Goal: Task Accomplishment & Management: Manage account settings

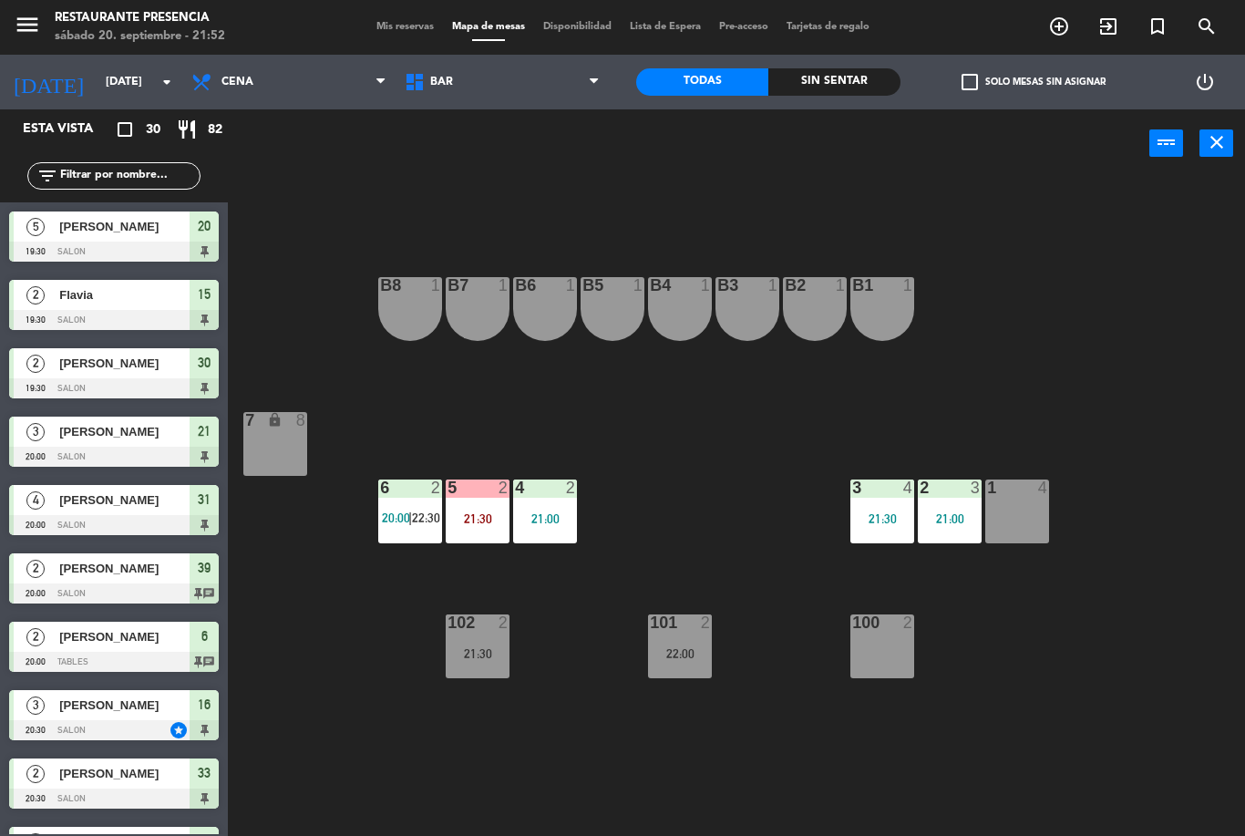
click at [696, 543] on div "B1 1 B2 1 B3 1 B4 1 B5 1 B6 1 B7 1 B8 1 7 lock 8 1 4 2 3 21:00 3 4 21:30 4 2 21…" at bounding box center [743, 507] width 1005 height 658
click at [488, 647] on div "21:30" at bounding box center [478, 653] width 64 height 13
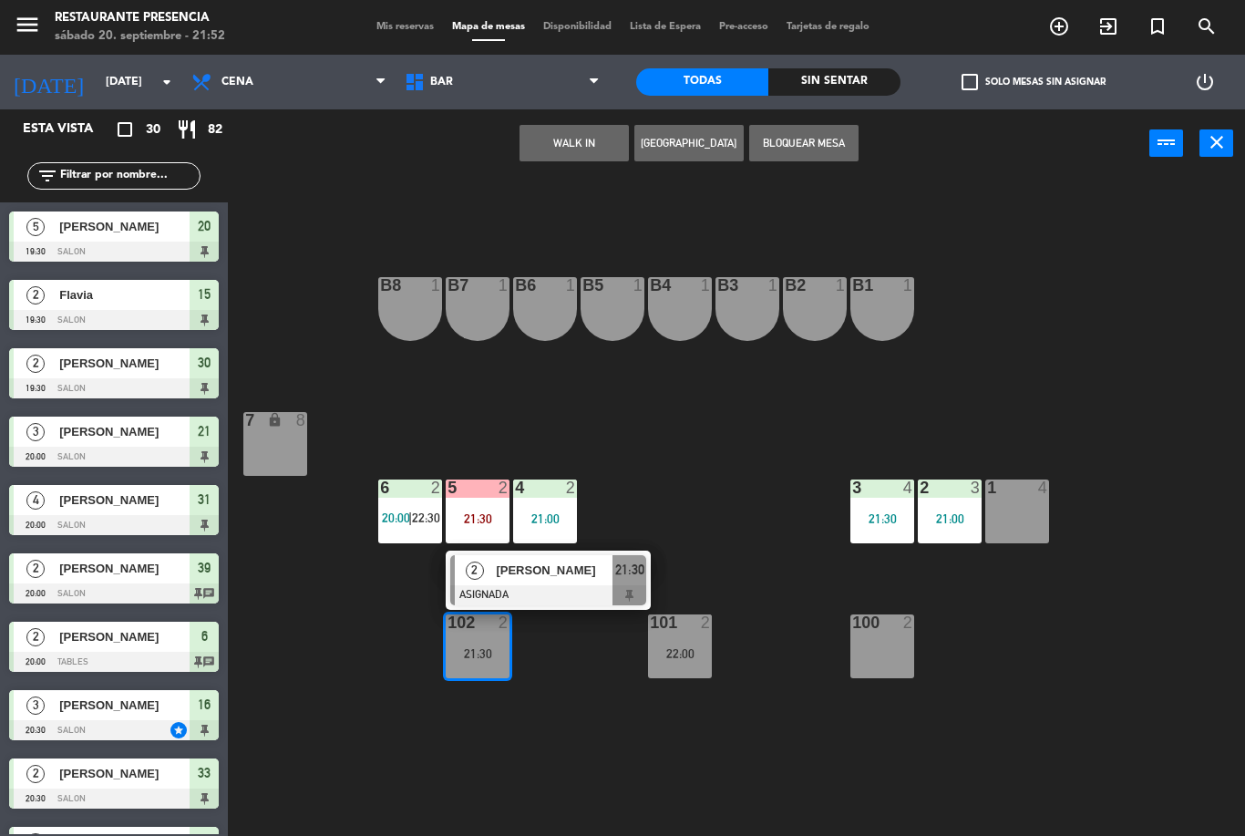
click at [760, 714] on div "B1 1 B2 1 B3 1 B4 1 B5 1 B6 1 B7 1 B8 1 7 lock 8 1 4 2 3 21:00 3 4 21:30 4 2 21…" at bounding box center [743, 507] width 1005 height 658
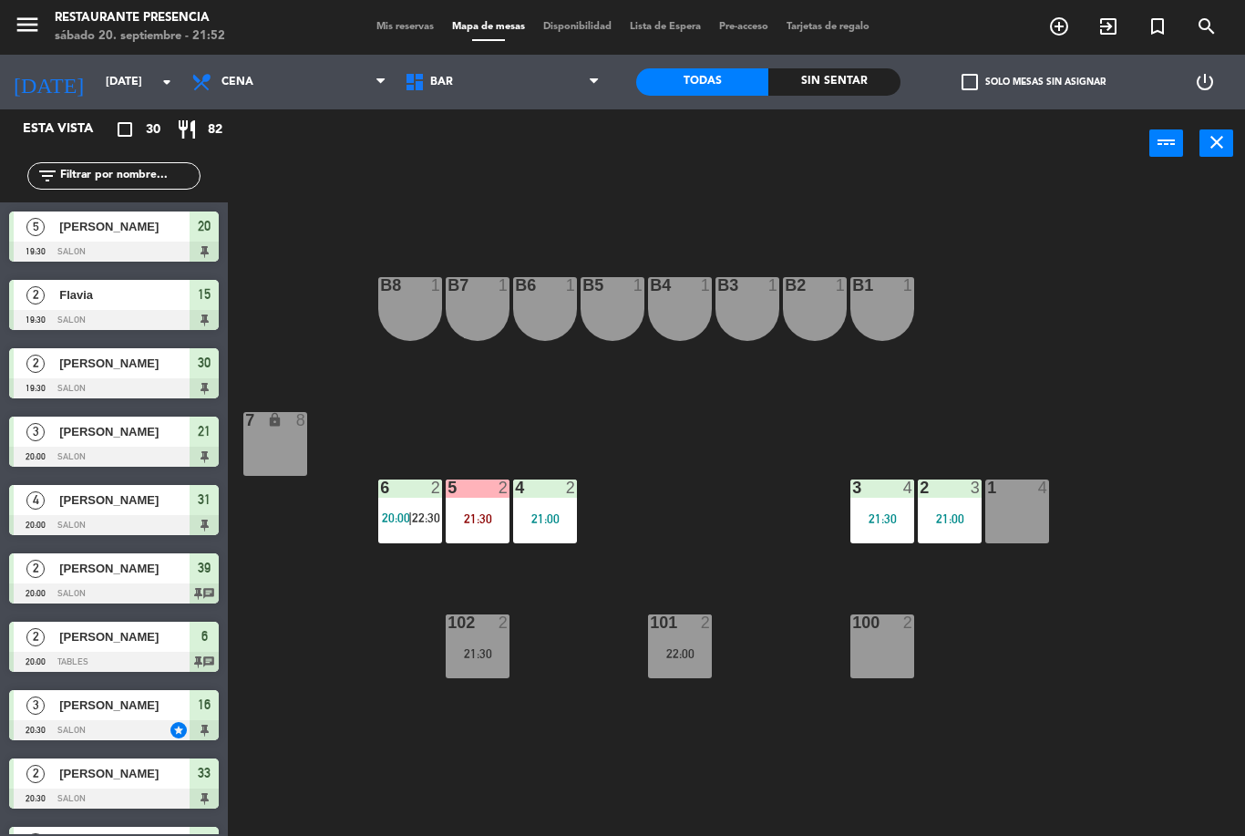
click at [547, 97] on span "BAR" at bounding box center [502, 82] width 213 height 40
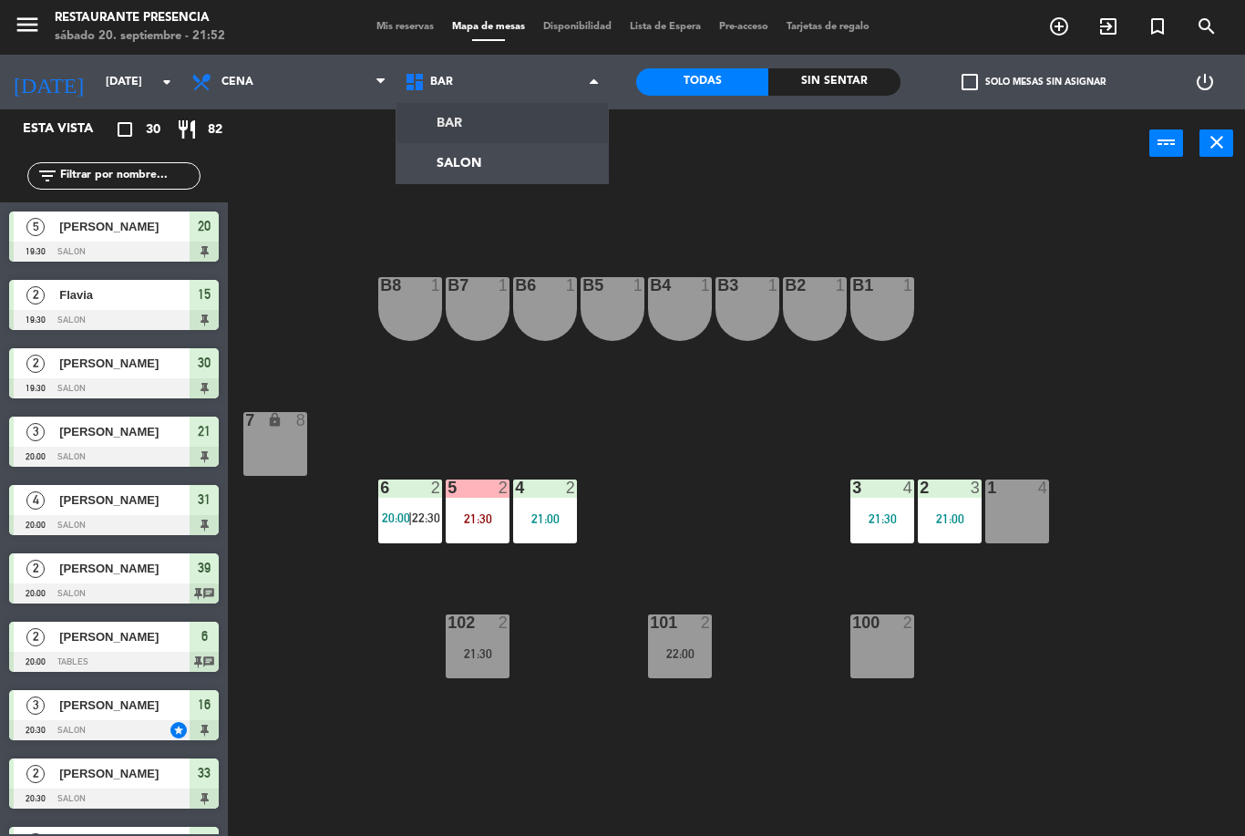
click at [539, 132] on ng-component "menu Restaurante Presencia [DATE] 20. septiembre - 21:52 Mis reservas Mapa de m…" at bounding box center [622, 418] width 1245 height 836
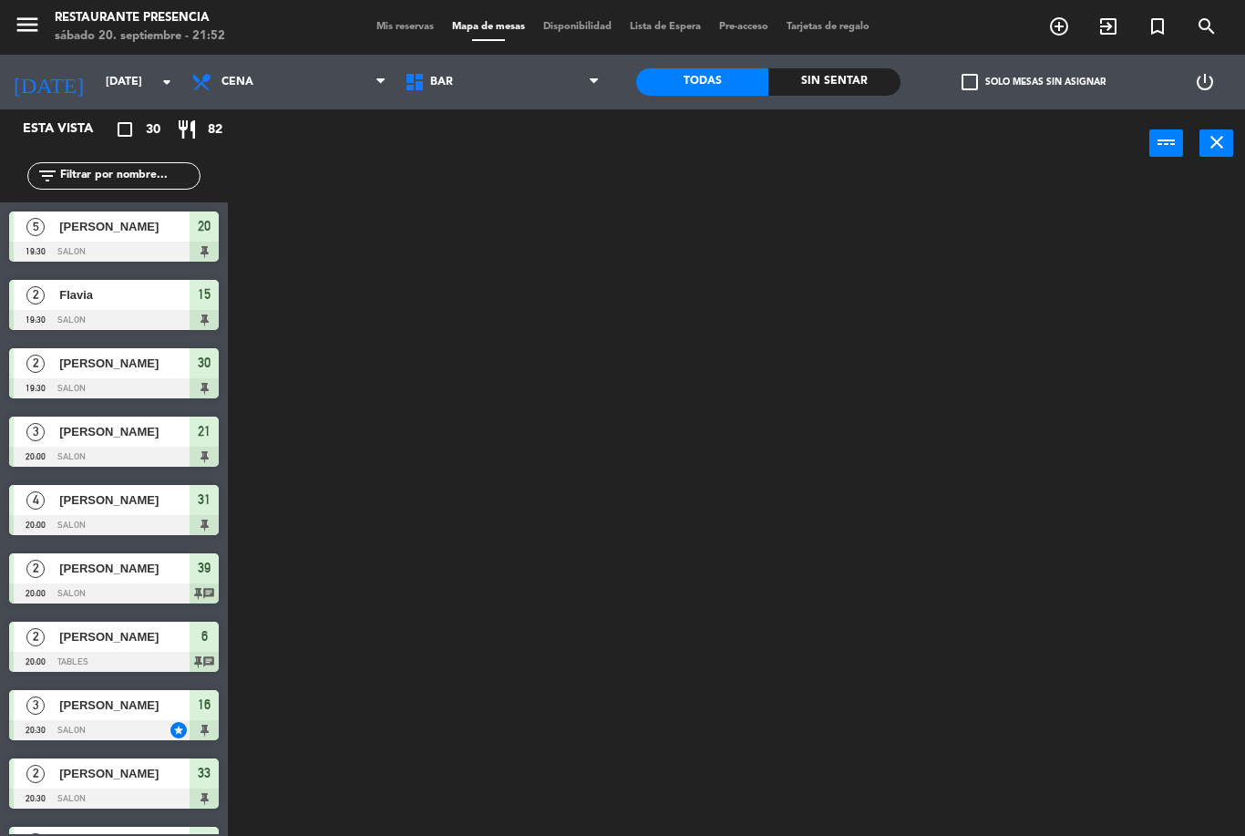
click at [553, 91] on span "BAR" at bounding box center [502, 82] width 213 height 40
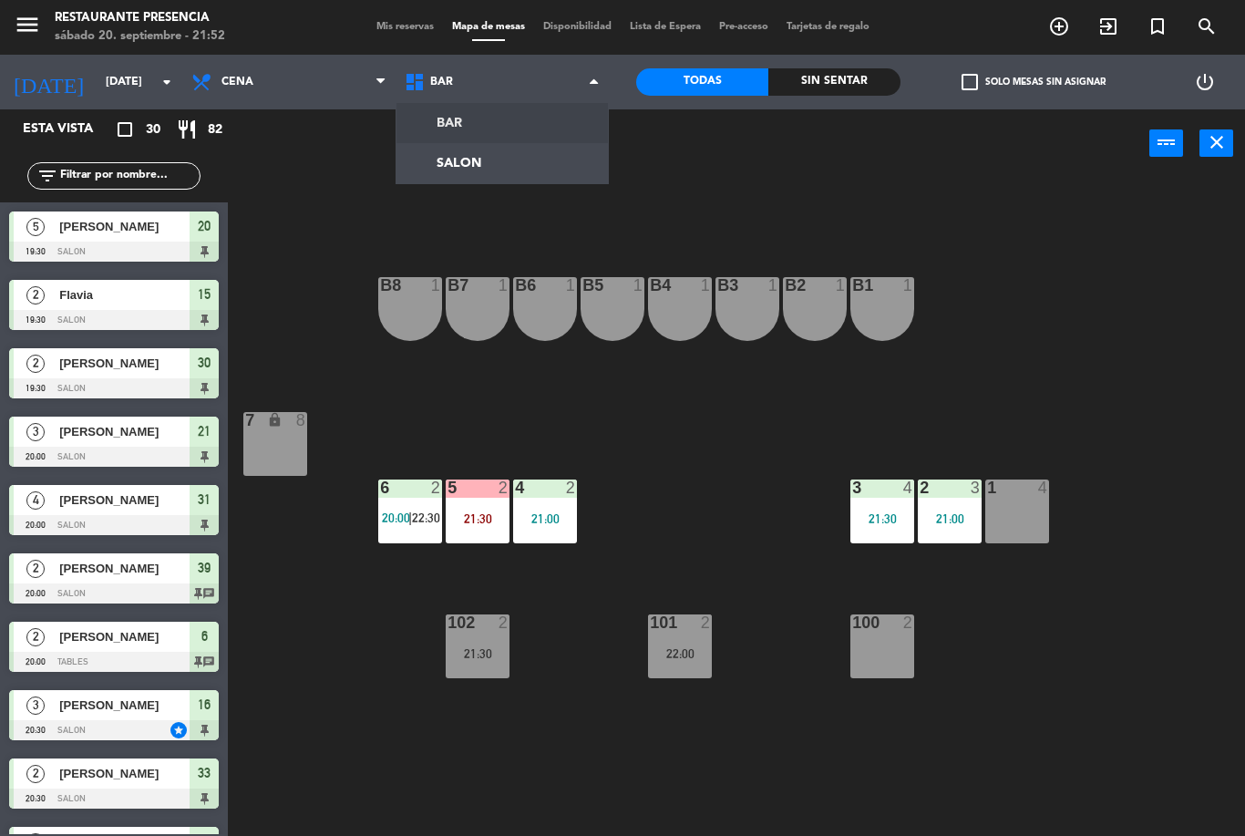
click at [520, 170] on ng-component "menu Restaurante Presencia [DATE] 20. septiembre - 21:52 Mis reservas Mapa de m…" at bounding box center [622, 418] width 1245 height 836
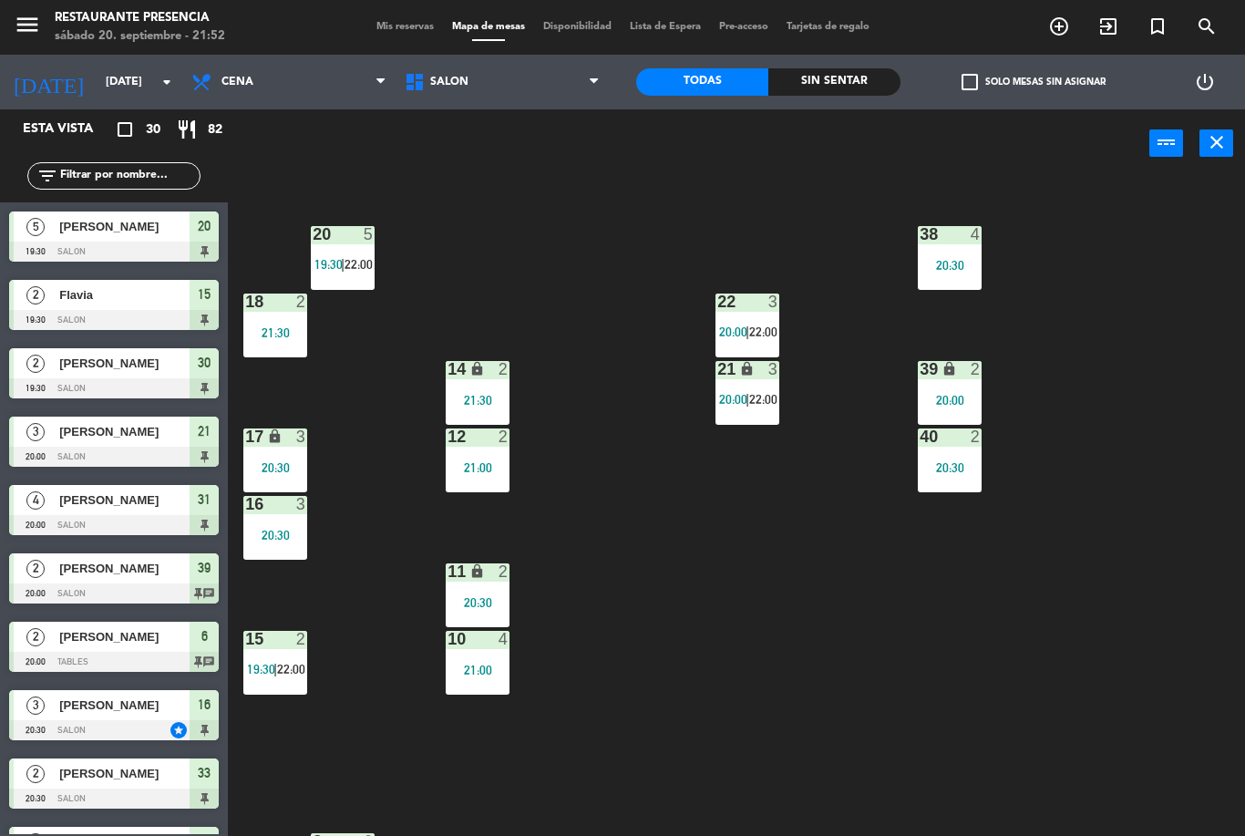
scroll to position [117, 0]
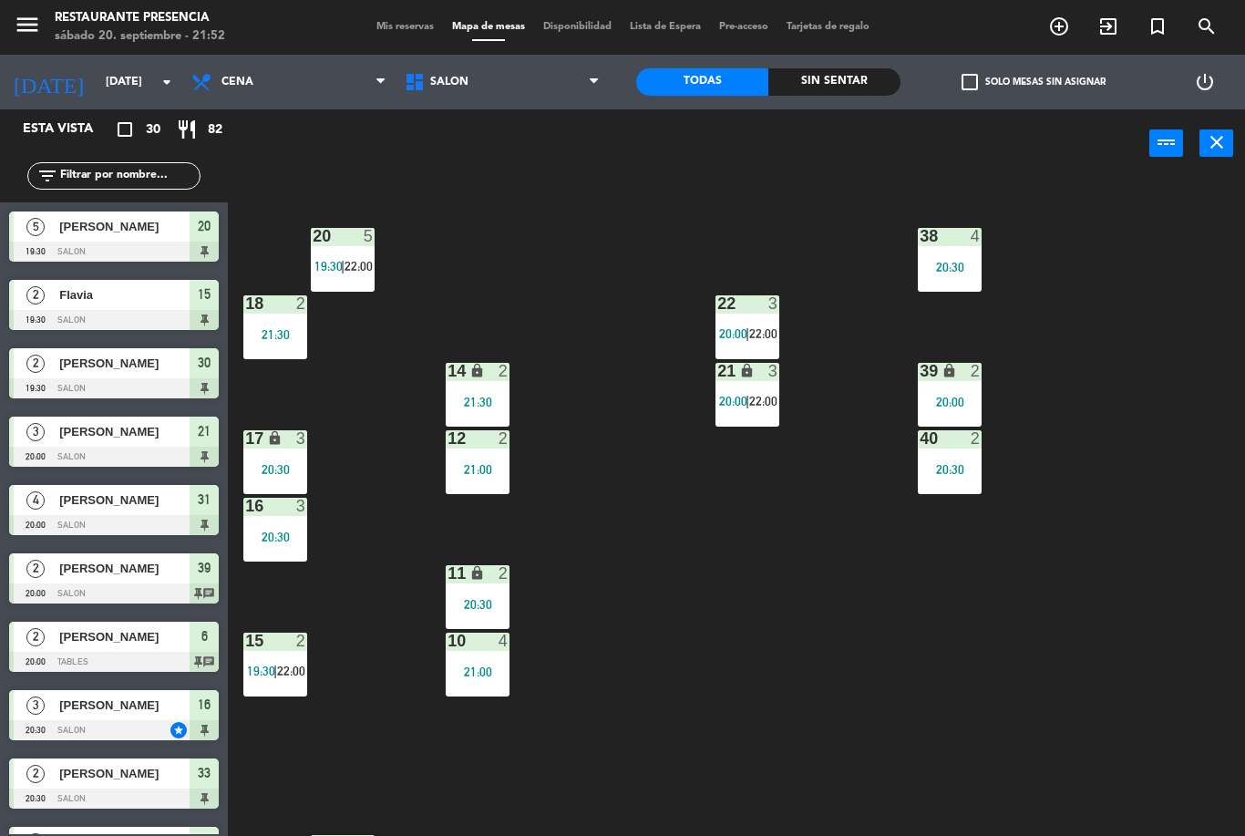
click at [474, 640] on div at bounding box center [477, 641] width 30 height 16
click at [688, 603] on div "30 2 19:30 | 22:00 31 lock 4 20:00 32 4 20:00 33 lock 2 20:30 34 2 21:00 35 loc…" at bounding box center [743, 507] width 1005 height 658
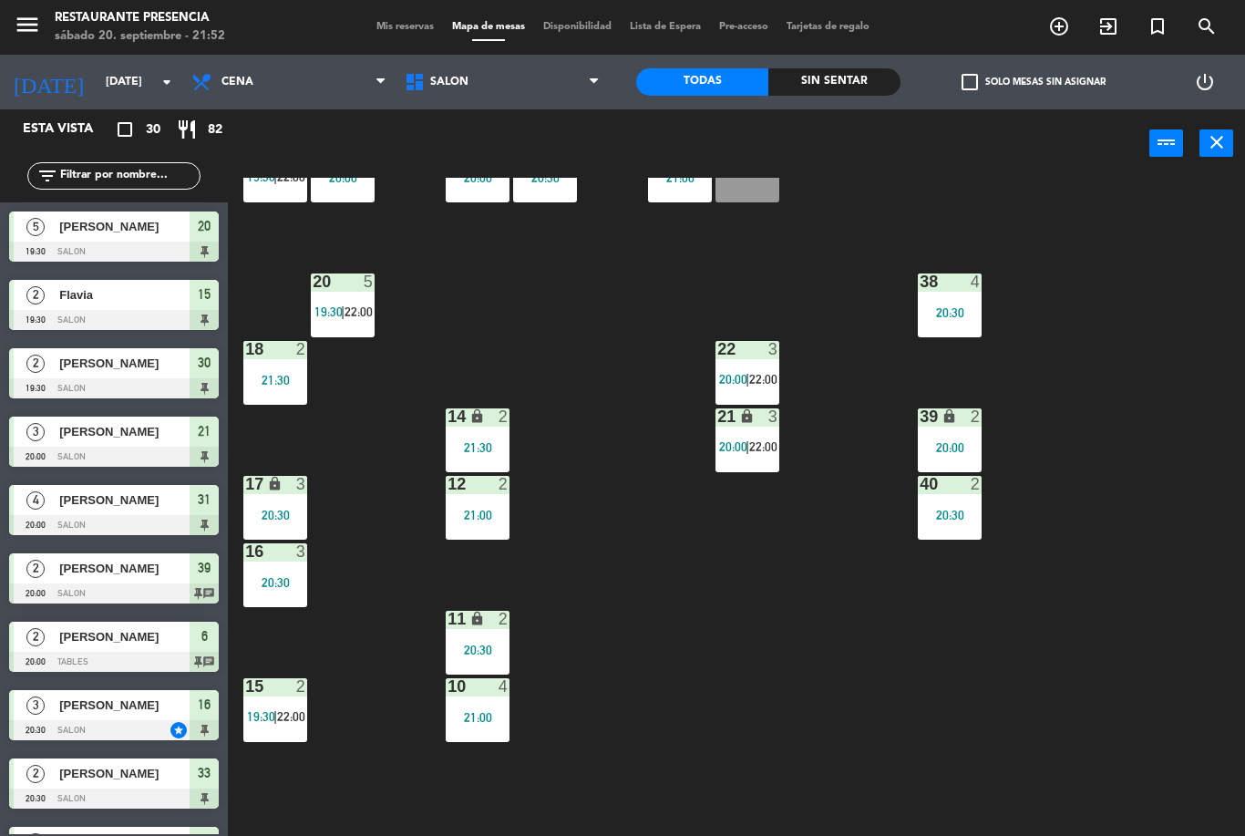
click at [305, 736] on div "15 2 19:30 | 22:00" at bounding box center [275, 710] width 64 height 64
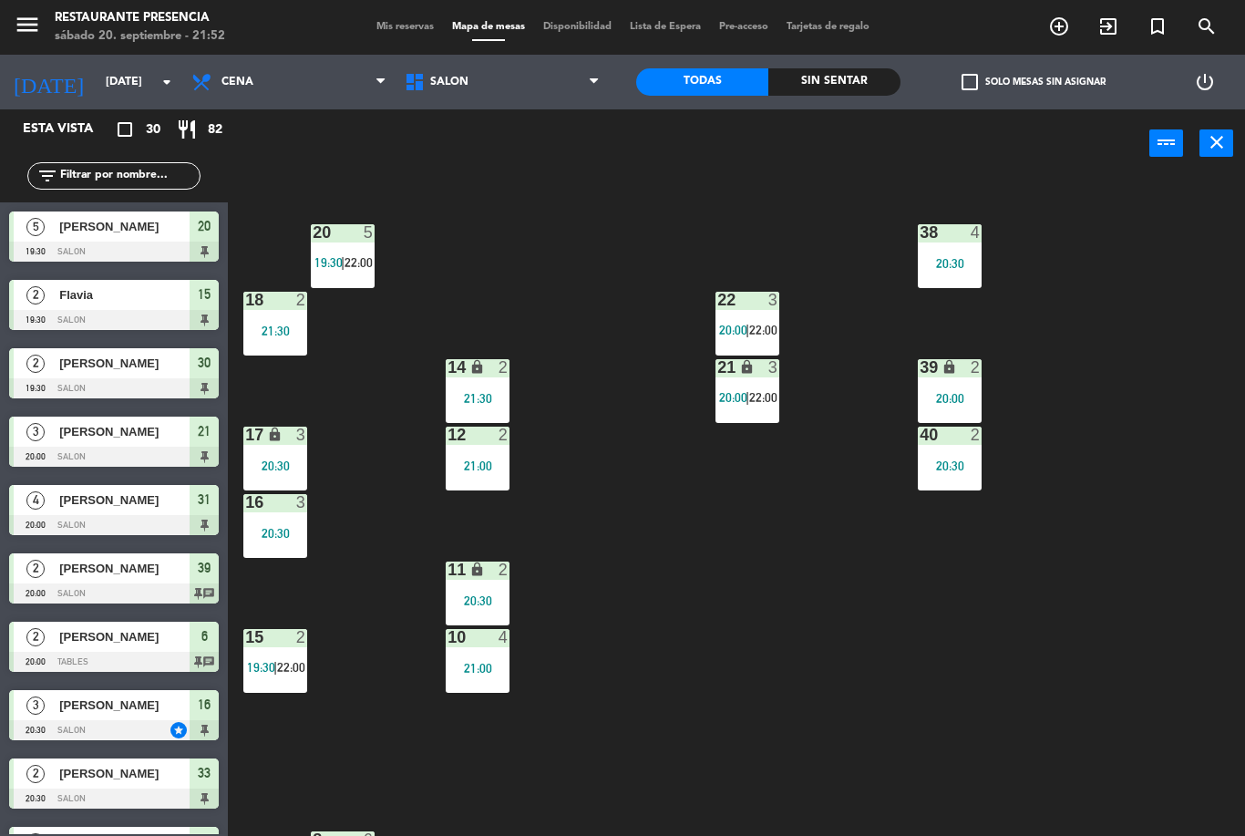
scroll to position [118, 0]
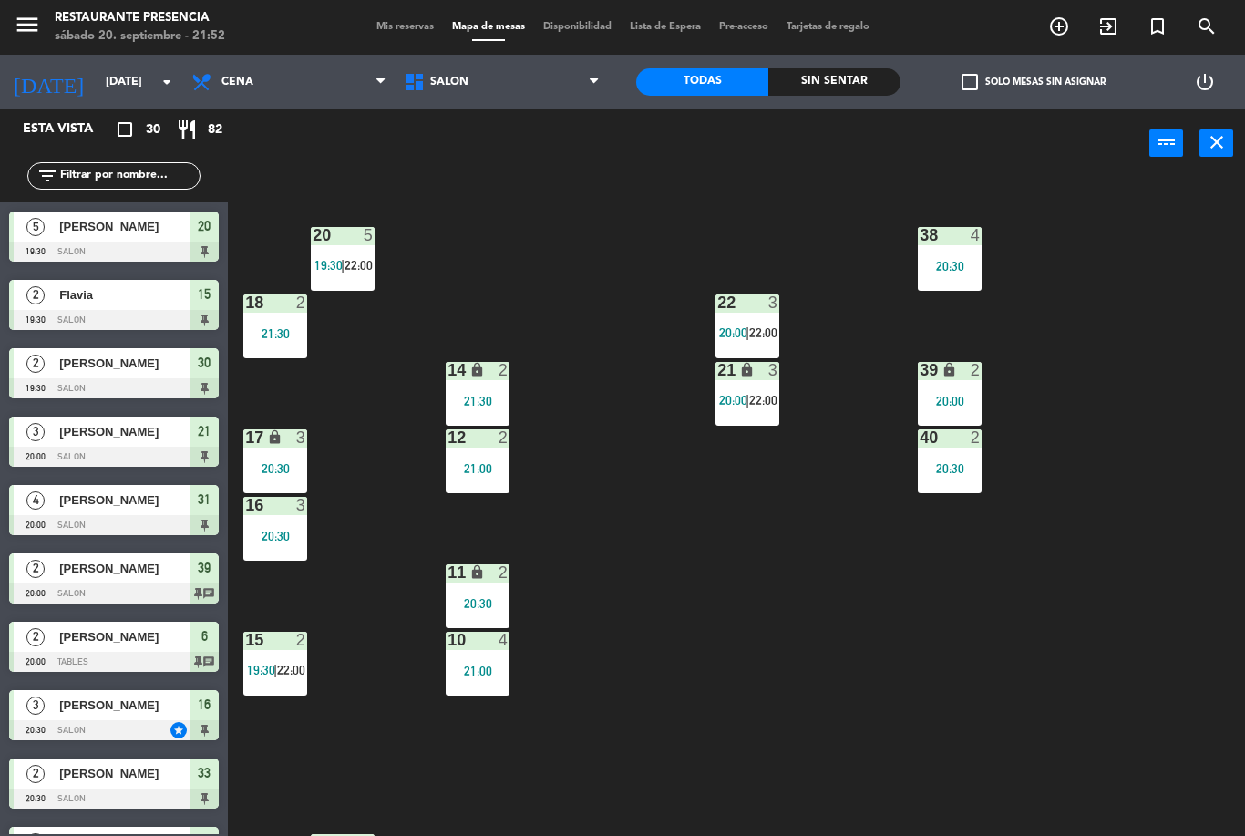
click at [275, 684] on div "15 2 19:30 | 22:00" at bounding box center [275, 664] width 64 height 64
click at [644, 691] on div "30 2 19:30 | 22:00 31 lock 4 20:00 32 4 20:00 33 lock 2 20:30 34 2 21:00 35 loc…" at bounding box center [743, 507] width 1005 height 658
click at [294, 672] on span "22:00" at bounding box center [291, 670] width 28 height 15
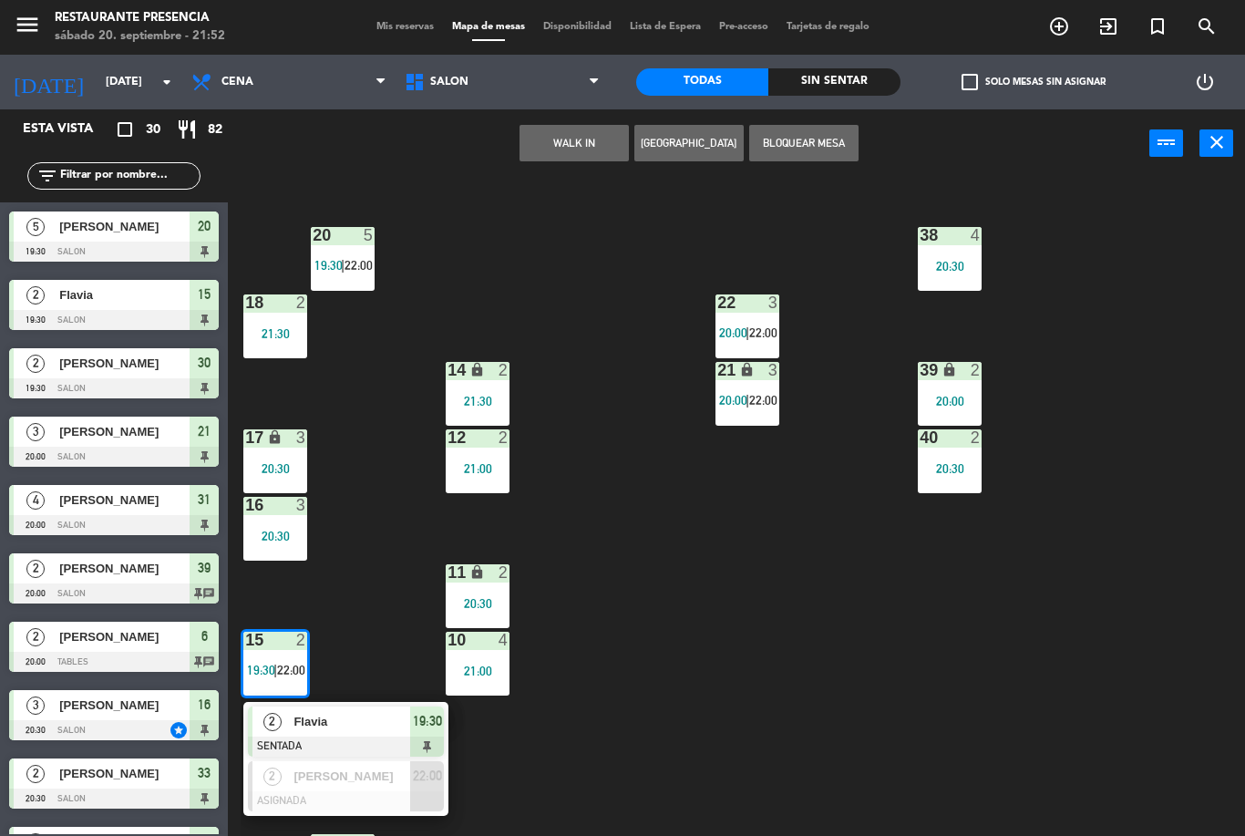
click at [640, 605] on div "30 2 19:30 | 22:00 31 lock 4 20:00 32 4 20:00 33 lock 2 20:30 34 2 21:00 35 loc…" at bounding box center [743, 507] width 1005 height 658
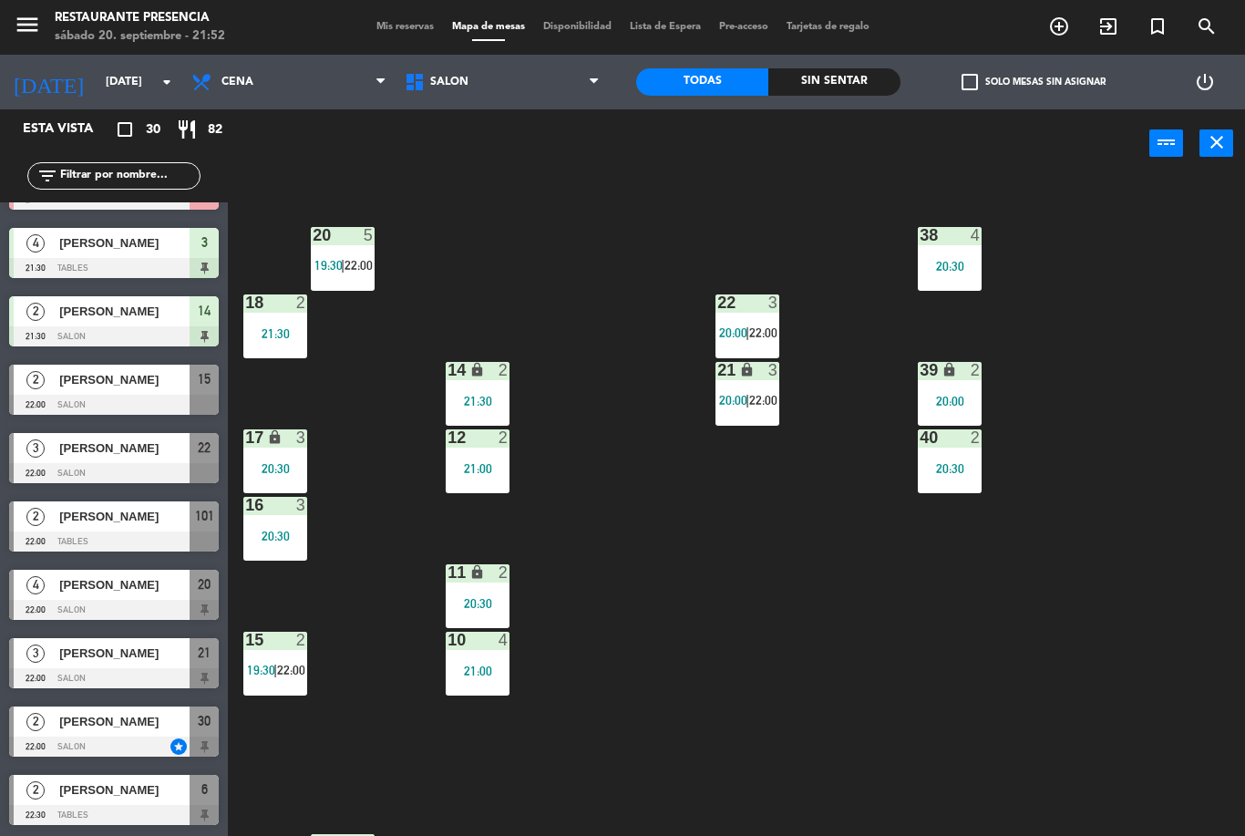
scroll to position [1465, 0]
click at [399, 51] on div "menu Restaurante Presencia [DATE] 20. septiembre - 21:52 Mis reservas Mapa de m…" at bounding box center [622, 27] width 1245 height 55
click at [402, 29] on span "Mis reservas" at bounding box center [405, 27] width 76 height 10
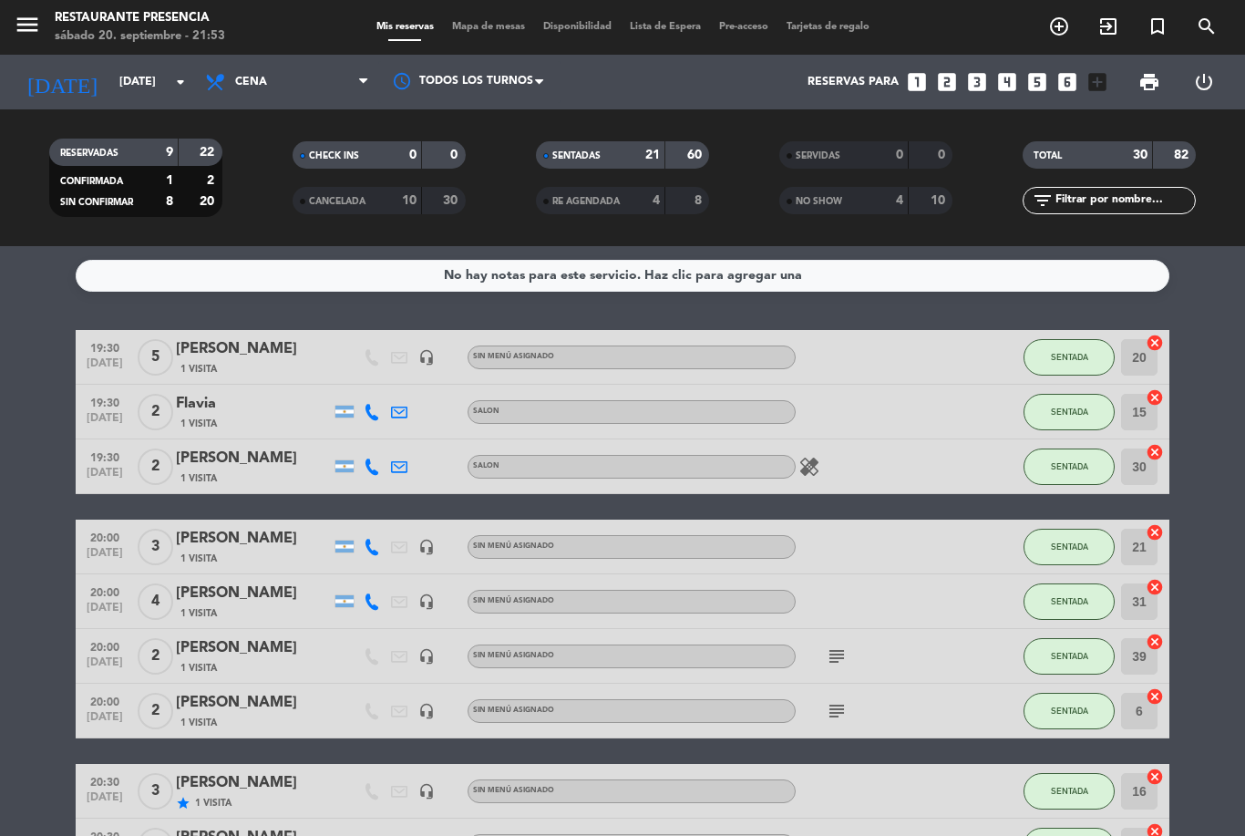
click at [491, 26] on span "Mapa de mesas" at bounding box center [488, 27] width 91 height 10
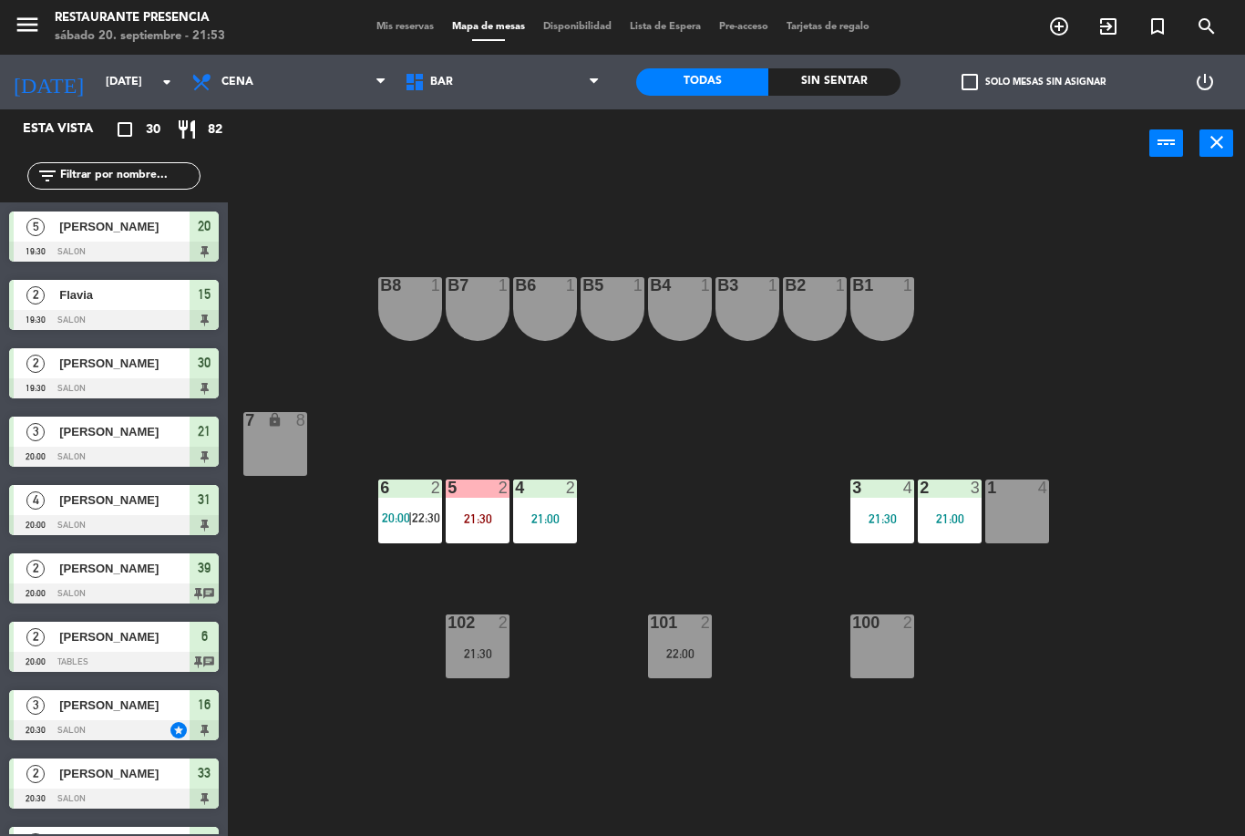
click at [509, 653] on div "21:30" at bounding box center [478, 653] width 64 height 13
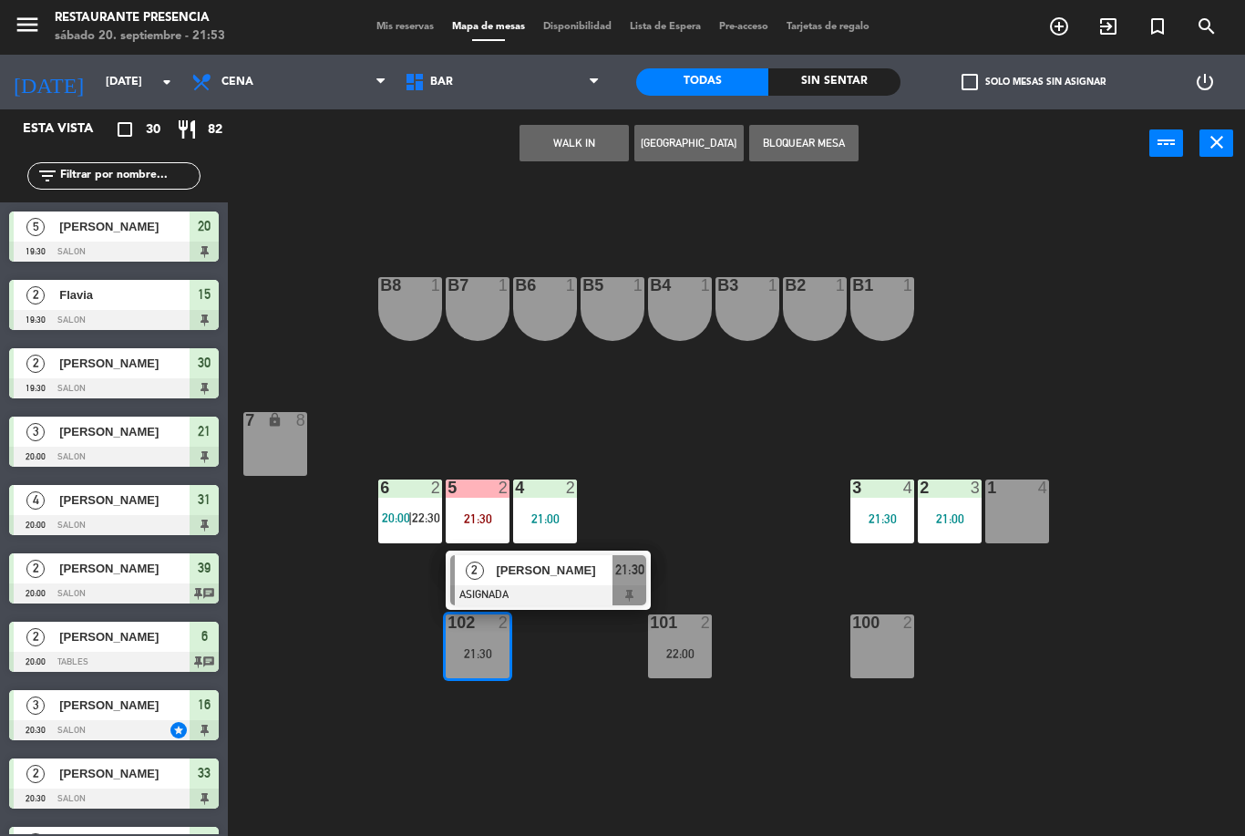
click at [410, 732] on div "B1 1 B2 1 B3 1 B4 1 B5 1 B6 1 B7 1 B8 1 7 lock 8 1 4 2 3 21:00 3 4 21:30 4 2 21…" at bounding box center [743, 507] width 1005 height 658
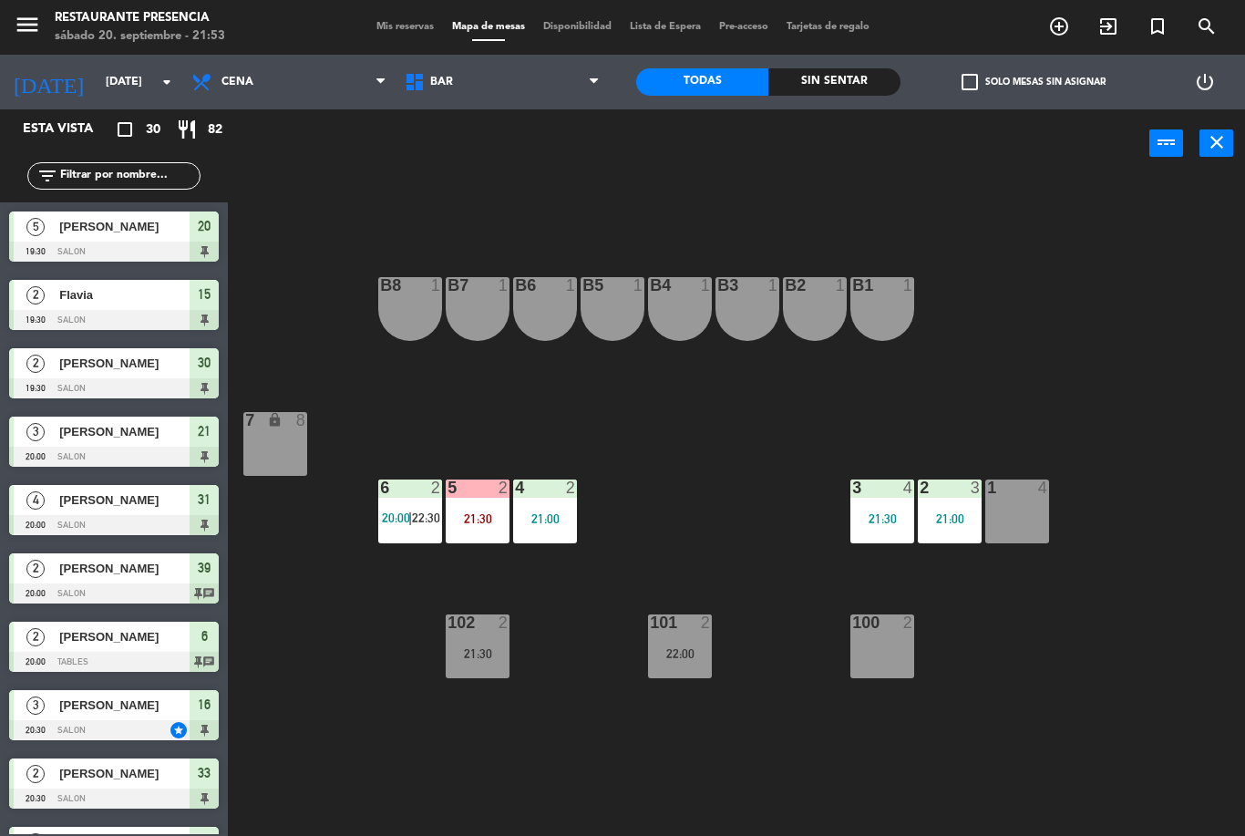
click at [401, 521] on span "20:00" at bounding box center [396, 518] width 28 height 15
click at [1027, 681] on div "B1 1 B2 1 B3 1 B4 1 B5 1 B6 1 B7 1 B8 1 7 lock 8 1 4 2 3 21:00 3 4 21:30 4 2 21…" at bounding box center [743, 507] width 1005 height 658
click at [678, 656] on div "22:00" at bounding box center [680, 653] width 64 height 13
click at [1019, 368] on div "B1 1 B2 1 B3 1 B4 1 B5 1 B6 1 B7 1 B8 1 7 lock 8 1 4 2 3 21:00 3 4 21:30 4 2 21…" at bounding box center [743, 507] width 1005 height 658
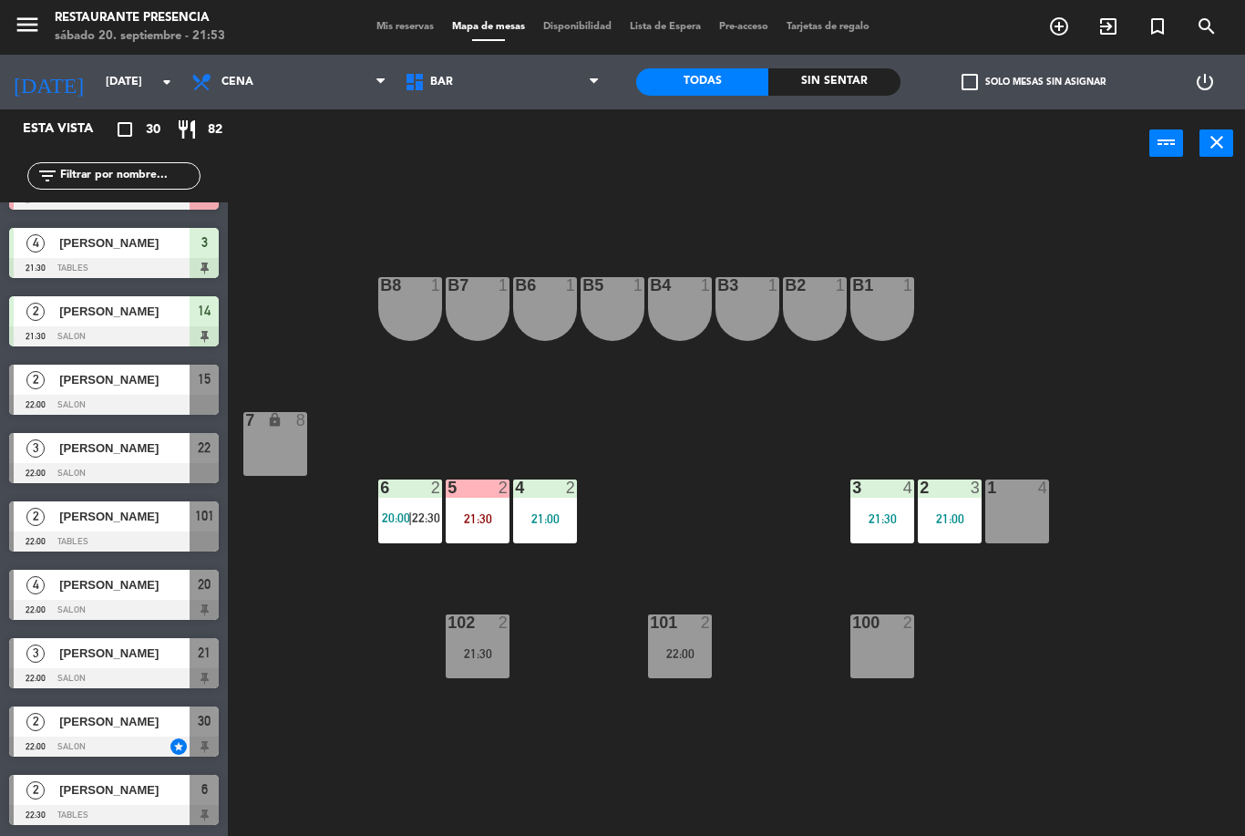
scroll to position [1419, 0]
click at [424, 490] on div at bounding box center [410, 488] width 30 height 16
click at [636, 407] on div "B1 1 B2 1 B3 1 B4 1 B5 1 B6 1 B7 1 B8 1 7 lock 8 1 4 2 3 21:00 3 4 21:30 4 2 21…" at bounding box center [743, 507] width 1005 height 658
click at [513, 80] on span "BAR" at bounding box center [502, 82] width 213 height 40
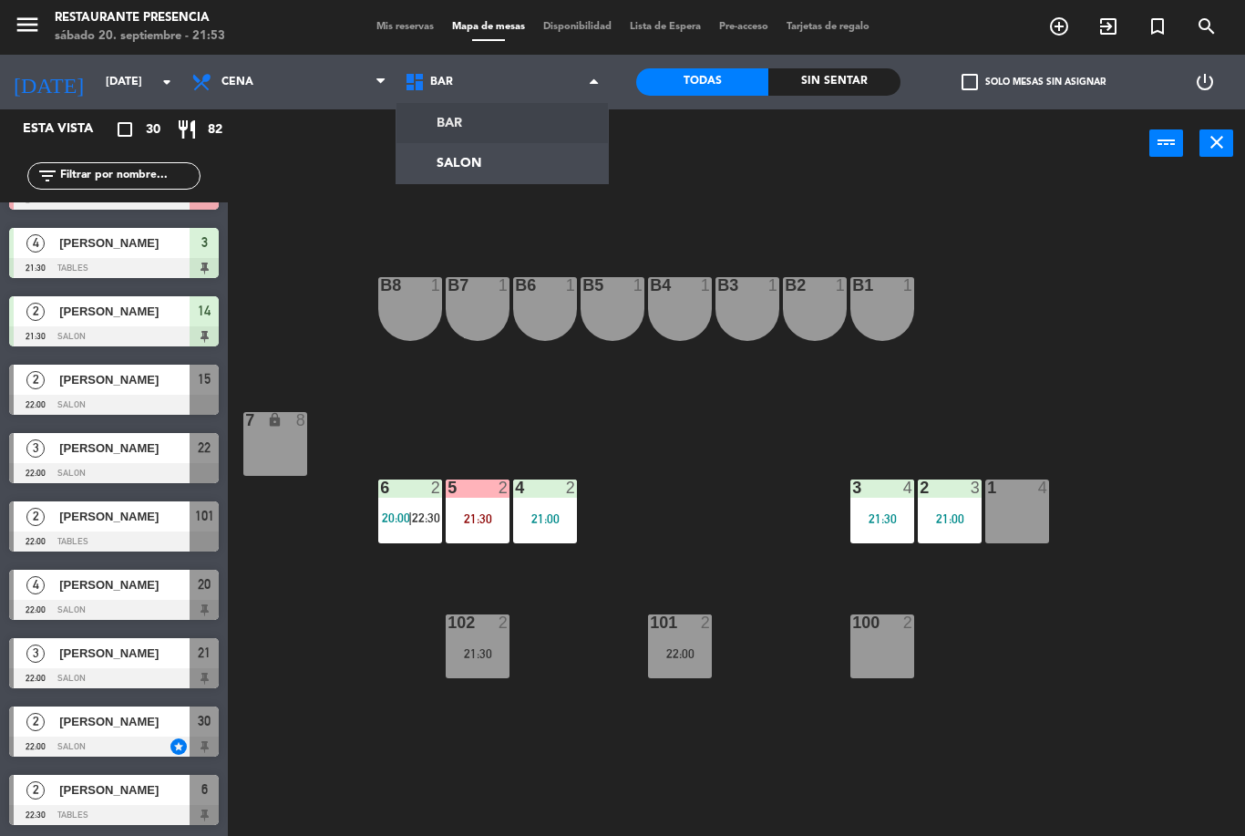
click at [511, 159] on ng-component "menu Restaurante Presencia [DATE] 20. septiembre - 21:53 Mis reservas Mapa de m…" at bounding box center [622, 418] width 1245 height 836
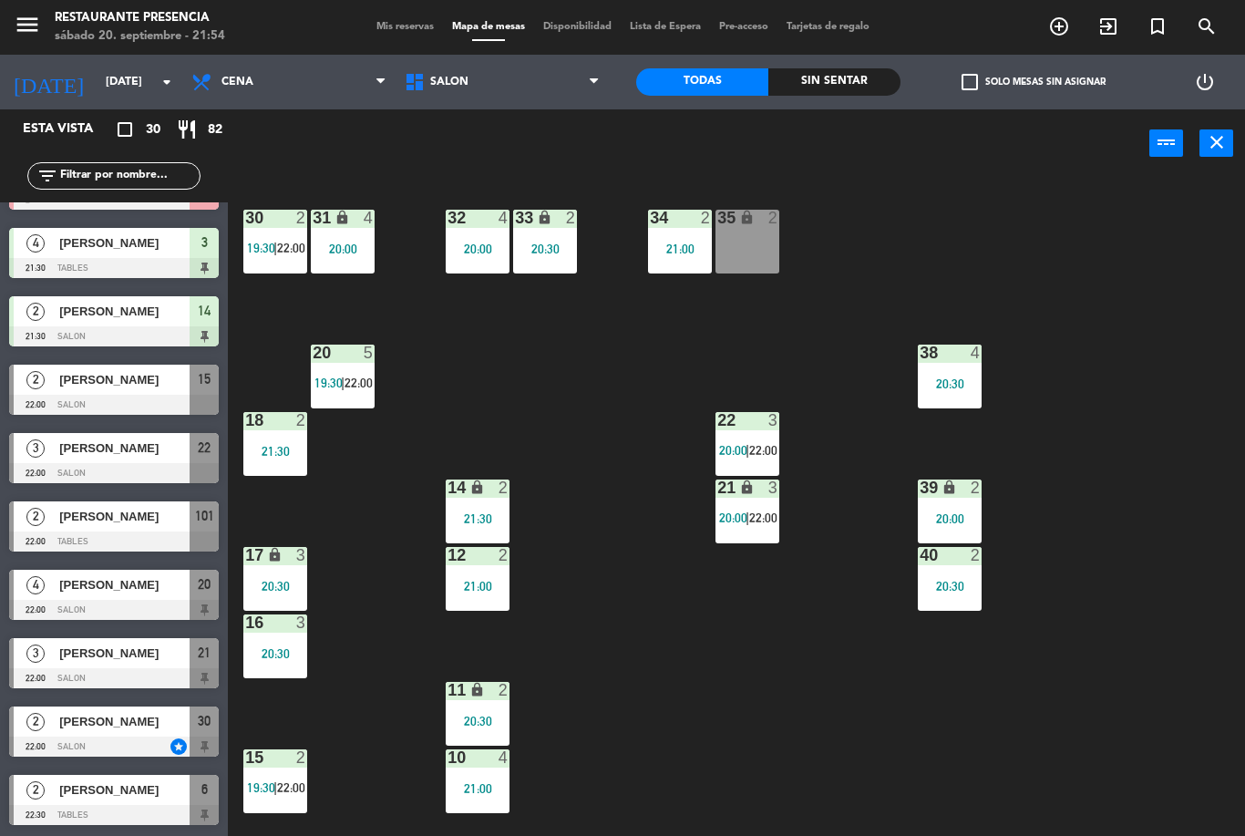
click at [400, 22] on span "Mis reservas" at bounding box center [405, 27] width 76 height 10
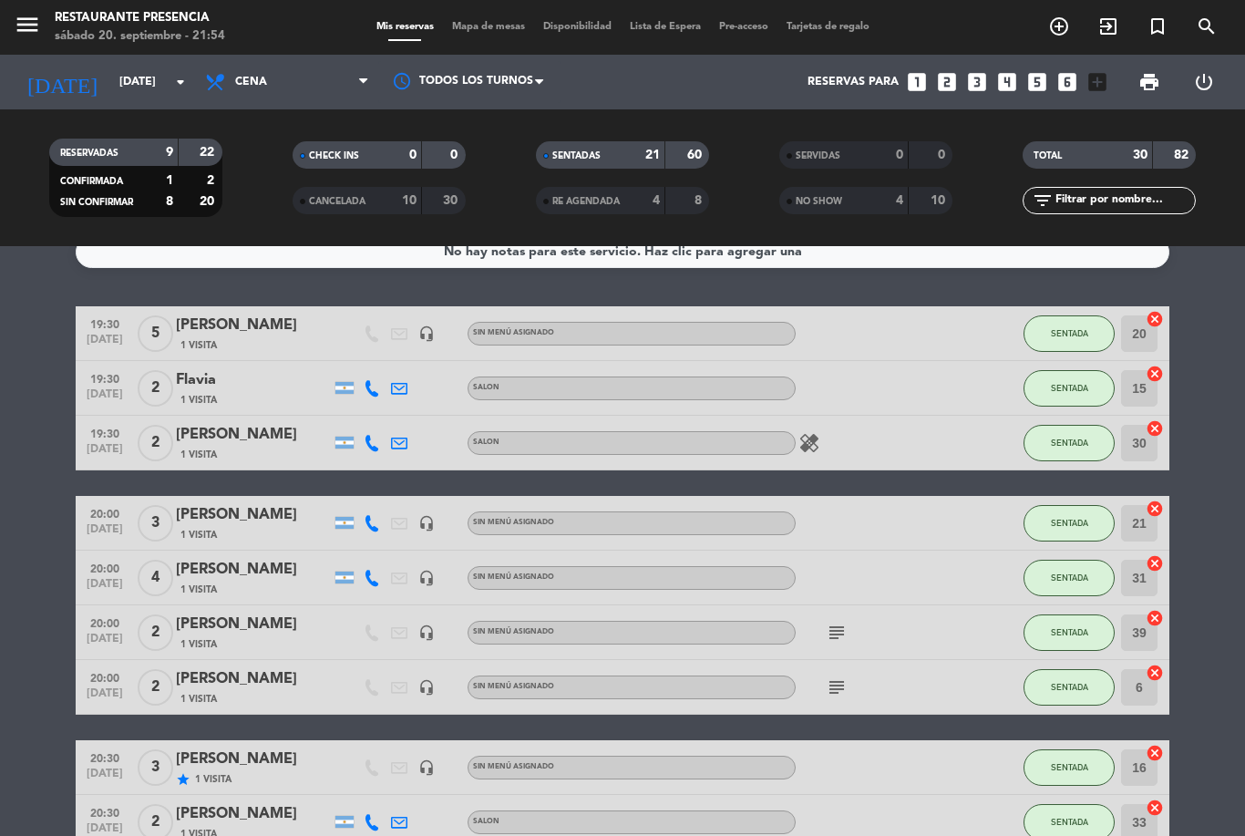
scroll to position [26, 0]
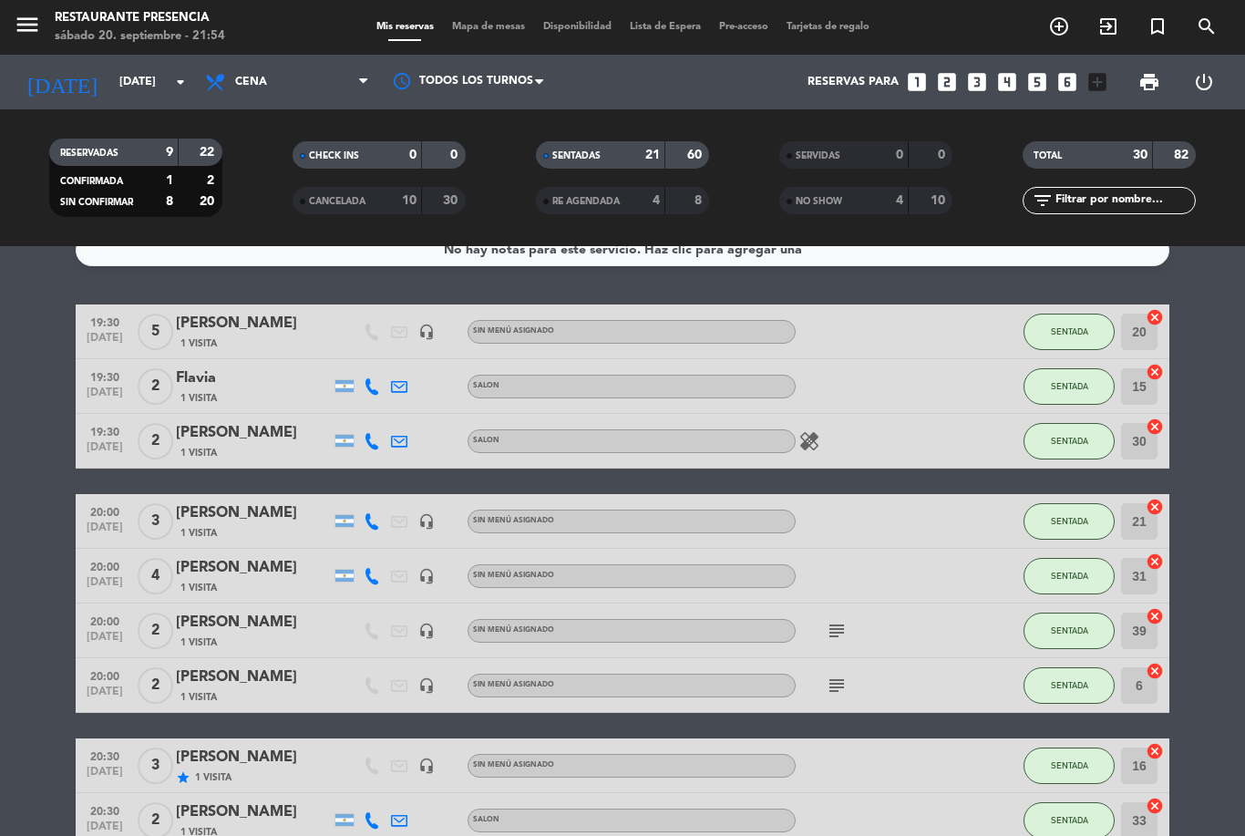
click at [834, 634] on icon "subject" at bounding box center [837, 631] width 22 height 22
click at [842, 692] on icon "subject" at bounding box center [837, 686] width 22 height 22
click at [938, 677] on div "subject bar" at bounding box center [878, 685] width 164 height 54
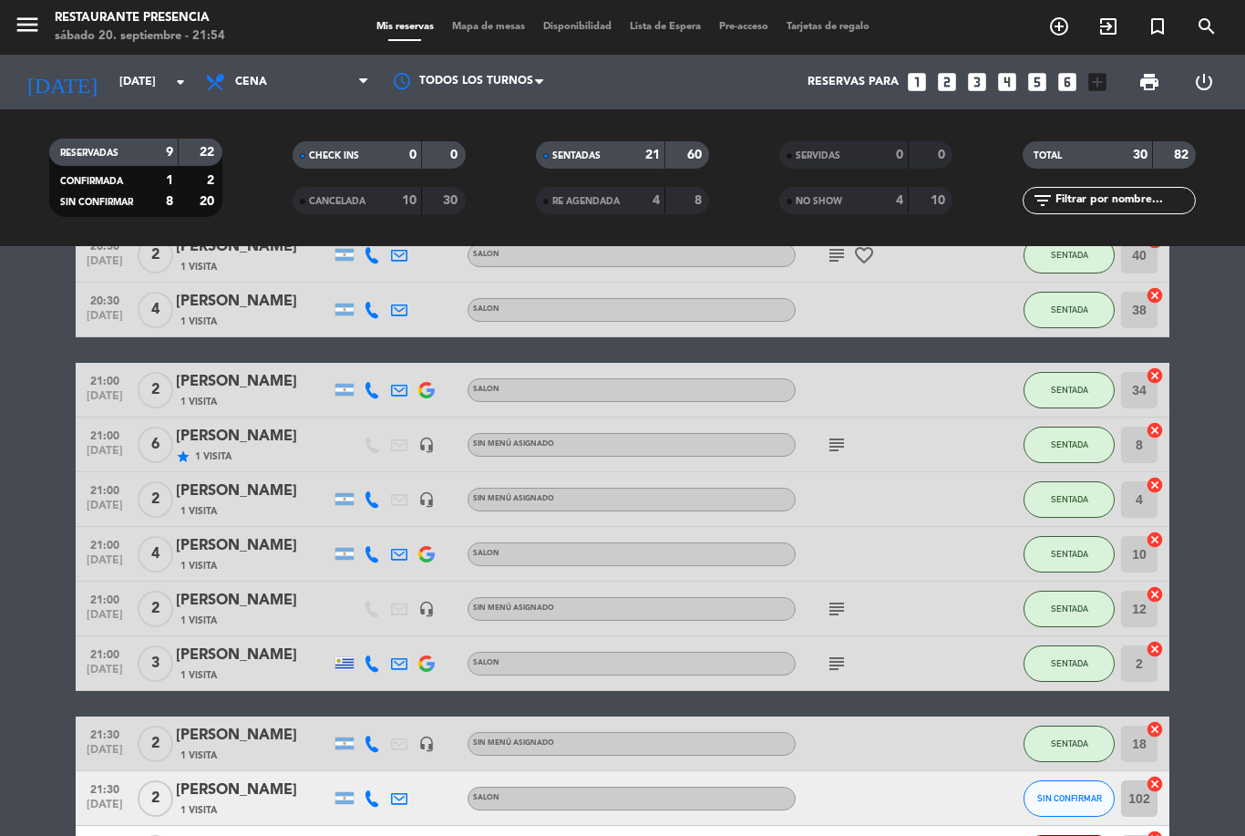
scroll to position [715, 0]
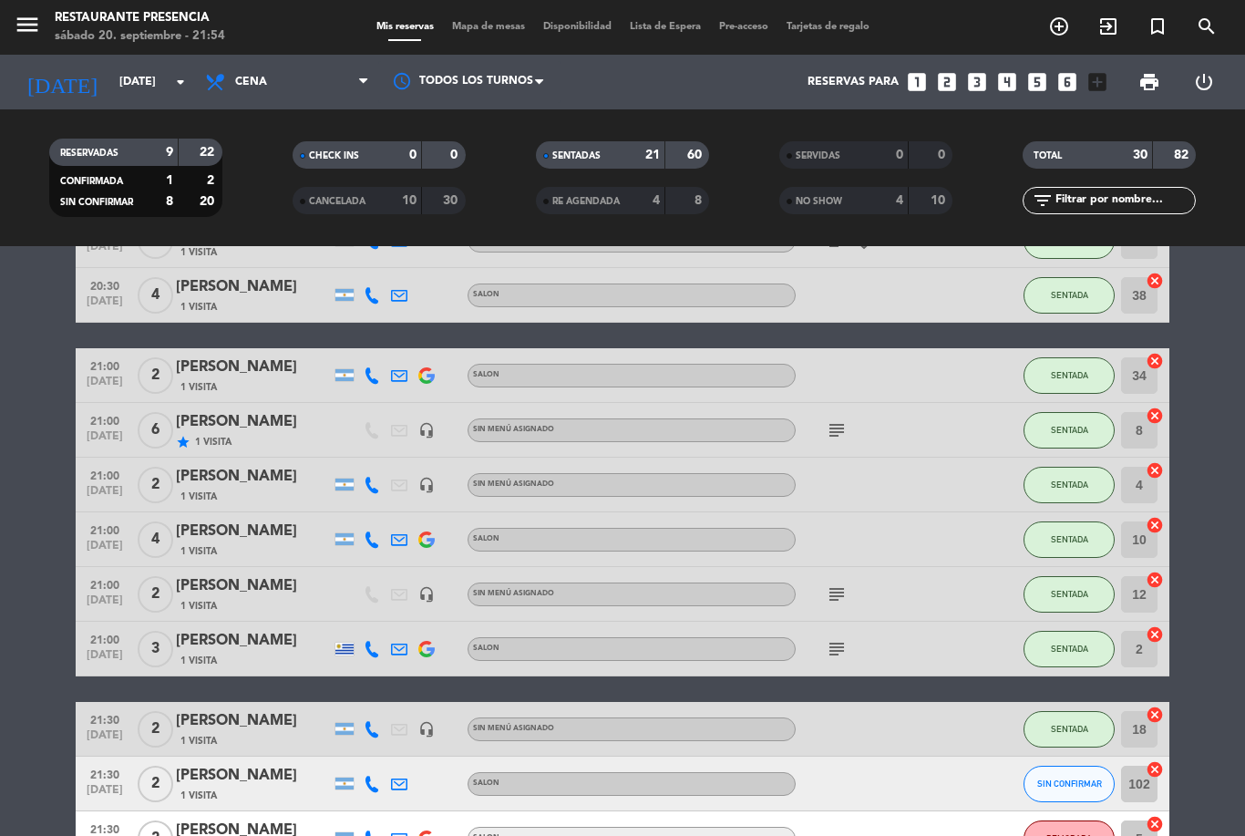
click at [846, 602] on icon "subject" at bounding box center [837, 594] width 22 height 22
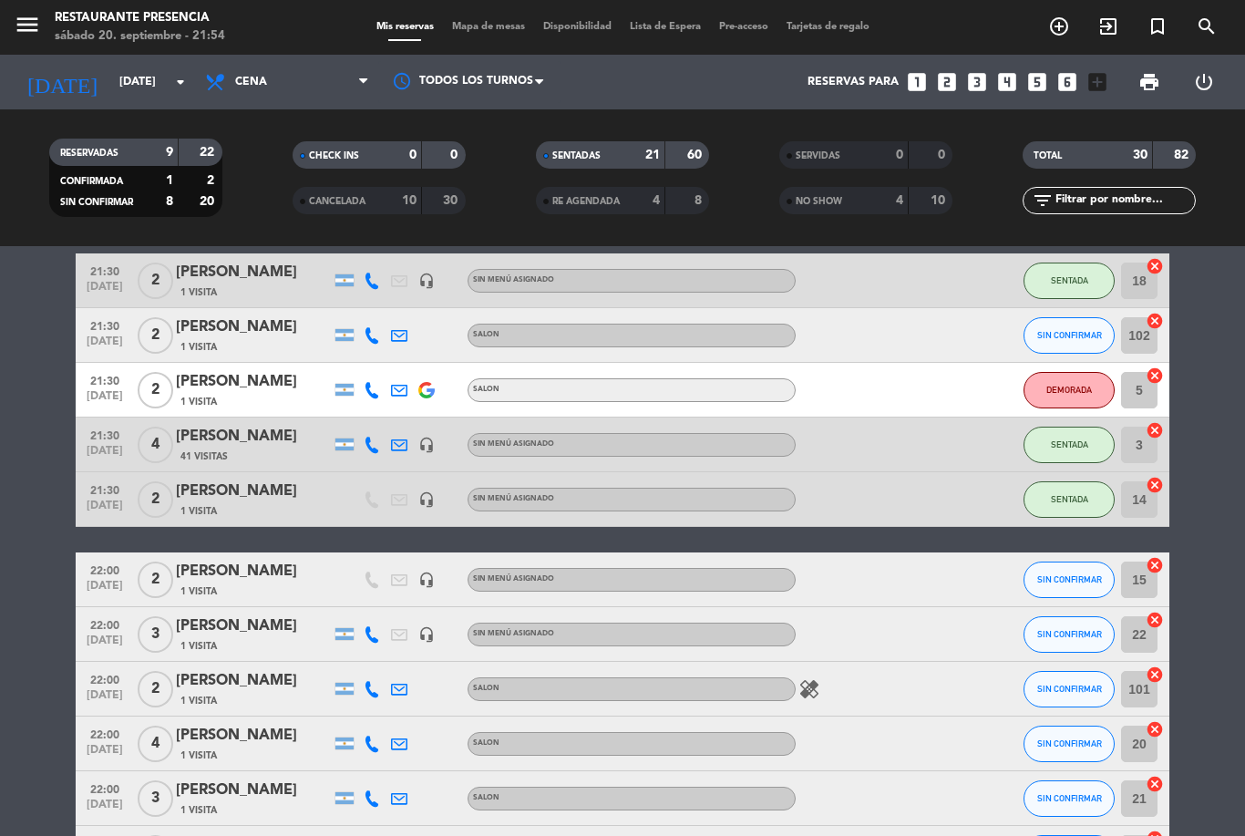
scroll to position [1202, 0]
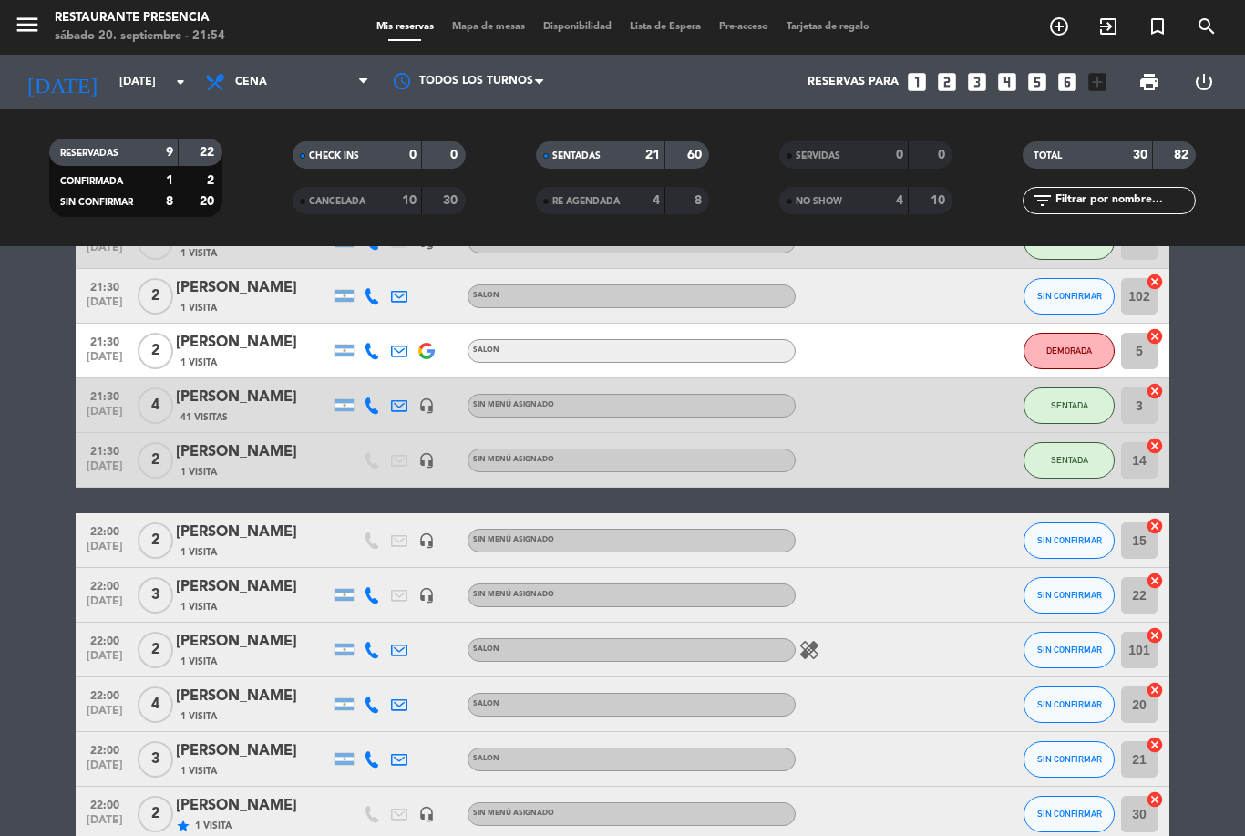
click at [226, 531] on div "[PERSON_NAME]" at bounding box center [253, 533] width 155 height 24
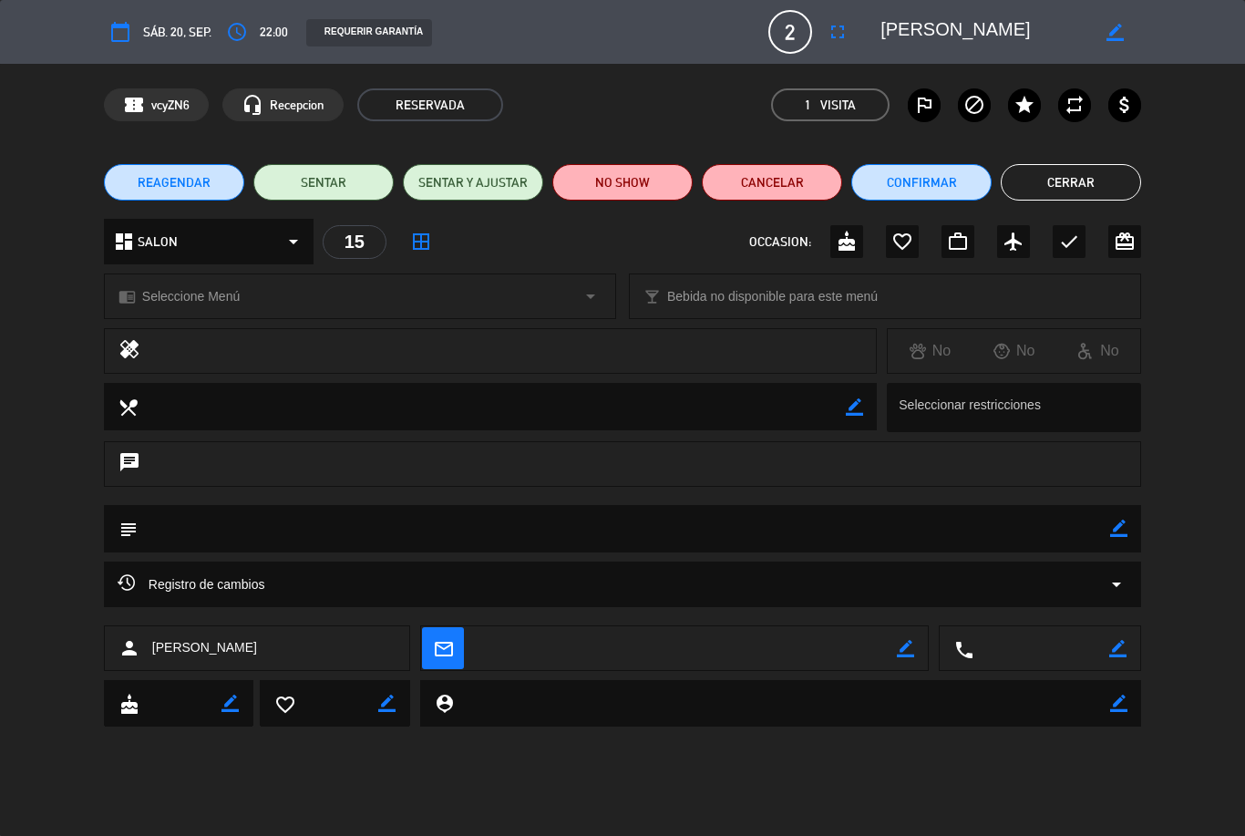
click at [1103, 538] on textarea at bounding box center [624, 528] width 973 height 46
click at [1115, 533] on icon "border_color" at bounding box center [1118, 528] width 17 height 17
click at [189, 529] on textarea at bounding box center [624, 528] width 973 height 46
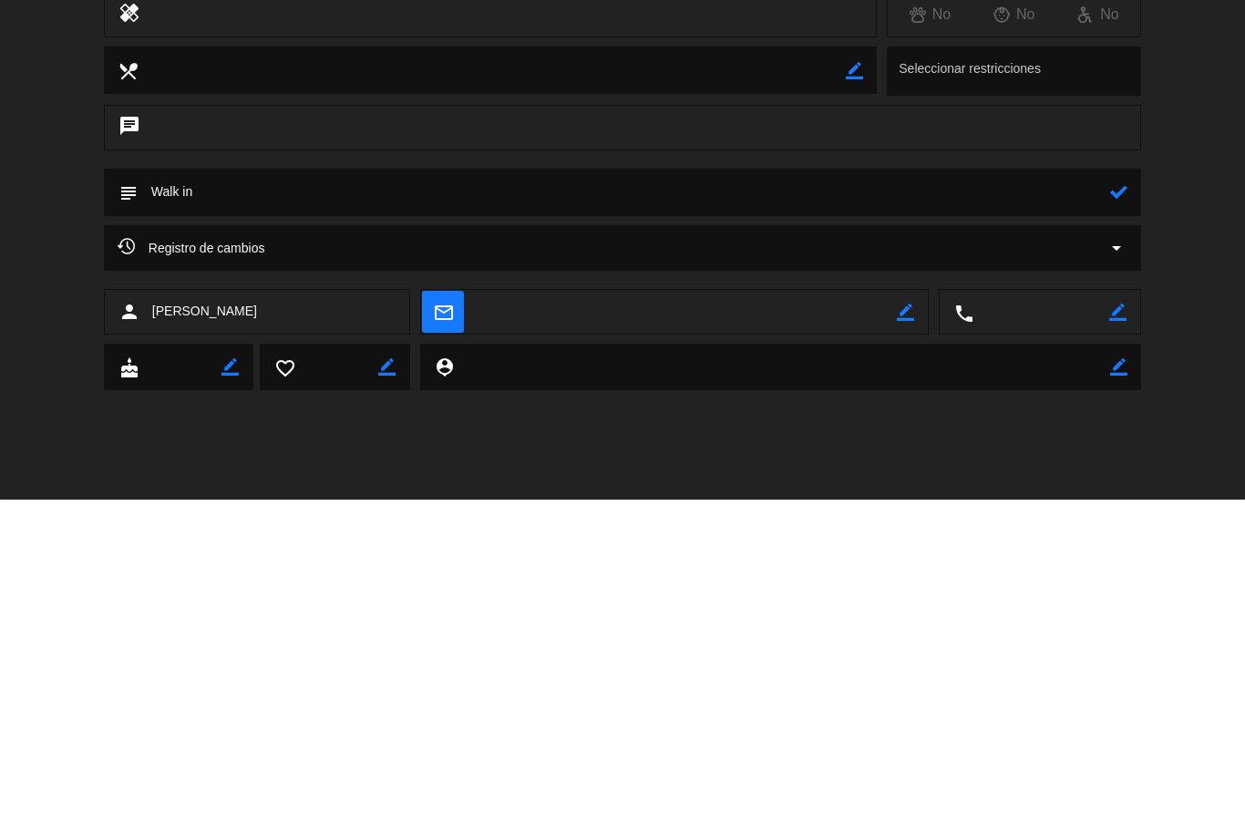
type textarea "Walk in"
click at [1122, 520] on icon at bounding box center [1118, 528] width 17 height 17
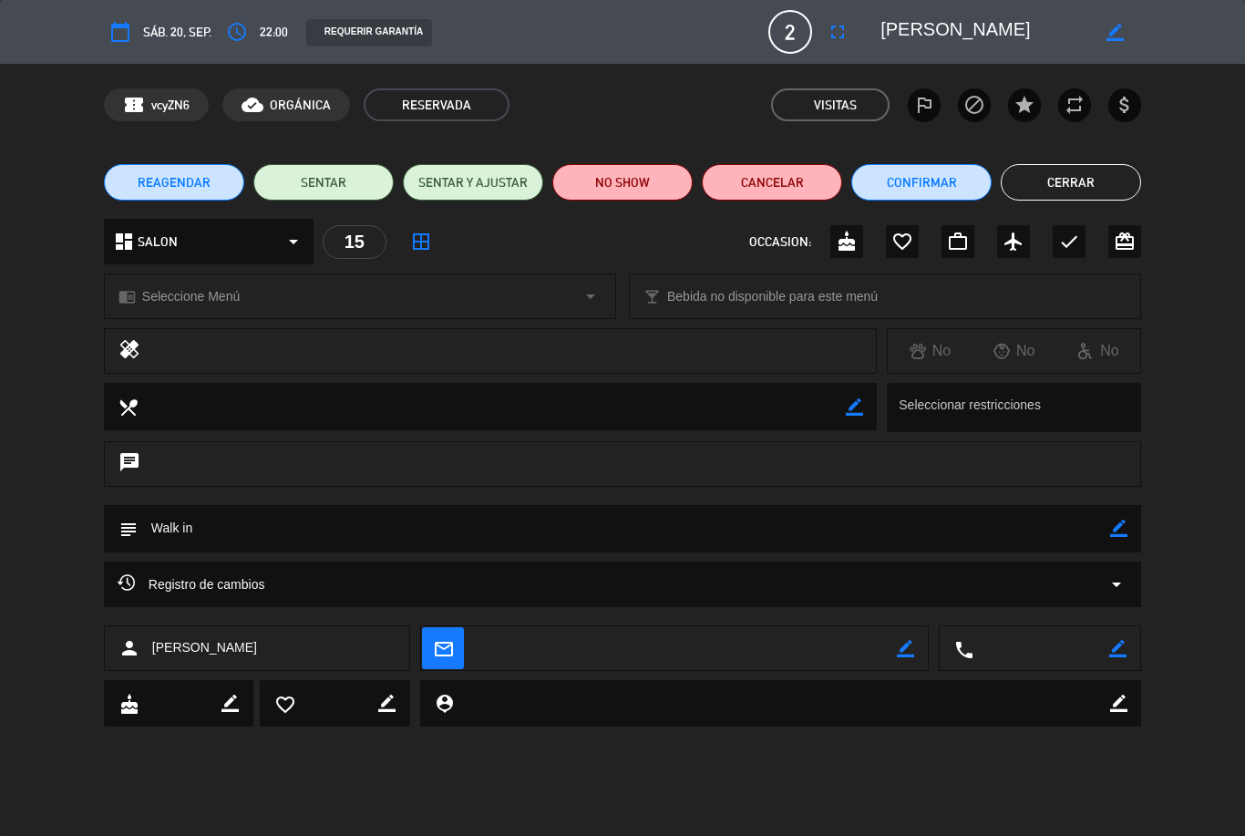
click at [1088, 164] on button "Cerrar" at bounding box center [1071, 182] width 140 height 36
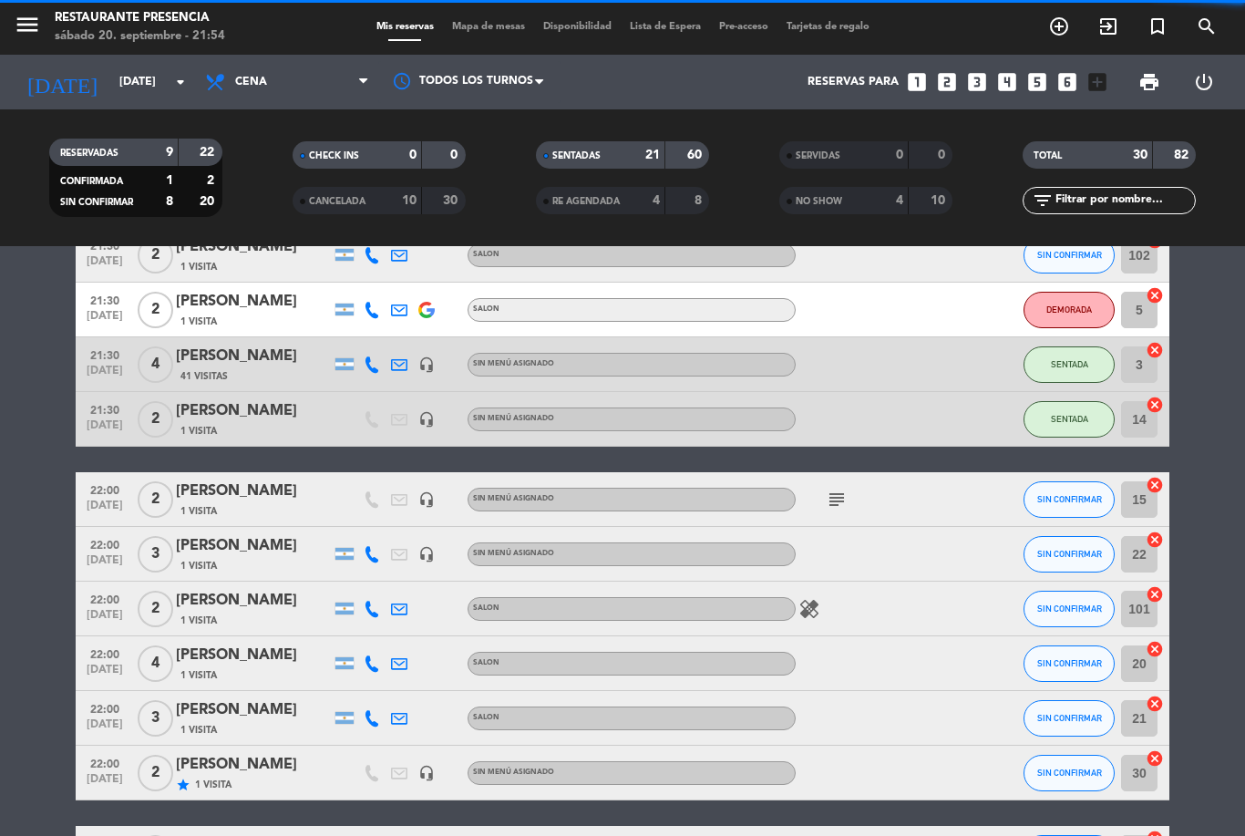
scroll to position [1247, 0]
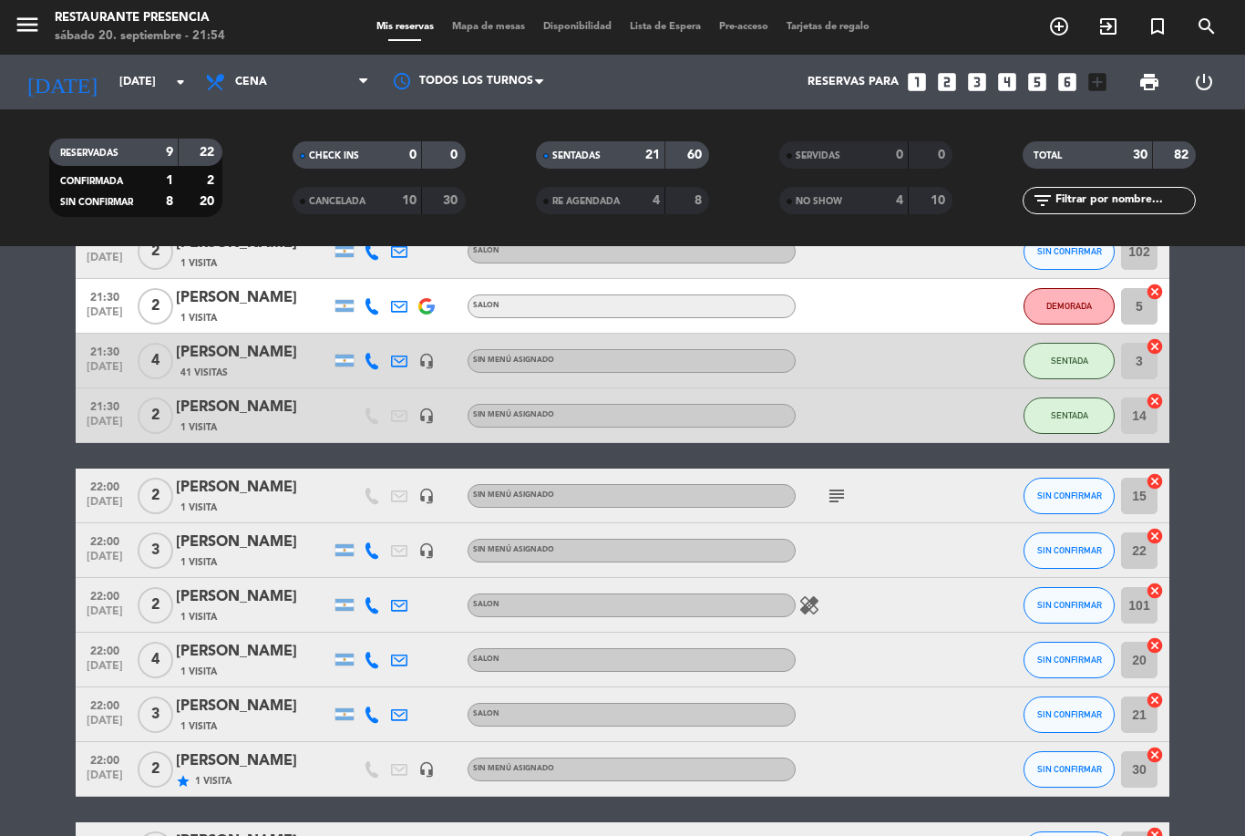
click at [198, 545] on div "[PERSON_NAME]" at bounding box center [253, 543] width 155 height 24
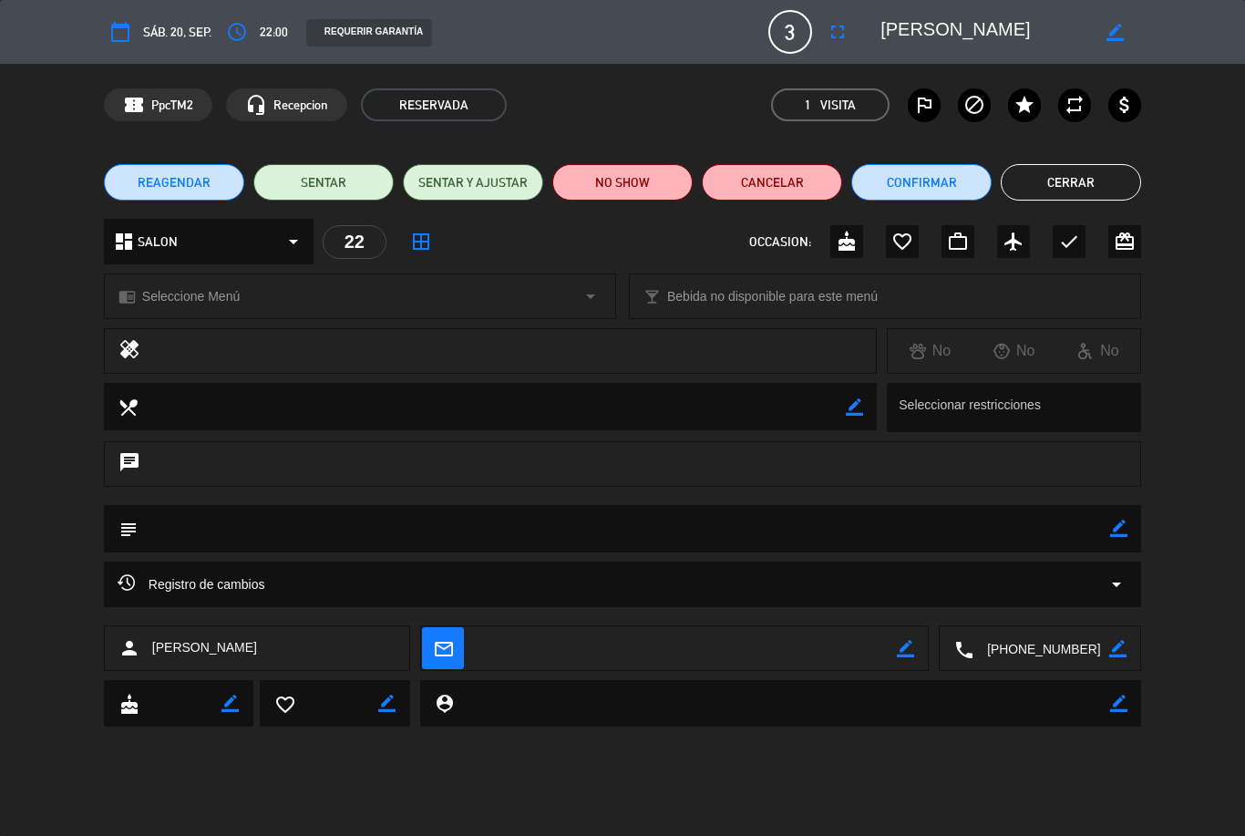
click at [1127, 531] on icon "border_color" at bounding box center [1118, 528] width 17 height 17
click at [191, 549] on textarea at bounding box center [624, 528] width 973 height 46
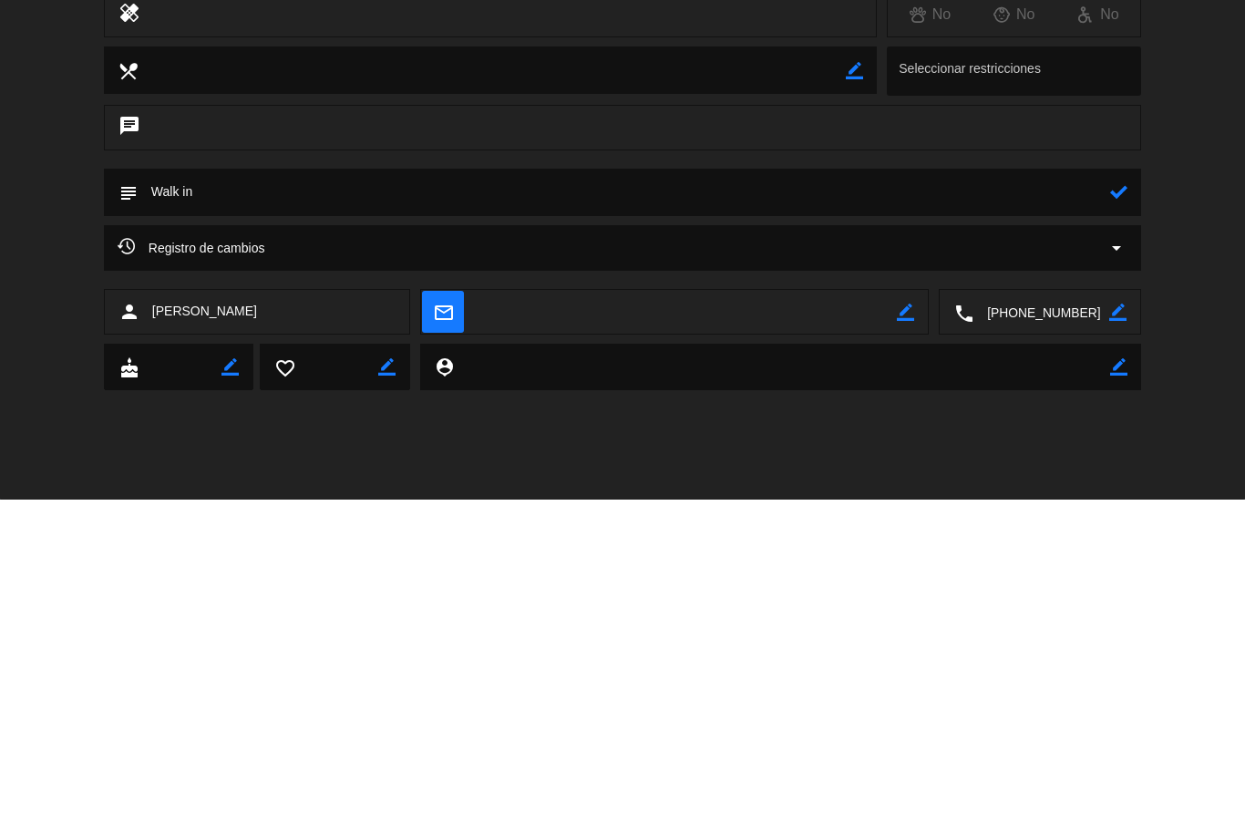
type textarea "Walk in"
click at [1123, 520] on icon at bounding box center [1118, 528] width 17 height 17
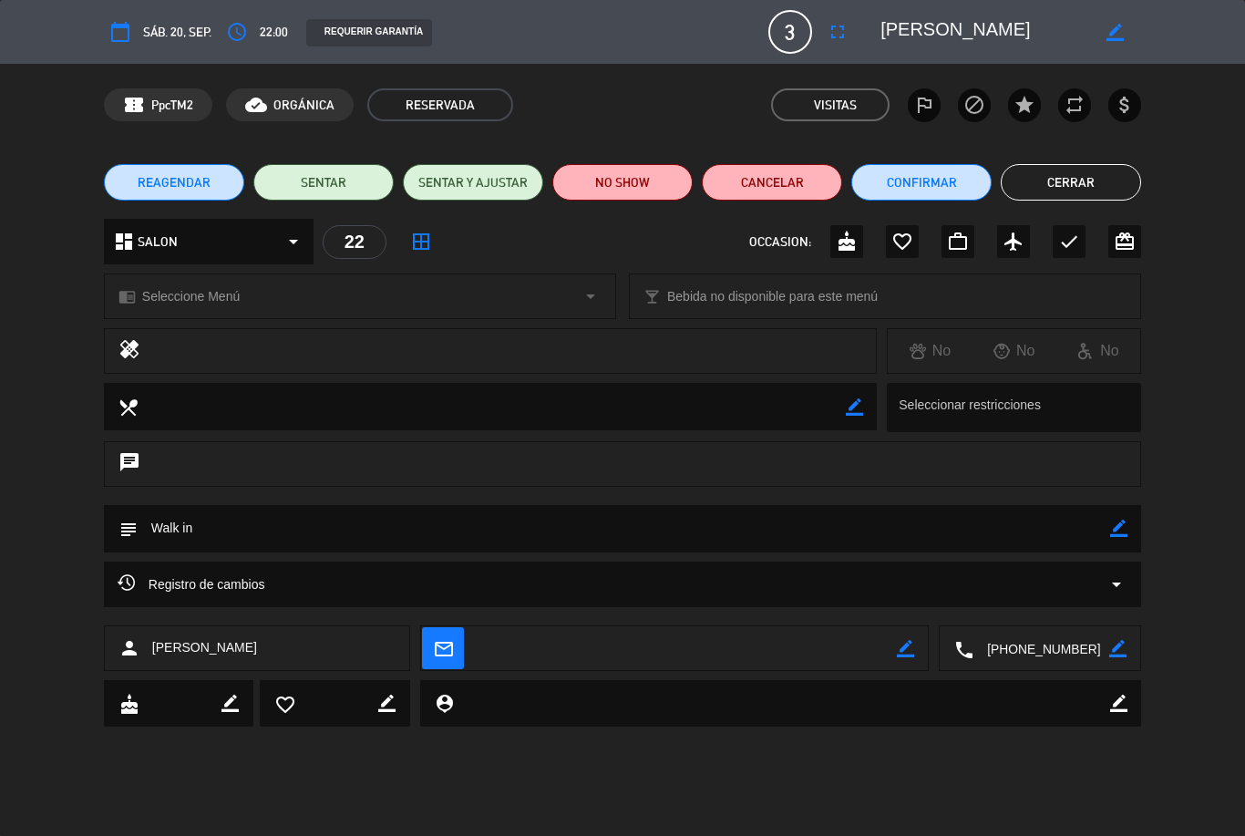
click at [1078, 180] on button "Cerrar" at bounding box center [1071, 182] width 140 height 36
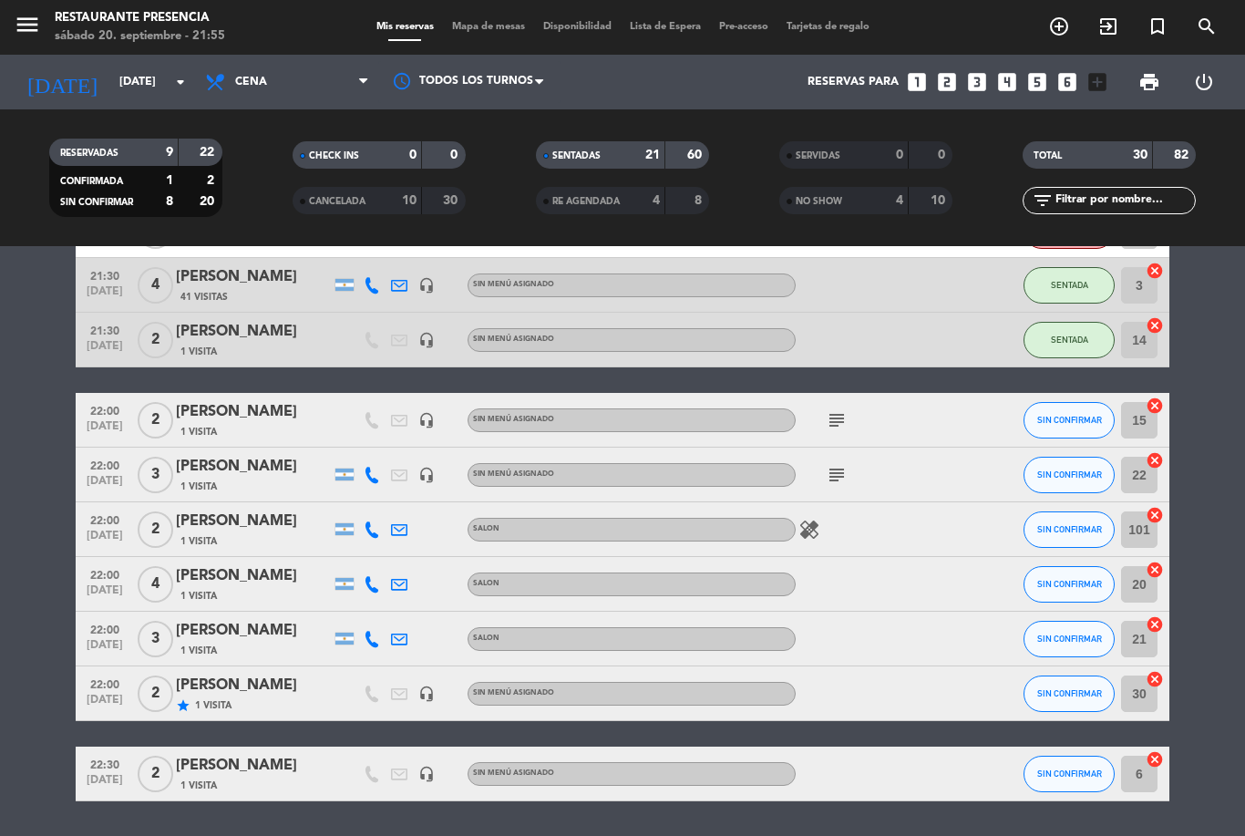
scroll to position [1321, 0]
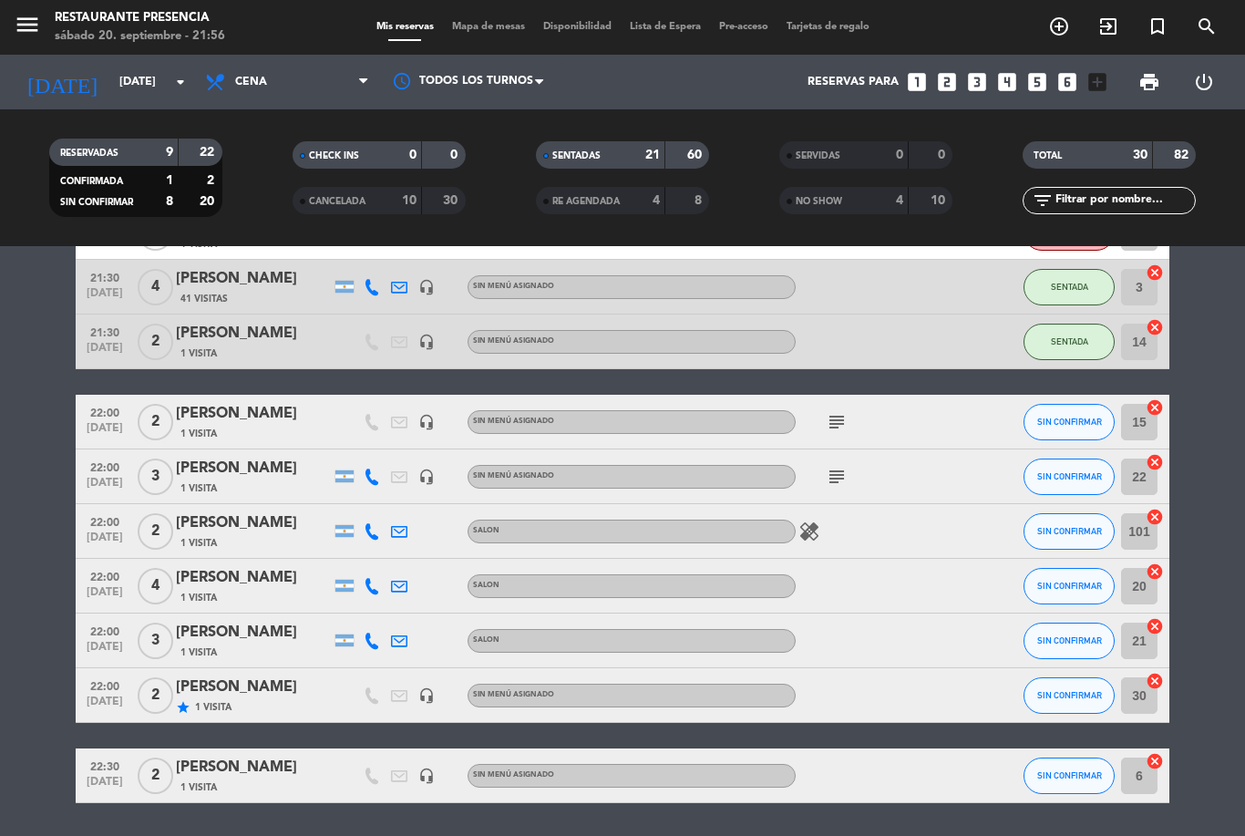
click at [842, 411] on icon "subject" at bounding box center [837, 422] width 22 height 22
click at [843, 466] on icon "subject" at bounding box center [837, 477] width 22 height 22
click at [490, 29] on span "Mapa de mesas" at bounding box center [488, 27] width 91 height 10
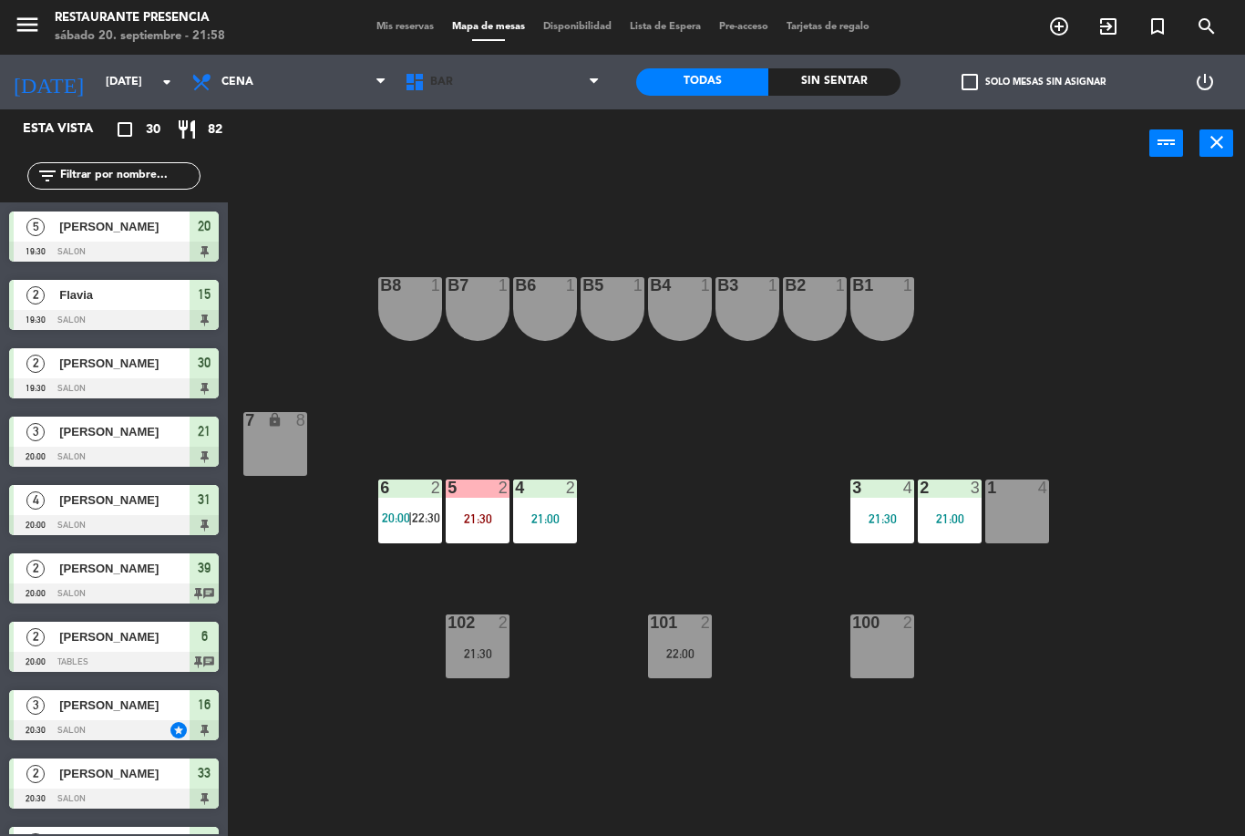
click at [540, 70] on span "BAR" at bounding box center [502, 82] width 213 height 40
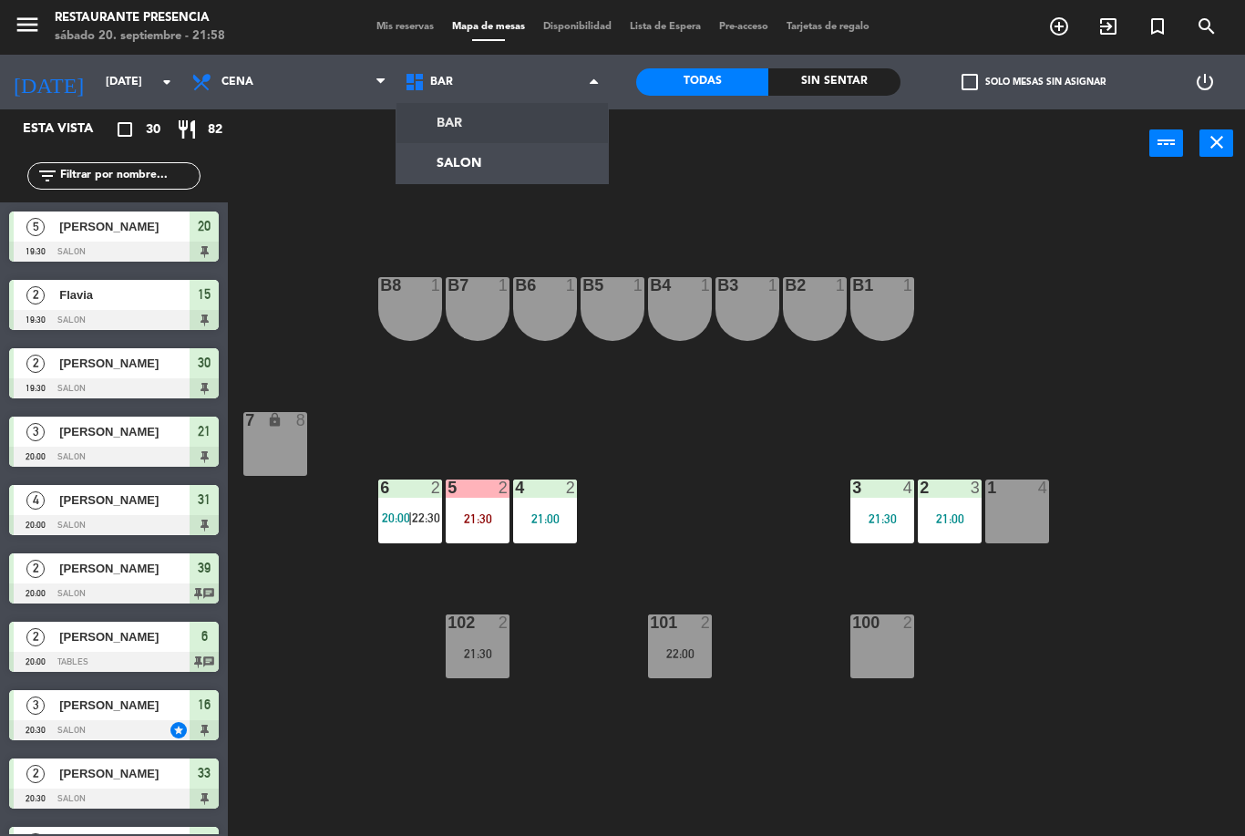
click at [517, 172] on ng-component "menu Restaurante Presencia [DATE] 20. septiembre - 21:58 Mis reservas Mapa de m…" at bounding box center [622, 418] width 1245 height 836
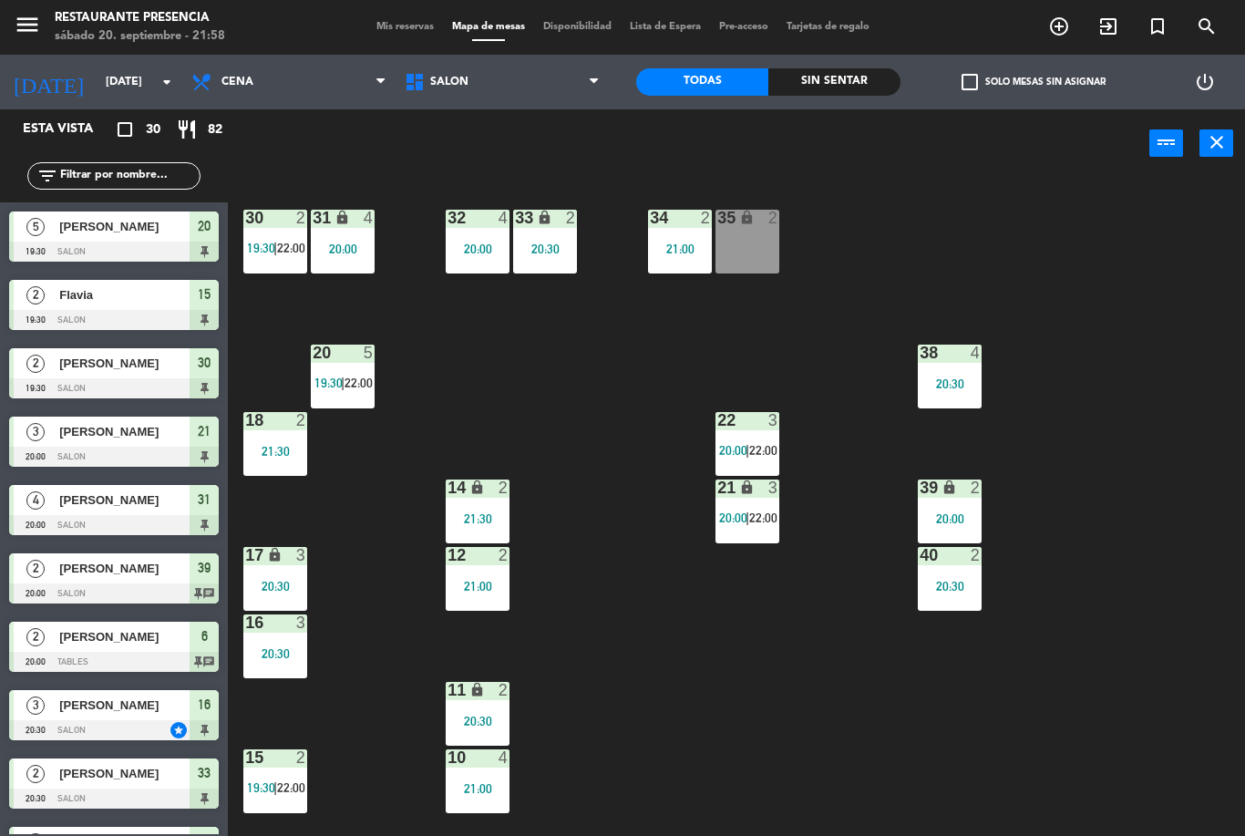
click at [287, 246] on span "22:00" at bounding box center [291, 248] width 28 height 15
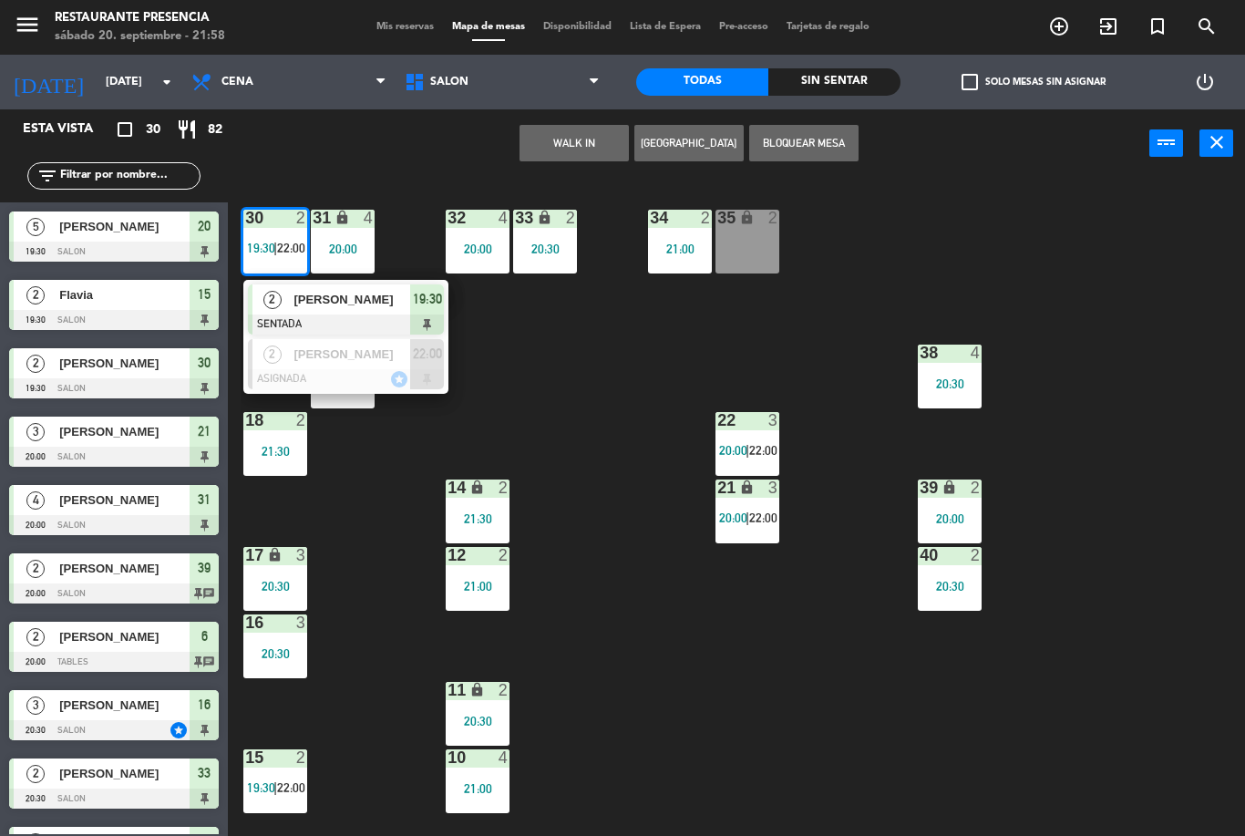
click at [274, 778] on div "15 2 19:30 | 22:00" at bounding box center [275, 781] width 64 height 64
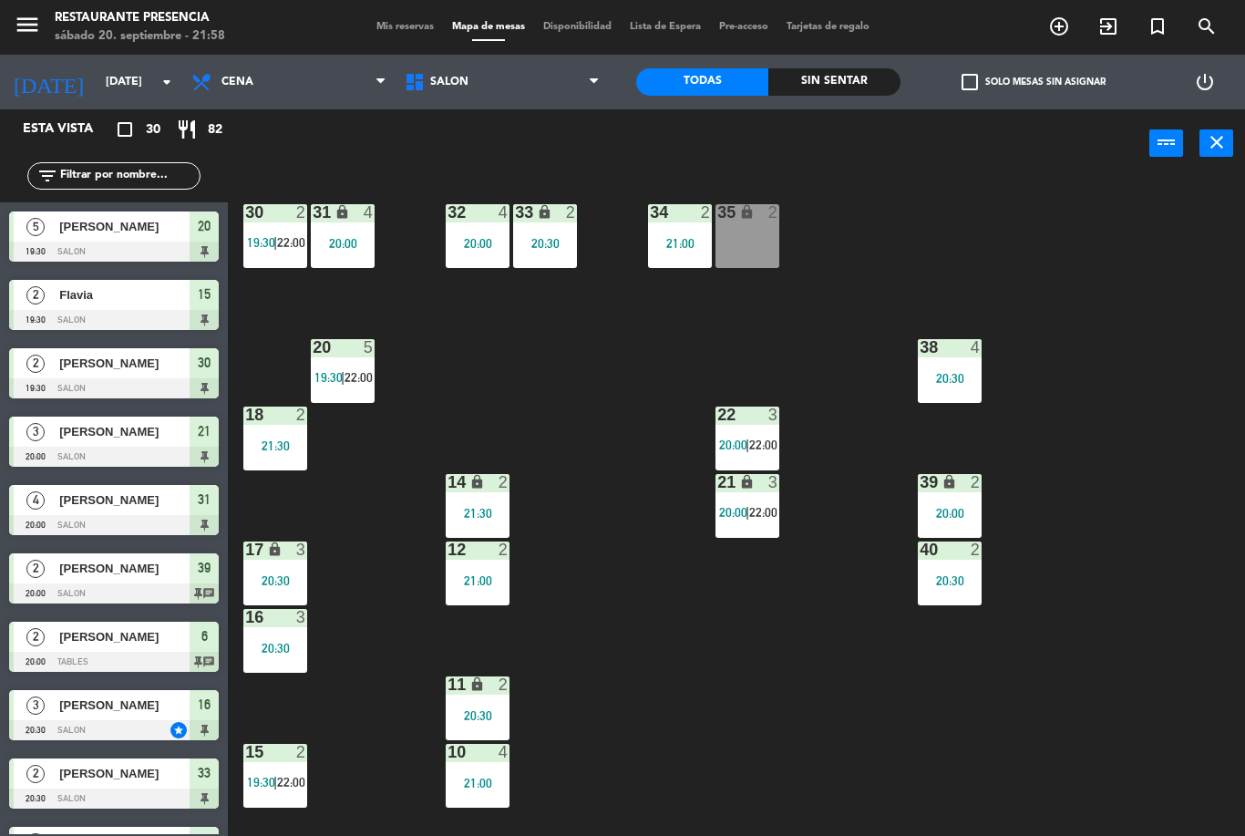
scroll to position [6, 0]
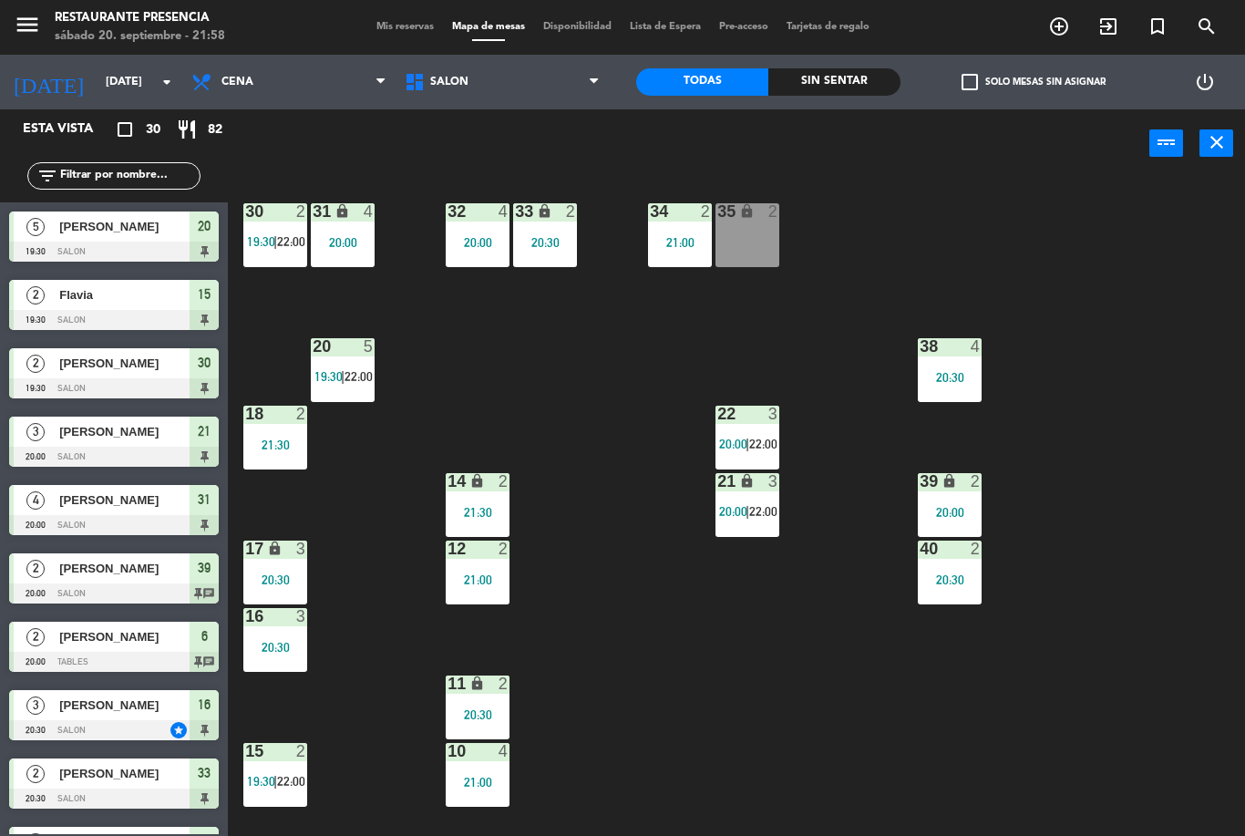
click at [290, 246] on span "22:00" at bounding box center [291, 241] width 28 height 15
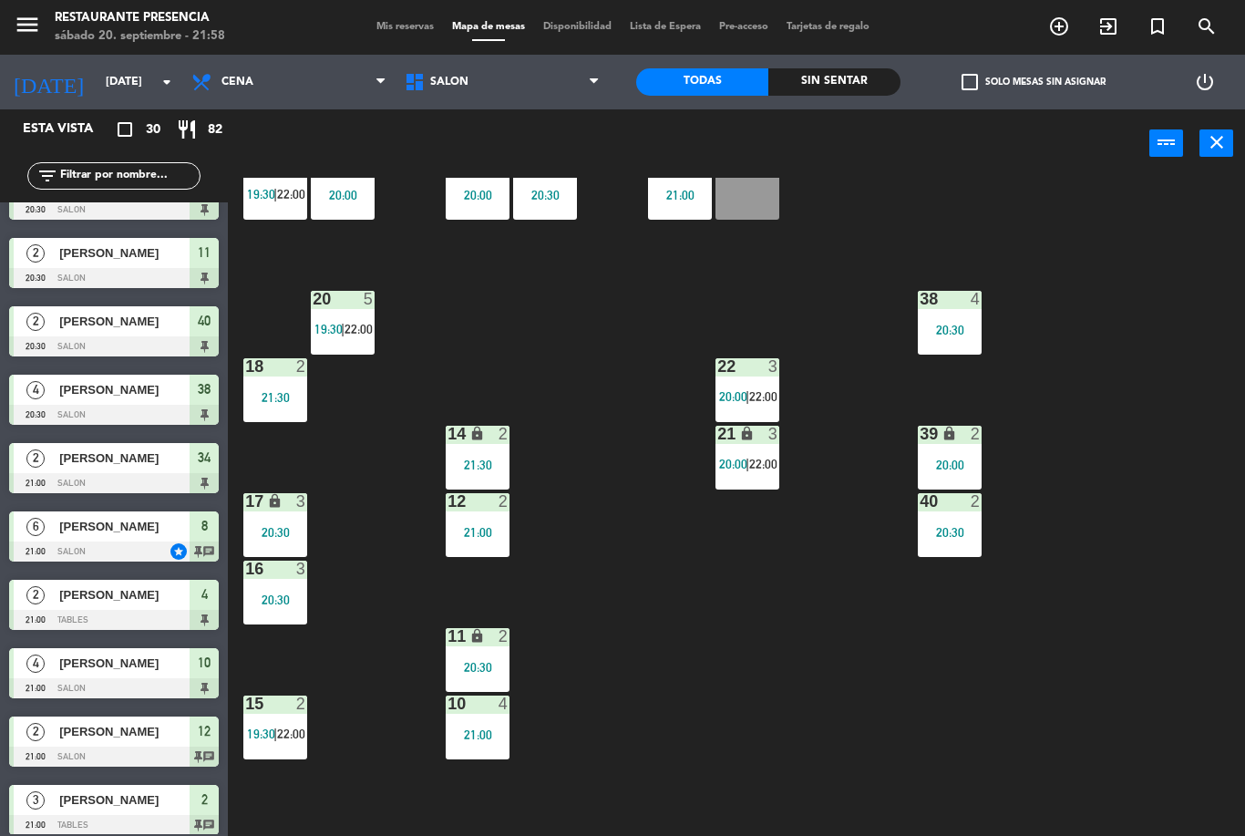
scroll to position [53, 0]
click at [269, 189] on span "19:30" at bounding box center [261, 195] width 28 height 15
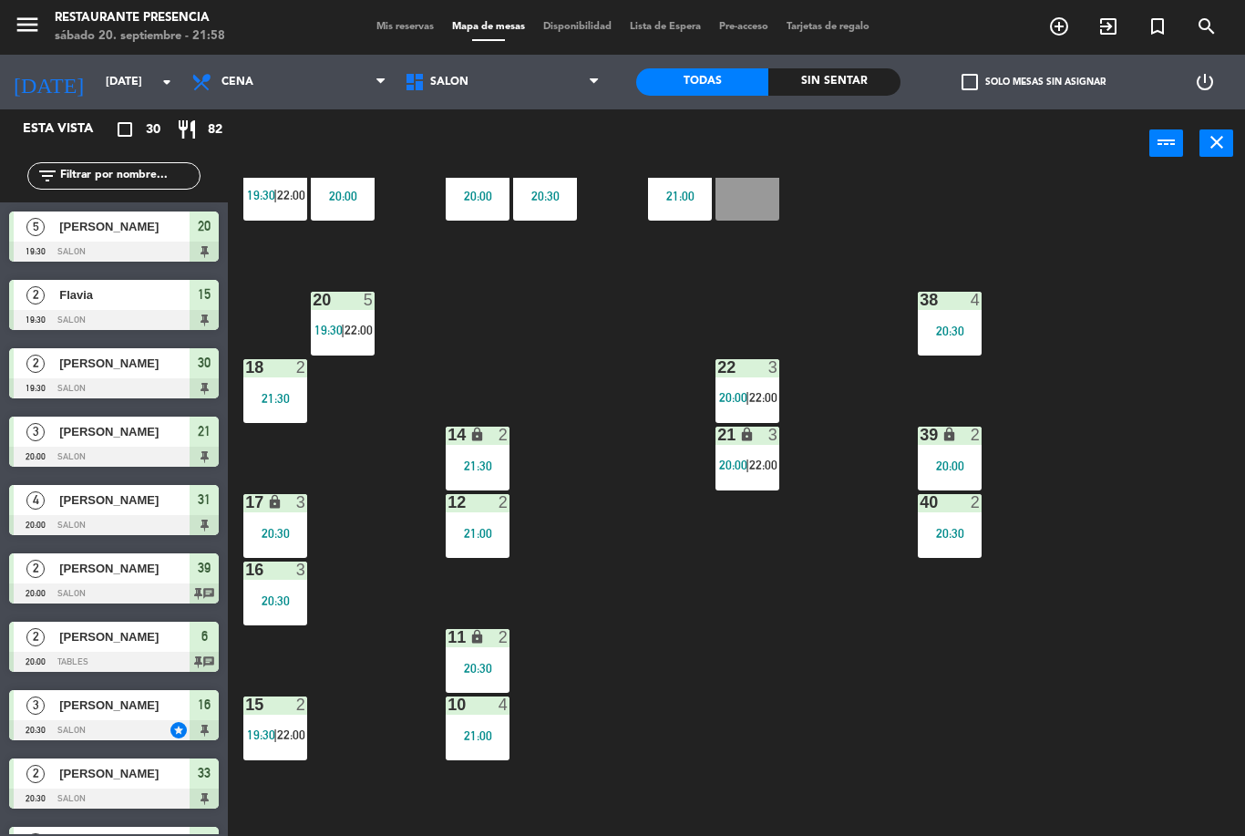
scroll to position [589, 0]
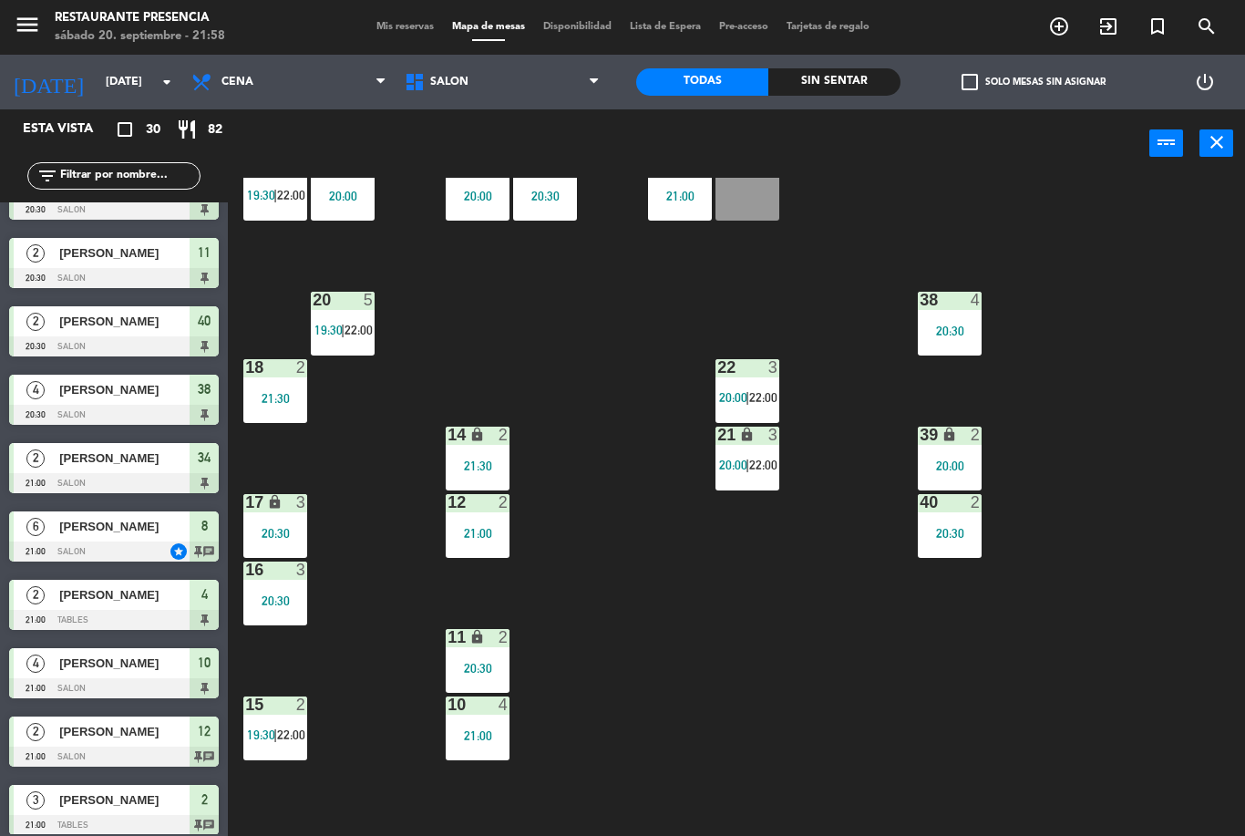
click at [290, 724] on div "15 2 19:30 | 22:00" at bounding box center [275, 729] width 64 height 64
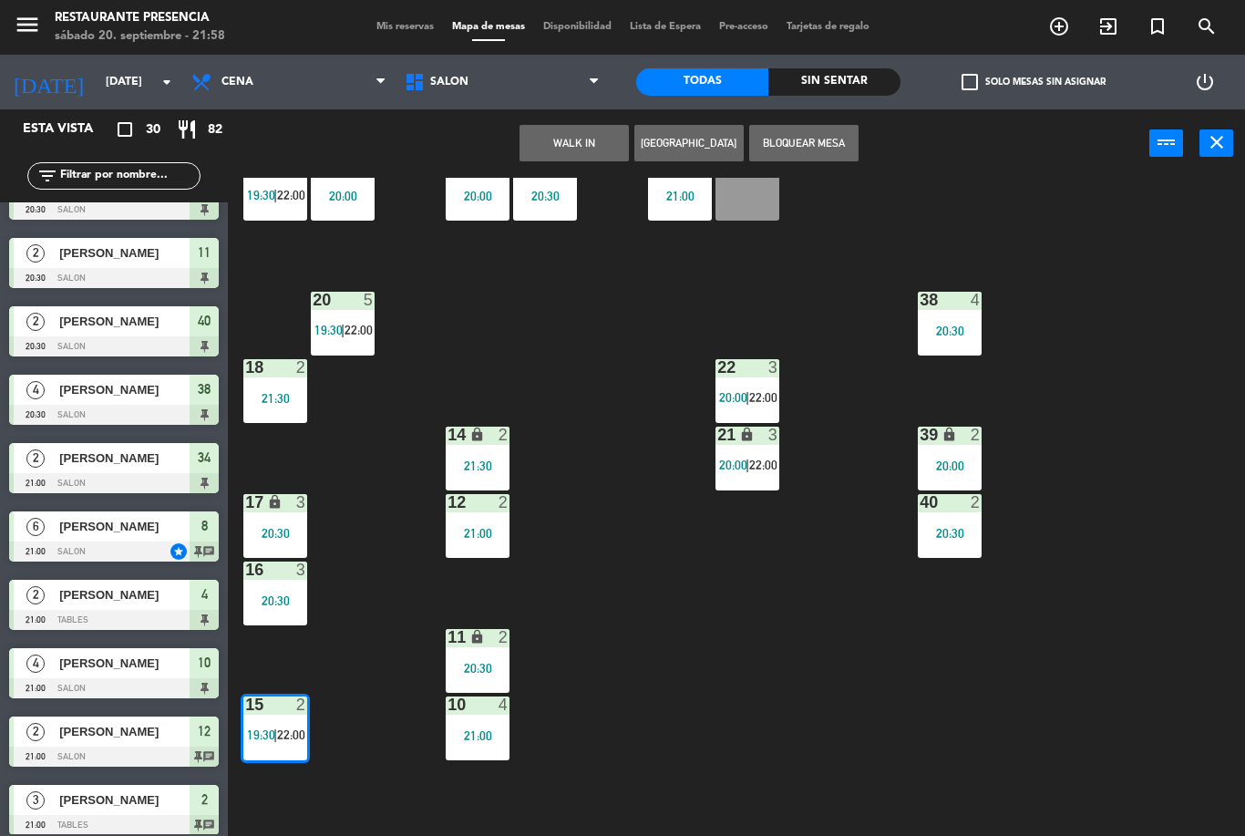
click at [371, 600] on div "30 2 19:30 | 22:00 31 lock 4 20:00 32 4 20:00 33 lock 2 20:30 34 2 21:00 35 loc…" at bounding box center [743, 507] width 1005 height 658
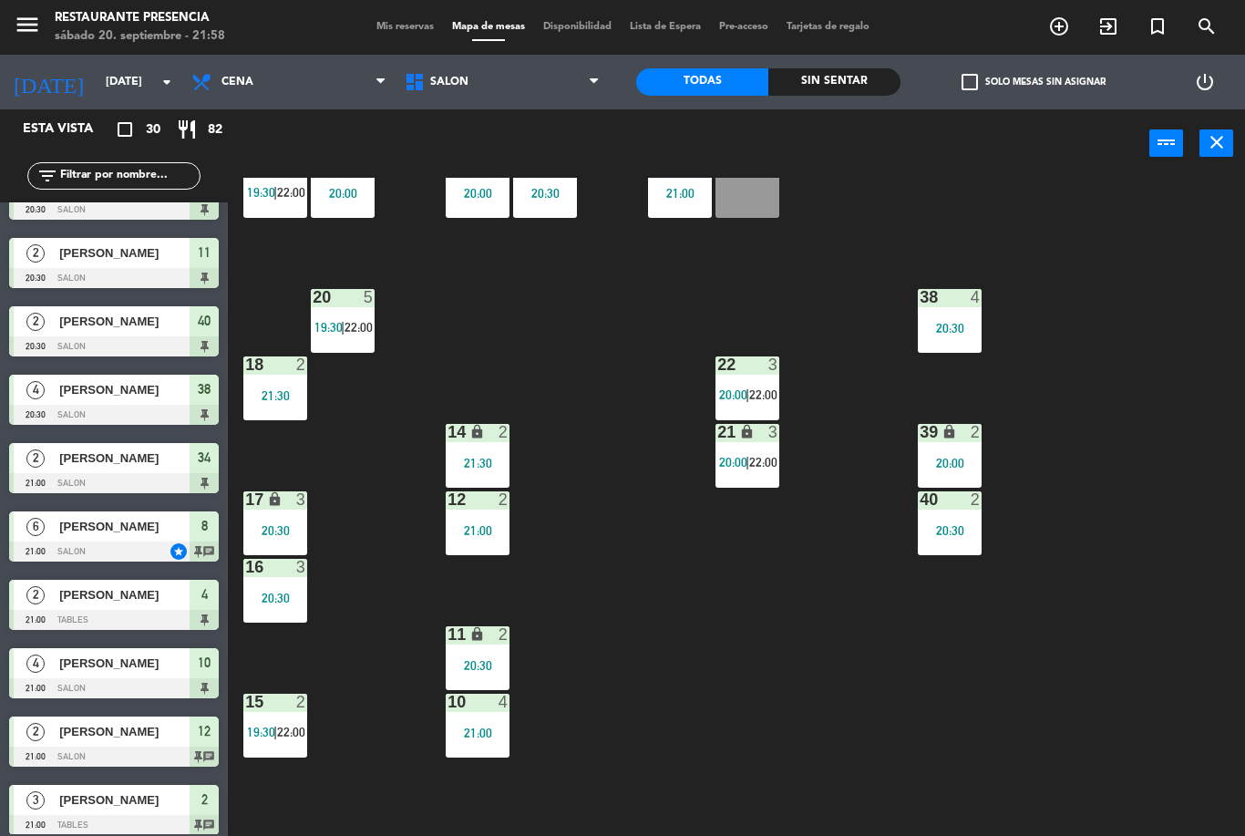
scroll to position [57, 0]
click at [295, 715] on div "15 2 19:30 | 22:00" at bounding box center [275, 725] width 64 height 64
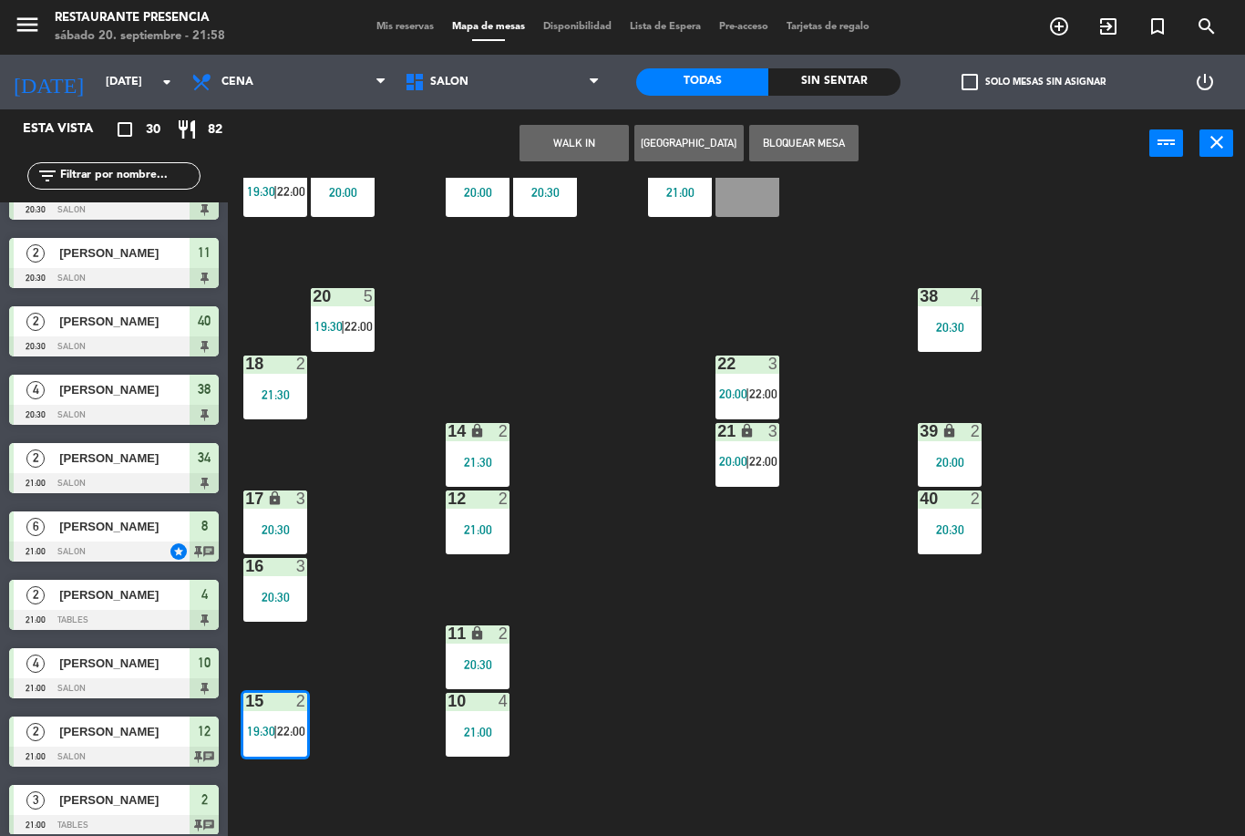
click at [278, 738] on span "22:00" at bounding box center [291, 731] width 28 height 15
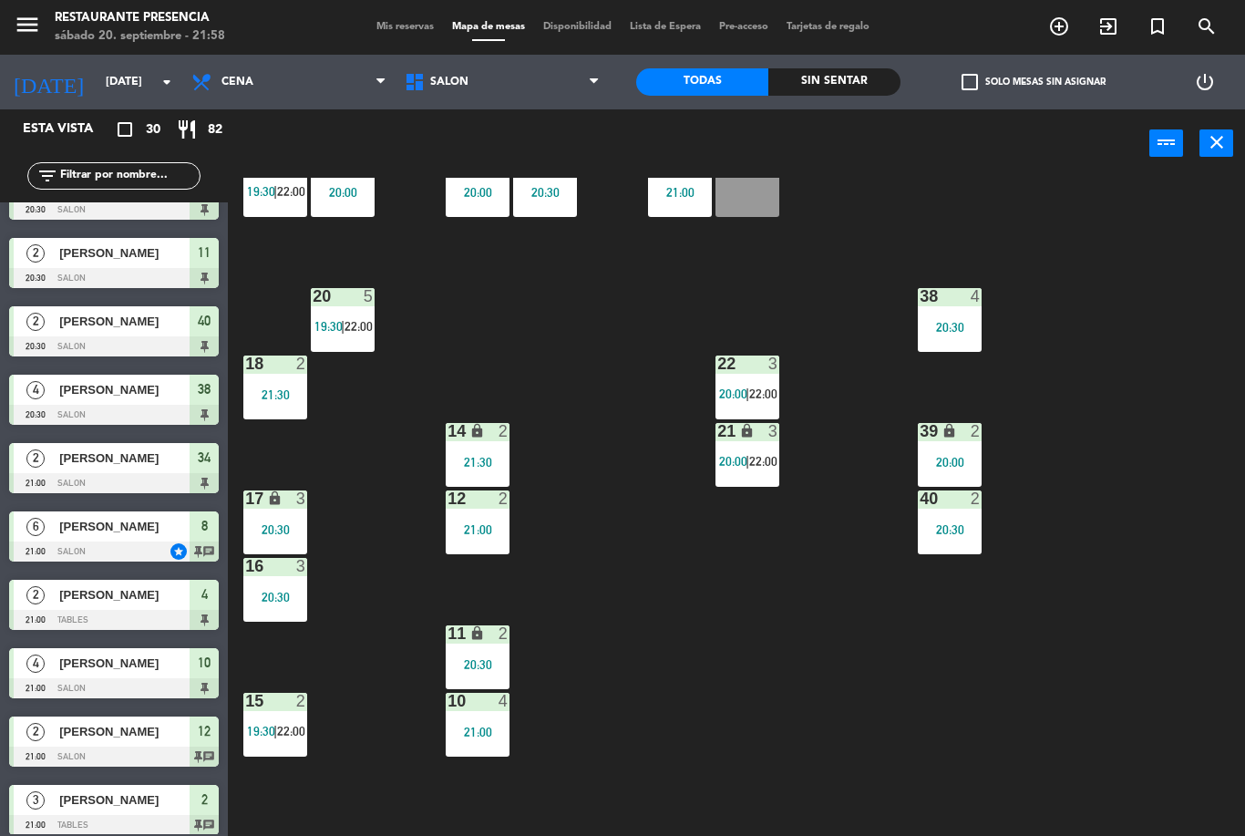
click at [279, 722] on div "15 2 19:30 | 22:00" at bounding box center [275, 725] width 64 height 64
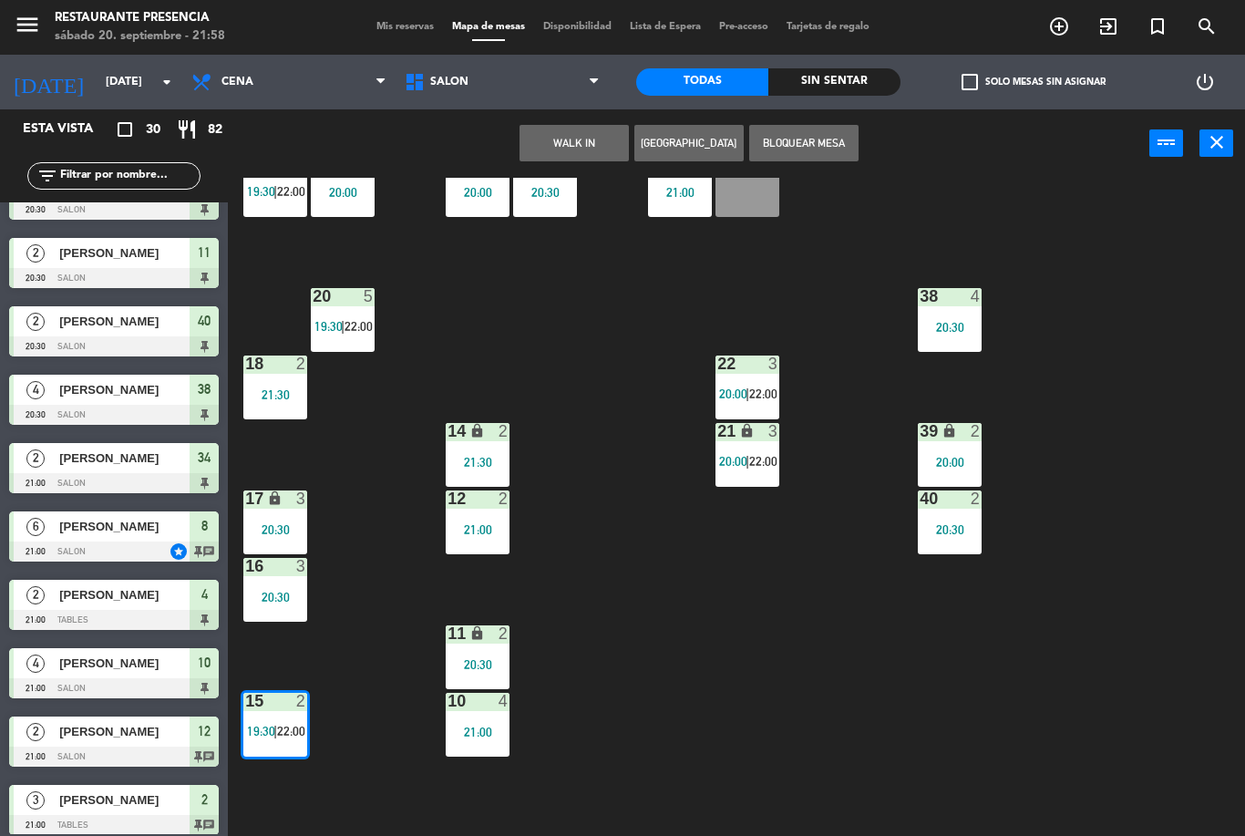
click at [285, 711] on div "15 2" at bounding box center [275, 702] width 64 height 18
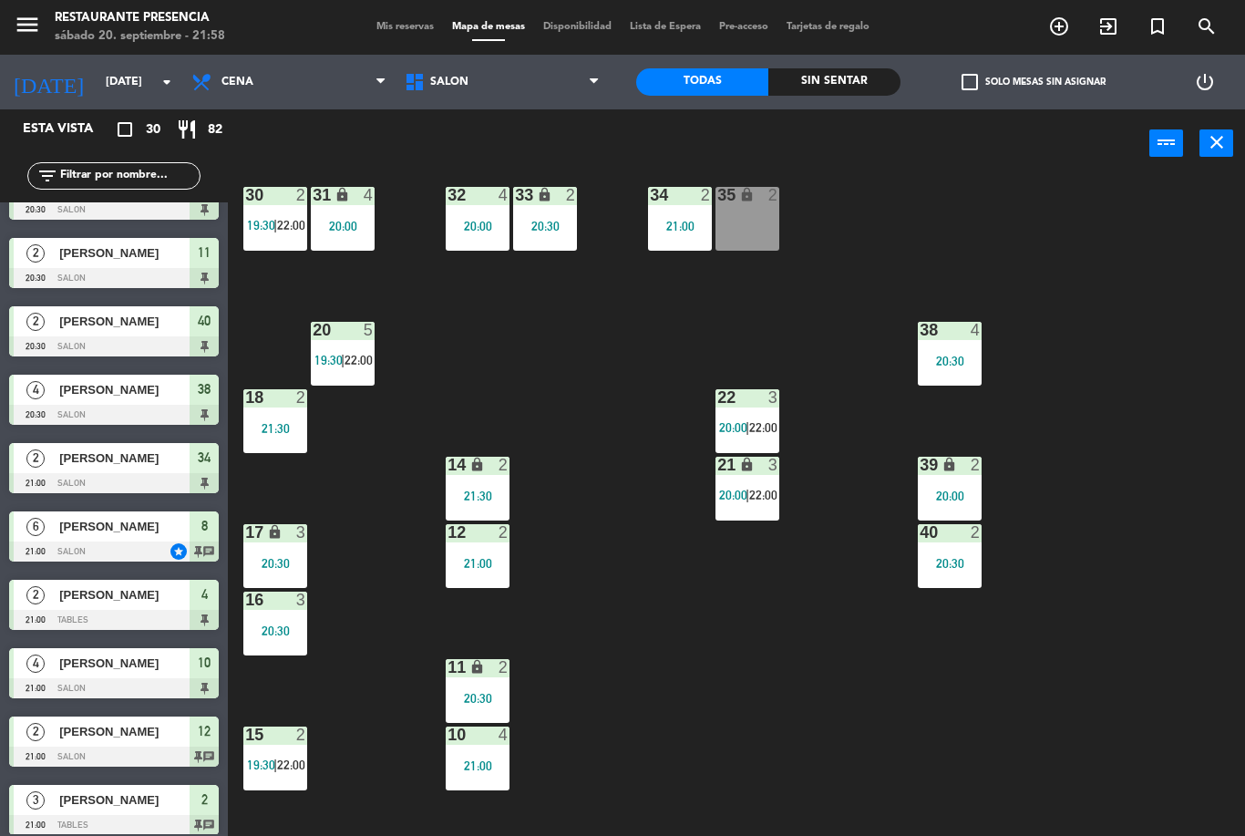
scroll to position [25, 0]
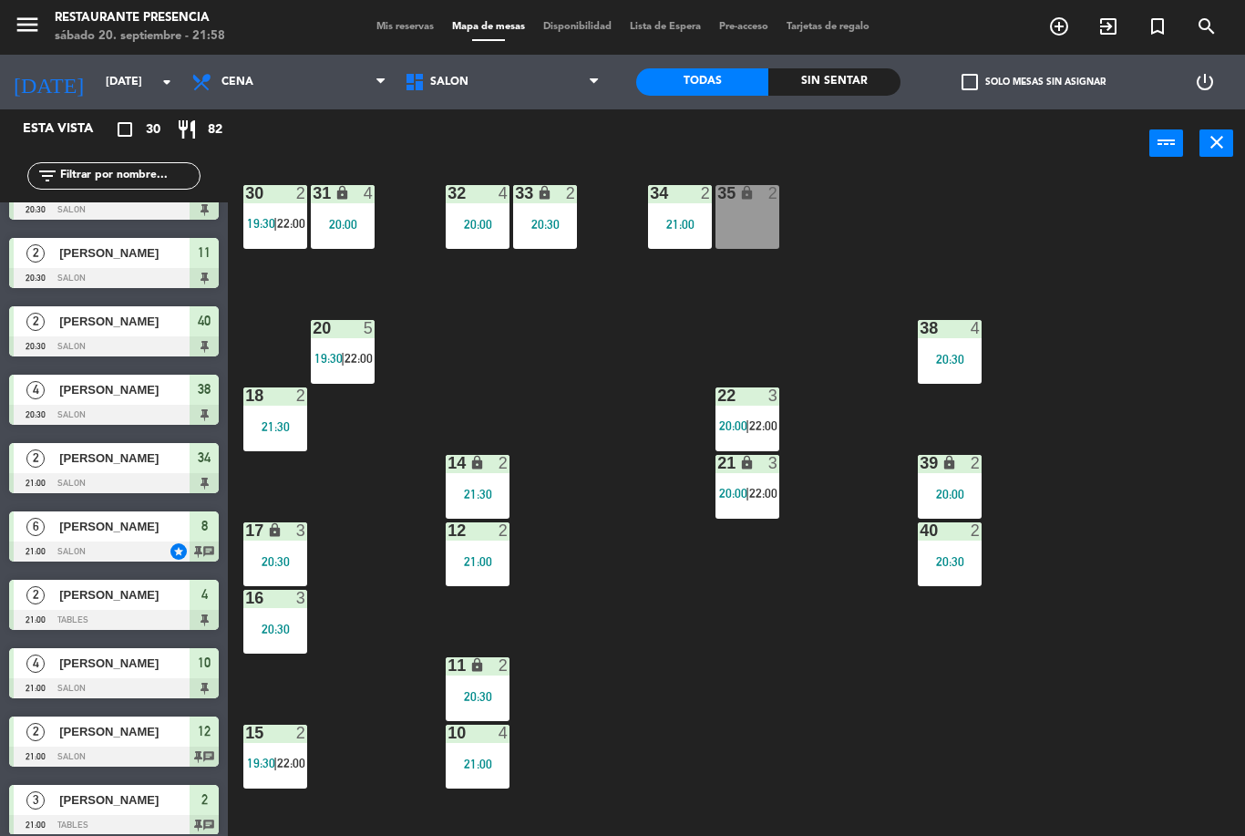
click at [296, 757] on span "22:00" at bounding box center [291, 763] width 28 height 15
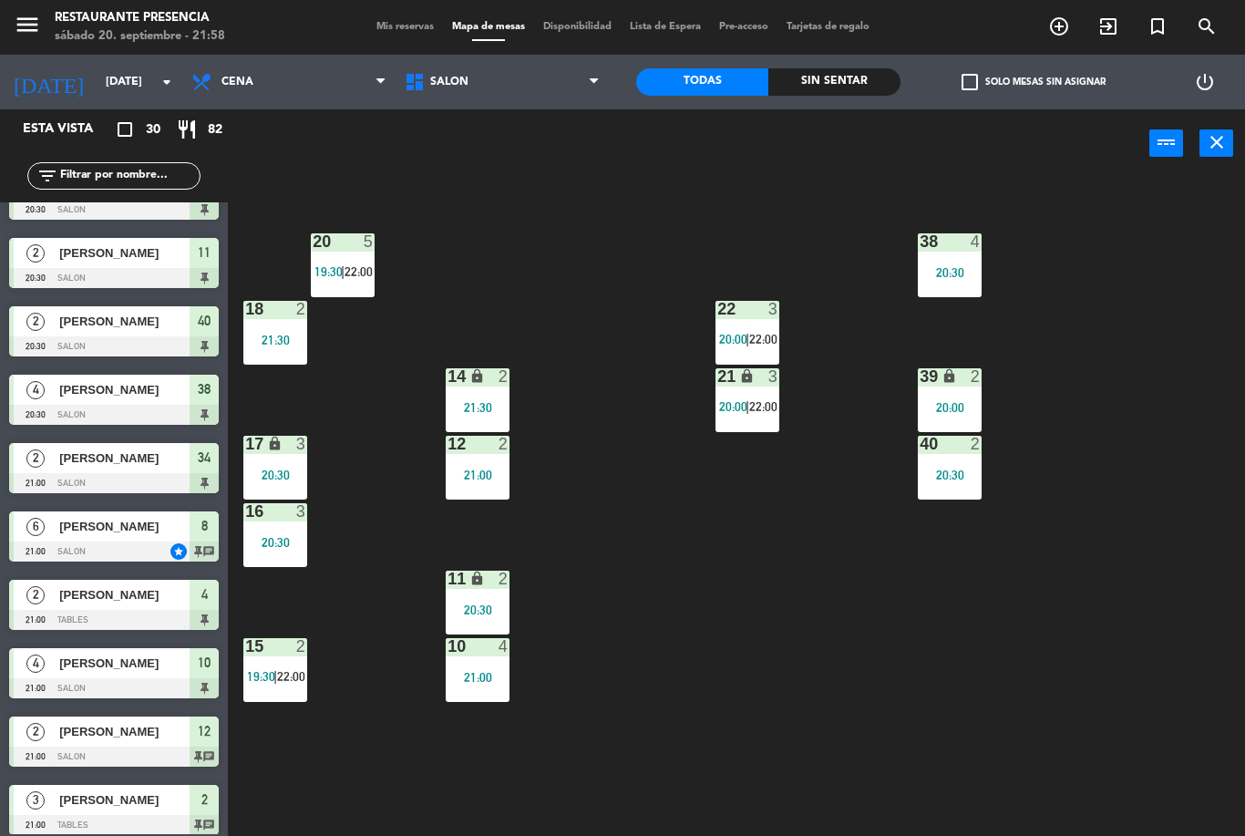
scroll to position [144, 0]
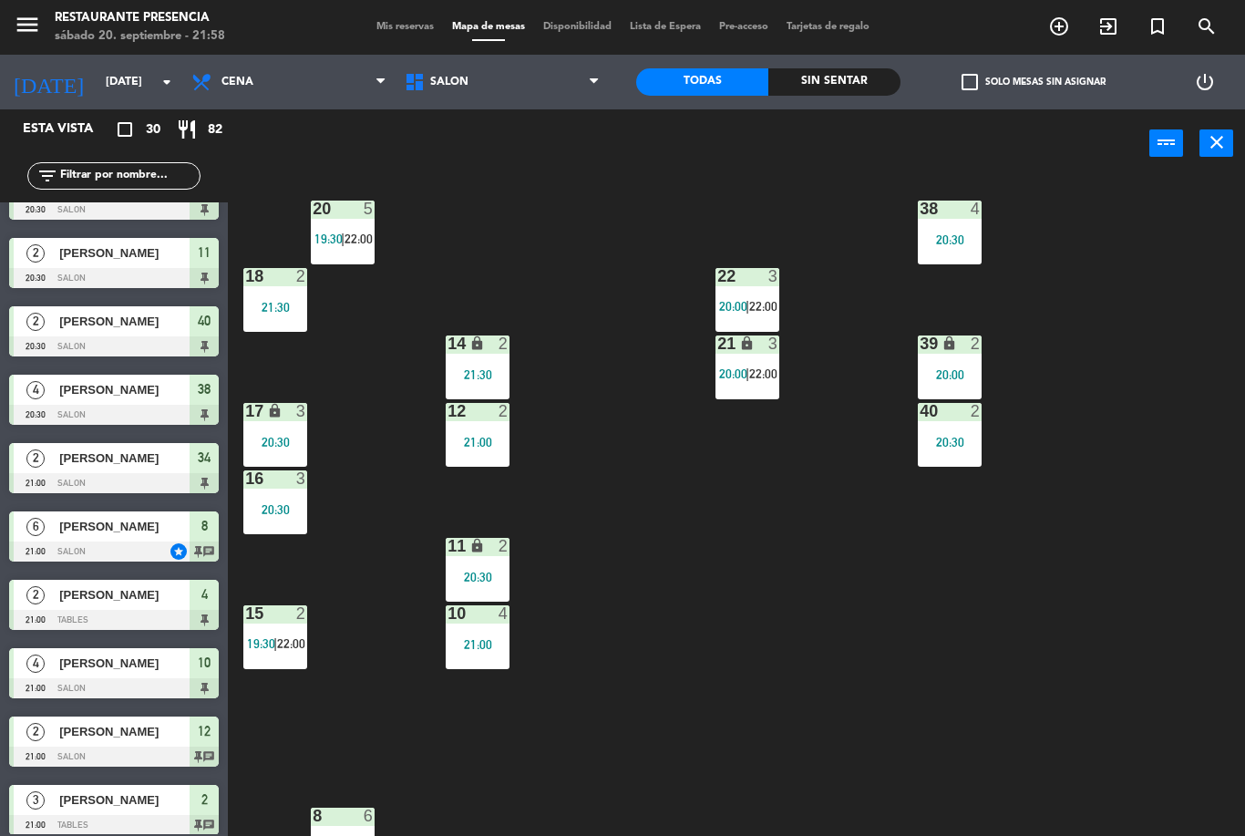
click at [273, 660] on div "15 2 19:30 | 22:00" at bounding box center [275, 637] width 64 height 64
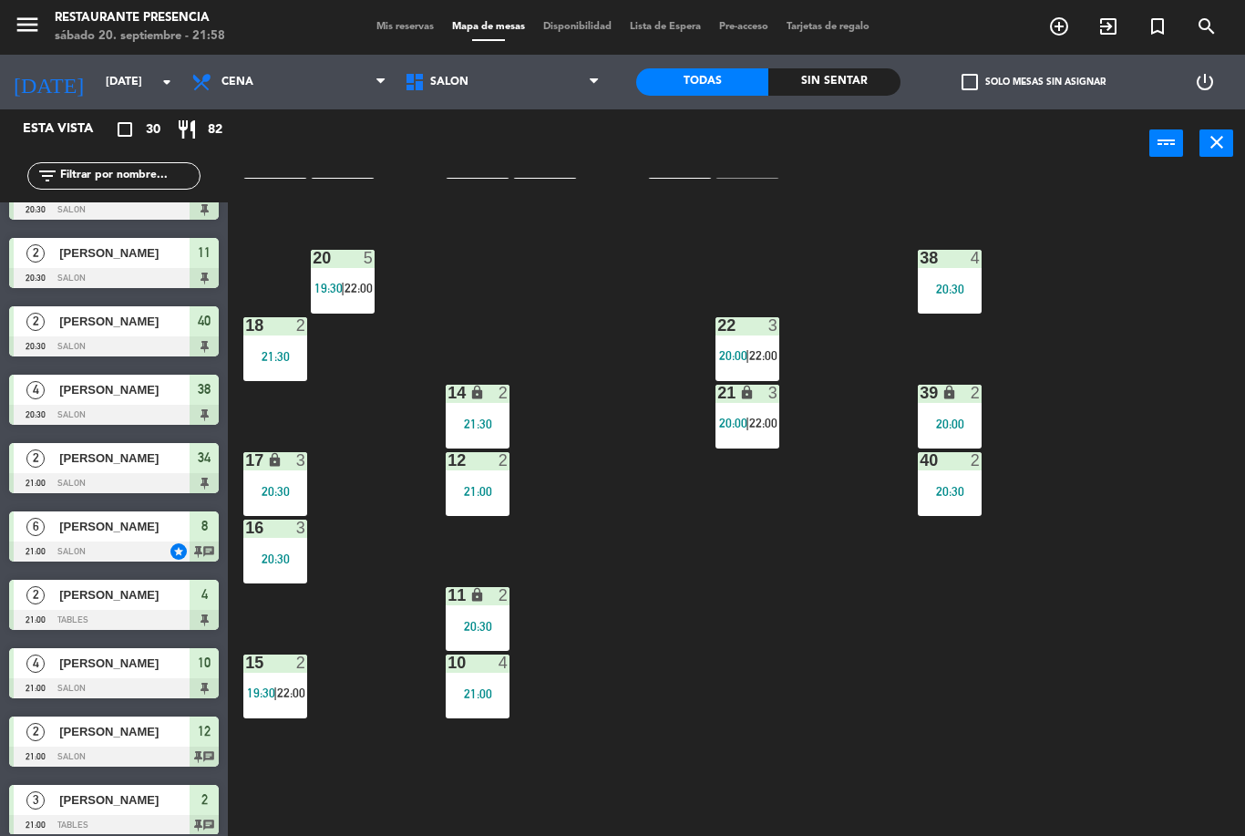
scroll to position [98, 0]
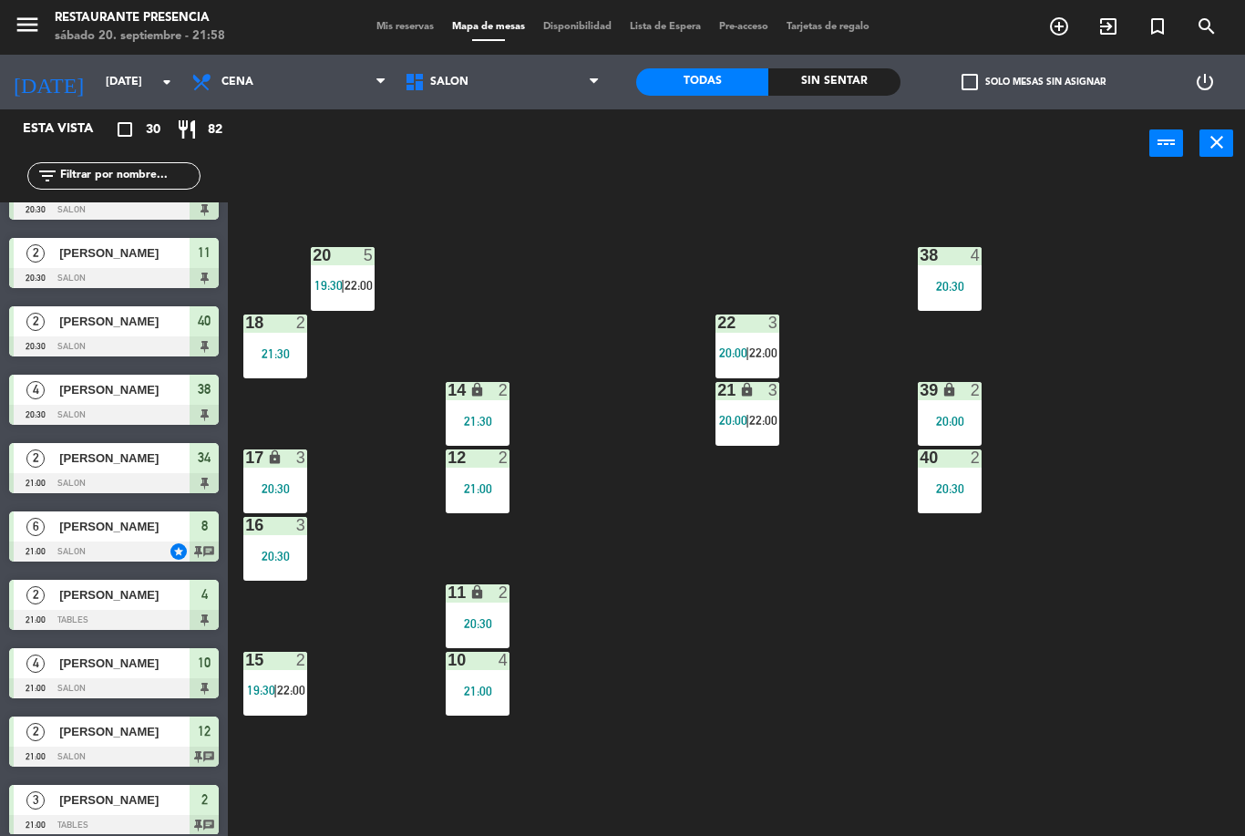
click at [273, 685] on span "19:30" at bounding box center [261, 690] width 28 height 15
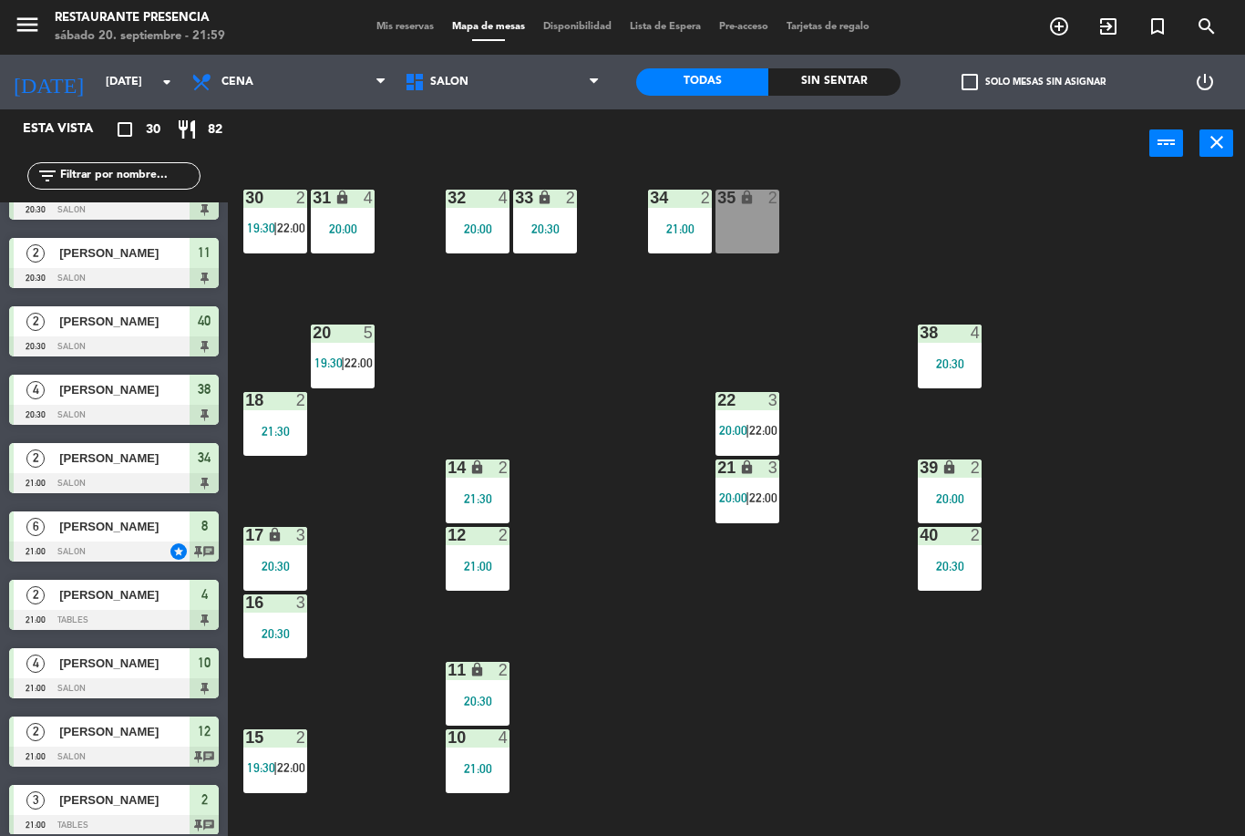
scroll to position [21, 0]
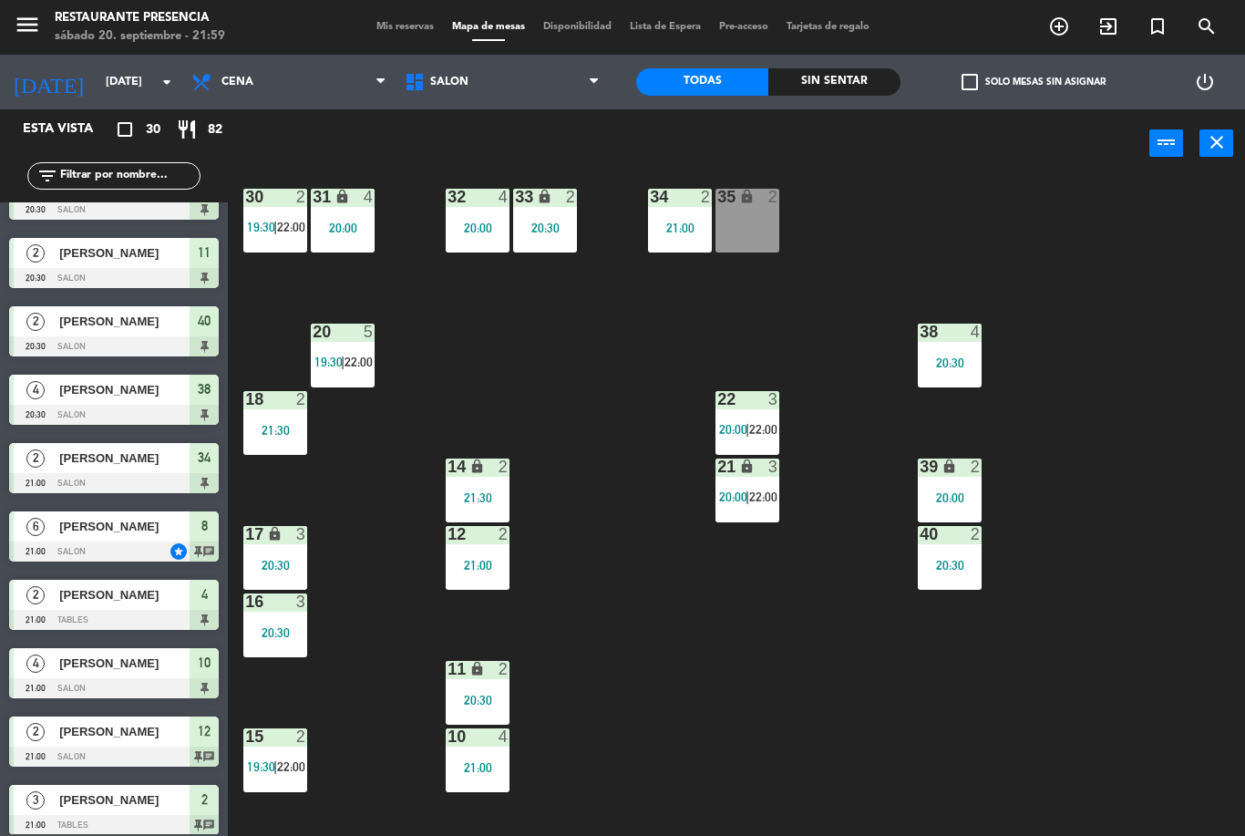
click at [291, 740] on div "2" at bounding box center [306, 736] width 30 height 16
click at [384, 717] on div "30 2 19:30 | 22:00 31 lock 4 20:00 32 4 20:00 33 lock 2 20:30 34 2 21:00 35 loc…" at bounding box center [743, 507] width 1005 height 658
click at [266, 776] on div "15 2 19:30 | 22:00" at bounding box center [275, 760] width 64 height 64
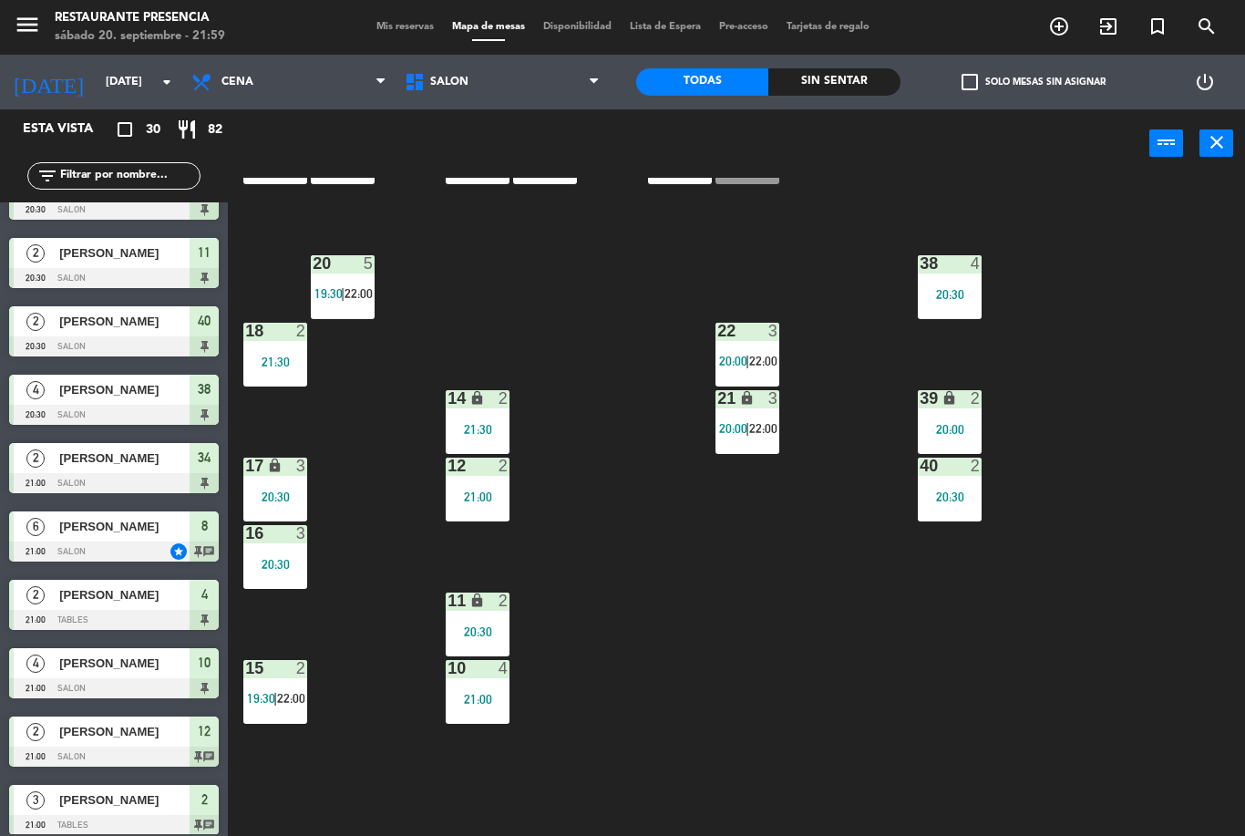
scroll to position [90, 0]
click at [253, 691] on span "19:30" at bounding box center [261, 697] width 28 height 15
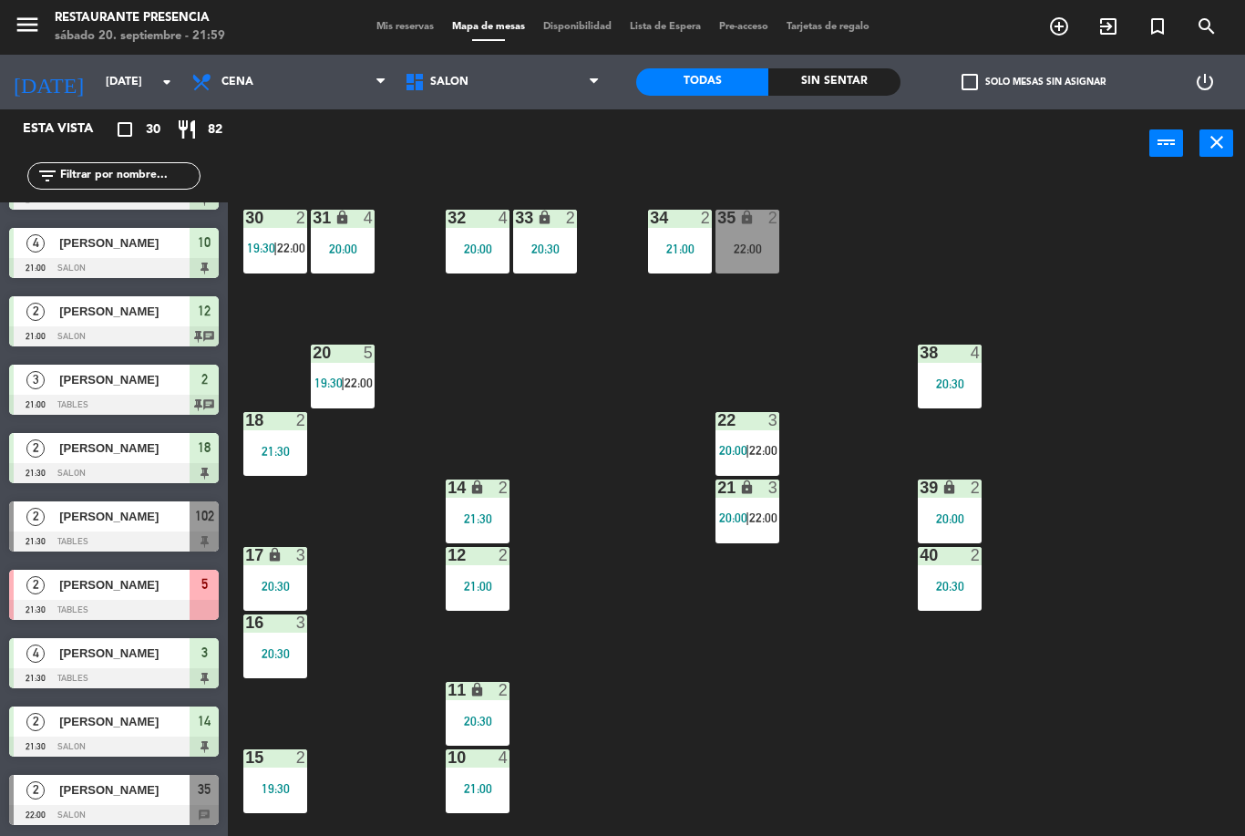
scroll to position [0, 0]
click at [294, 247] on span "22:00" at bounding box center [291, 248] width 28 height 15
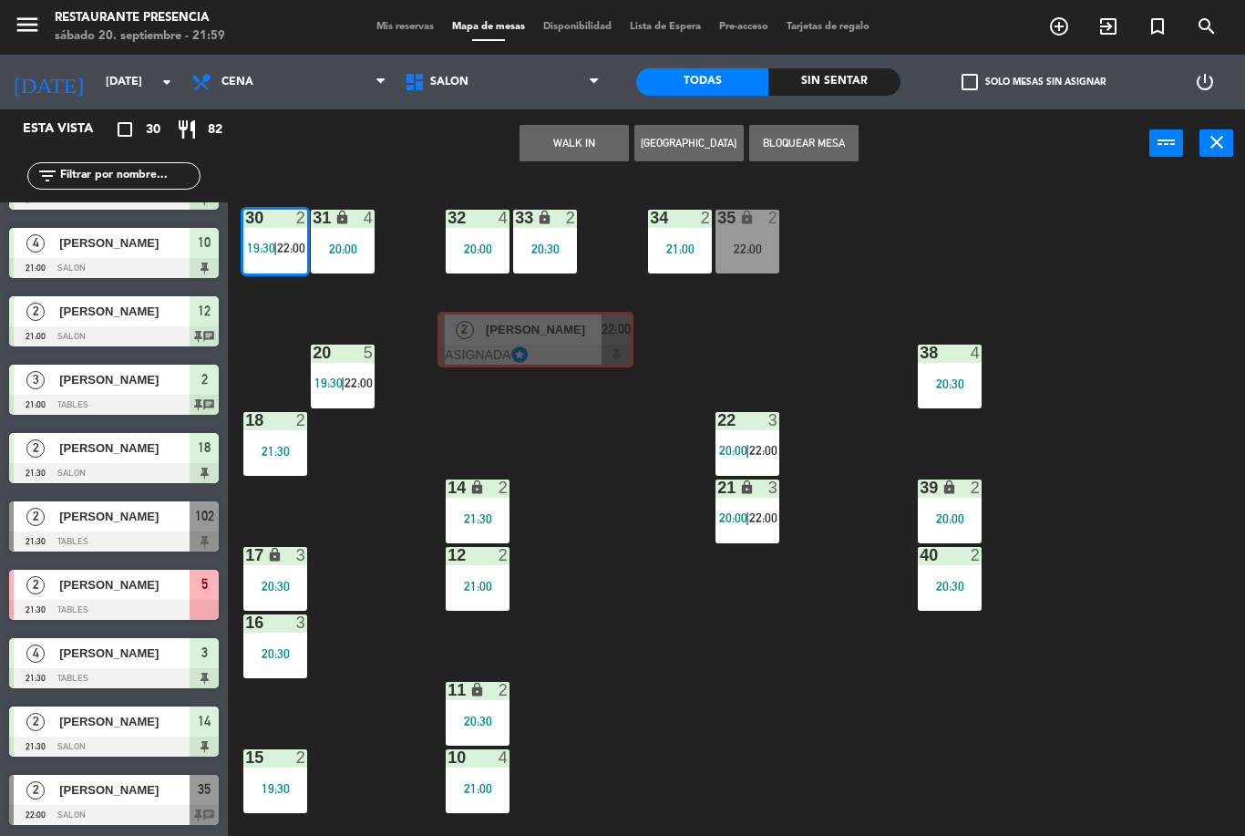
scroll to position [0, 14]
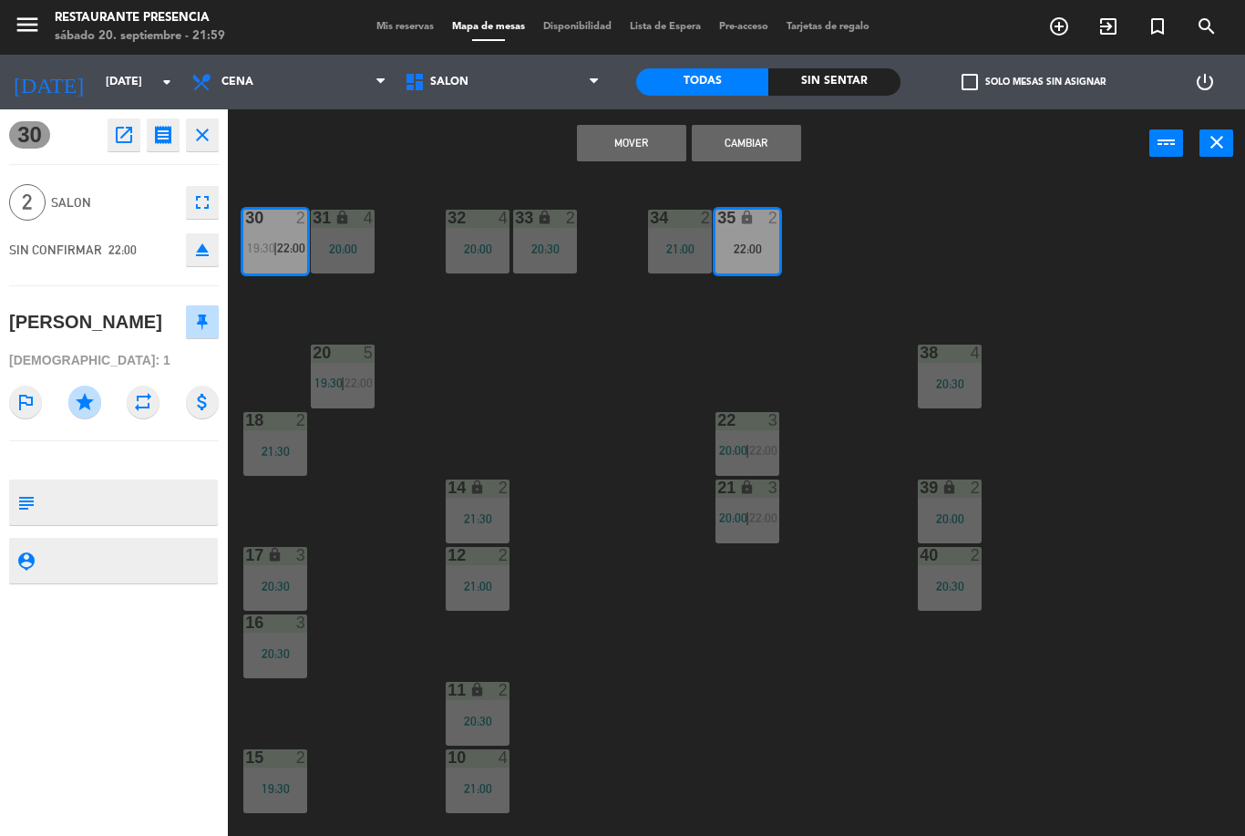
click at [758, 135] on button "Cambiar" at bounding box center [746, 143] width 109 height 36
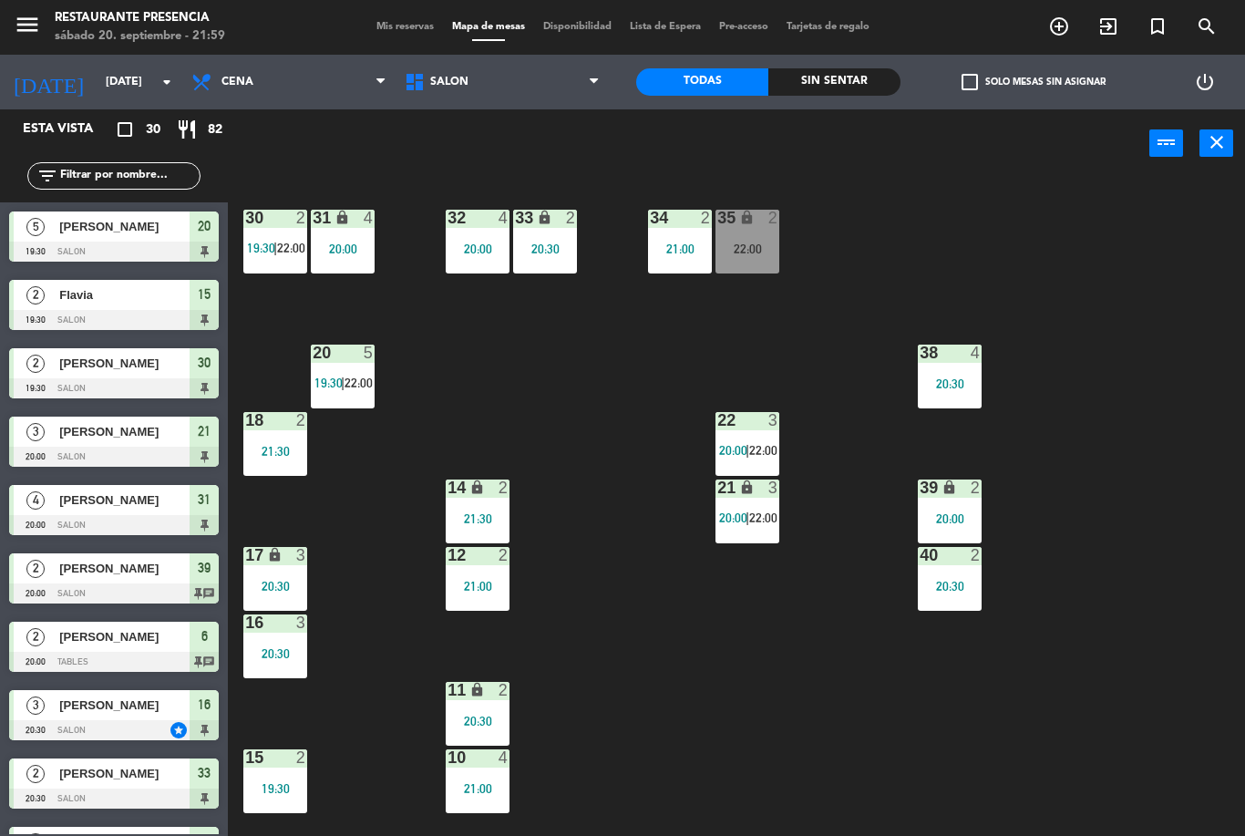
scroll to position [589, 0]
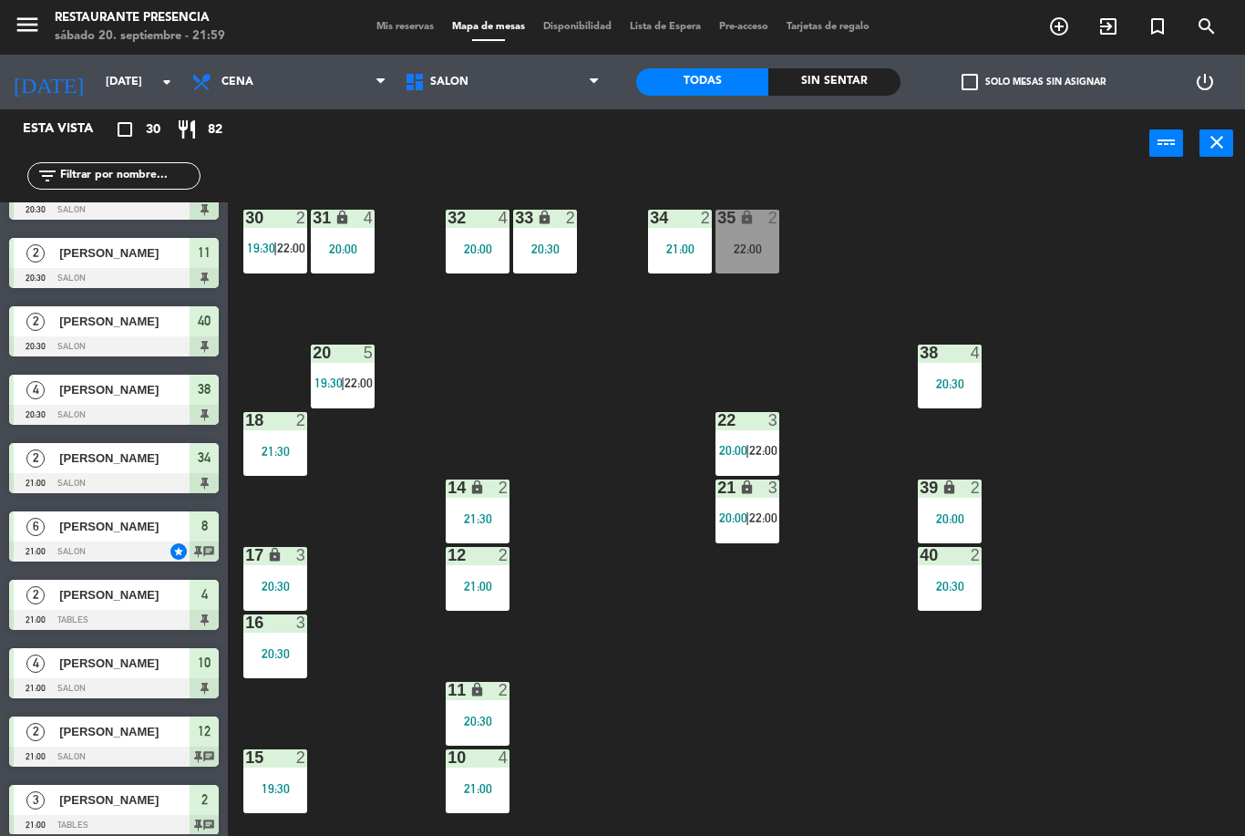
click at [763, 240] on div "35 lock 2 22:00" at bounding box center [748, 242] width 64 height 64
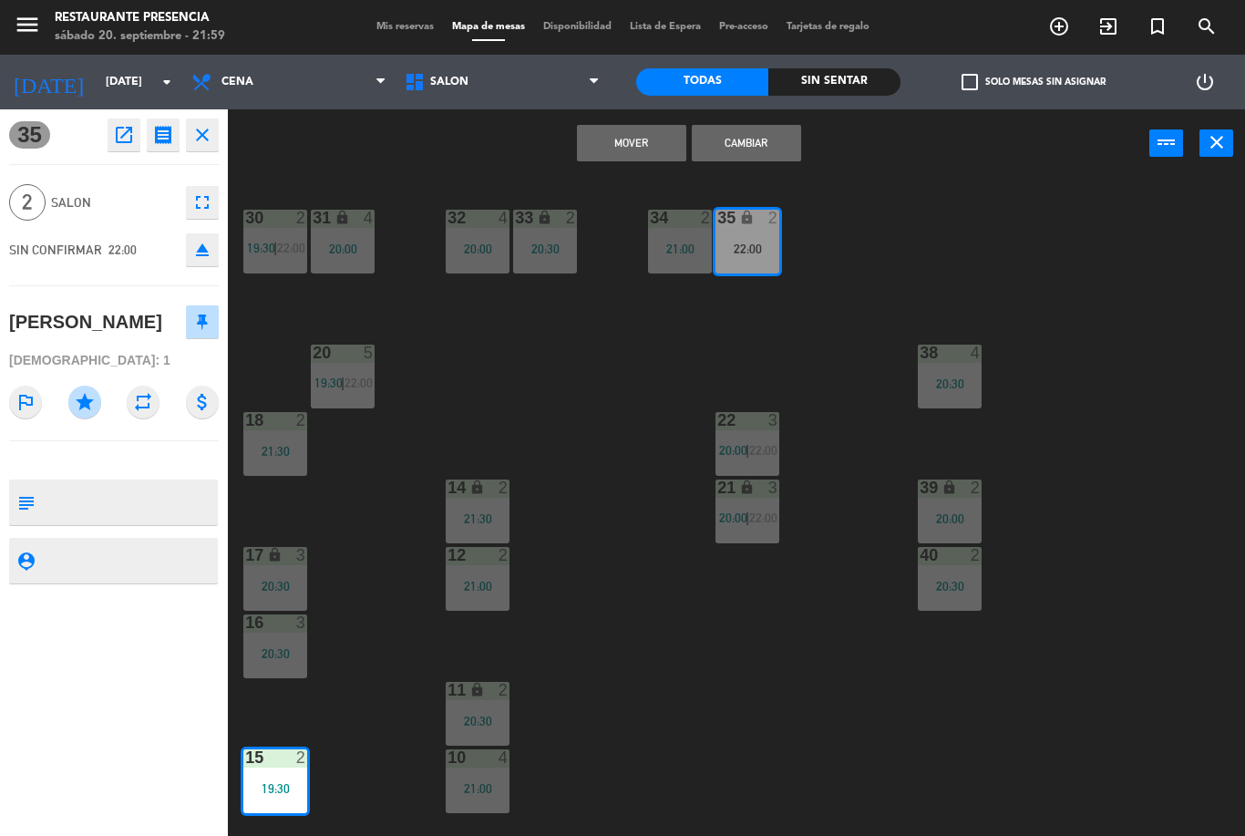
click at [659, 150] on button "Mover" at bounding box center [631, 143] width 109 height 36
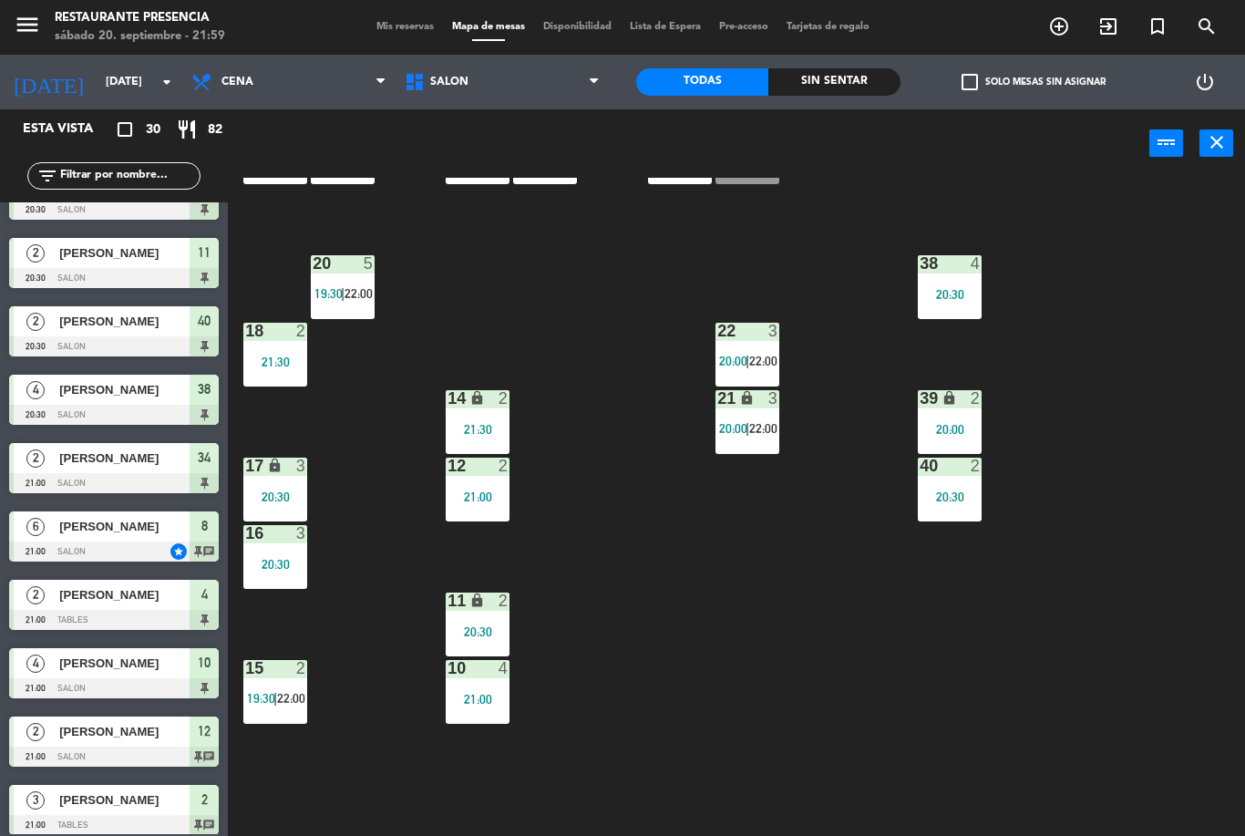
scroll to position [88, 0]
click at [277, 686] on div "15 2 19:30 | 22:00" at bounding box center [275, 693] width 64 height 64
click at [386, 631] on div "30 2 19:30 | 22:00 31 lock 4 20:00 32 4 20:00 33 lock 2 20:30 34 2 21:00 35 loc…" at bounding box center [743, 507] width 1005 height 658
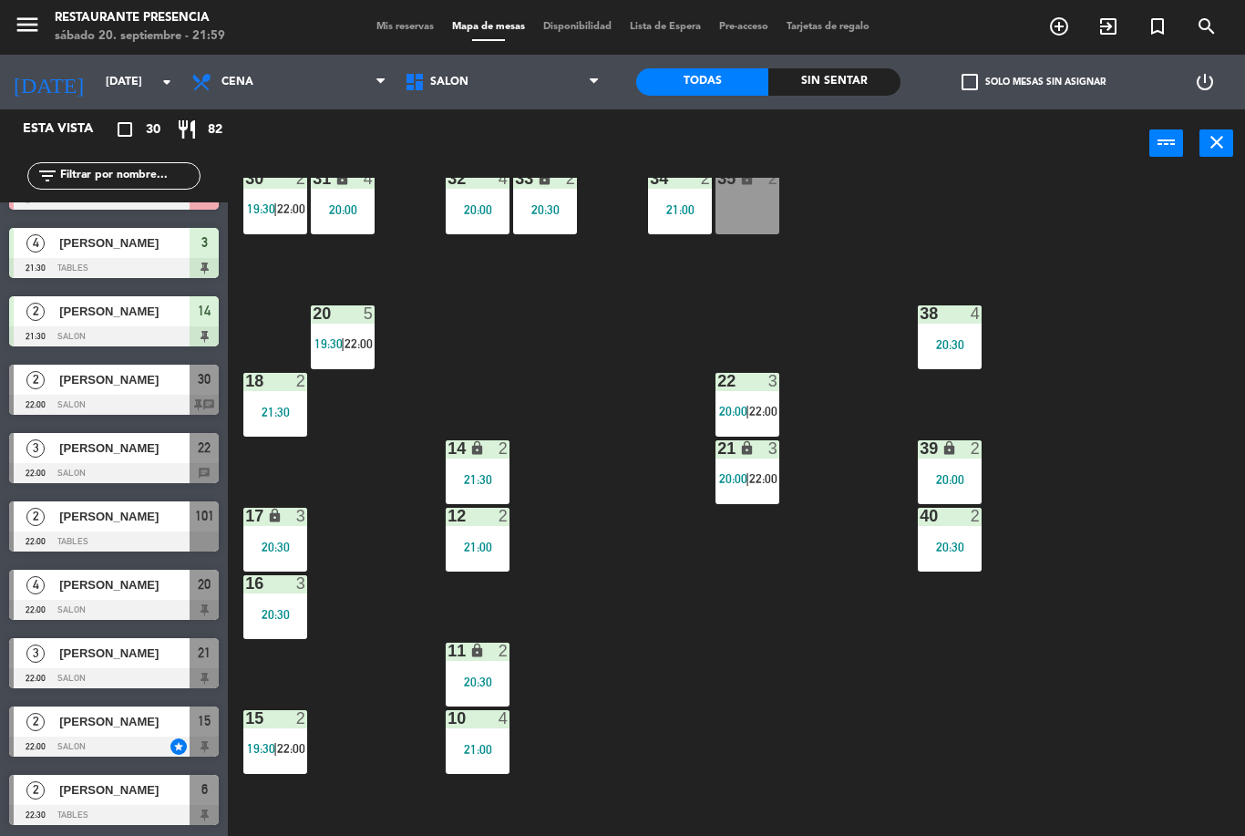
scroll to position [37, 0]
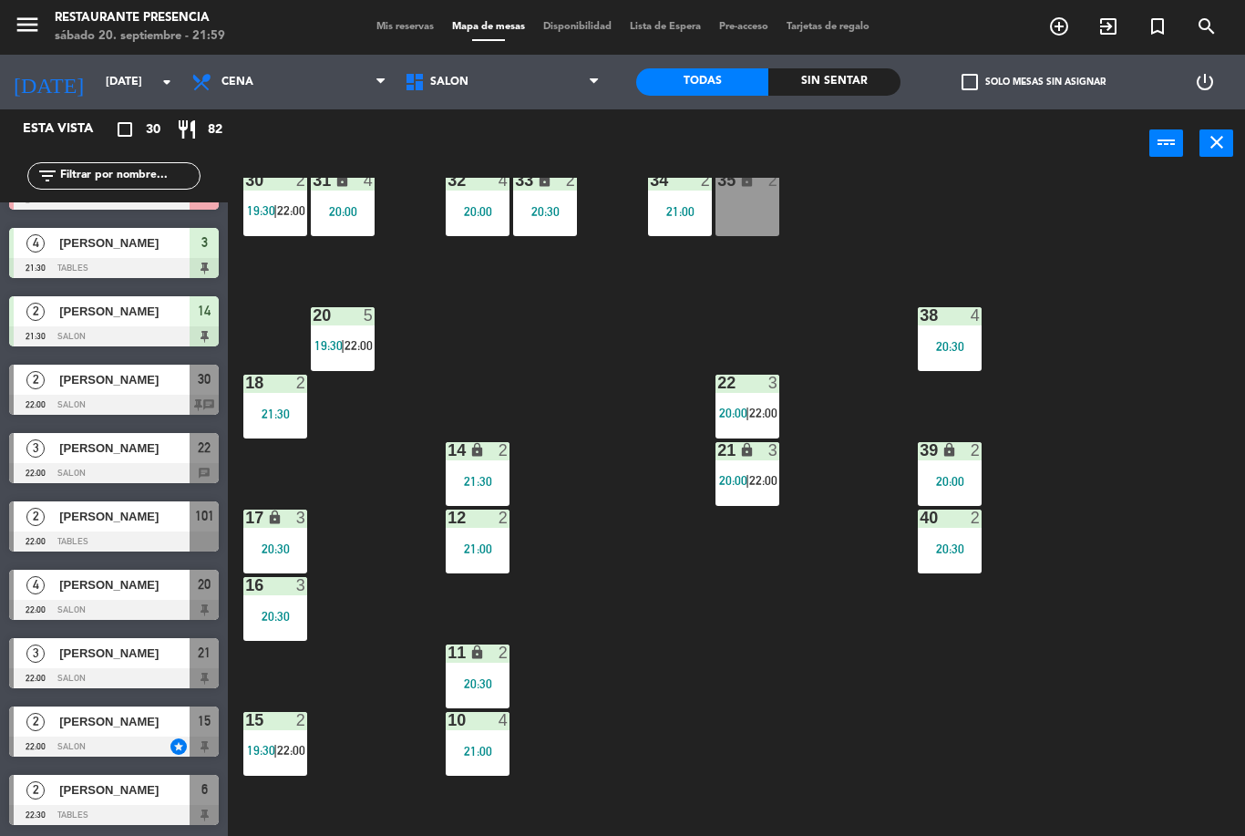
click at [285, 223] on div "30 2 19:30 | 22:00" at bounding box center [275, 204] width 64 height 64
click at [561, 390] on div "30 2 19:30 | 22:00 31 lock 4 20:00 32 4 20:00 33 lock 2 20:30 34 2 21:00 35 loc…" at bounding box center [743, 507] width 1005 height 658
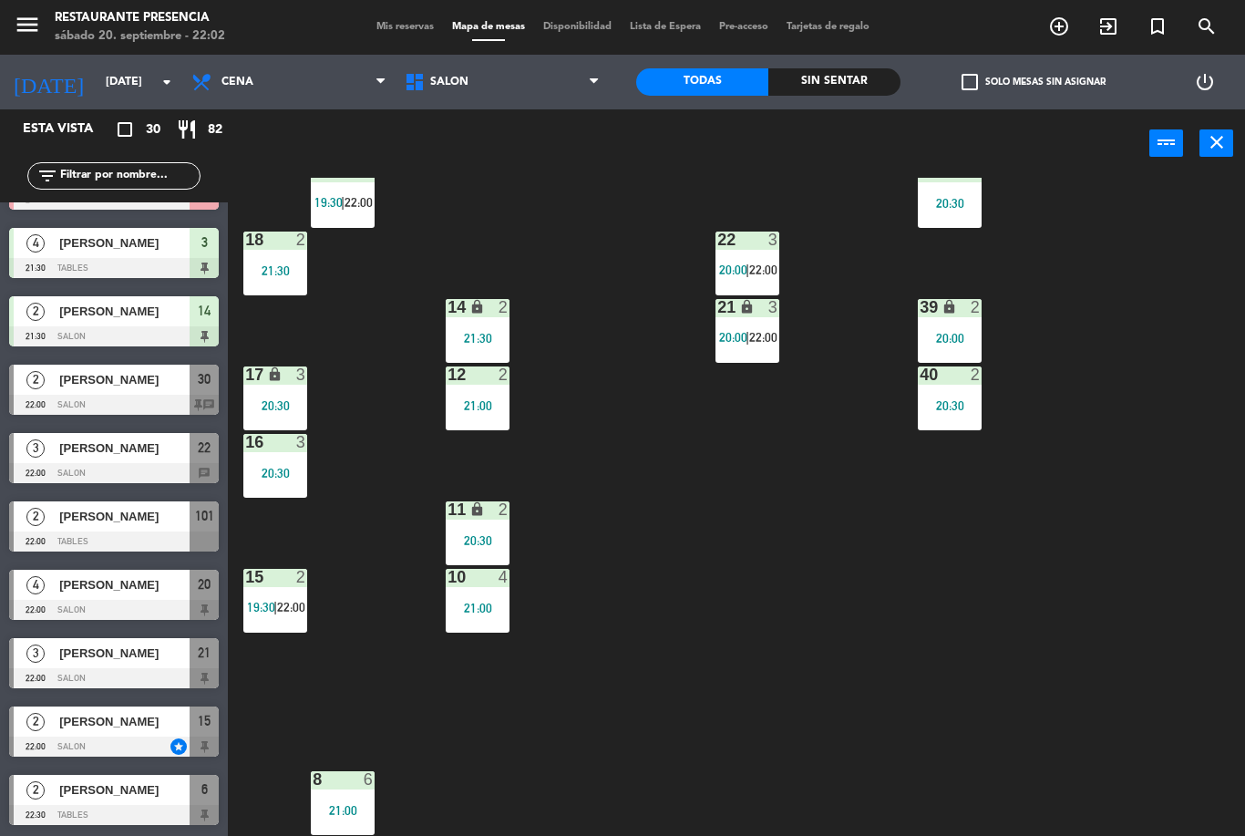
scroll to position [181, 0]
click at [555, 89] on span "SALON" at bounding box center [502, 82] width 213 height 40
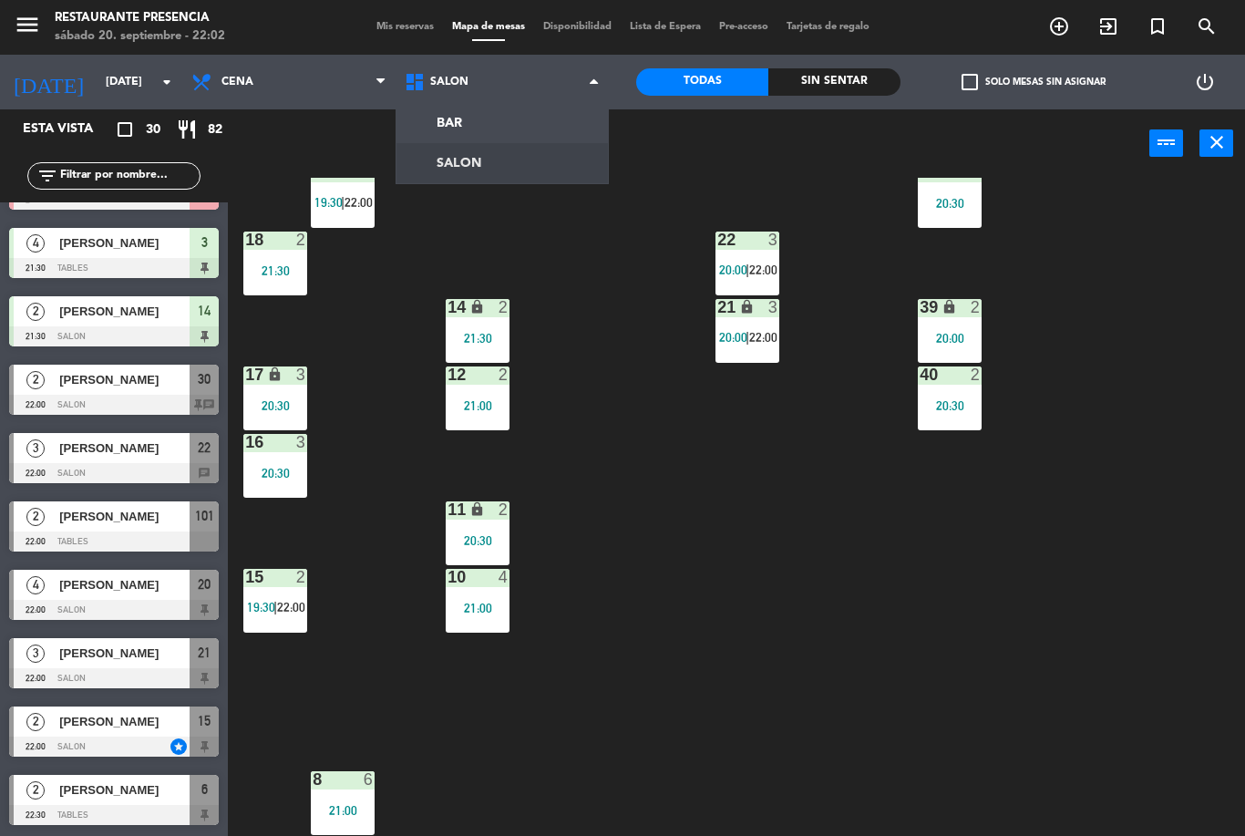
click at [500, 117] on ng-component "menu Restaurante Presencia [DATE] 20. septiembre - 22:02 Mis reservas Mapa de m…" at bounding box center [622, 418] width 1245 height 836
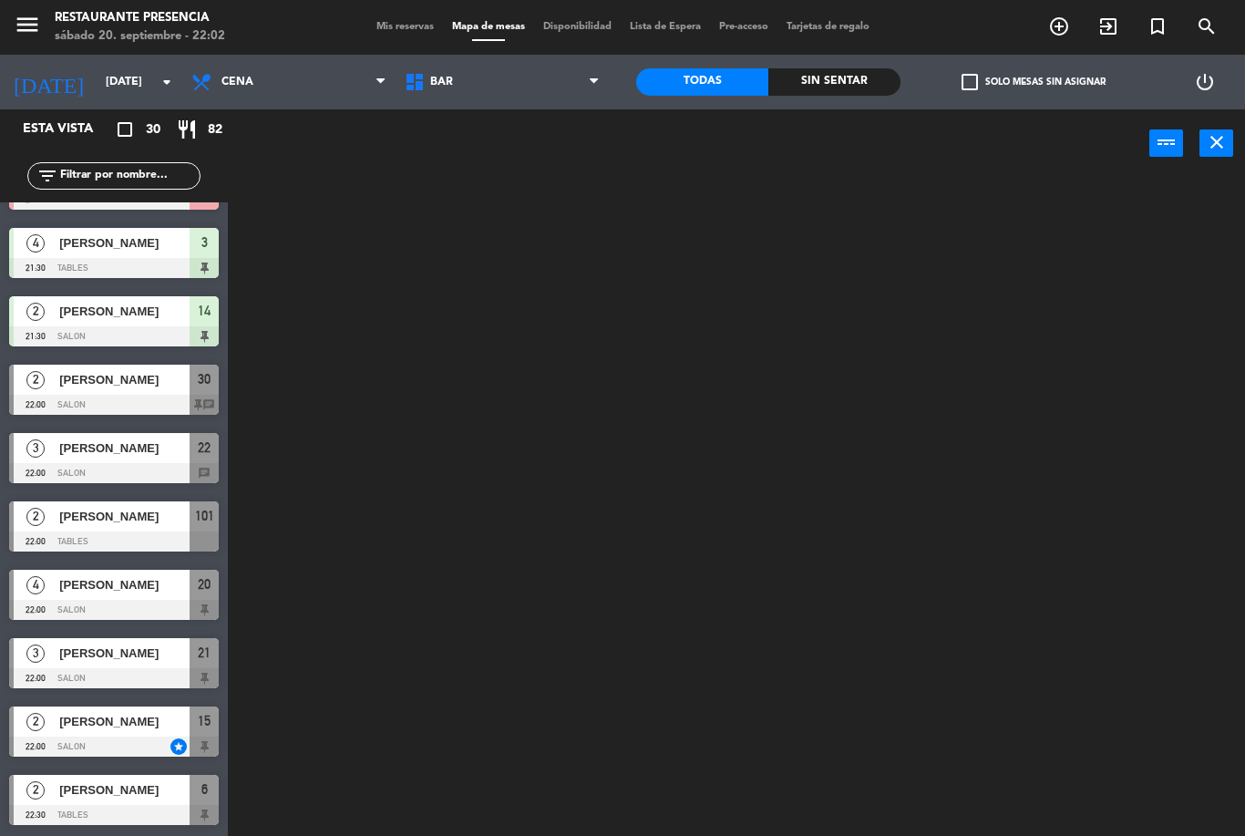
scroll to position [0, 0]
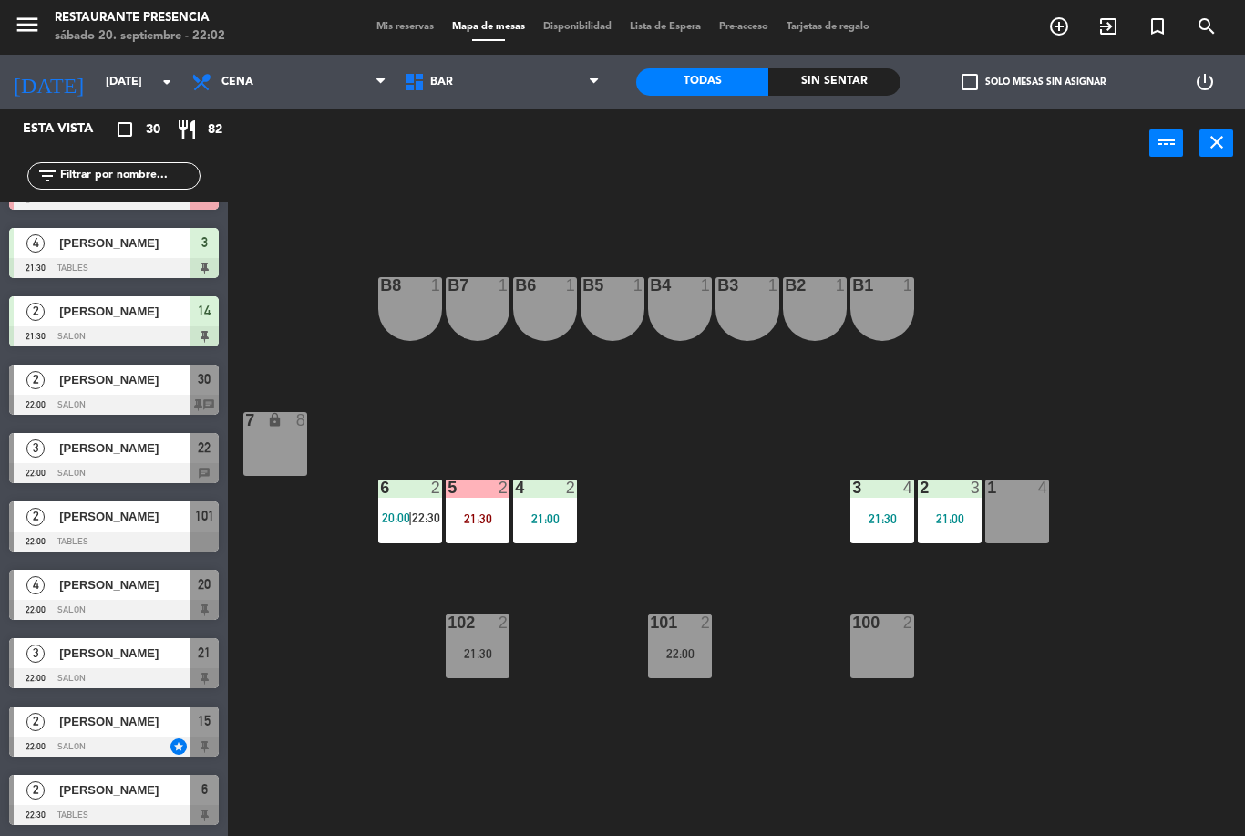
click at [408, 501] on div "6 2 20:00 | 22:30" at bounding box center [410, 512] width 64 height 64
click at [624, 394] on div "B1 1 B2 1 B3 1 B4 1 B5 1 B6 1 B7 1 B8 1 7 lock 2 22:30 1 4 2 3 21:00 3 4 21:30 …" at bounding box center [743, 507] width 1005 height 658
click at [173, 396] on div at bounding box center [114, 405] width 210 height 20
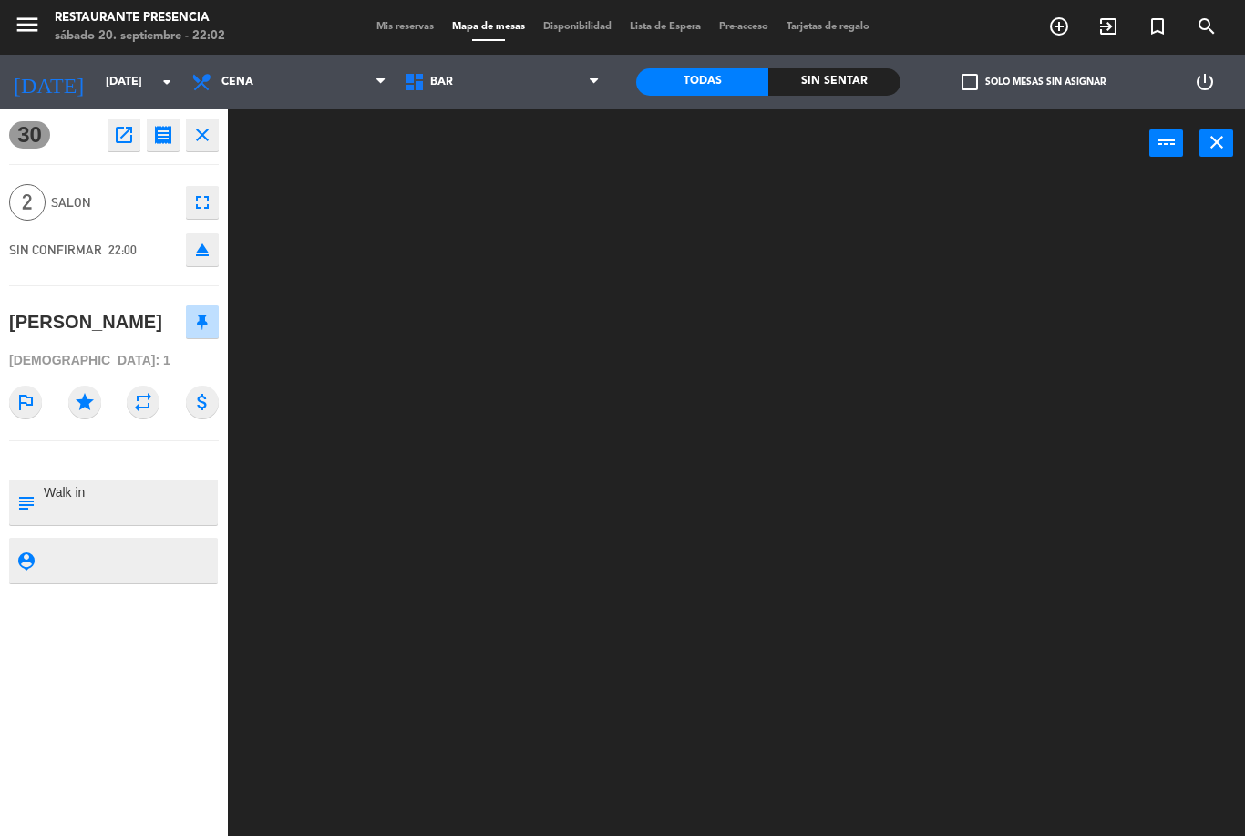
click at [207, 247] on icon "eject" at bounding box center [202, 250] width 22 height 22
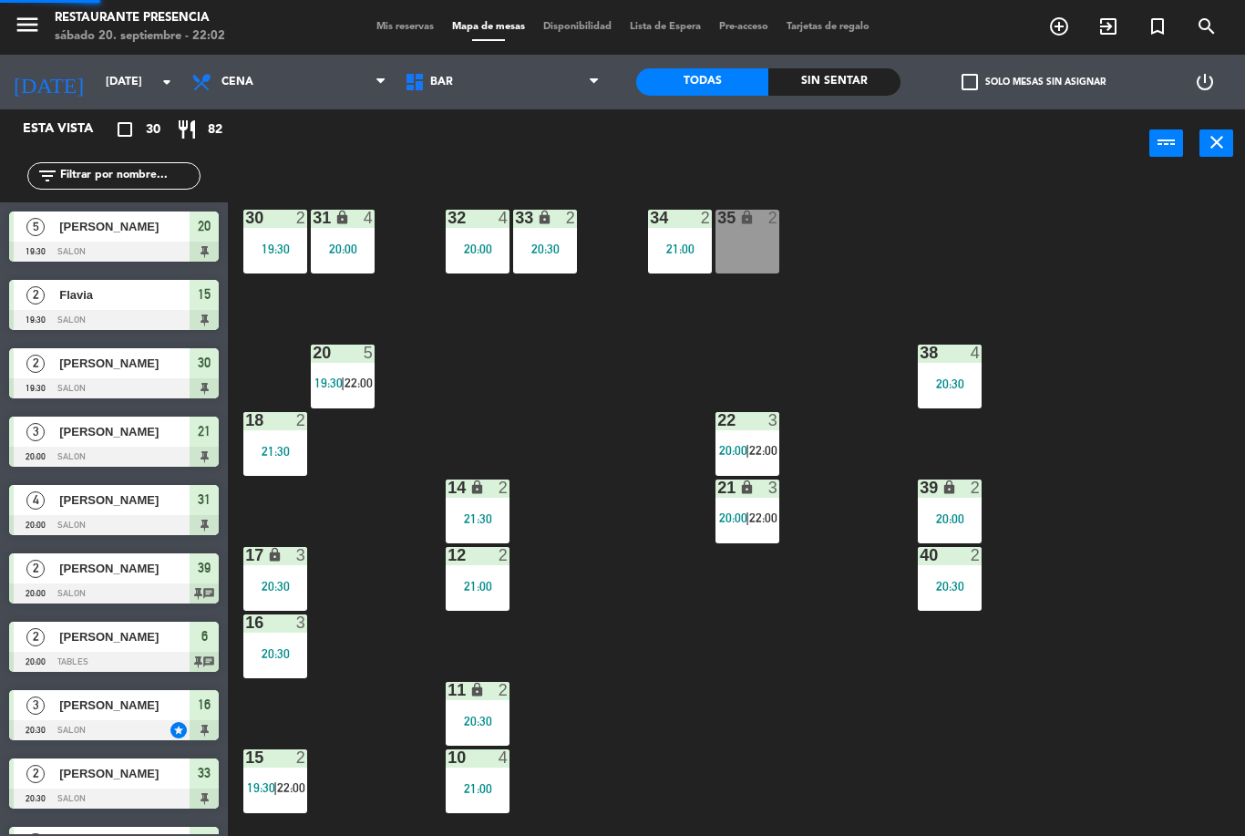
scroll to position [247, 0]
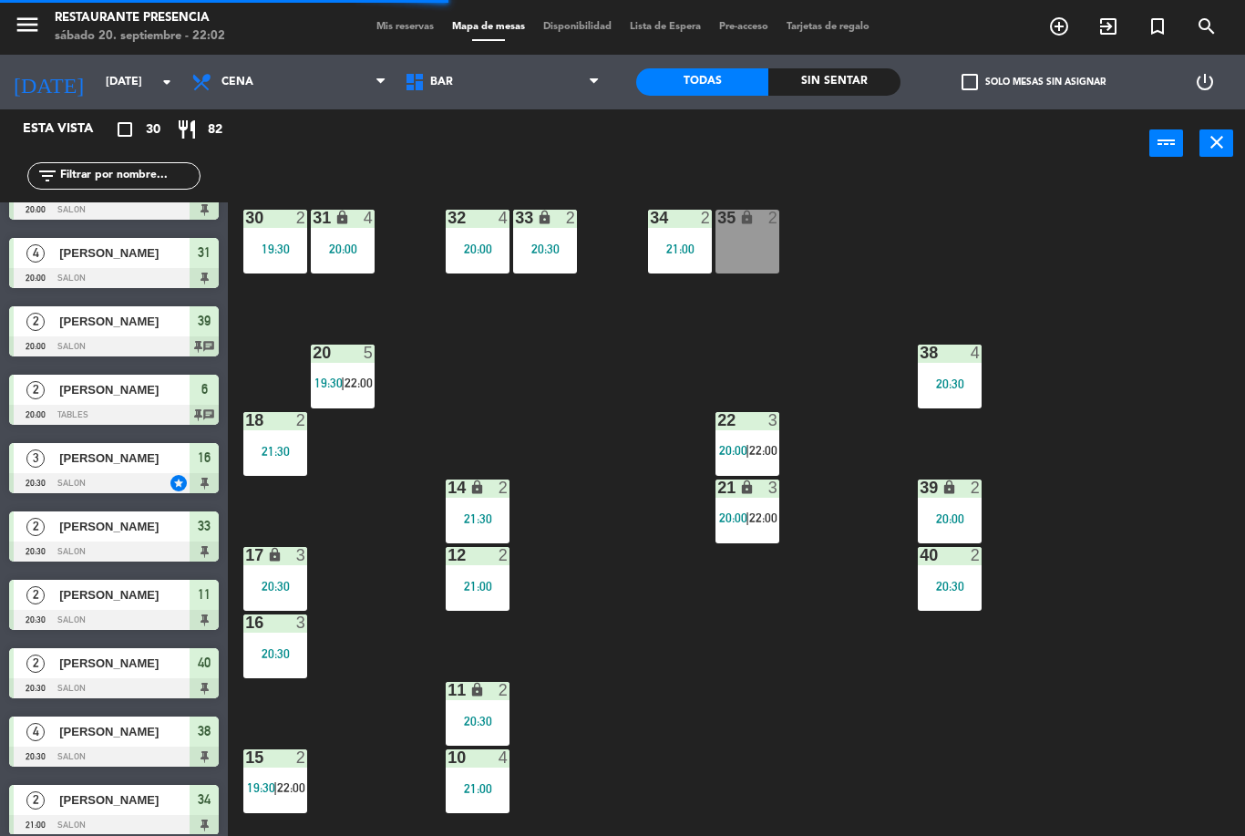
click at [495, 72] on span "BAR" at bounding box center [502, 82] width 213 height 40
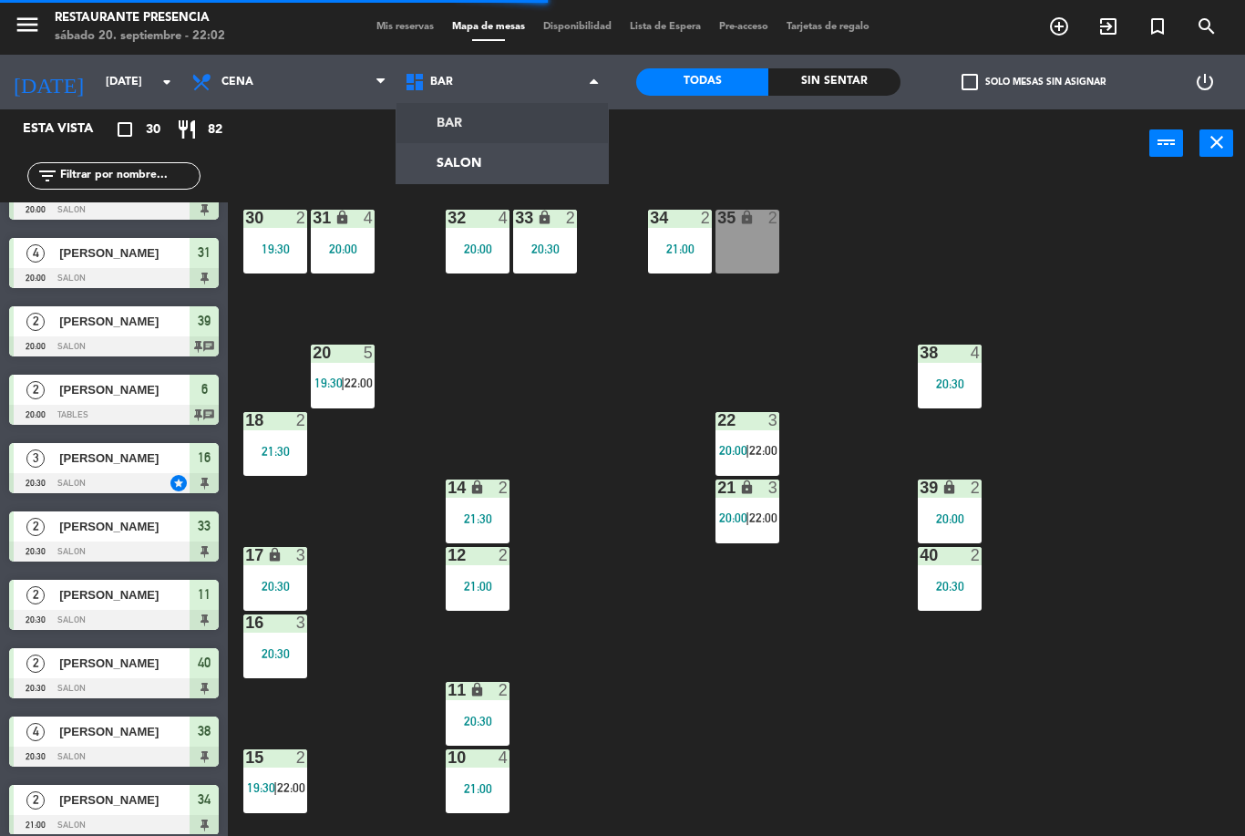
click at [518, 161] on ng-component "menu Restaurante Presencia [DATE] 20. septiembre - 22:02 Mis reservas Mapa de m…" at bounding box center [622, 418] width 1245 height 836
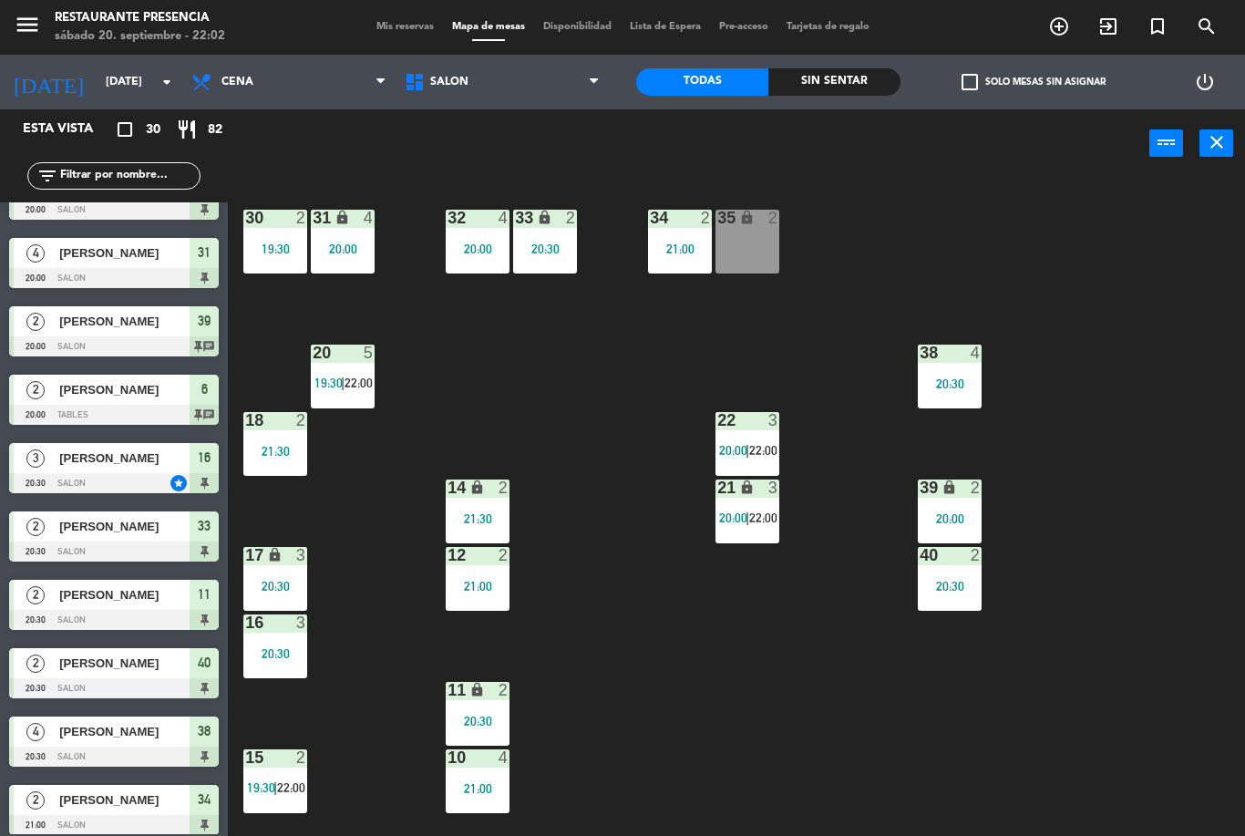
click at [519, 81] on span "SALON" at bounding box center [502, 82] width 213 height 40
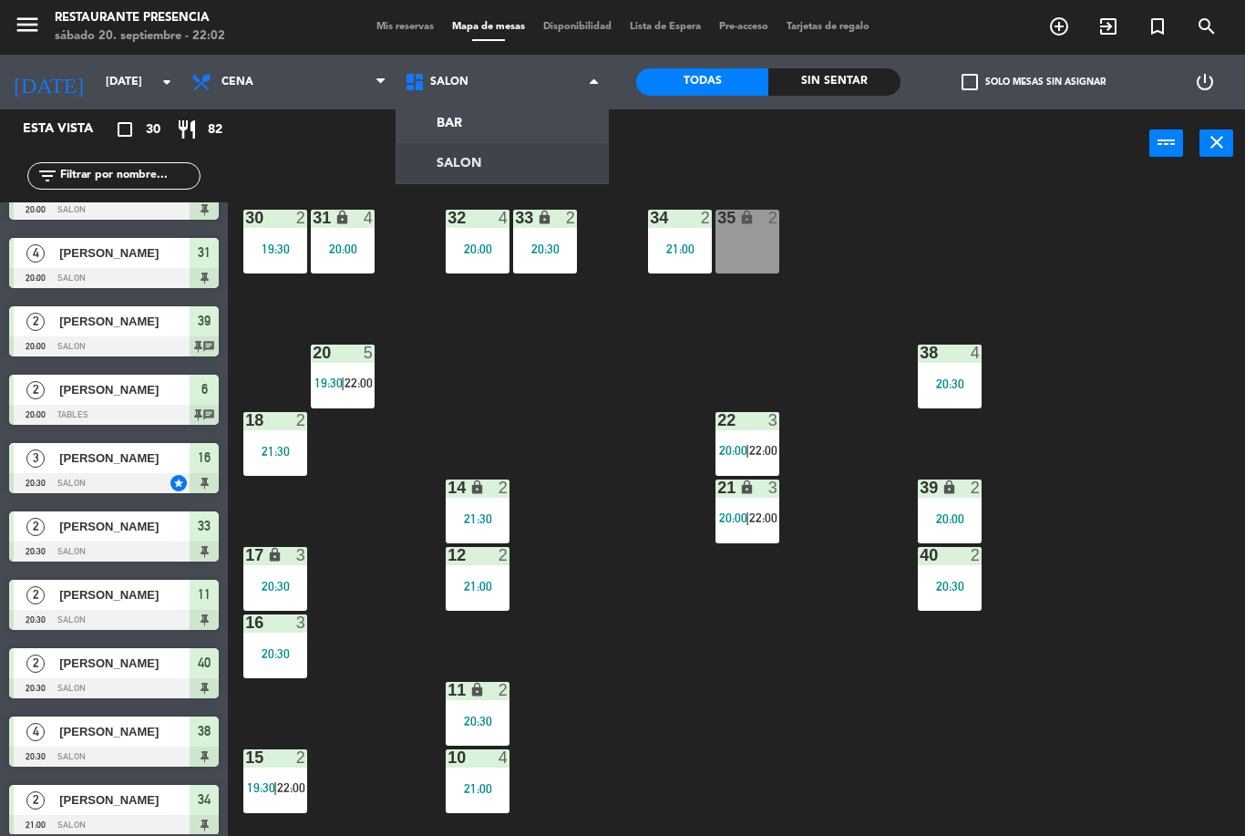
click at [513, 123] on ng-component "menu Restaurante Presencia [DATE] 20. septiembre - 22:02 Mis reservas Mapa de m…" at bounding box center [622, 418] width 1245 height 836
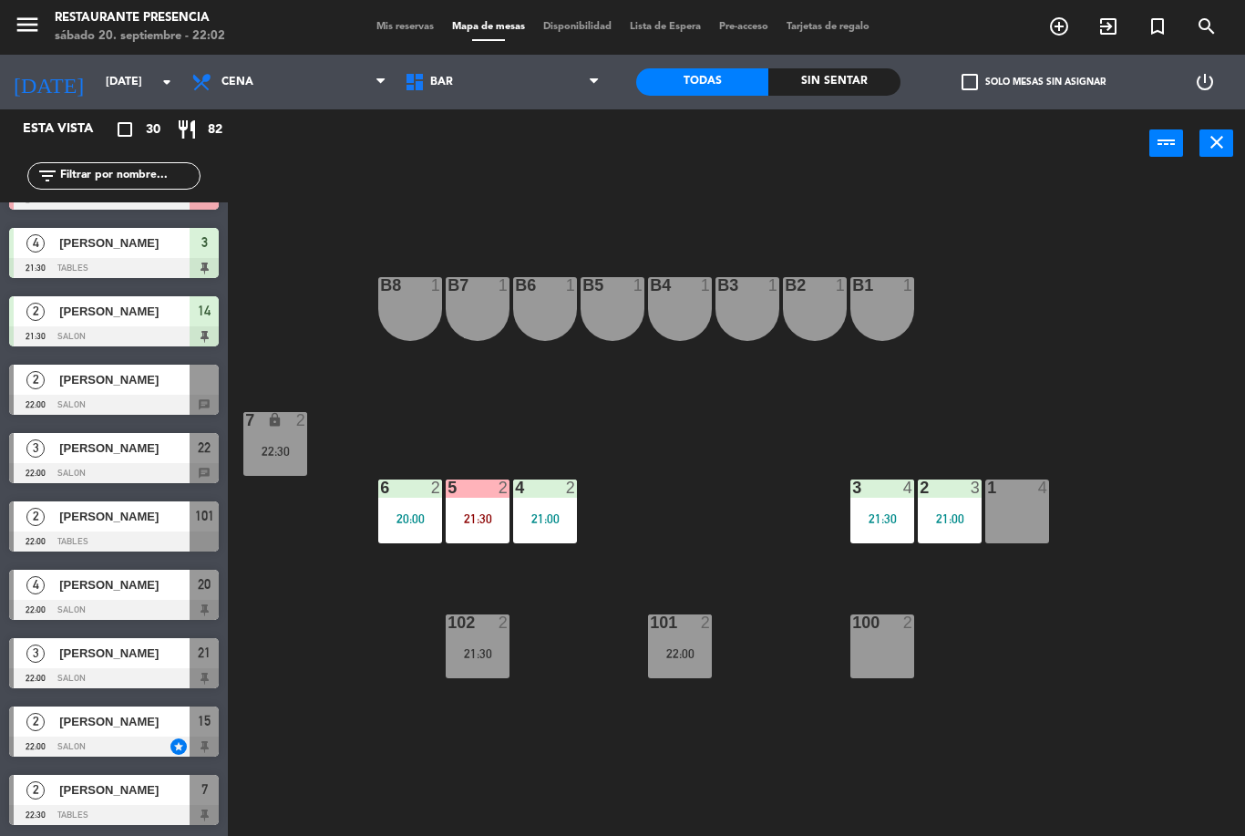
scroll to position [1419, 0]
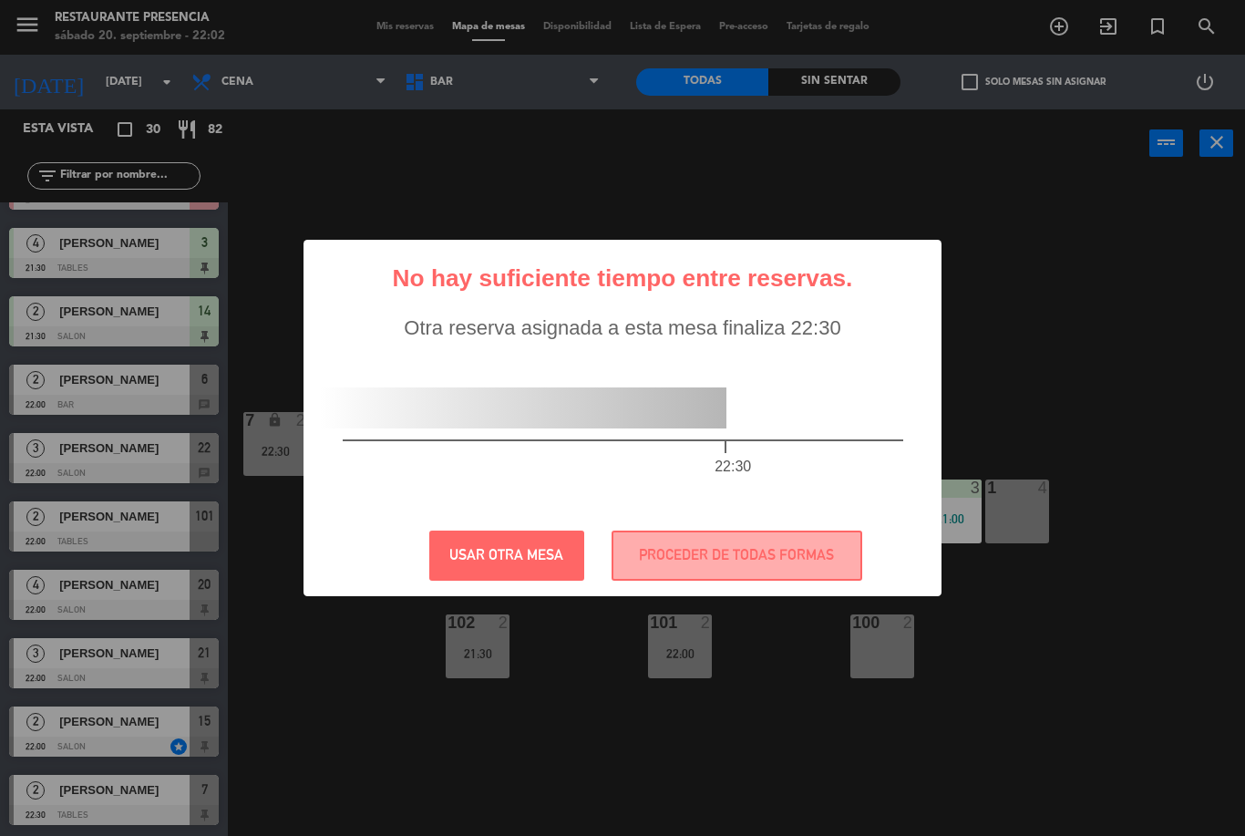
click at [725, 561] on button "PROCEDER DE TODAS FORMAS" at bounding box center [737, 556] width 251 height 50
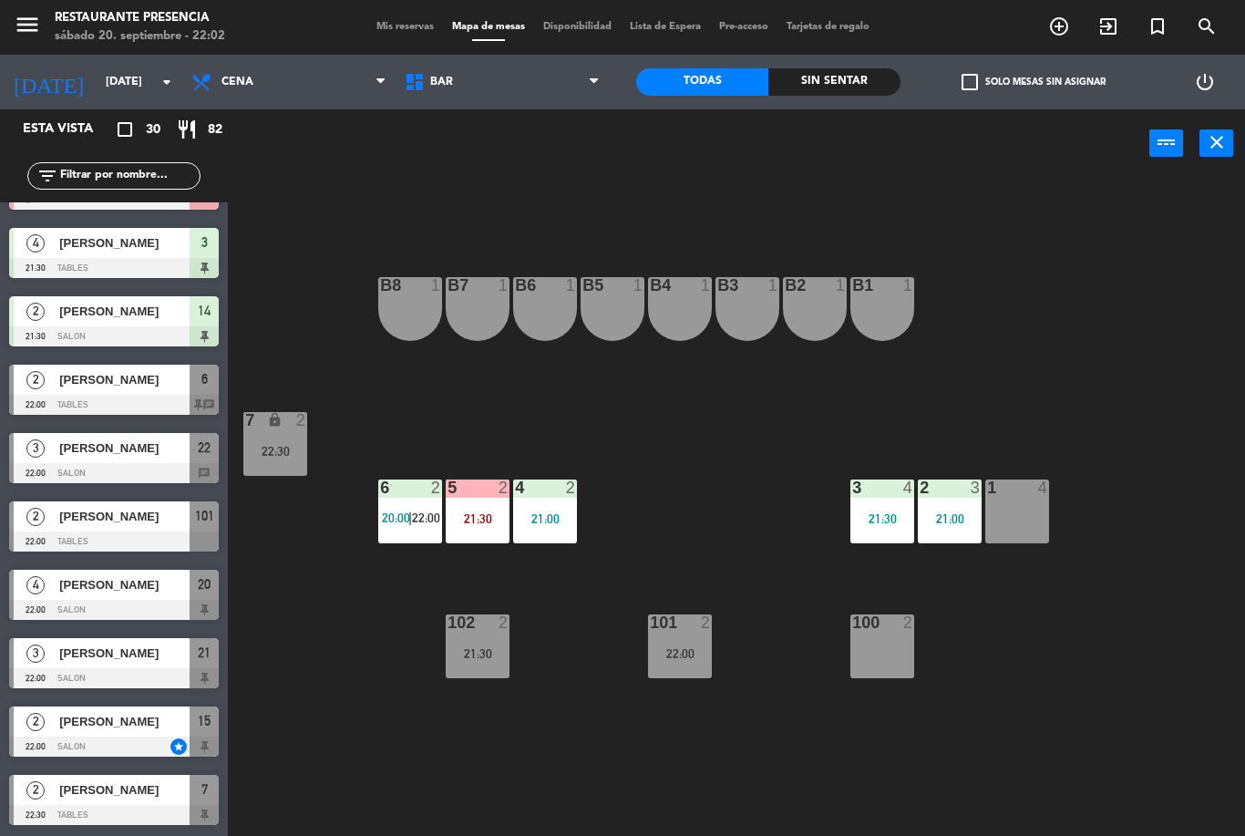
click at [281, 423] on icon "lock" at bounding box center [274, 419] width 15 height 15
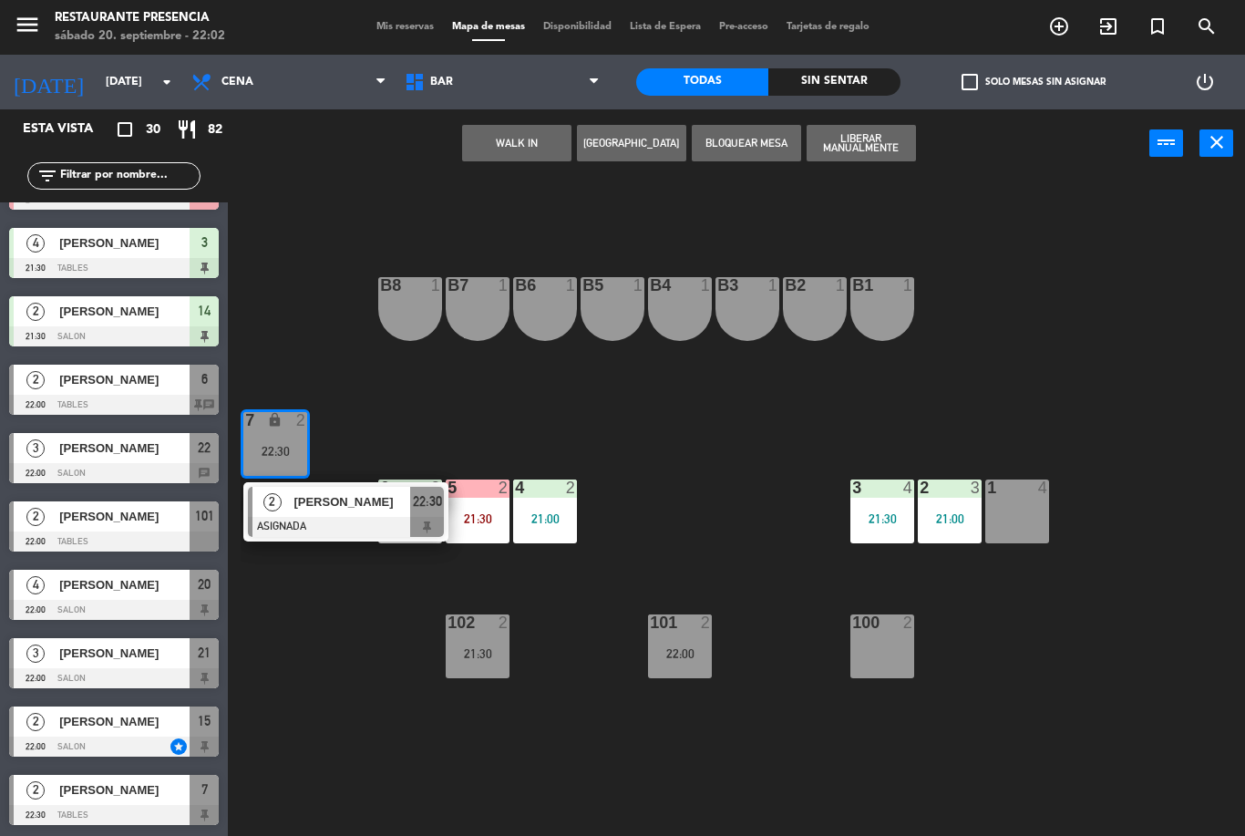
click at [346, 507] on span "[PERSON_NAME]" at bounding box center [352, 501] width 117 height 19
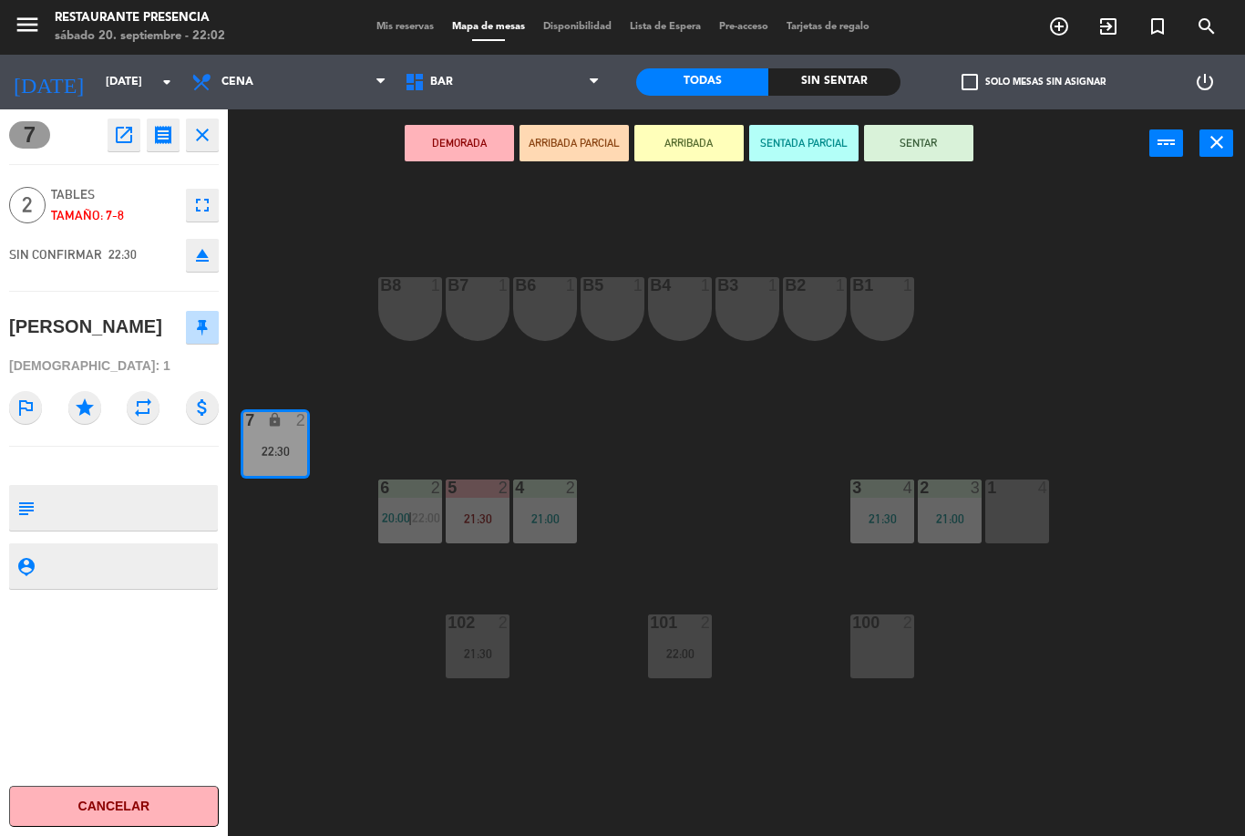
click at [199, 262] on icon "eject" at bounding box center [202, 255] width 22 height 22
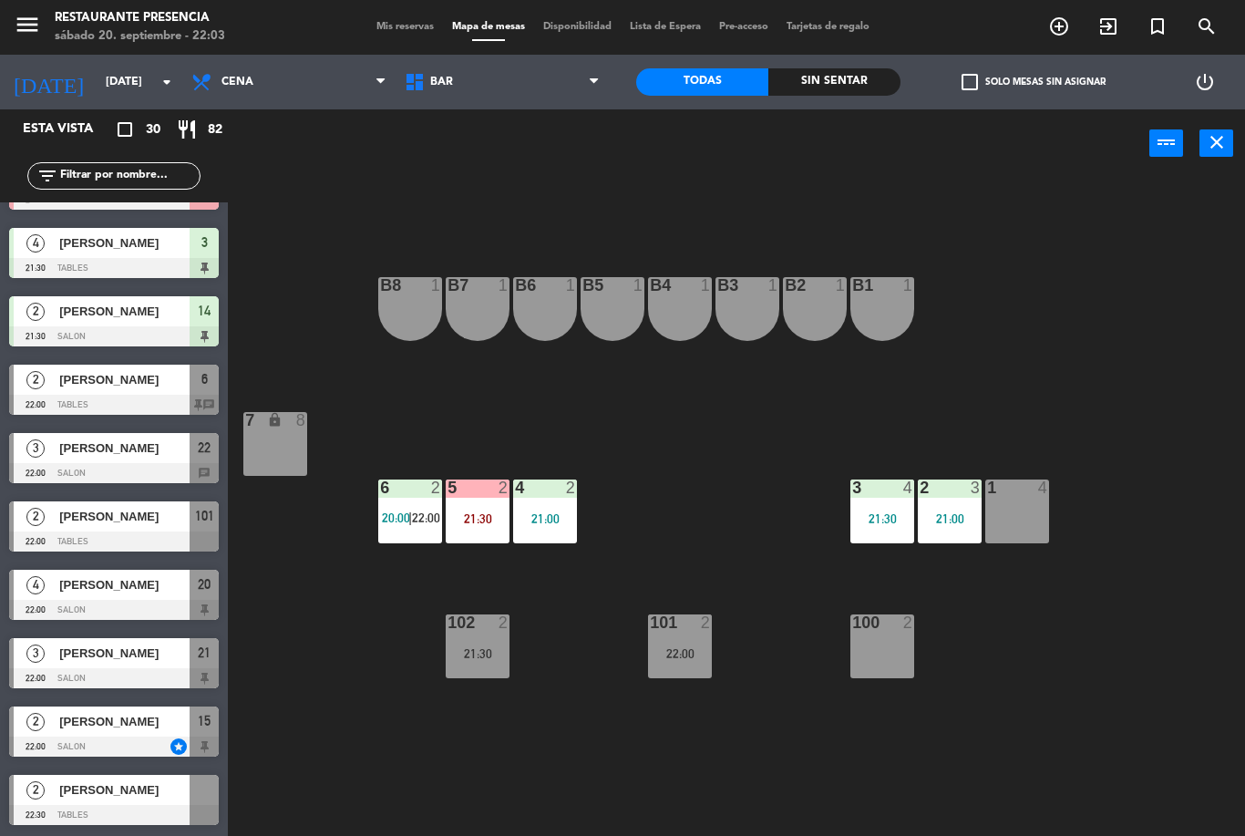
click at [1076, 709] on div "B1 1 B2 1 B3 1 B4 1 B5 1 B6 1 B7 1 B8 1 7 lock 8 1 4 2 3 21:00 3 4 21:30 4 2 21…" at bounding box center [743, 507] width 1005 height 658
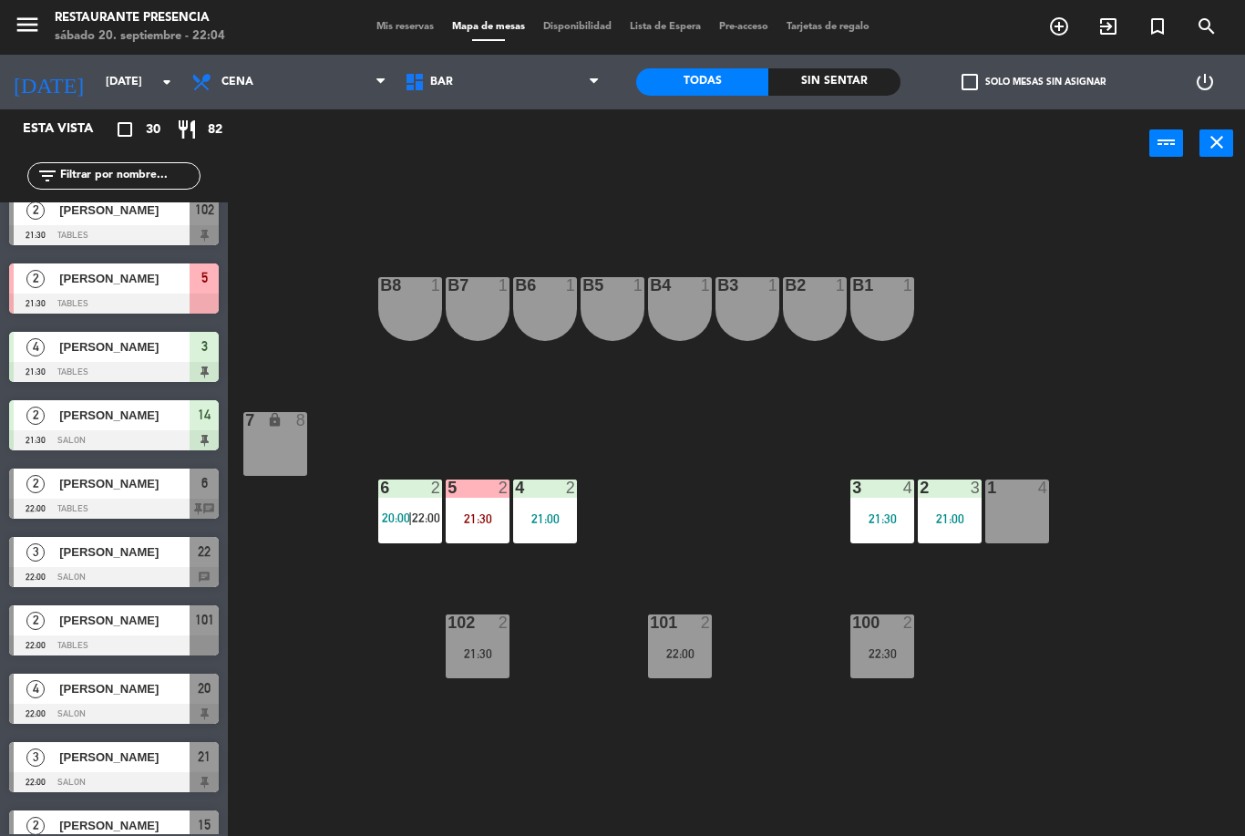
scroll to position [1315, 0]
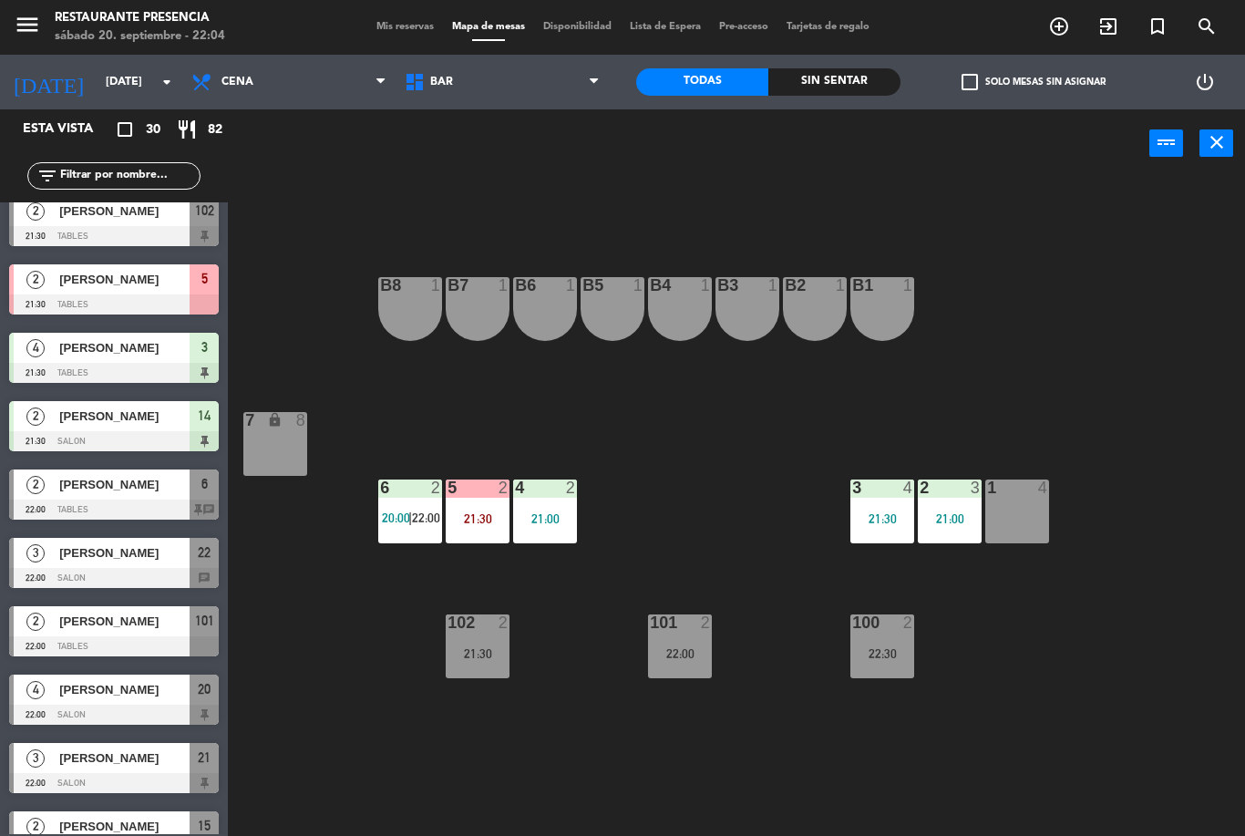
click at [691, 648] on div "22:00" at bounding box center [680, 653] width 64 height 13
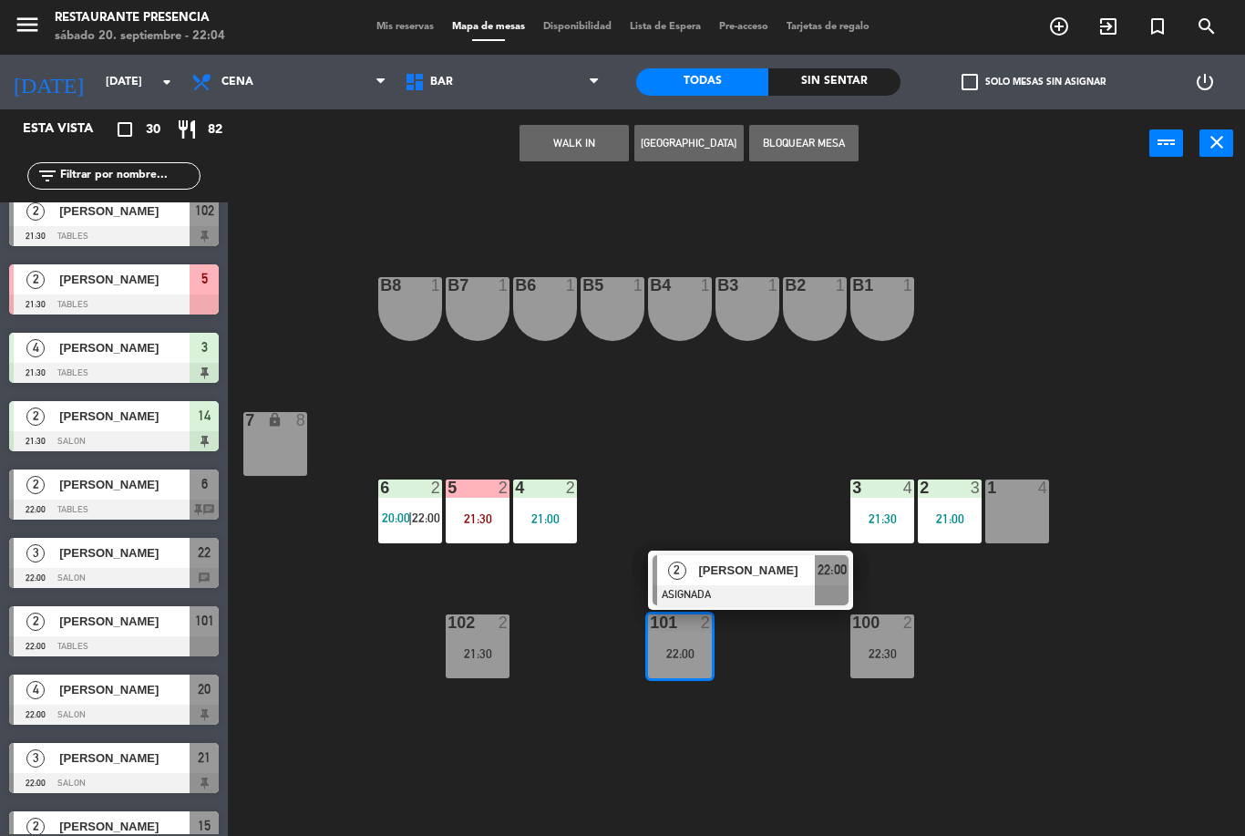
click at [1132, 668] on div "B1 1 B2 1 B3 1 B4 1 B5 1 B6 1 B7 1 B8 1 7 lock 8 1 4 2 3 21:00 3 4 21:30 4 2 21…" at bounding box center [743, 507] width 1005 height 658
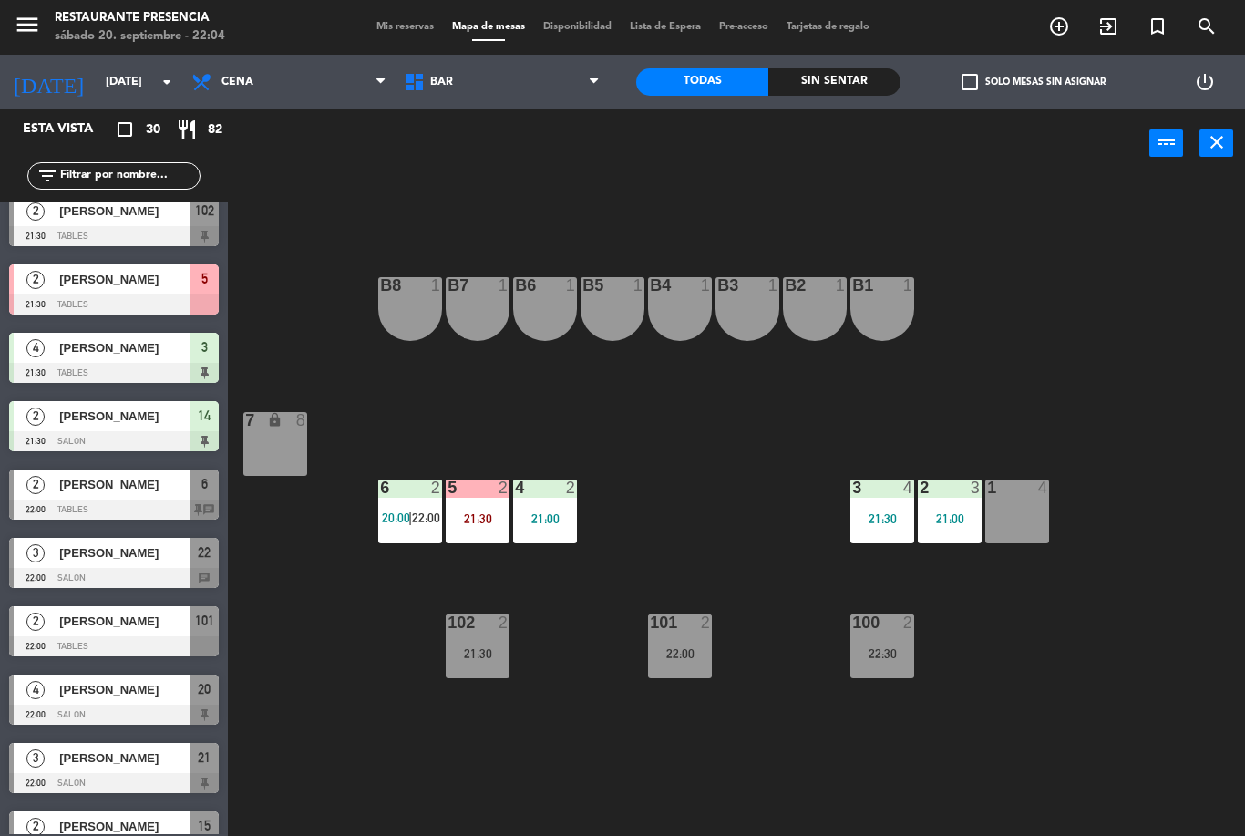
click at [423, 506] on div "6 2 20:00 | 22:00" at bounding box center [410, 512] width 64 height 64
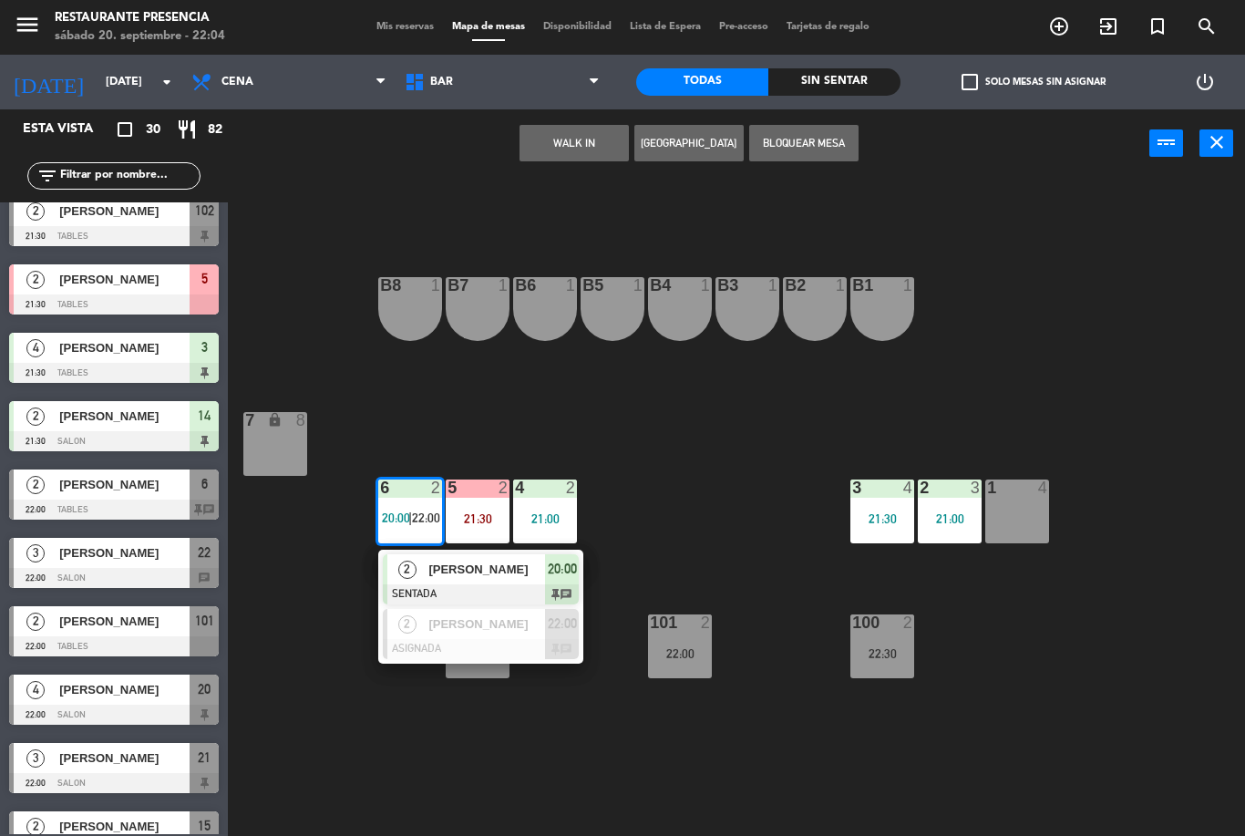
click at [521, 618] on span "[PERSON_NAME]" at bounding box center [486, 623] width 117 height 19
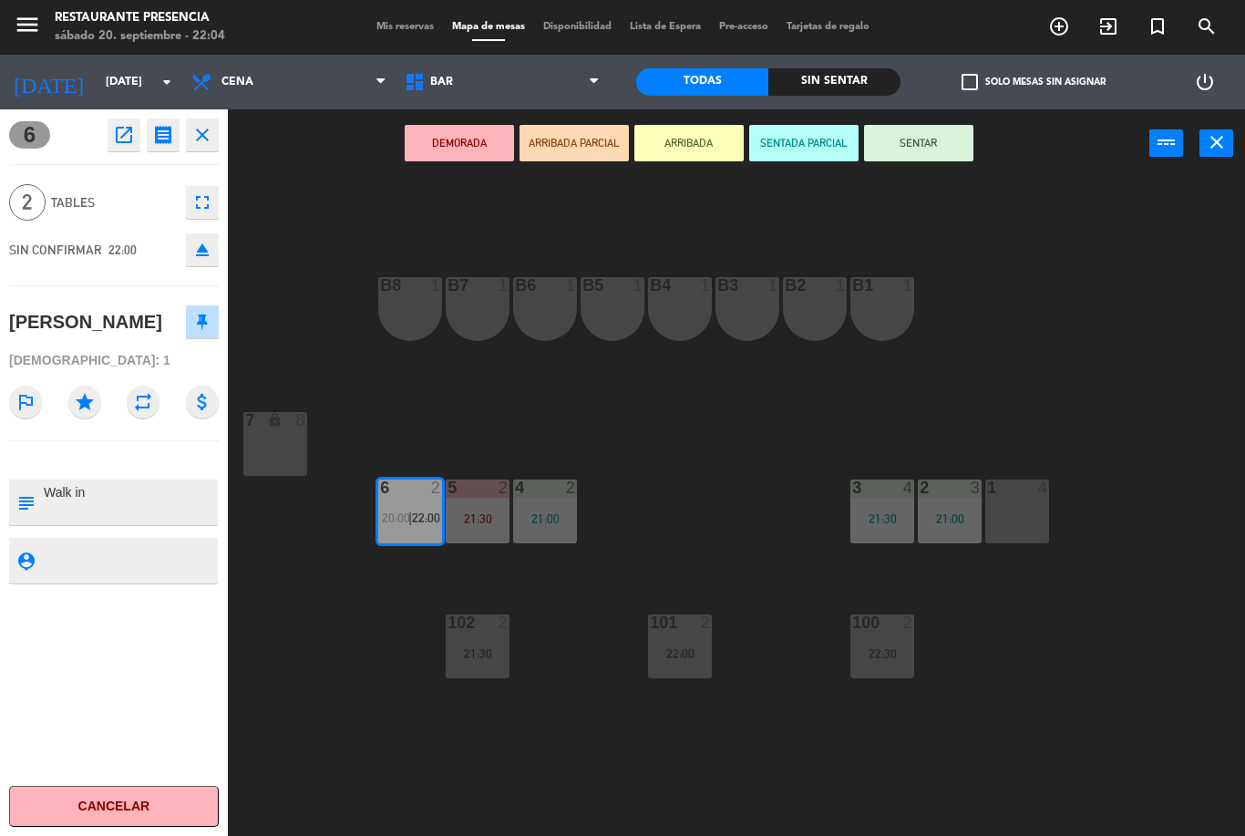
click at [933, 147] on button "SENTAR" at bounding box center [918, 143] width 109 height 36
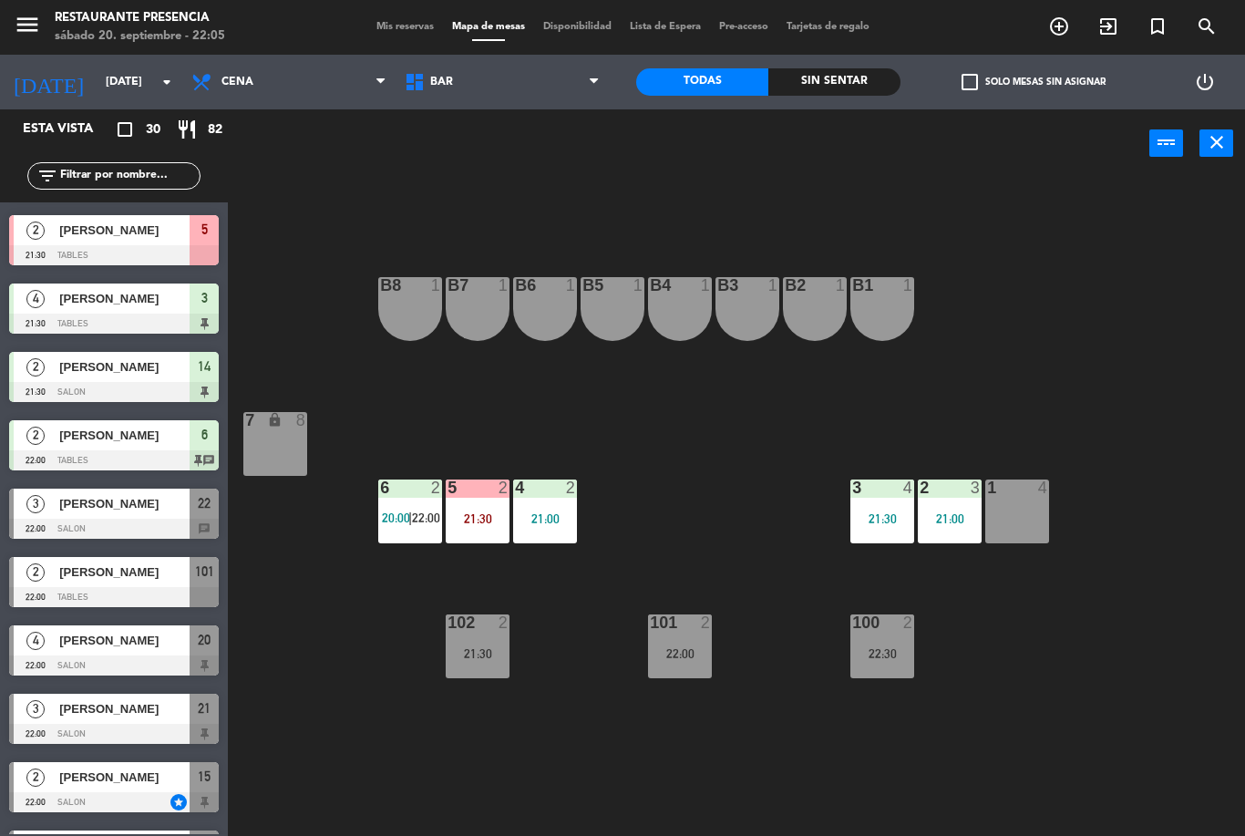
scroll to position [1367, 0]
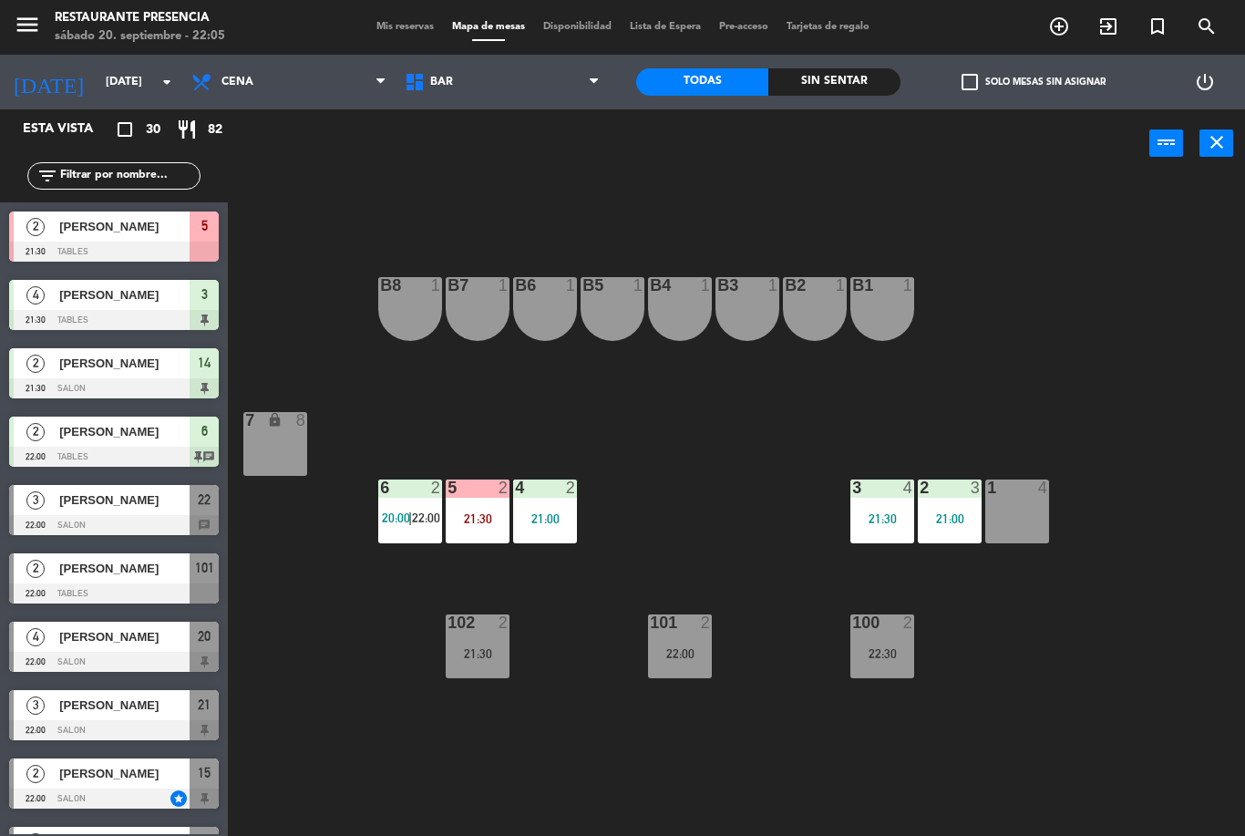
click at [1151, 709] on div "B1 1 B2 1 B3 1 B4 1 B5 1 B6 1 B7 1 B8 1 7 lock 8 1 4 2 3 21:00 3 4 21:30 4 2 21…" at bounding box center [743, 507] width 1005 height 658
click at [1044, 502] on div "1 4" at bounding box center [1018, 512] width 64 height 64
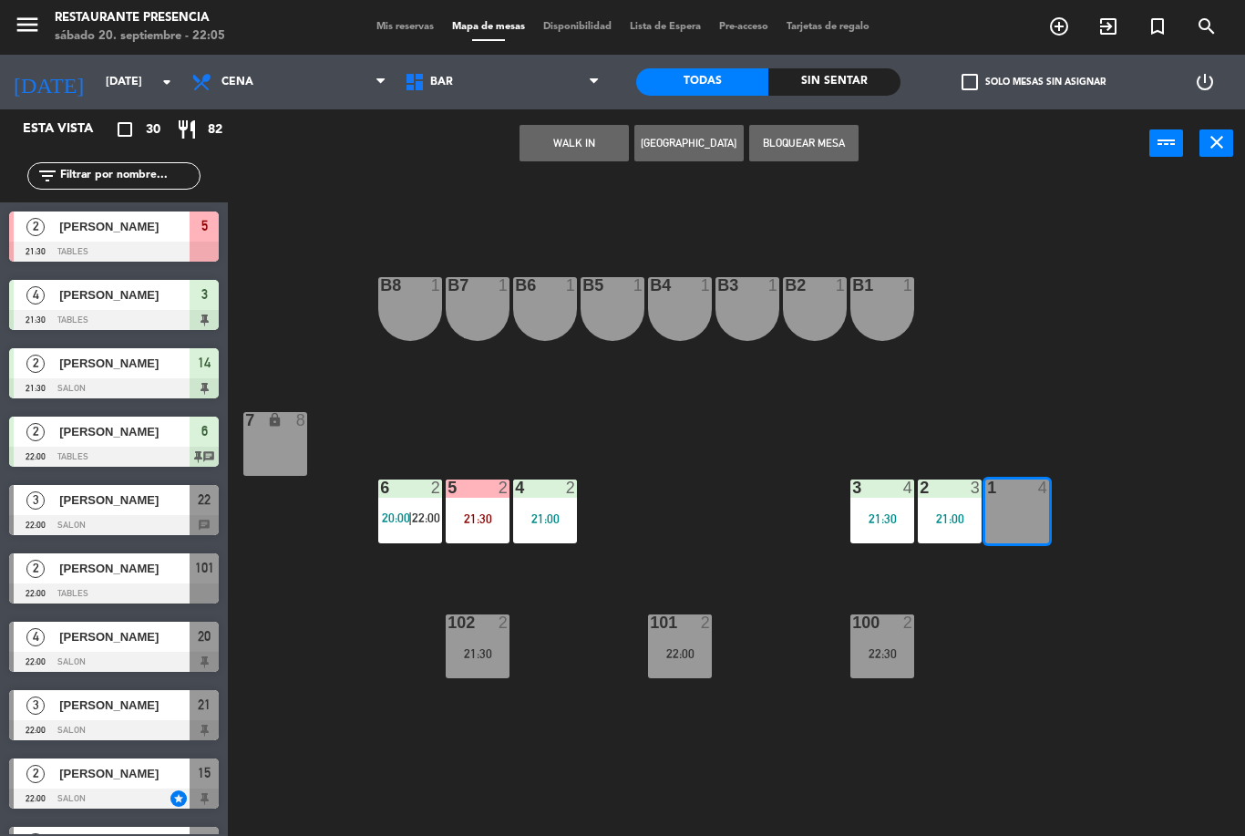
click at [1026, 516] on div "1 4" at bounding box center [1018, 512] width 64 height 64
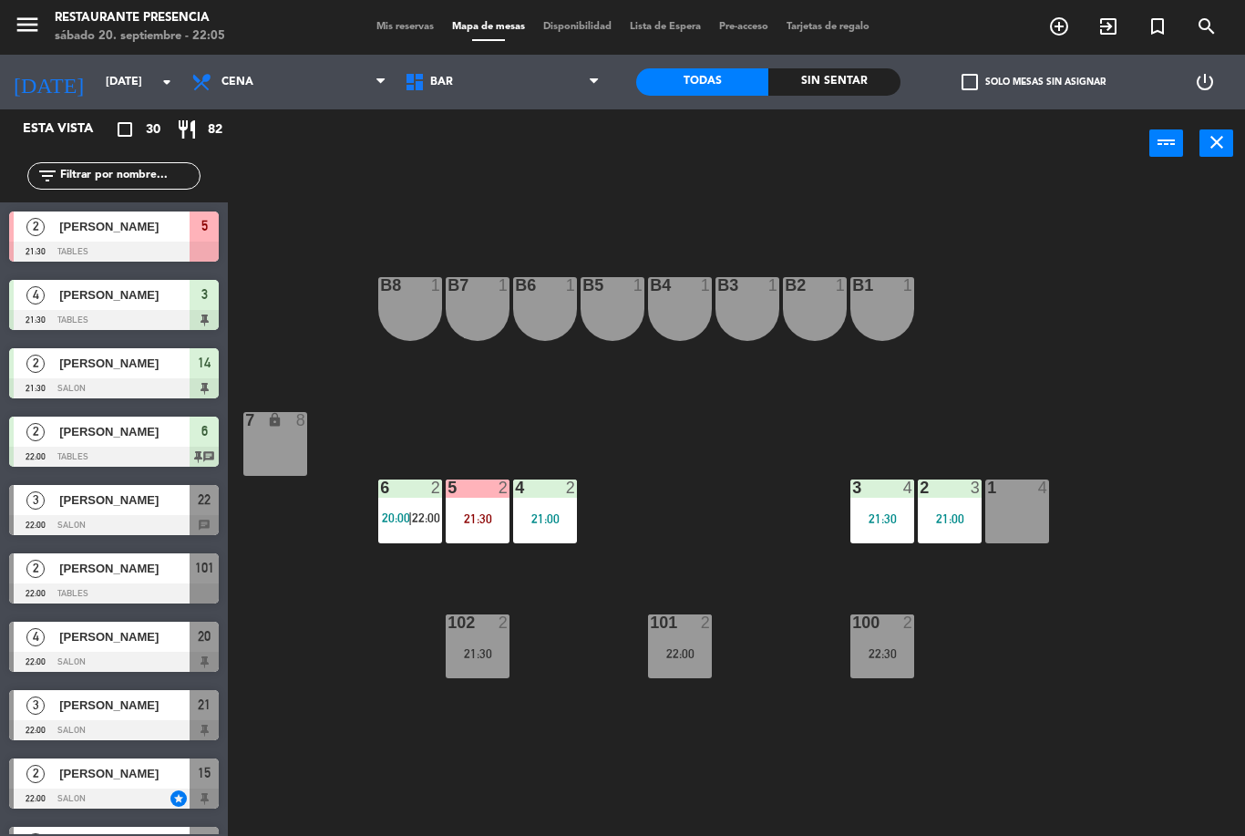
click at [1026, 508] on div "1 4" at bounding box center [1018, 512] width 64 height 64
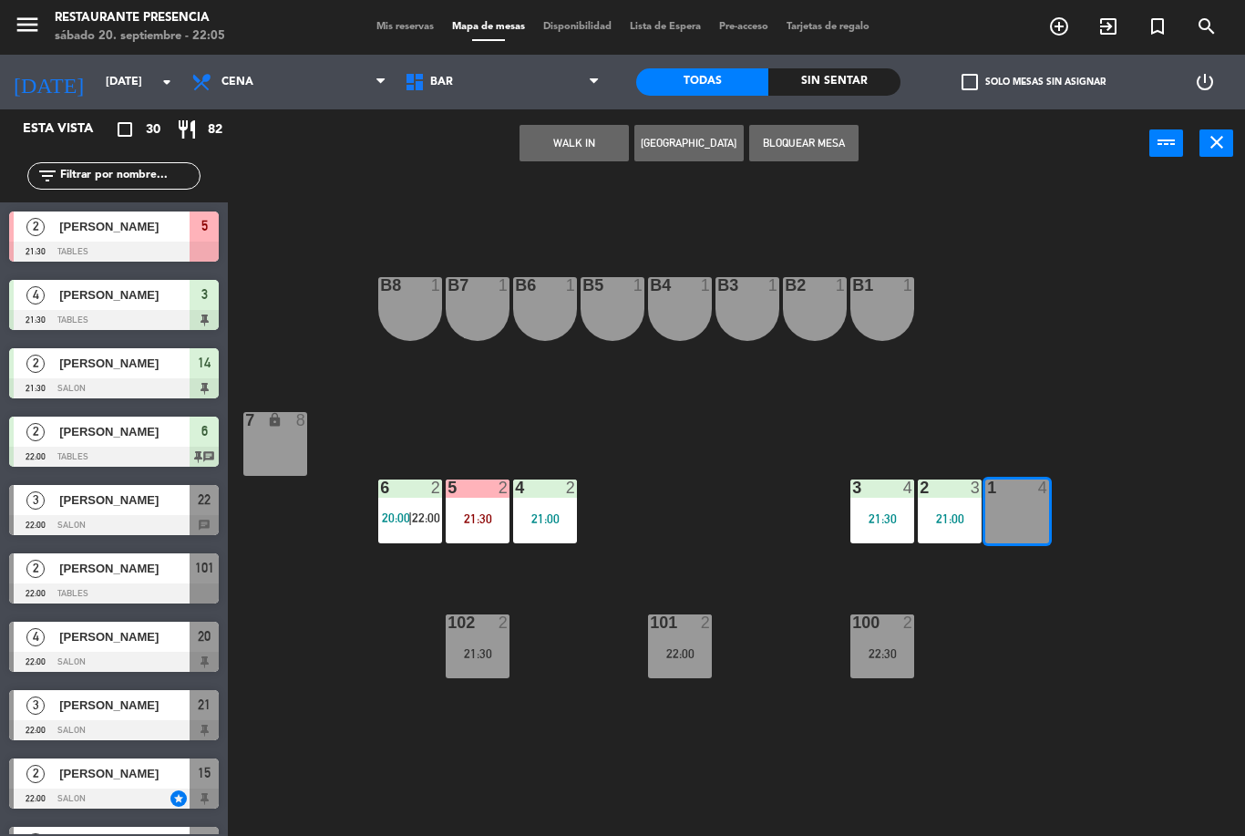
click at [1043, 514] on div "1 4" at bounding box center [1018, 512] width 64 height 64
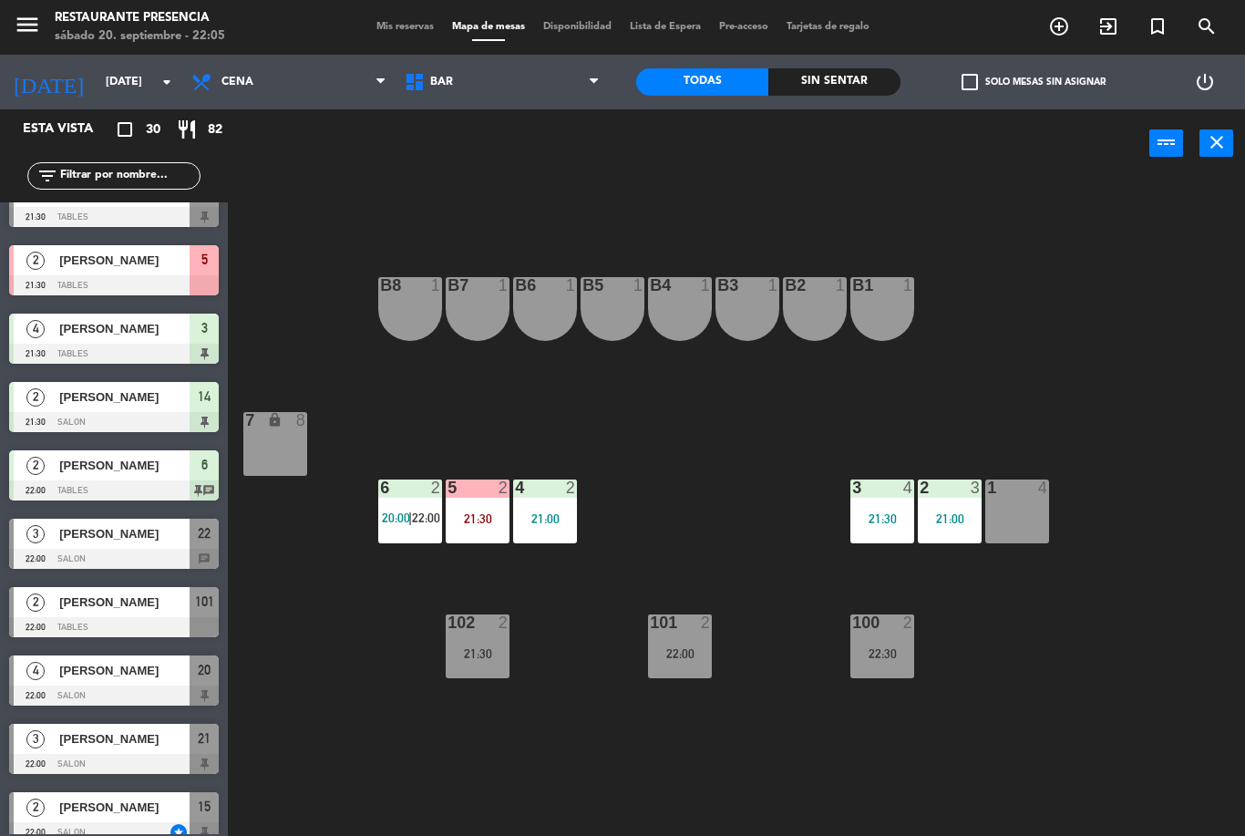
scroll to position [1328, 0]
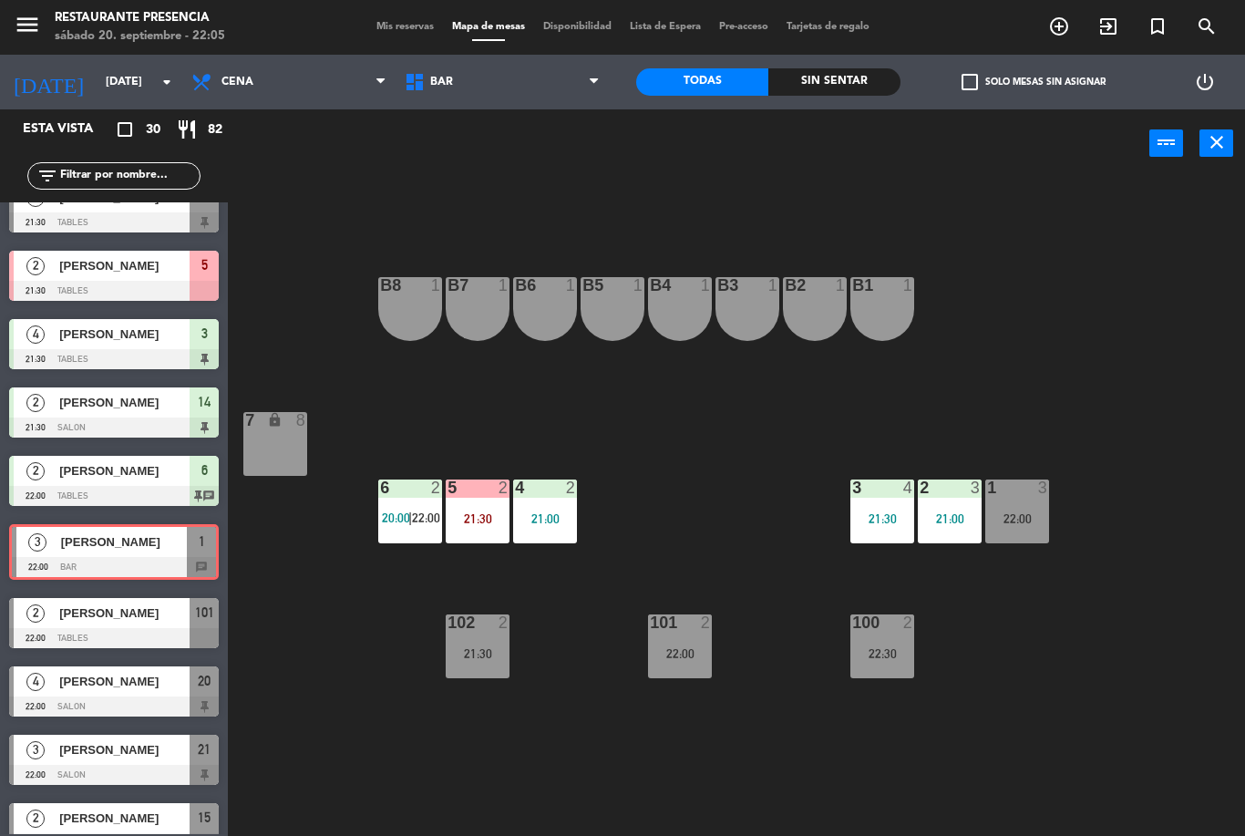
click at [1020, 524] on div "22:00" at bounding box center [1018, 518] width 64 height 13
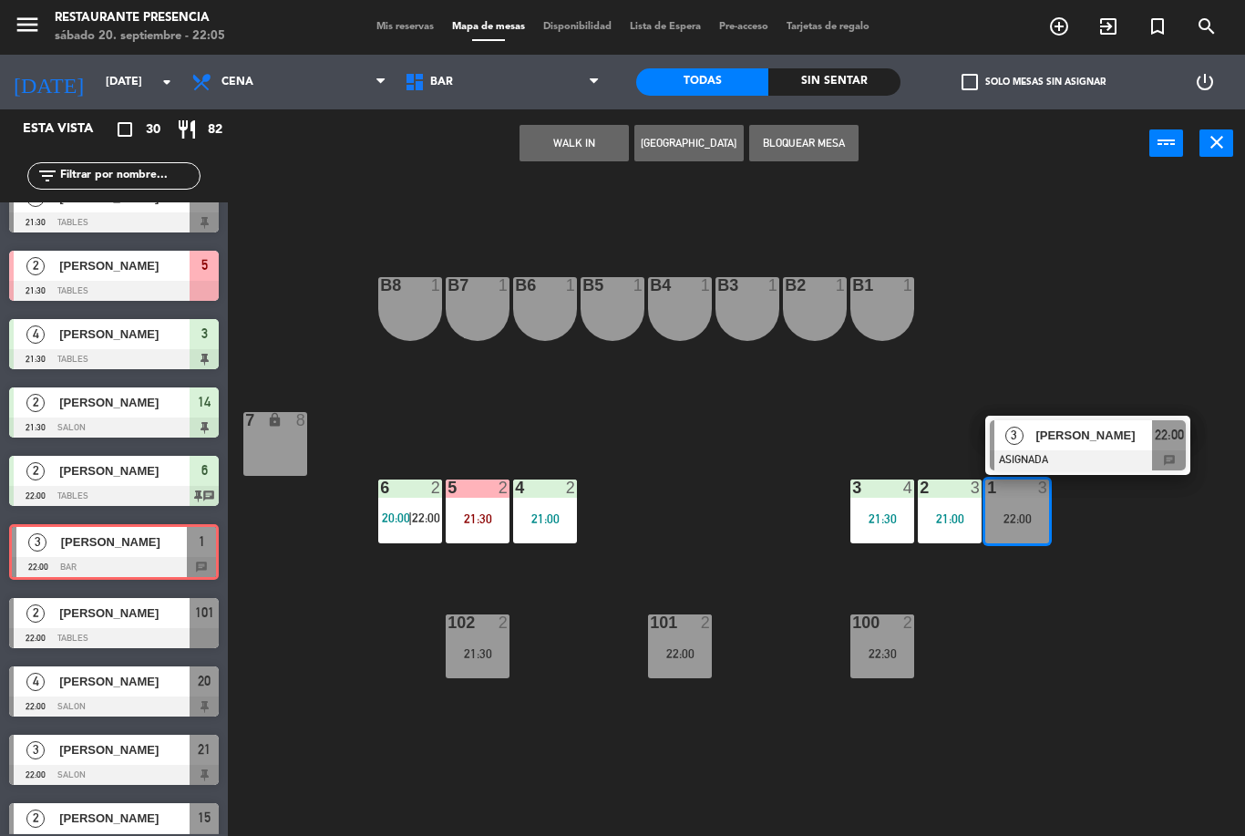
click at [1096, 432] on span "[PERSON_NAME]" at bounding box center [1094, 435] width 117 height 19
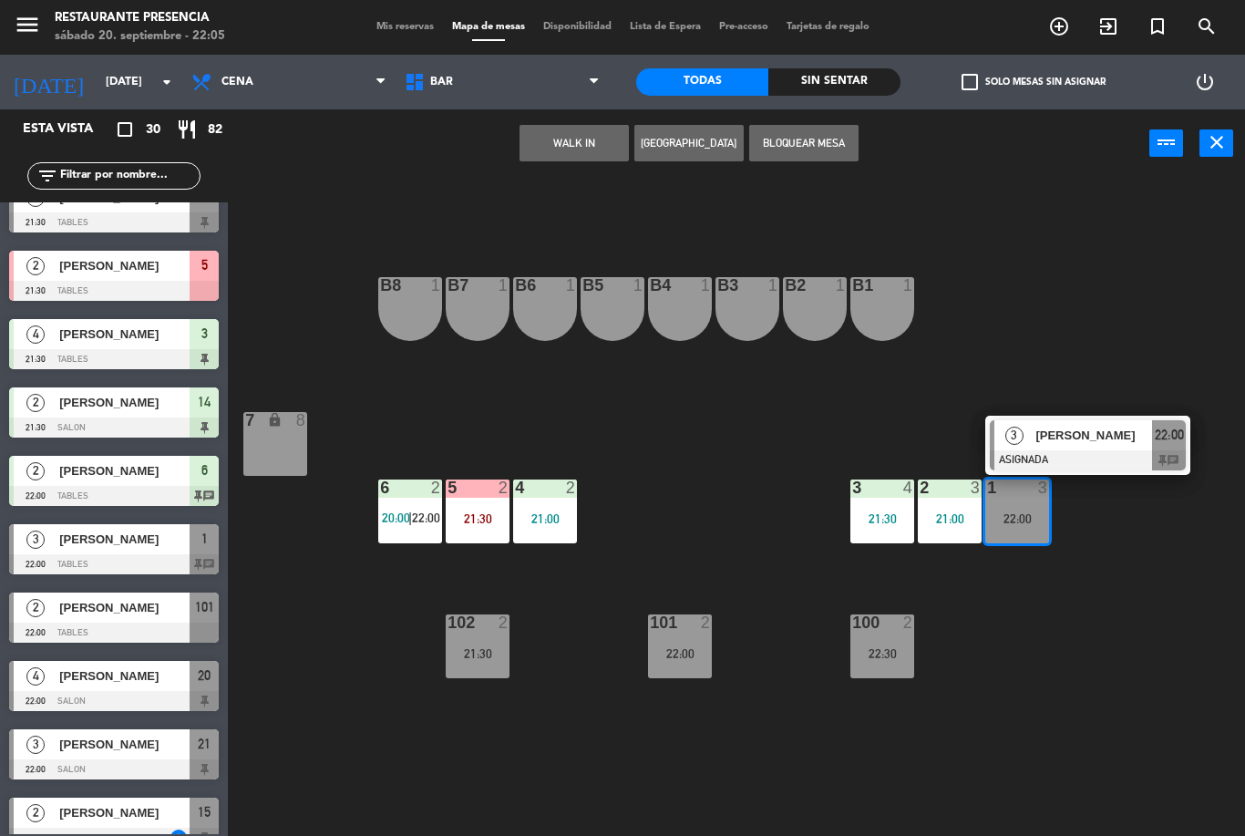
click at [1037, 504] on div "1 3 22:00" at bounding box center [1018, 512] width 64 height 64
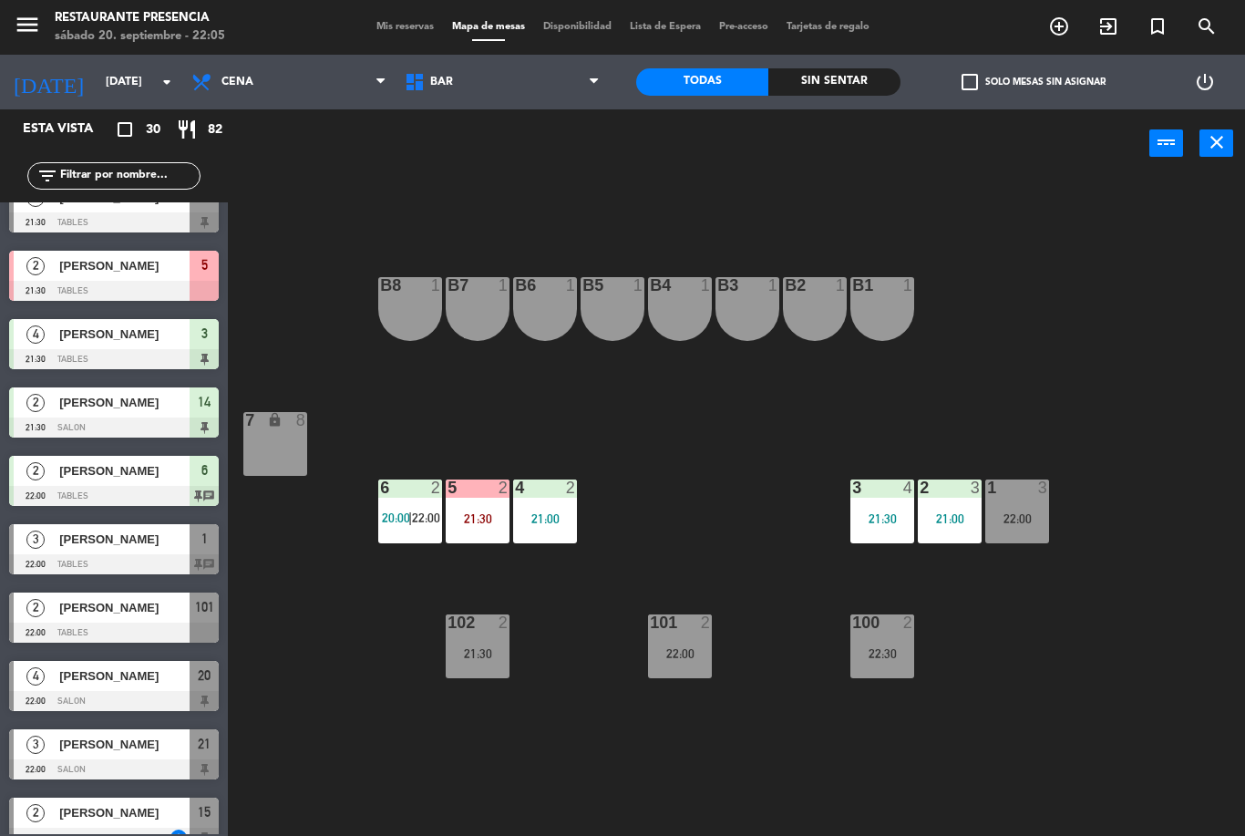
click at [1025, 535] on div "1 3 22:00" at bounding box center [1018, 512] width 64 height 64
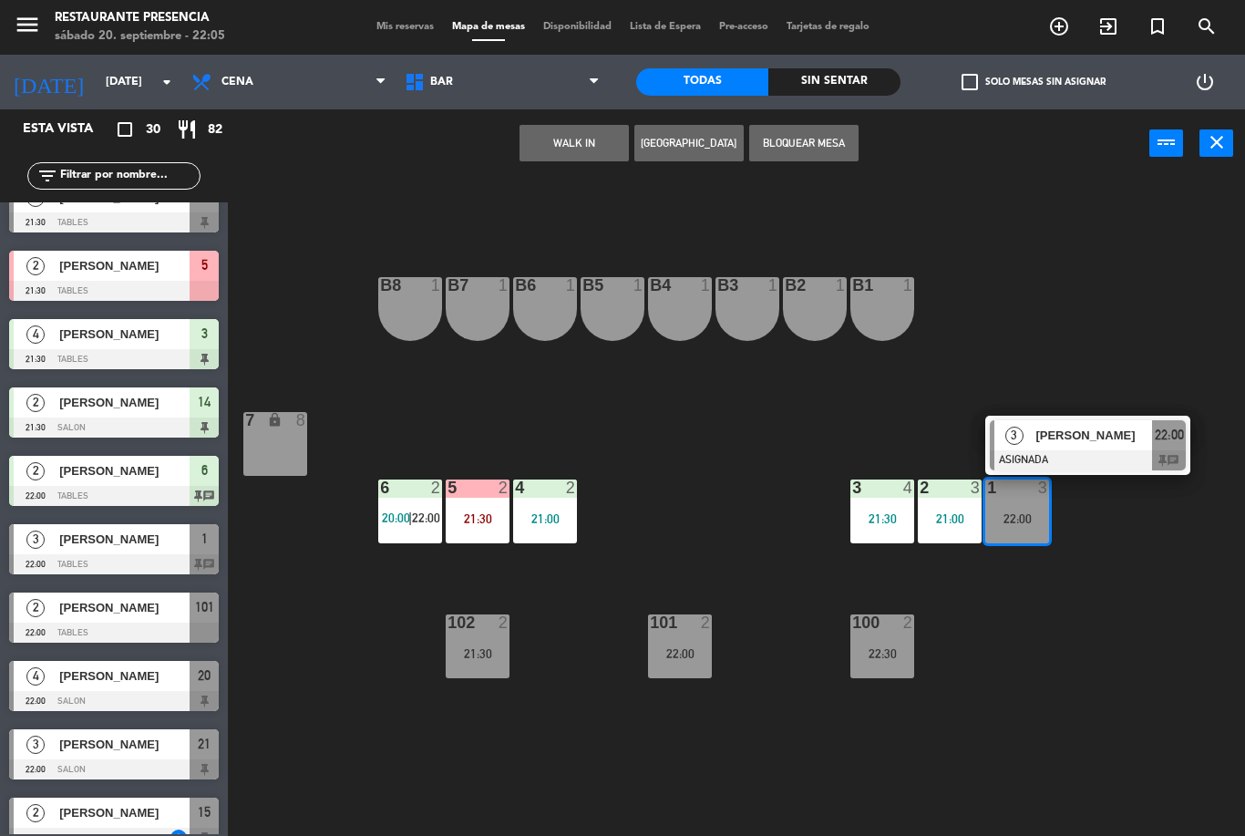
click at [1062, 461] on div at bounding box center [1088, 460] width 196 height 20
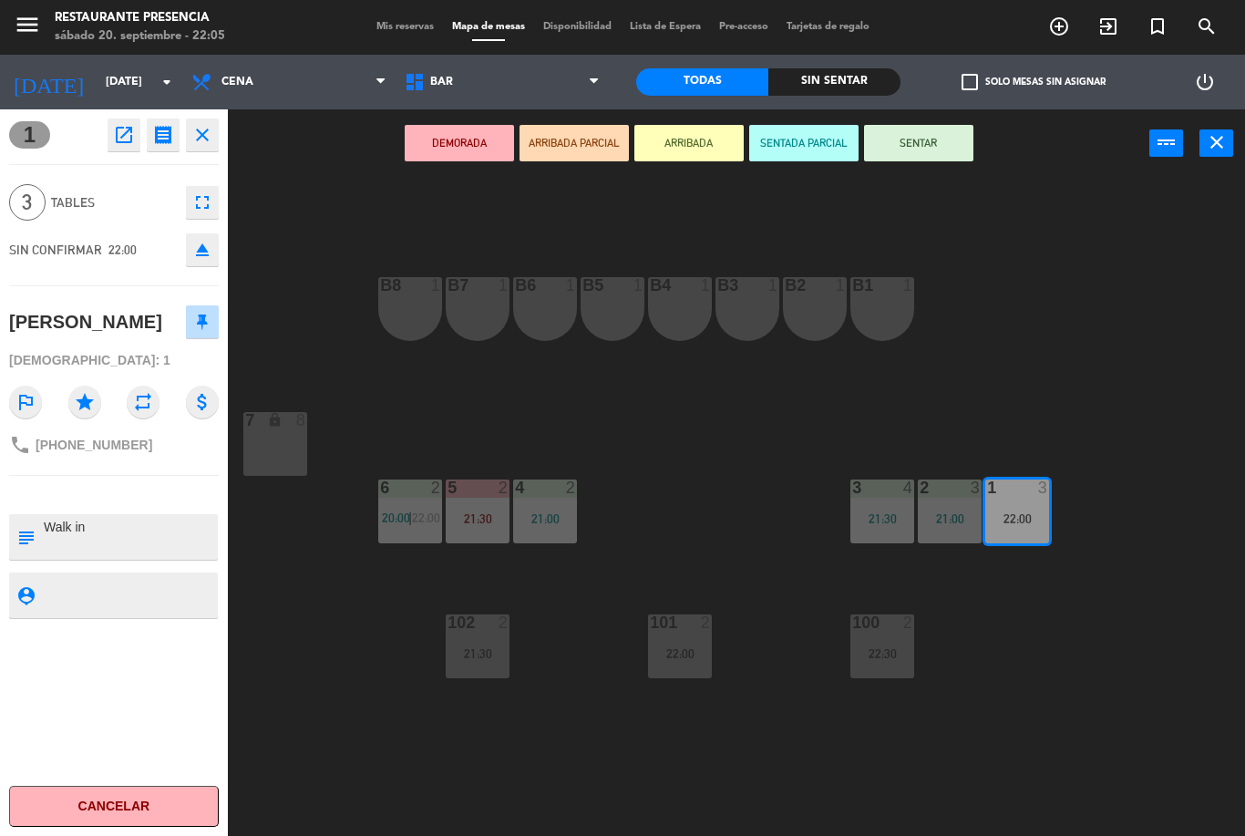
click at [927, 136] on button "SENTAR" at bounding box center [918, 143] width 109 height 36
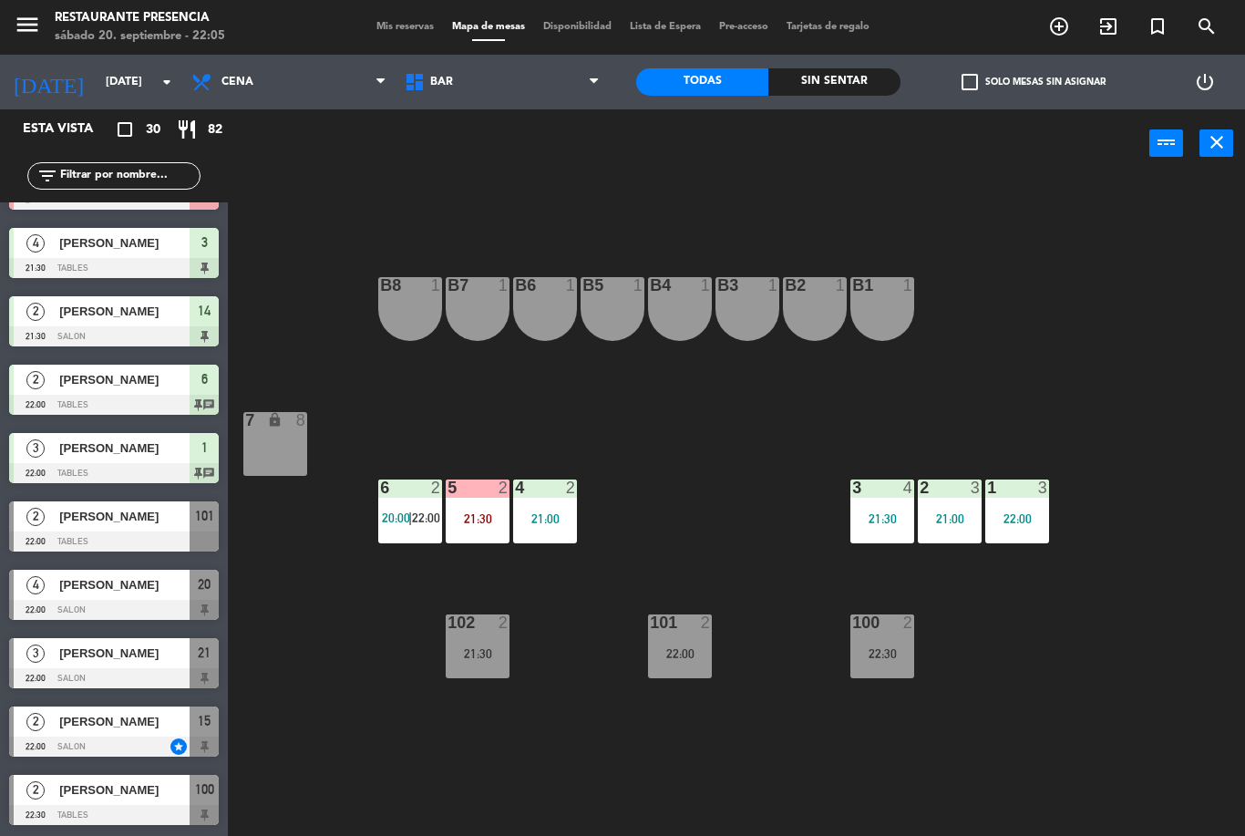
scroll to position [1419, 0]
click at [493, 93] on span "BAR" at bounding box center [502, 82] width 213 height 40
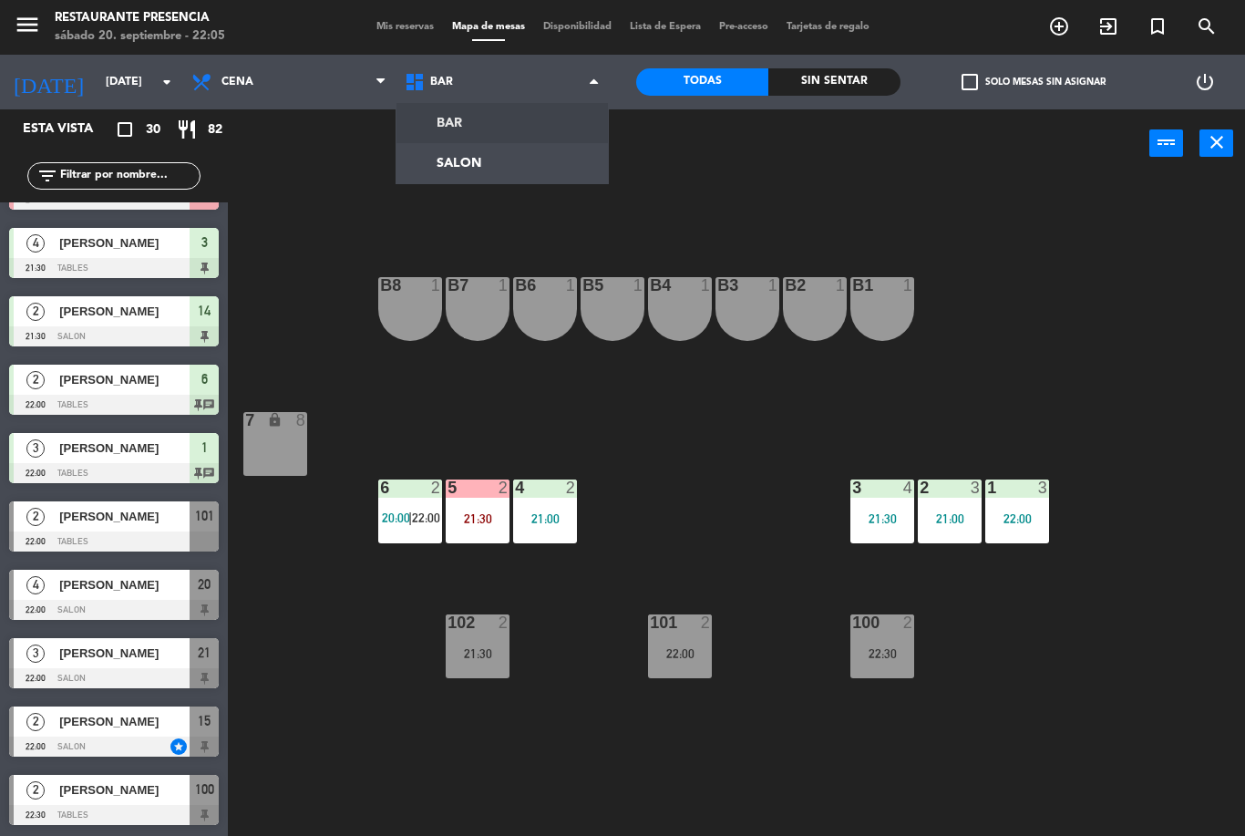
click at [519, 168] on ng-component "menu Restaurante Presencia [DATE] 20. septiembre - 22:05 Mis reservas Mapa de m…" at bounding box center [622, 418] width 1245 height 836
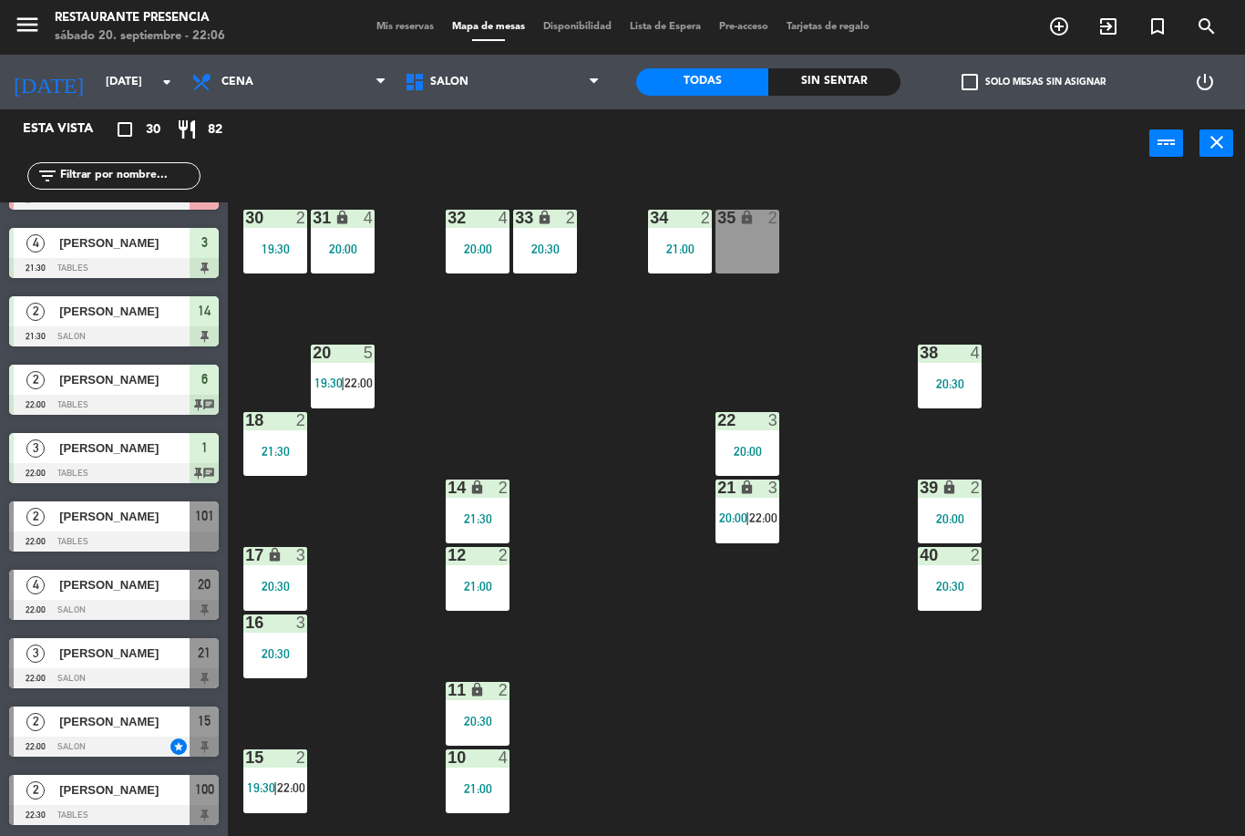
scroll to position [0, 0]
click at [468, 386] on div "30 2 19:30 31 lock 4 20:00 32 4 20:00 33 lock 2 20:30 34 2 21:00 35 lock 2 38 4…" at bounding box center [743, 507] width 1005 height 658
click at [312, 397] on div "20 5 19:30 | 22:00" at bounding box center [343, 377] width 64 height 64
click at [387, 381] on div "30 2 19:30 31 lock 4 20:00 32 4 20:00 33 lock 2 20:30 34 2 21:00 35 lock 2 38 4…" at bounding box center [743, 507] width 1005 height 658
click at [337, 376] on span "19:30" at bounding box center [329, 383] width 28 height 15
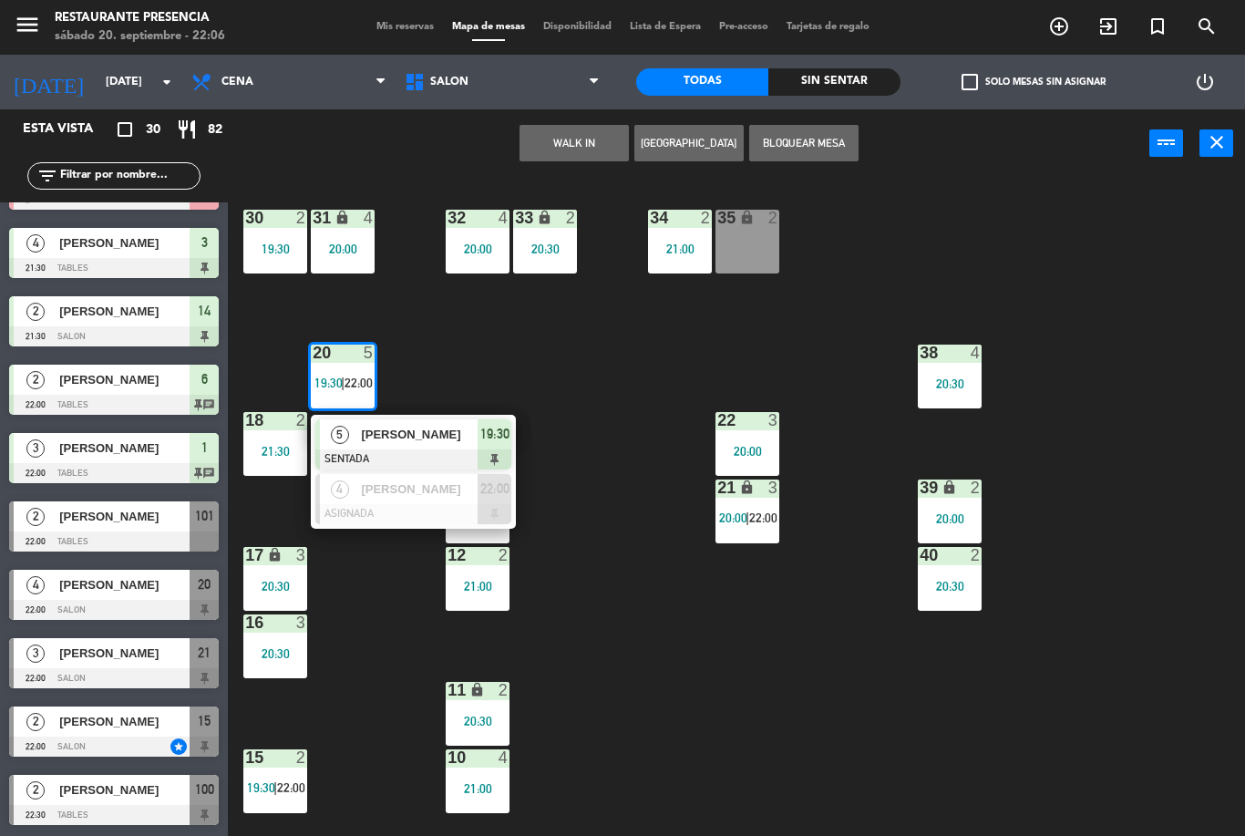
click at [360, 629] on div "30 2 19:30 31 lock 4 20:00 32 4 20:00 33 lock 2 20:30 34 2 21:00 35 lock 2 38 4…" at bounding box center [743, 507] width 1005 height 658
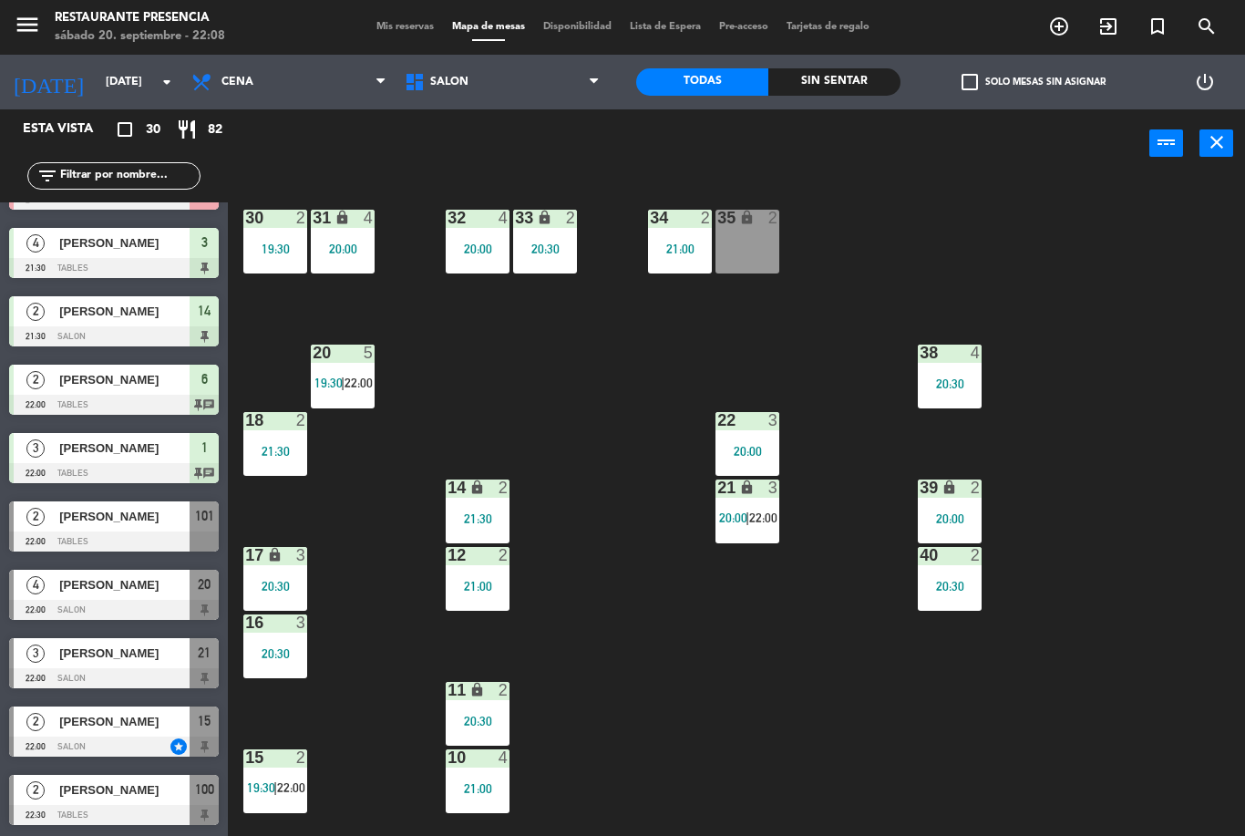
click at [138, 542] on div at bounding box center [114, 541] width 210 height 20
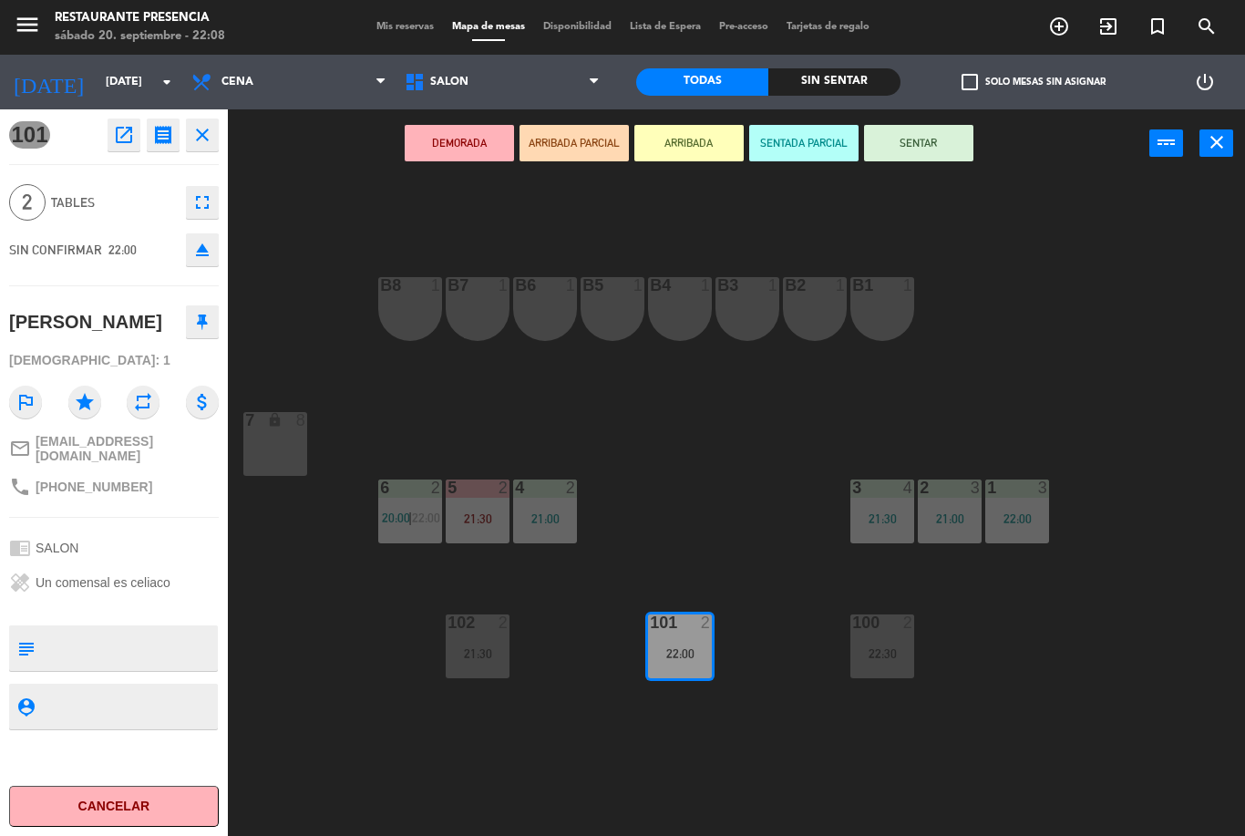
click at [934, 160] on button "SENTAR" at bounding box center [918, 143] width 109 height 36
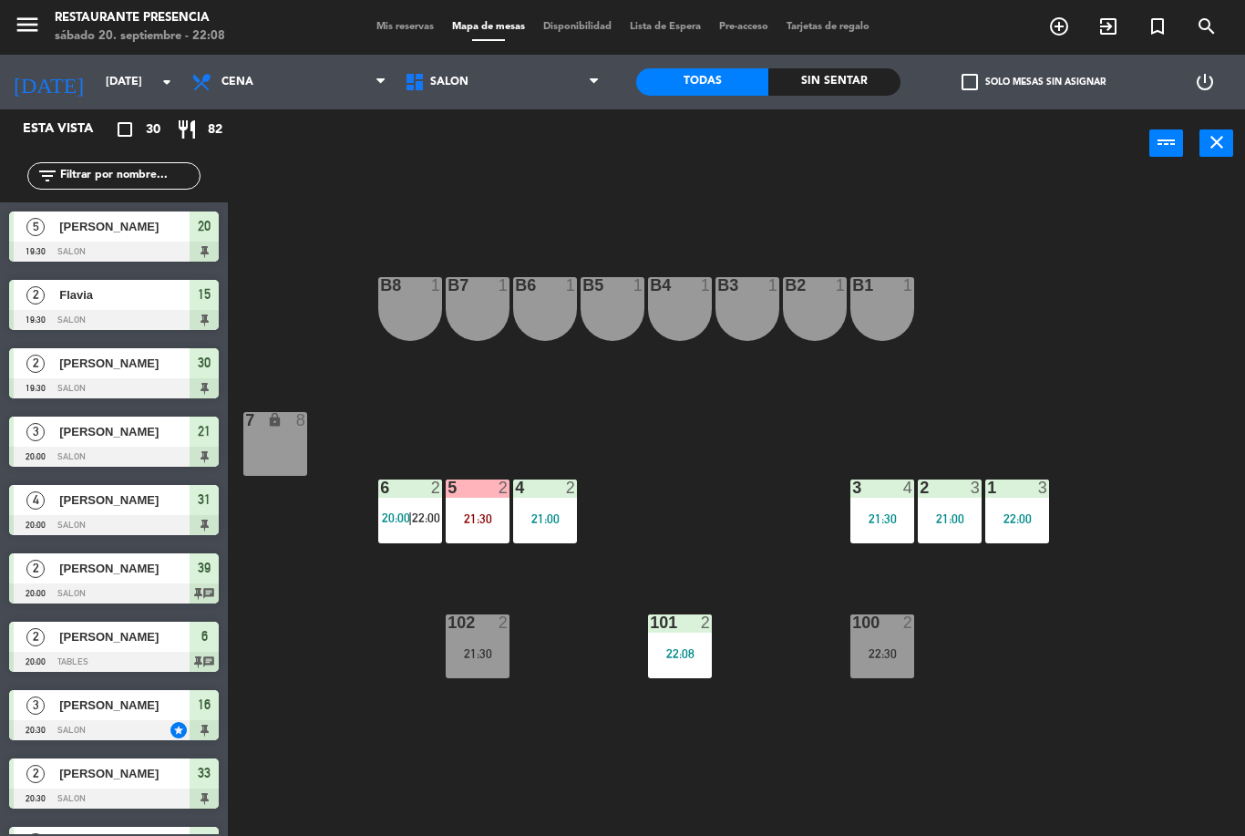
scroll to position [384, 0]
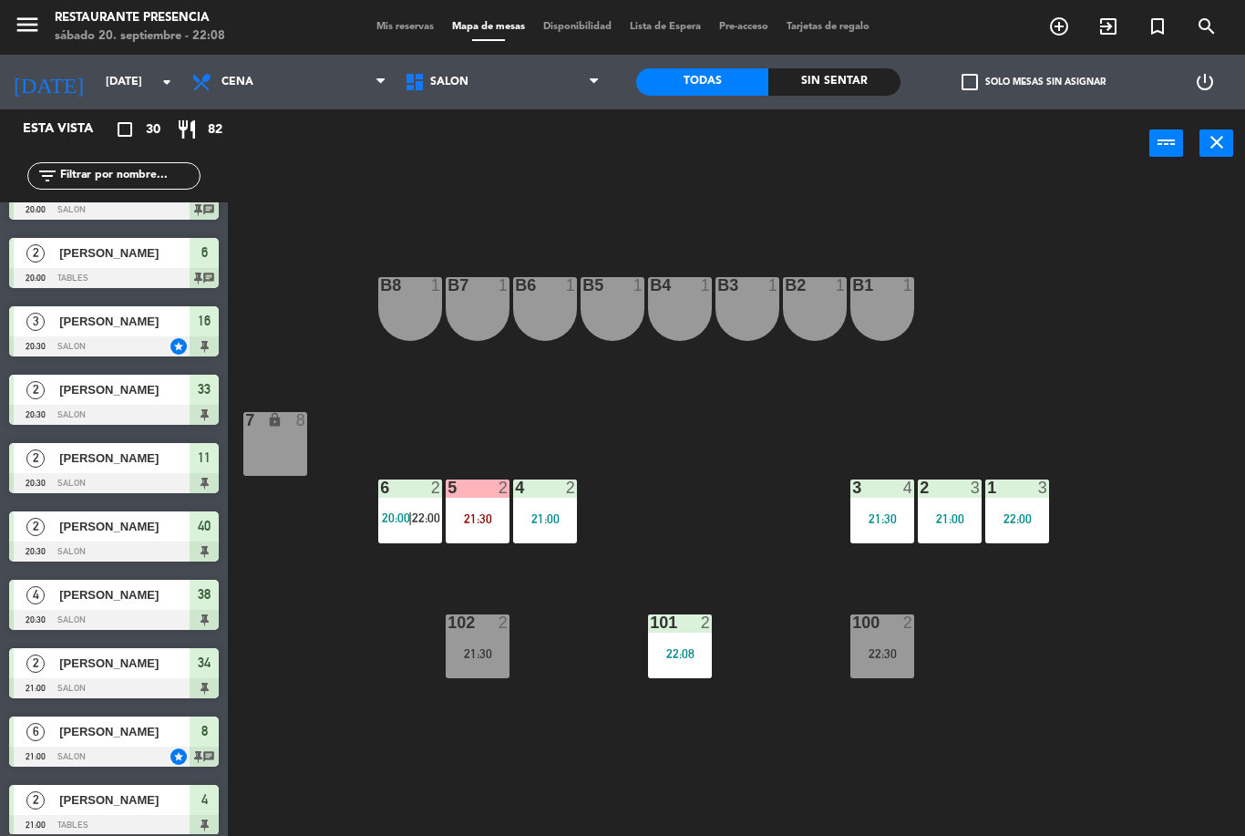
click at [491, 619] on div at bounding box center [477, 622] width 30 height 16
click at [614, 729] on div "B1 1 B2 1 B3 1 B4 1 B5 1 B6 1 B7 1 B8 1 7 lock 8 1 3 22:00 2 3 21:00 3 4 21:30 …" at bounding box center [743, 507] width 1005 height 658
click at [854, 641] on div "100 2 22:30" at bounding box center [883, 646] width 64 height 64
click at [916, 759] on div "B1 1 B2 1 B3 1 B4 1 B5 1 B6 1 B7 1 B8 1 7 lock 8 1 3 22:00 2 3 21:00 3 4 21:30 …" at bounding box center [743, 507] width 1005 height 658
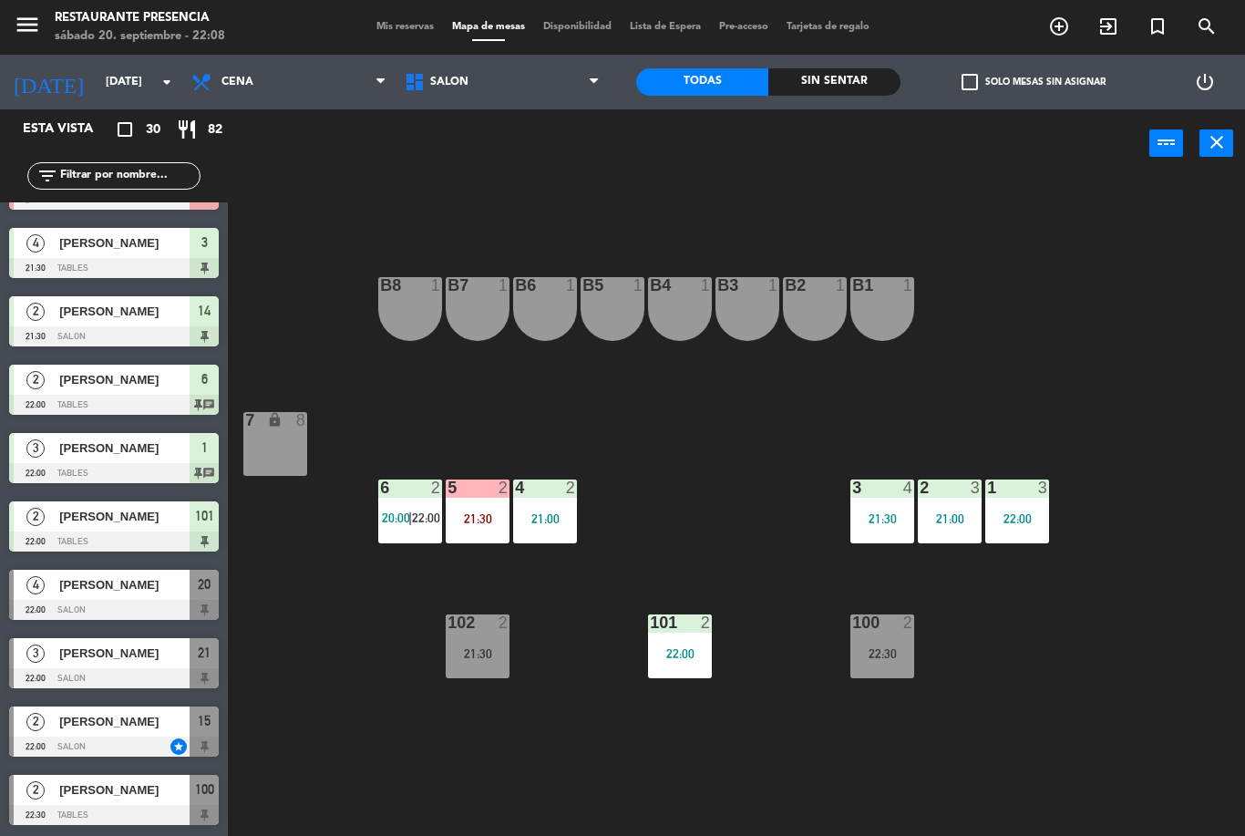
scroll to position [1419, 0]
click at [276, 681] on div "B1 1 B2 1 B3 1 B4 1 B5 1 B6 1 B7 1 B8 1 7 lock 8 1 3 22:00 2 3 21:00 3 4 21:30 …" at bounding box center [743, 507] width 1005 height 658
click at [173, 718] on span "[PERSON_NAME]" at bounding box center [124, 721] width 130 height 19
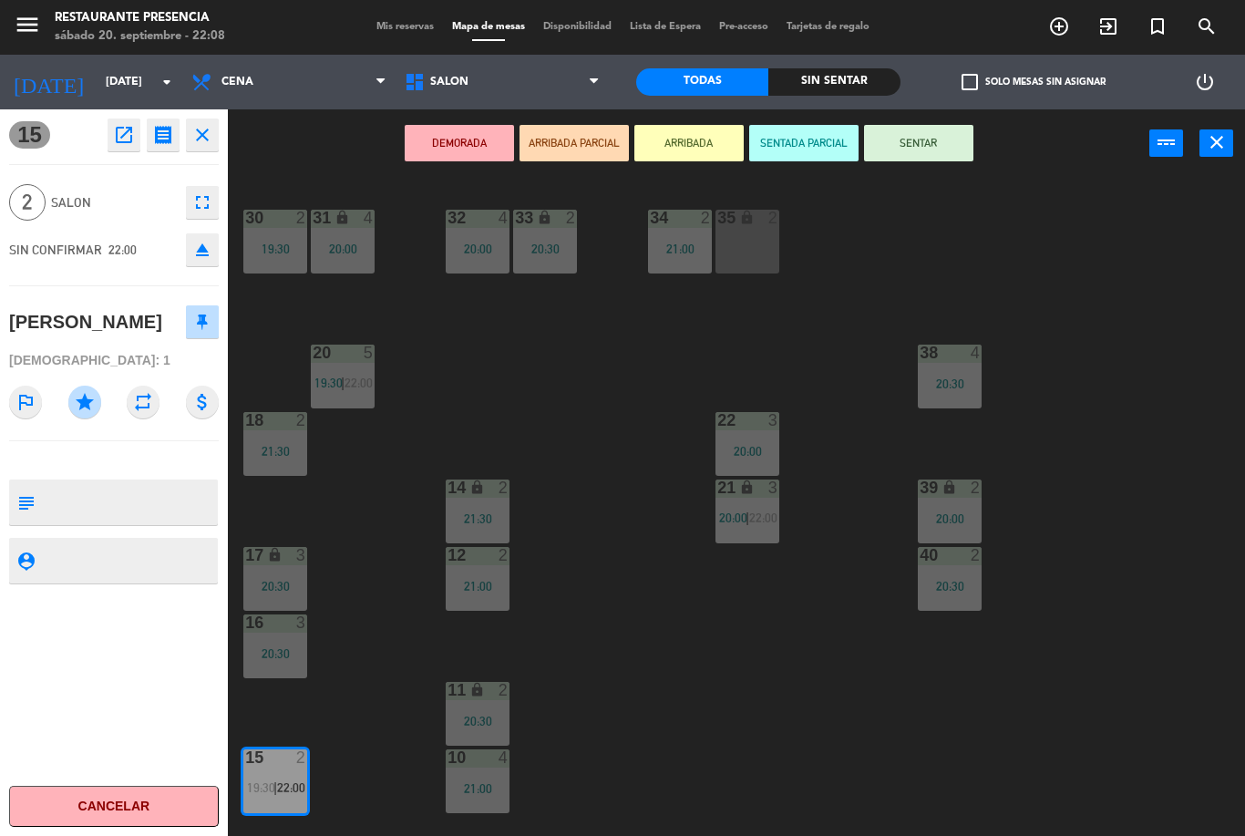
click at [962, 136] on button "SENTAR" at bounding box center [918, 143] width 109 height 36
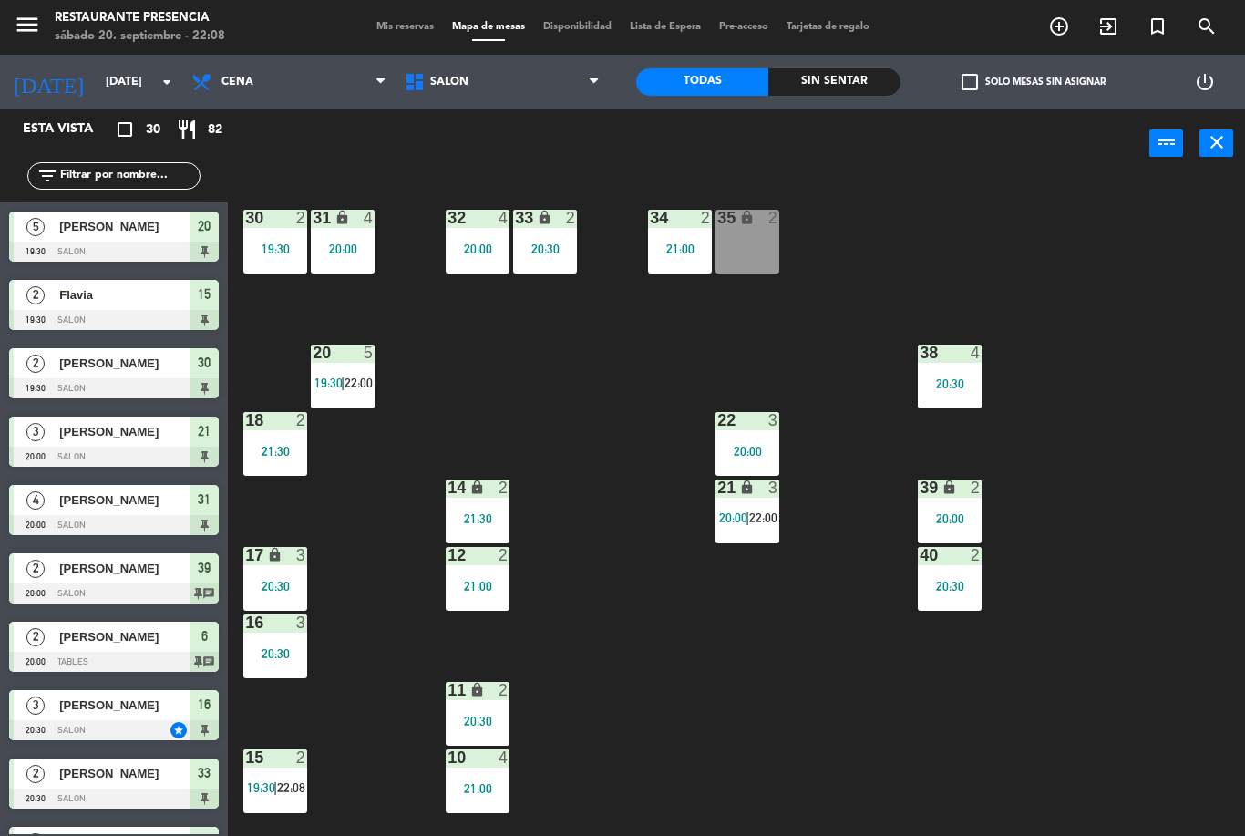
scroll to position [589, 0]
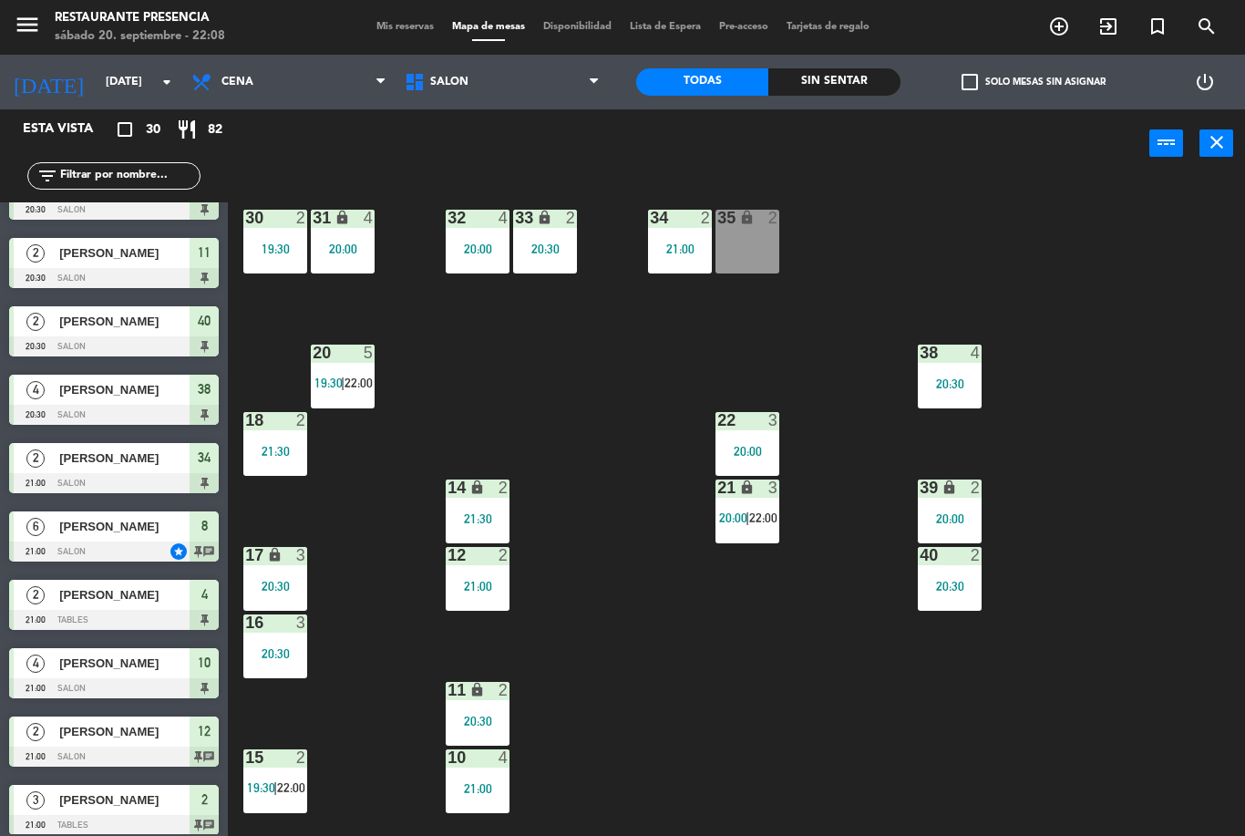
click at [404, 24] on span "Mis reservas" at bounding box center [405, 27] width 76 height 10
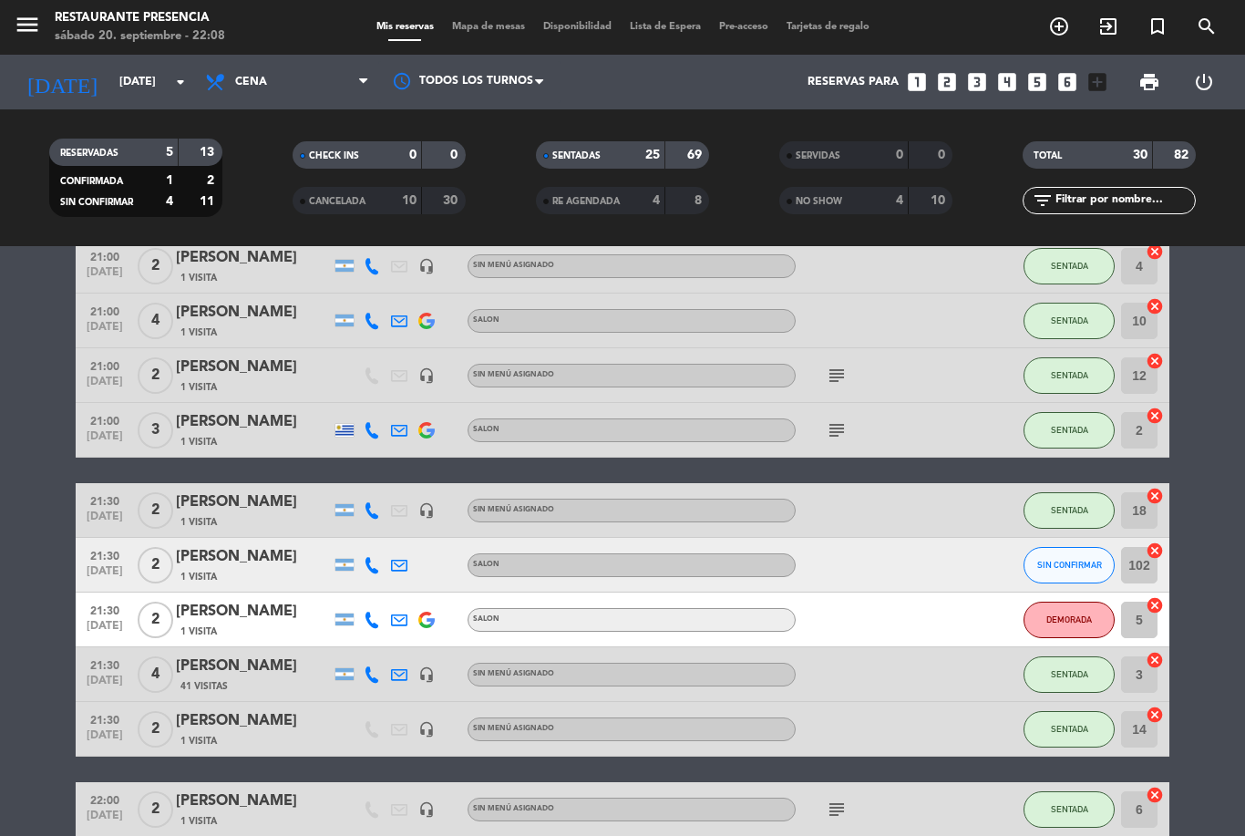
scroll to position [933, 0]
click at [1076, 552] on button "SIN CONFIRMAR" at bounding box center [1069, 566] width 91 height 36
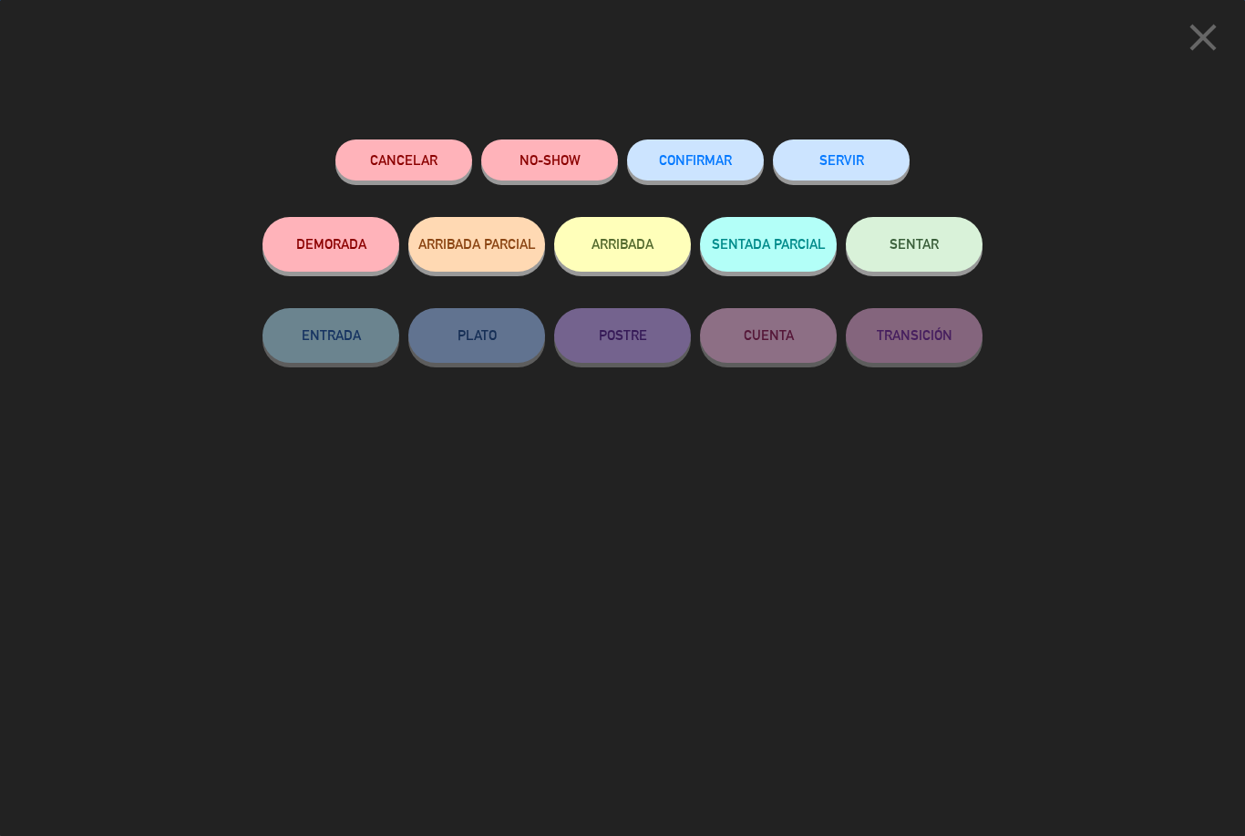
click at [540, 146] on button "NO-SHOW" at bounding box center [549, 159] width 137 height 41
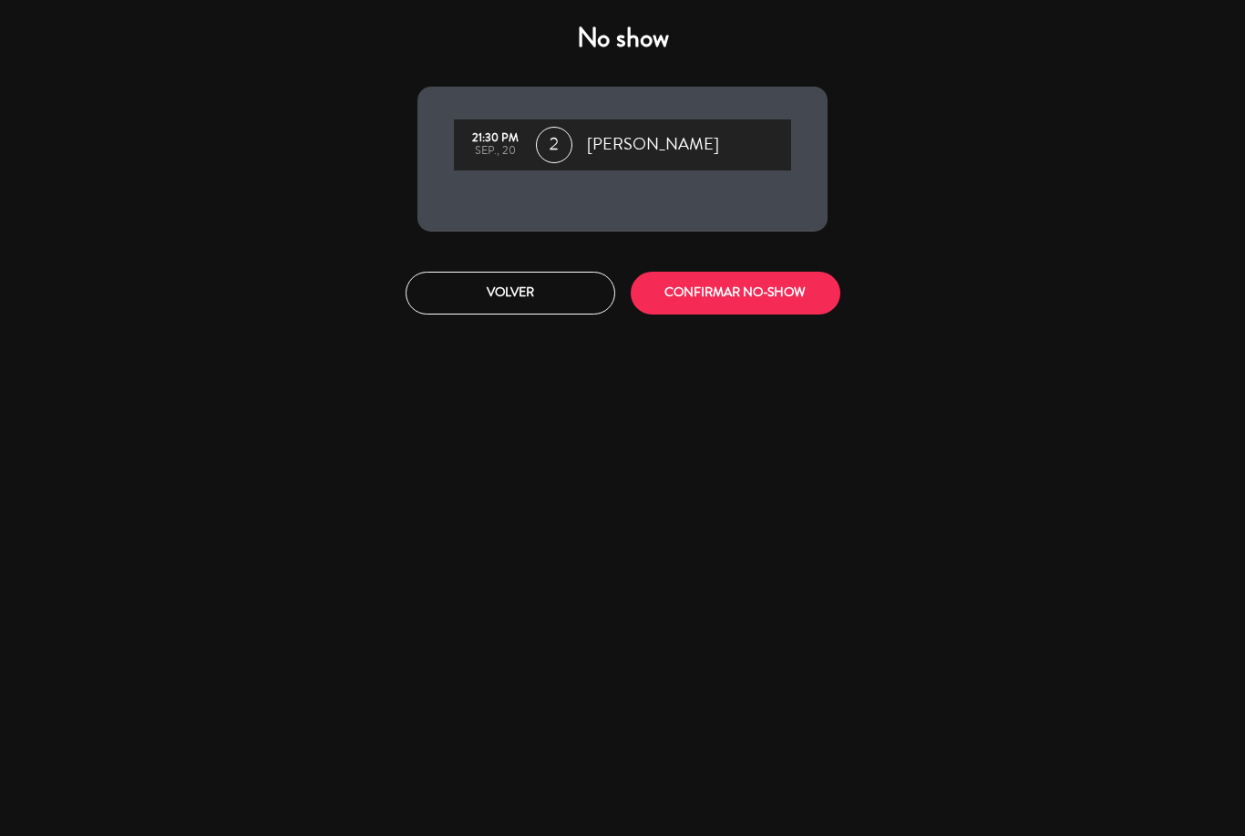
click at [776, 273] on button "CONFIRMAR NO-SHOW" at bounding box center [736, 293] width 210 height 43
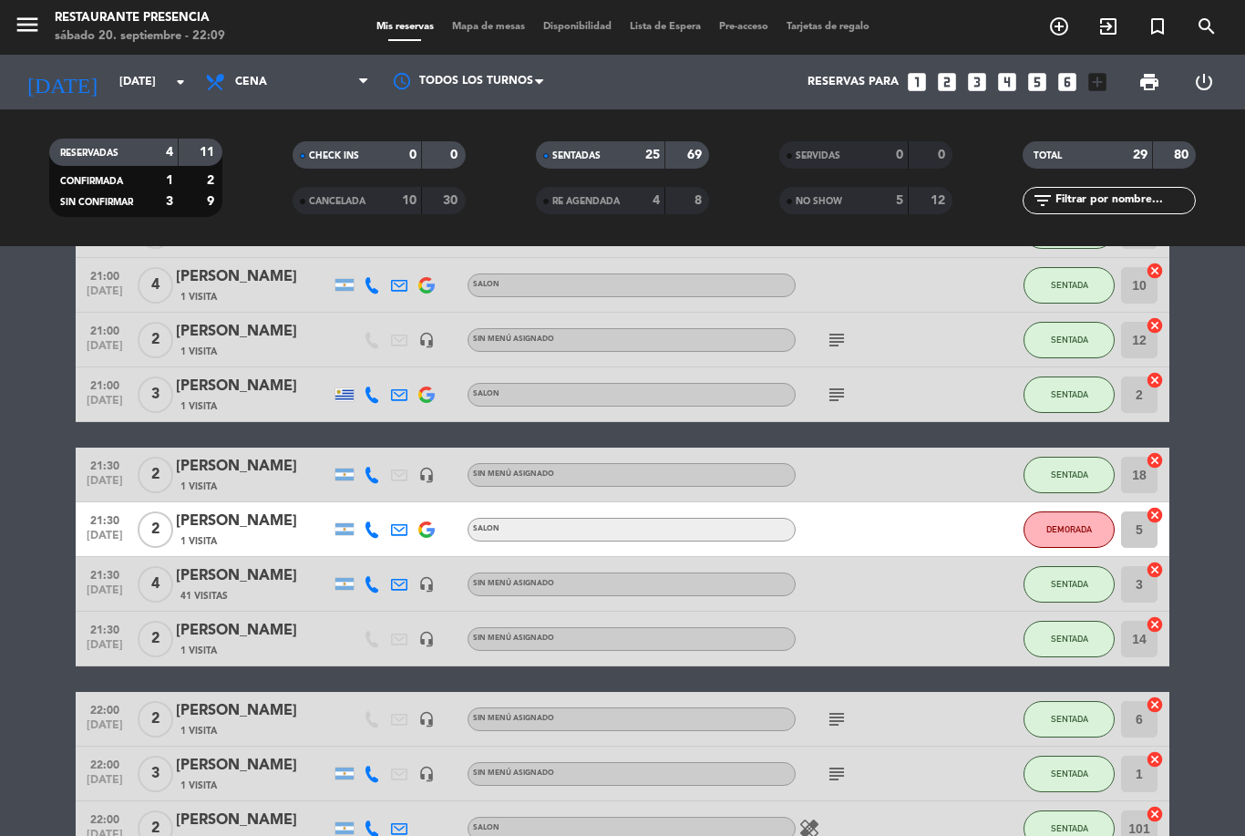
scroll to position [977, 0]
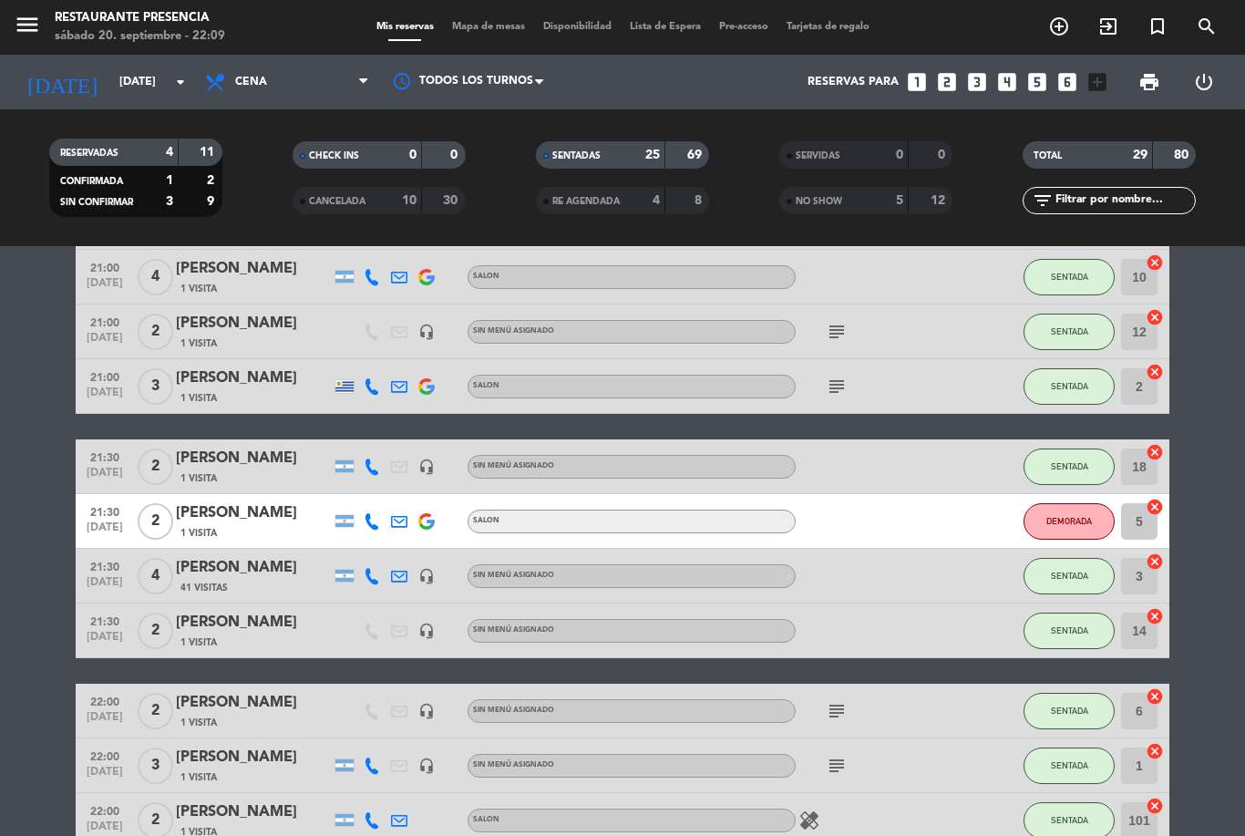
click at [857, 209] on div "NO SHOW" at bounding box center [826, 201] width 84 height 21
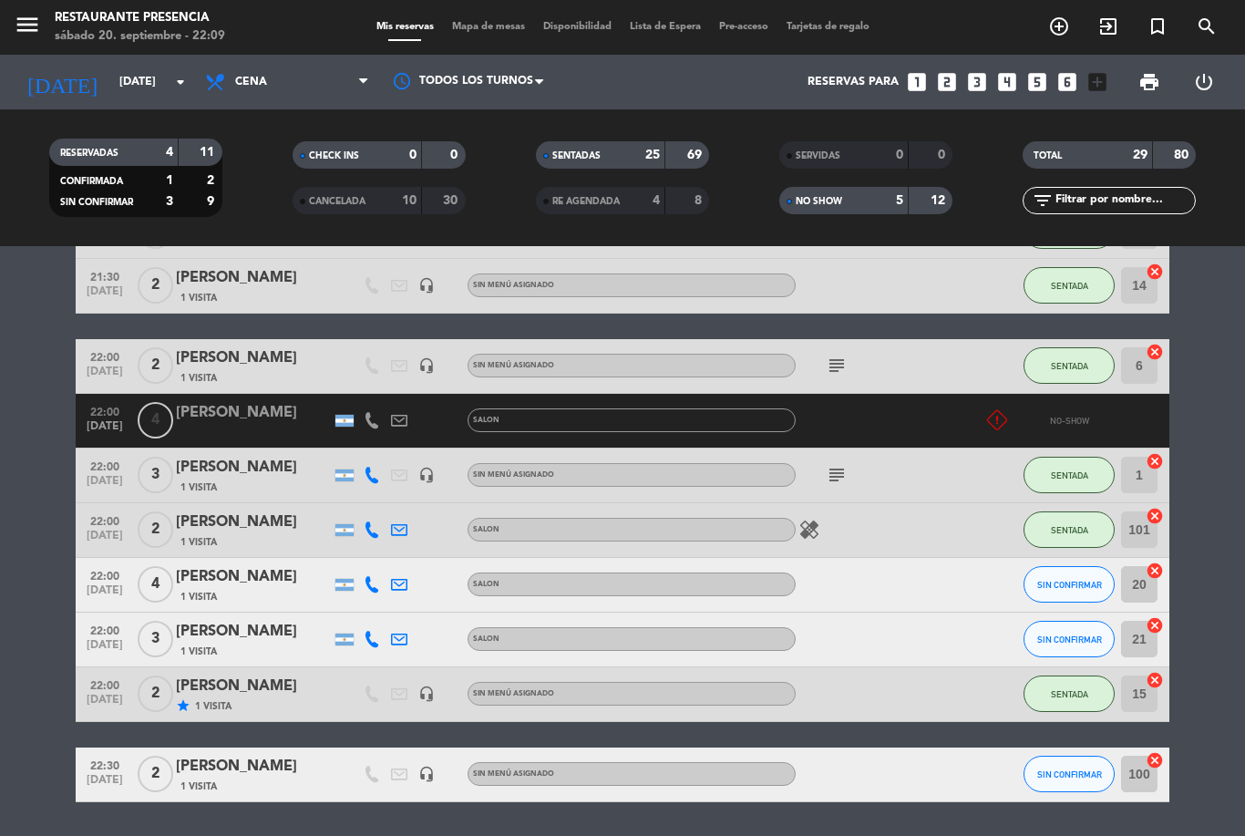
scroll to position [1610, 0]
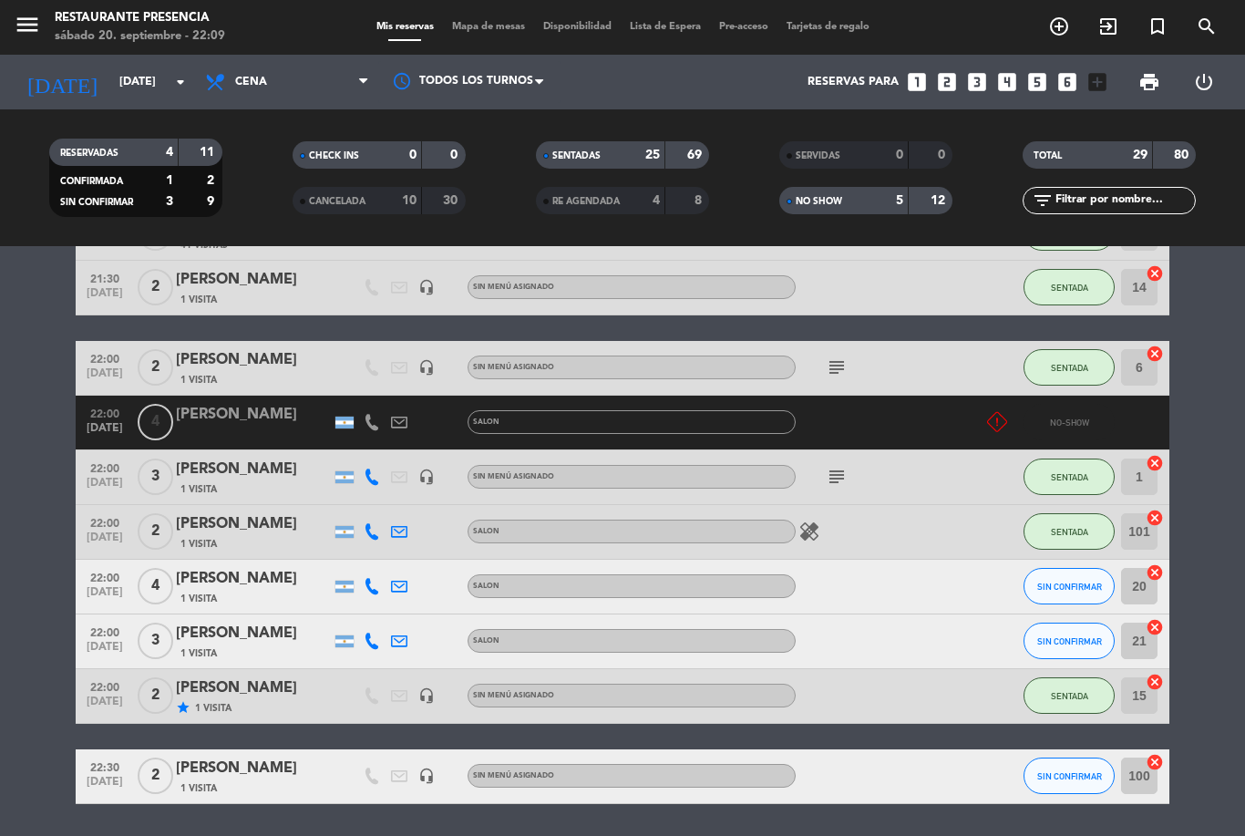
click at [932, 199] on strong "12" at bounding box center [940, 200] width 18 height 13
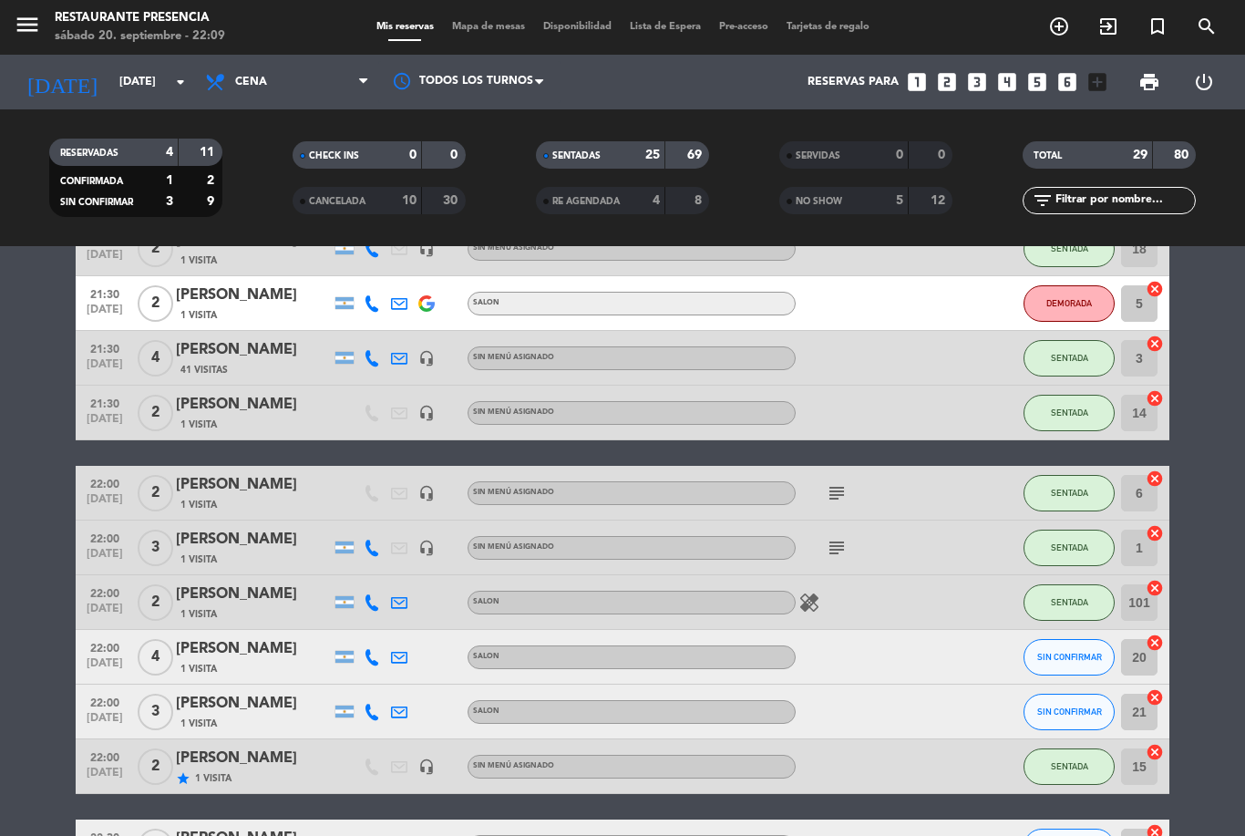
scroll to position [1187, 0]
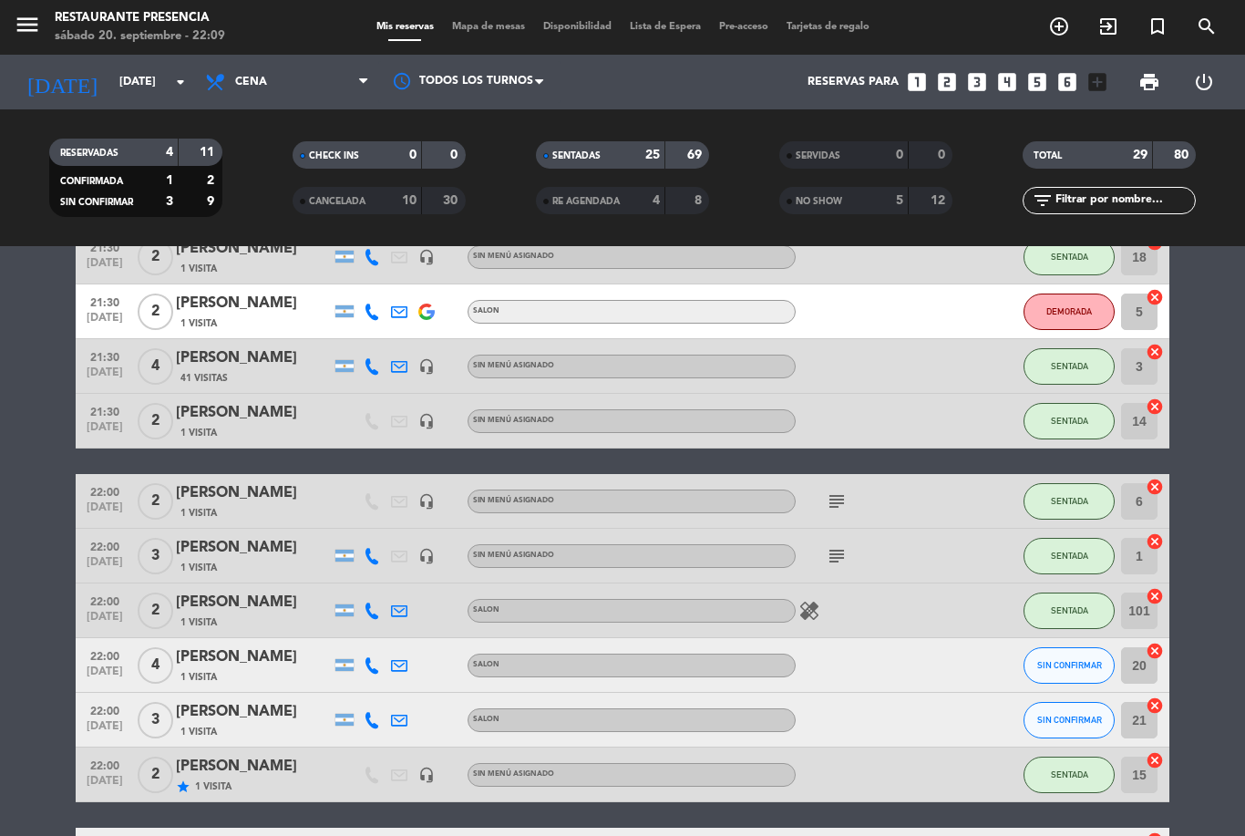
click at [951, 82] on icon "looks_two" at bounding box center [947, 82] width 24 height 24
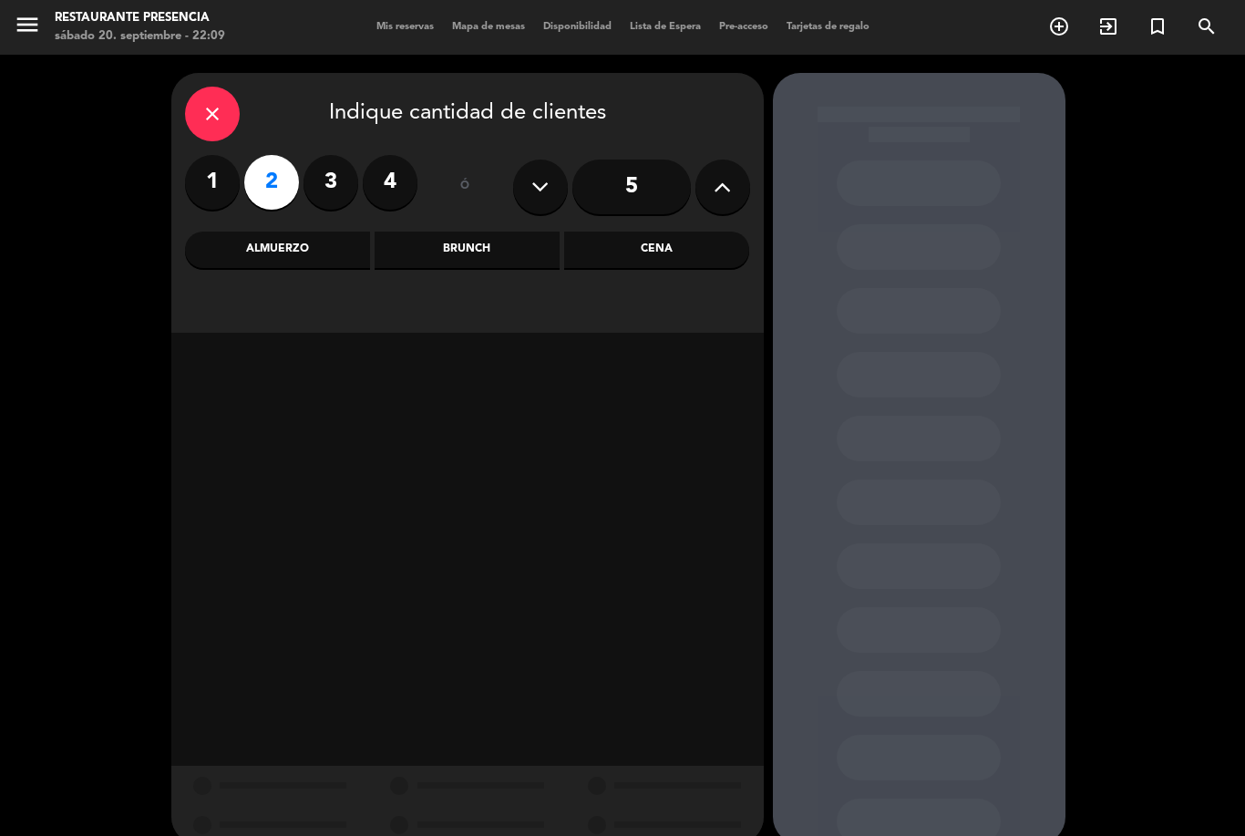
click at [686, 257] on div "Cena" at bounding box center [656, 250] width 185 height 36
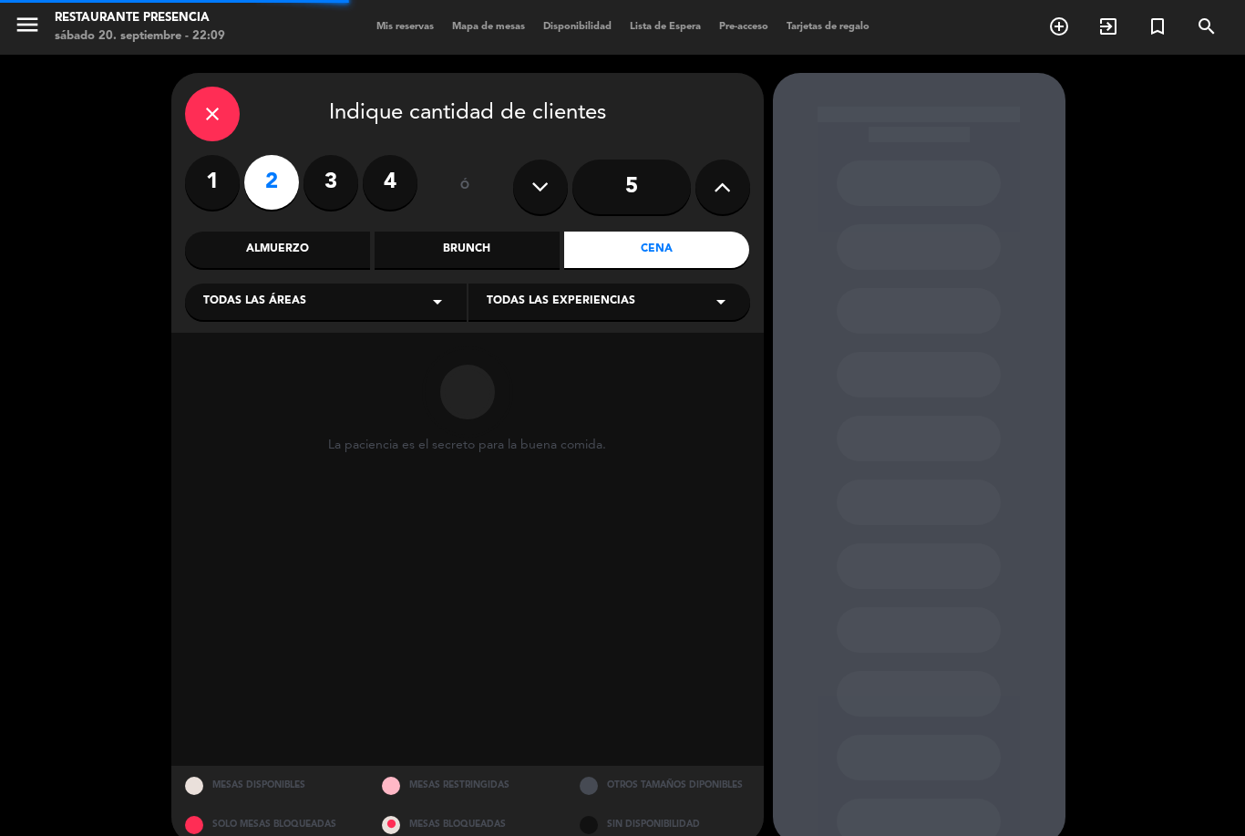
click at [288, 312] on div "Todas las áreas arrow_drop_down" at bounding box center [326, 302] width 282 height 36
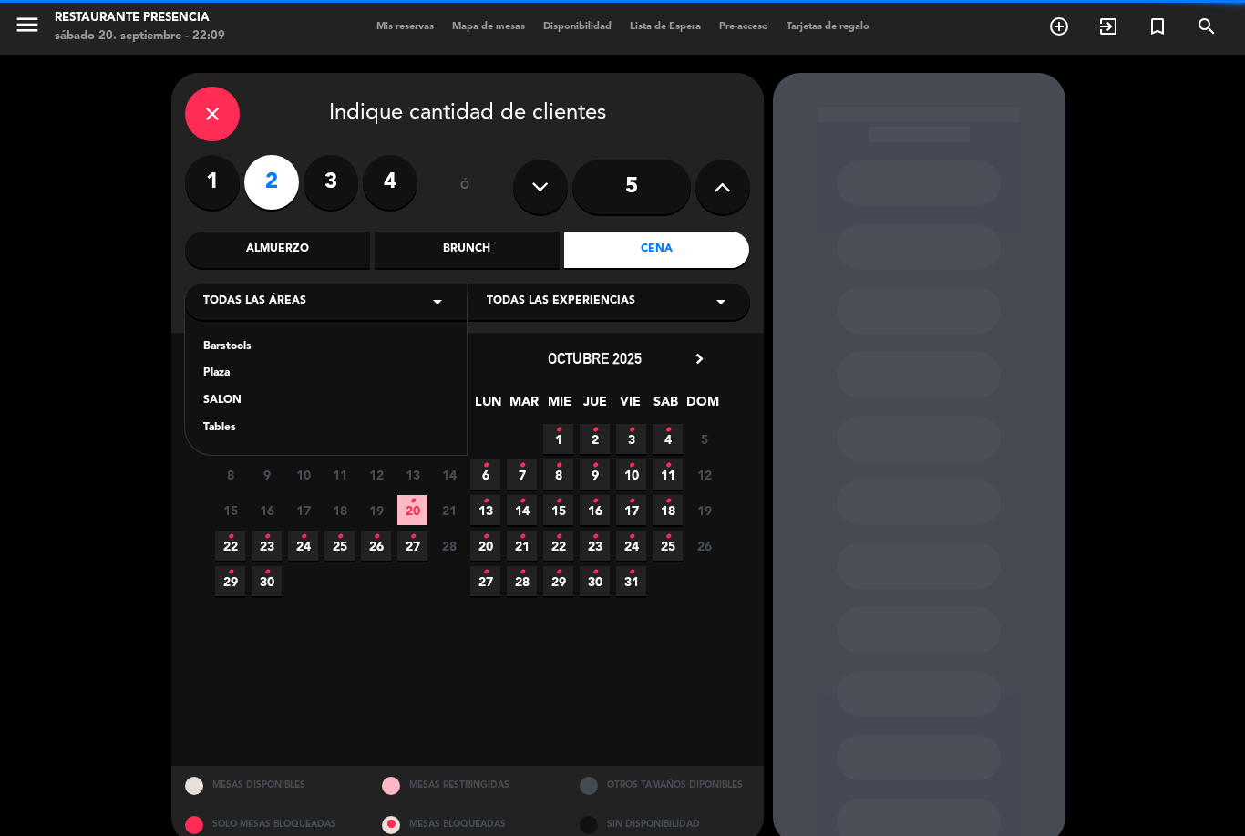
click at [252, 405] on div "SALON" at bounding box center [325, 401] width 245 height 18
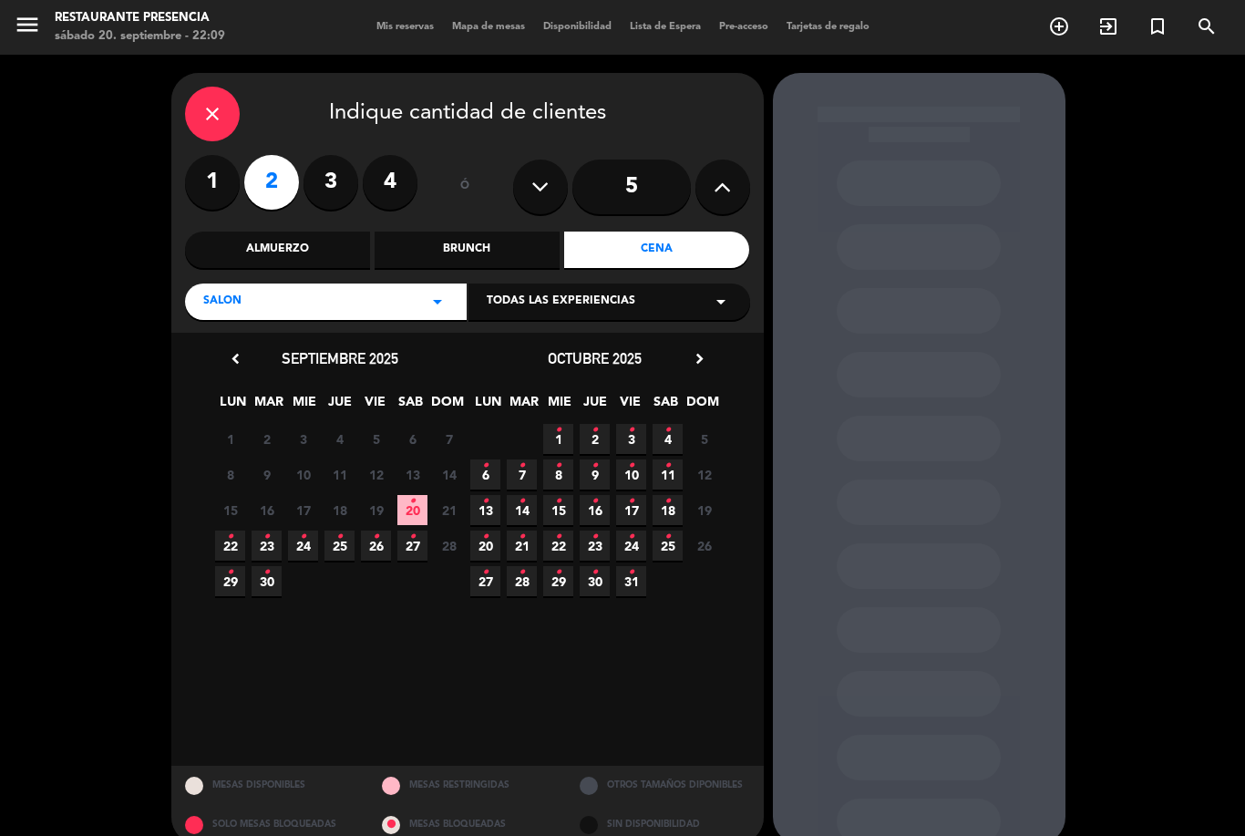
click at [419, 517] on span "20 •" at bounding box center [412, 510] width 30 height 30
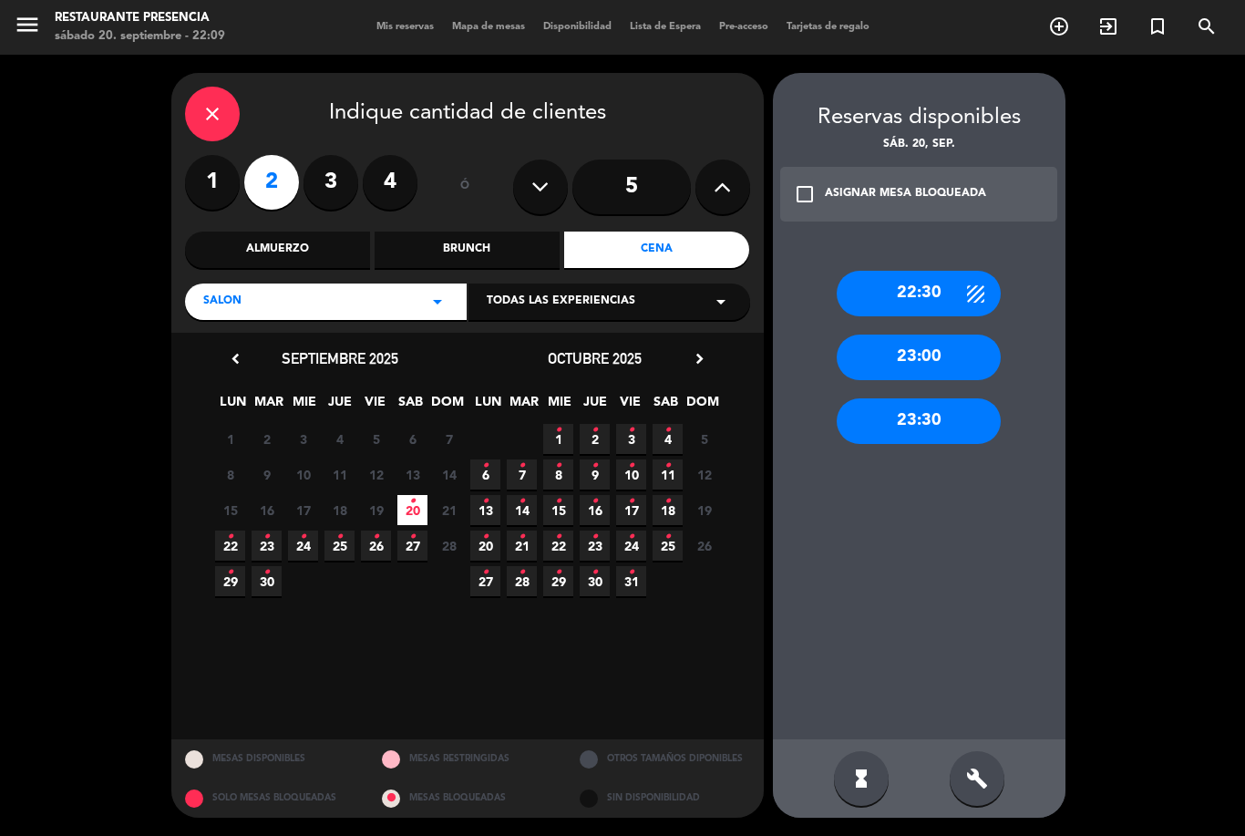
click at [986, 802] on div "build" at bounding box center [977, 778] width 55 height 55
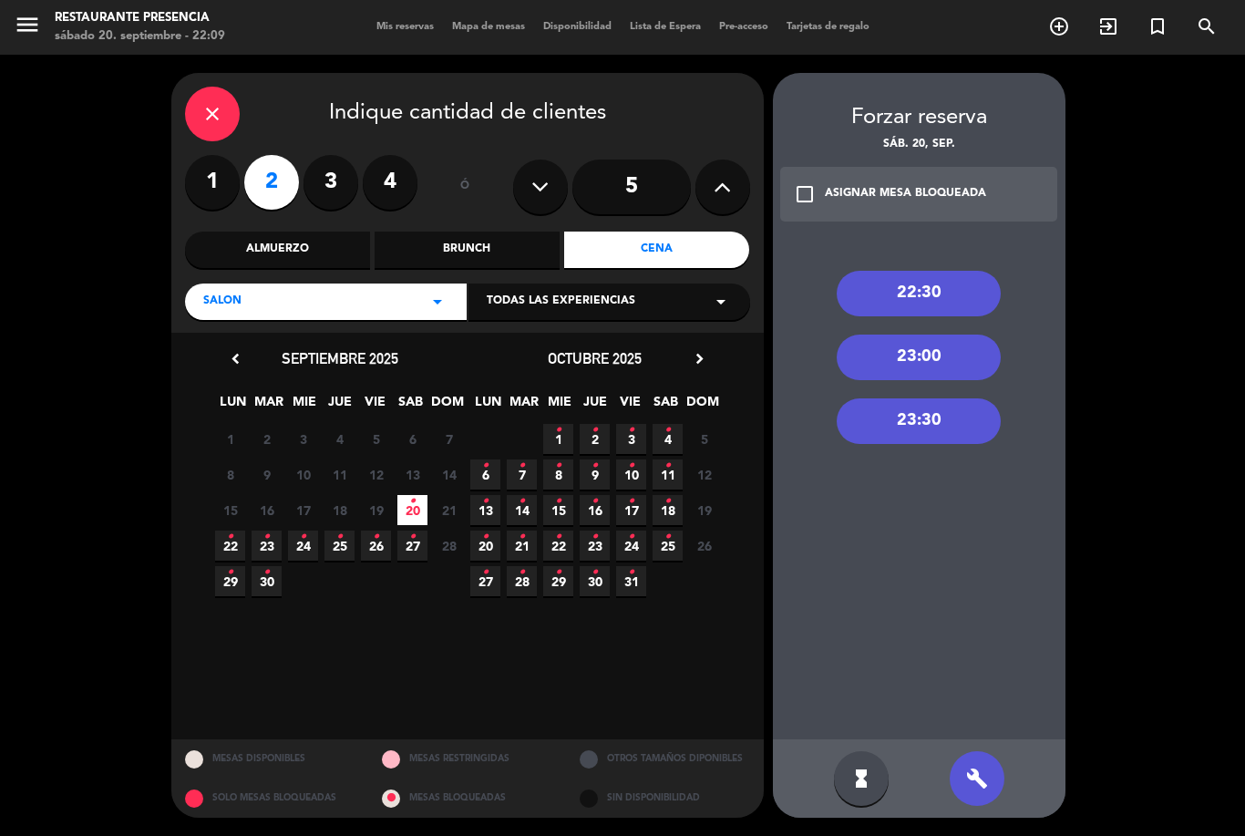
click at [951, 271] on div "22:30" at bounding box center [919, 294] width 164 height 46
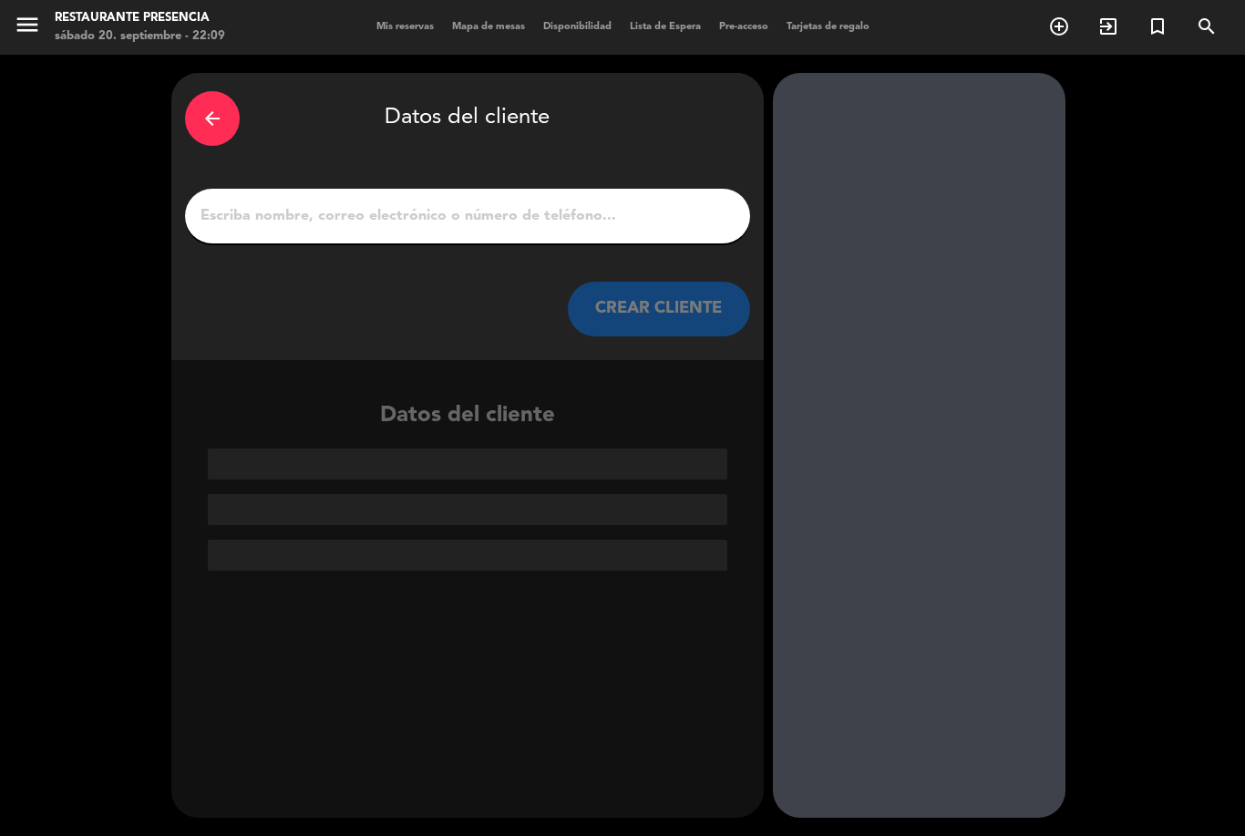
click at [589, 203] on input "1" at bounding box center [468, 216] width 538 height 26
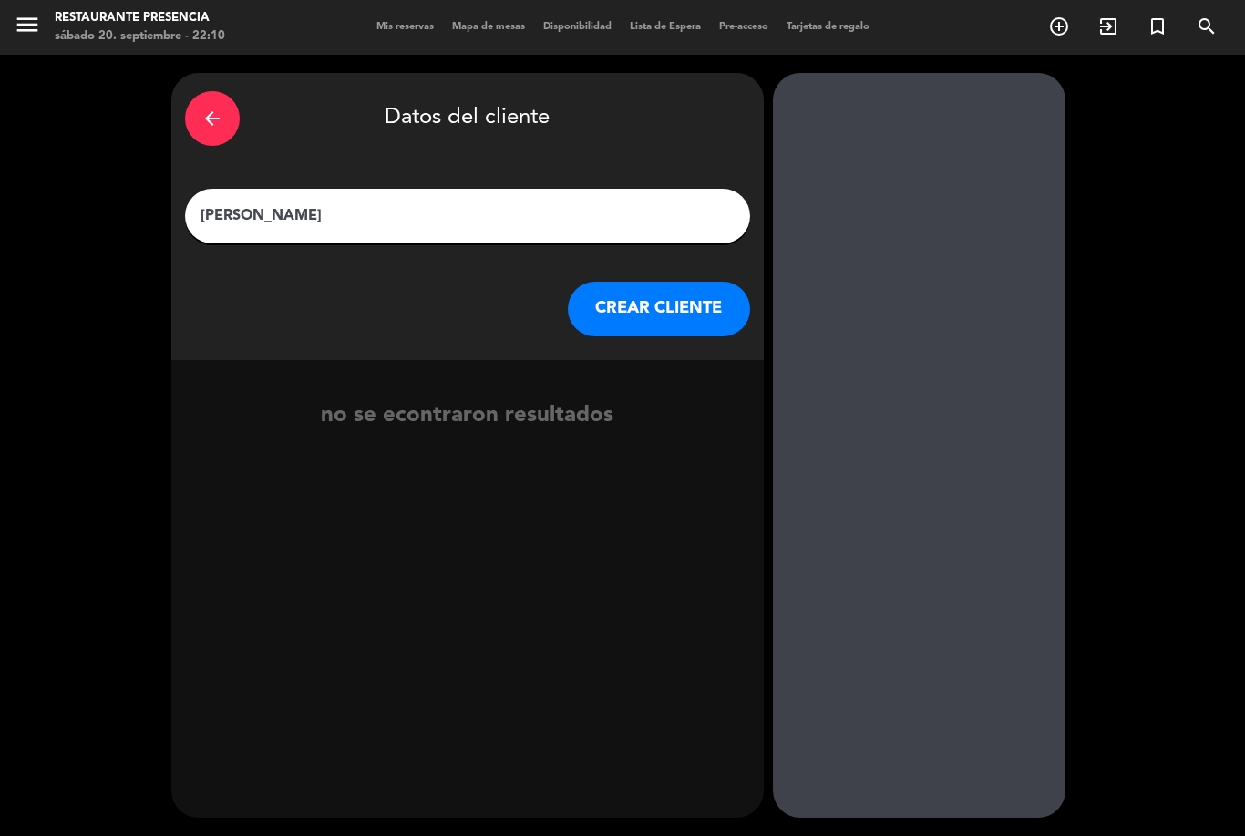
type input "[PERSON_NAME]"
click at [672, 282] on button "CREAR CLIENTE" at bounding box center [659, 309] width 182 height 55
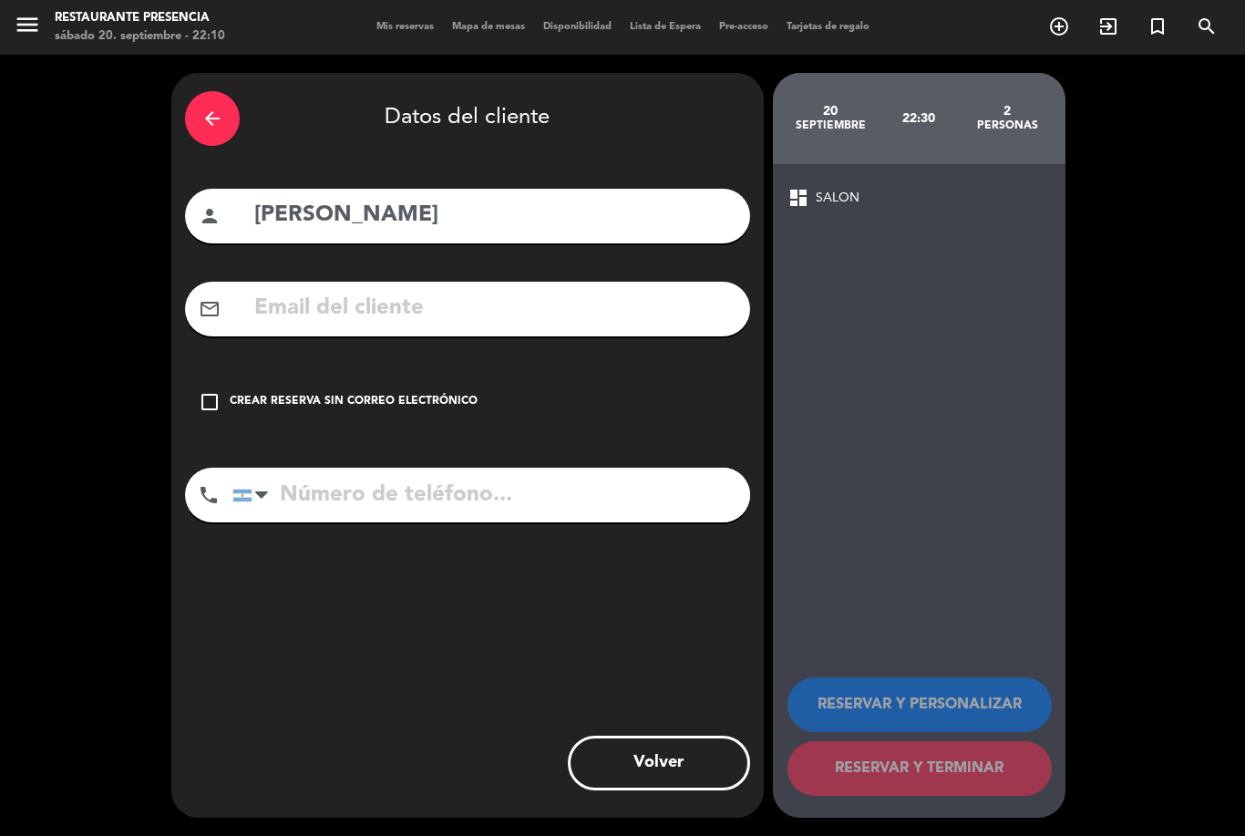
click at [213, 391] on icon "check_box_outline_blank" at bounding box center [210, 402] width 22 height 22
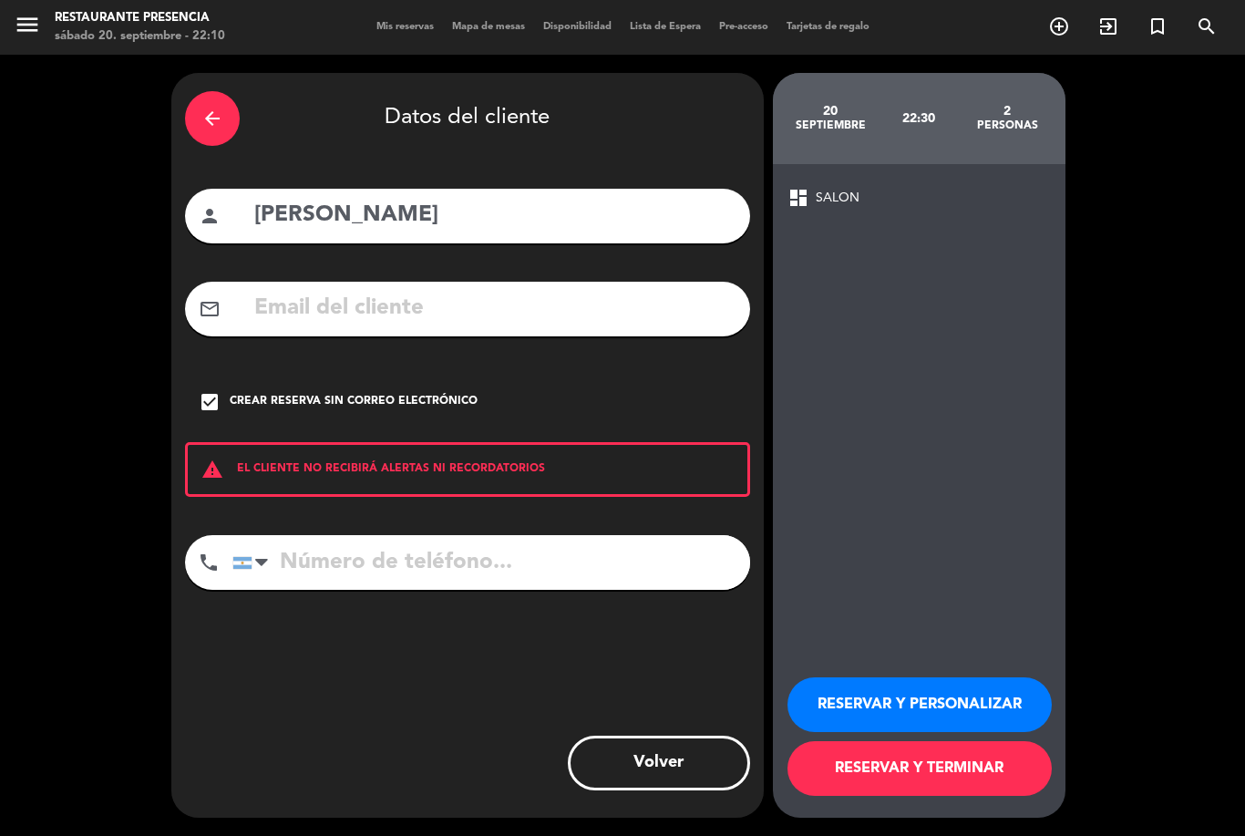
click at [380, 535] on input "tel" at bounding box center [491, 562] width 518 height 55
type input "1134953309"
click at [913, 778] on button "RESERVAR Y TERMINAR" at bounding box center [920, 768] width 264 height 55
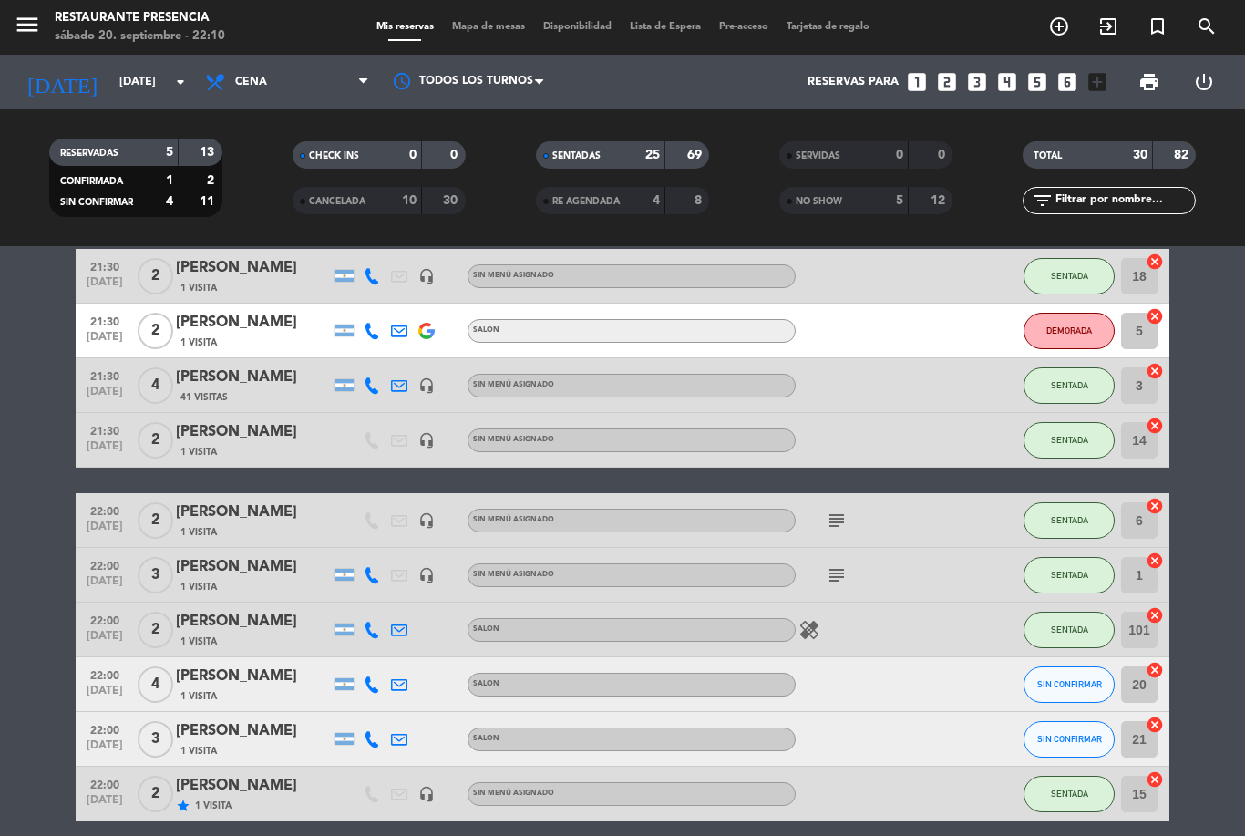
scroll to position [1166, 0]
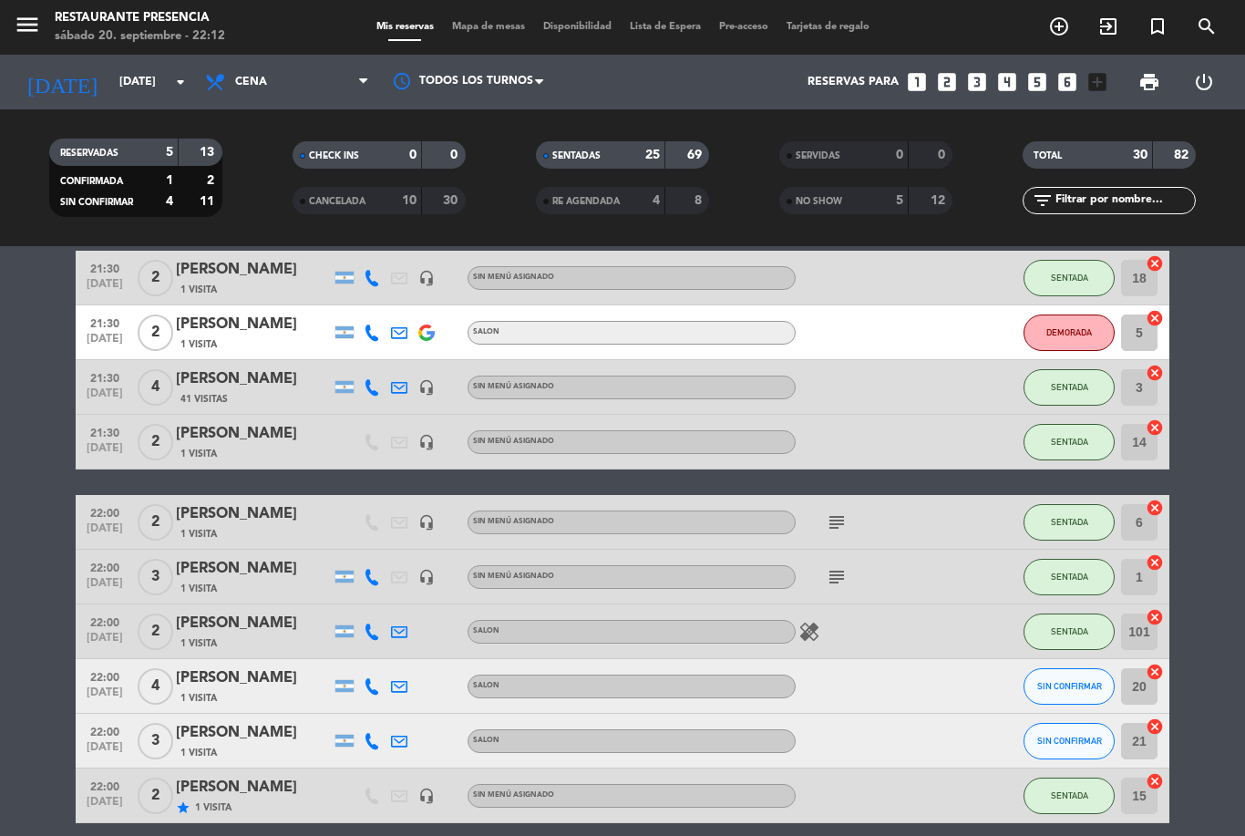
click at [1081, 736] on span "SIN CONFIRMAR" at bounding box center [1069, 741] width 65 height 10
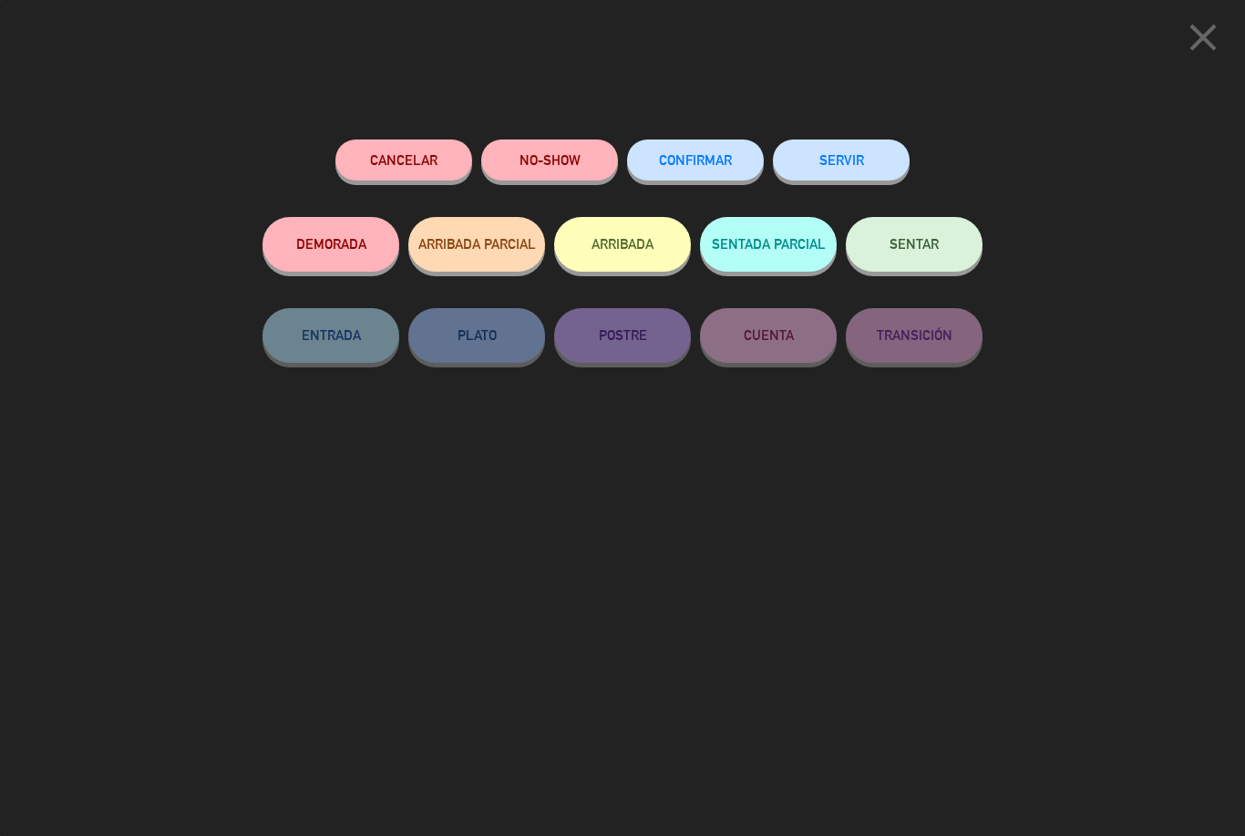
click at [967, 243] on button "SENTAR" at bounding box center [914, 244] width 137 height 55
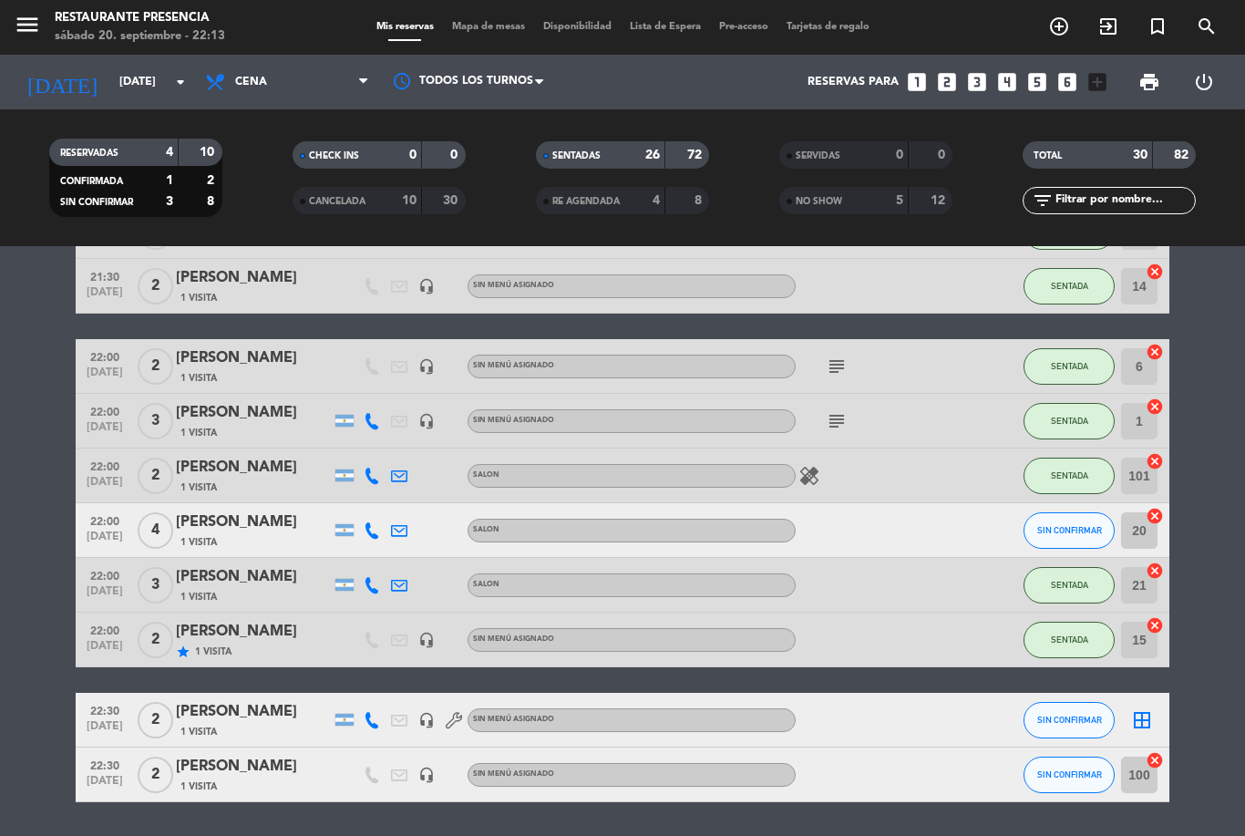
scroll to position [1321, 0]
click at [244, 701] on div "[PERSON_NAME]" at bounding box center [253, 713] width 155 height 24
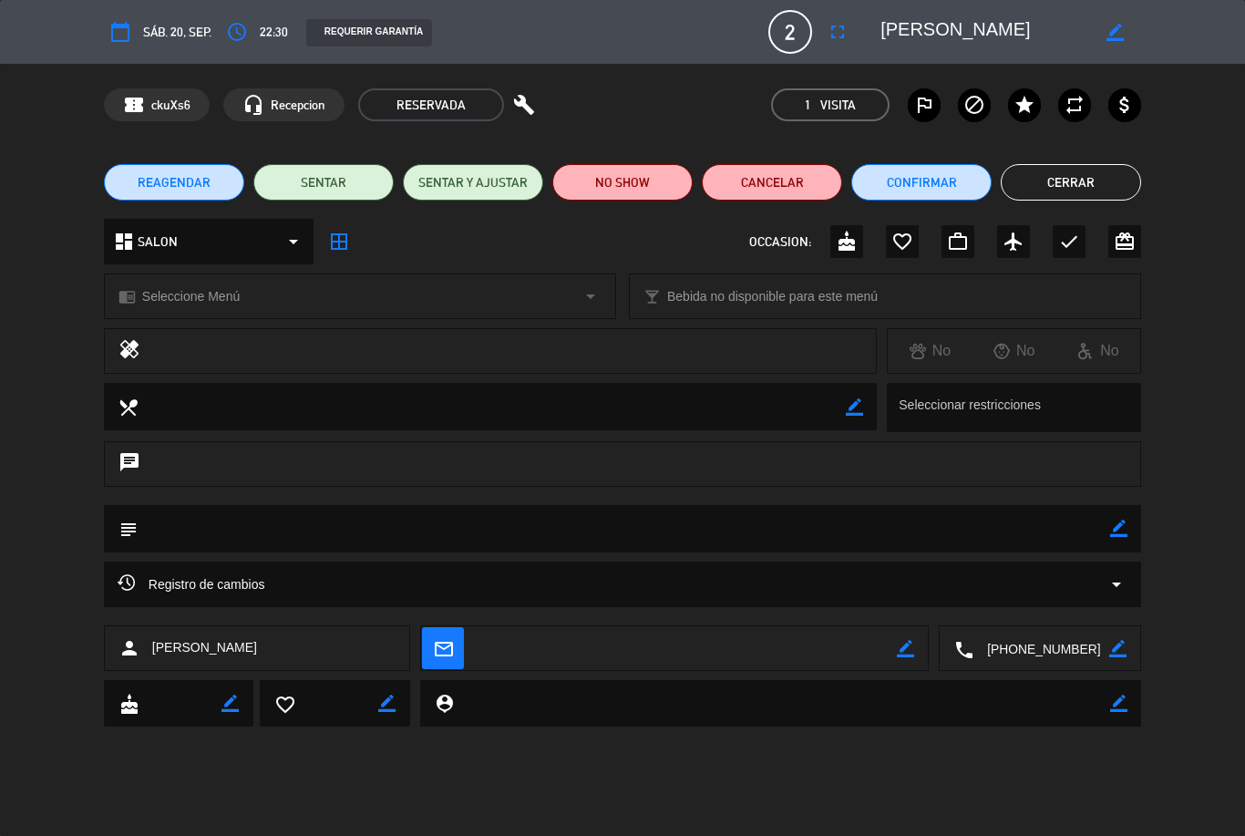
click at [1133, 521] on div "subject border_color" at bounding box center [622, 528] width 1037 height 47
click at [1119, 530] on icon "border_color" at bounding box center [1118, 528] width 17 height 17
click at [952, 521] on textarea at bounding box center [624, 528] width 973 height 46
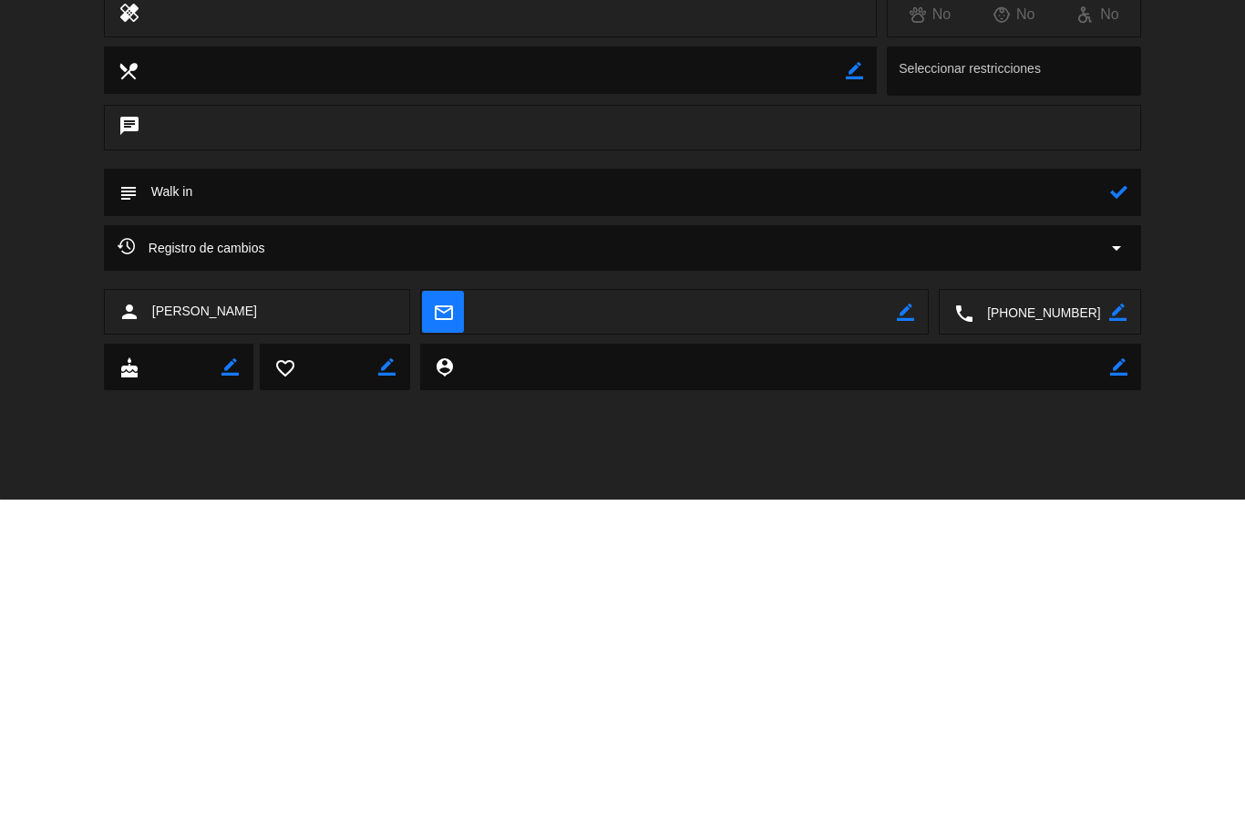
type textarea "Walk in"
click at [1115, 520] on icon at bounding box center [1118, 528] width 17 height 17
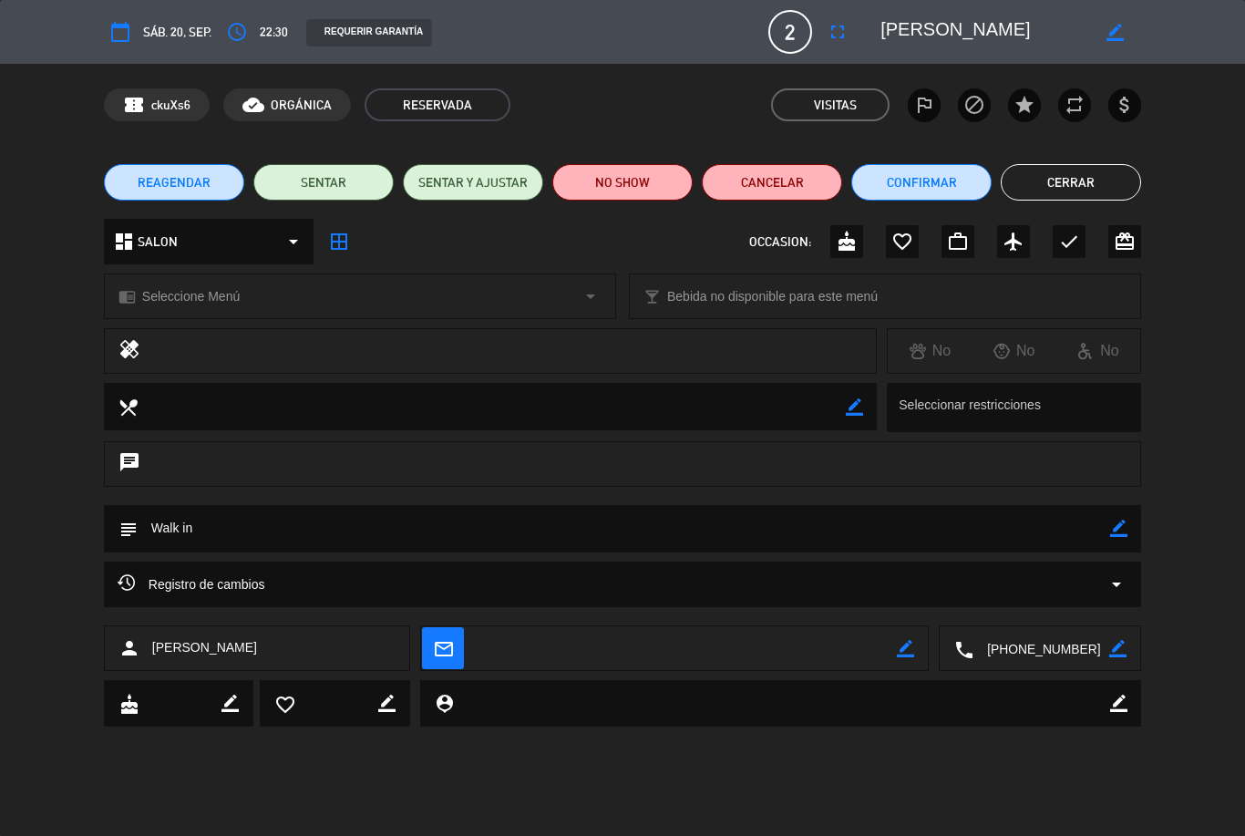
click at [1097, 199] on button "Cerrar" at bounding box center [1071, 182] width 140 height 36
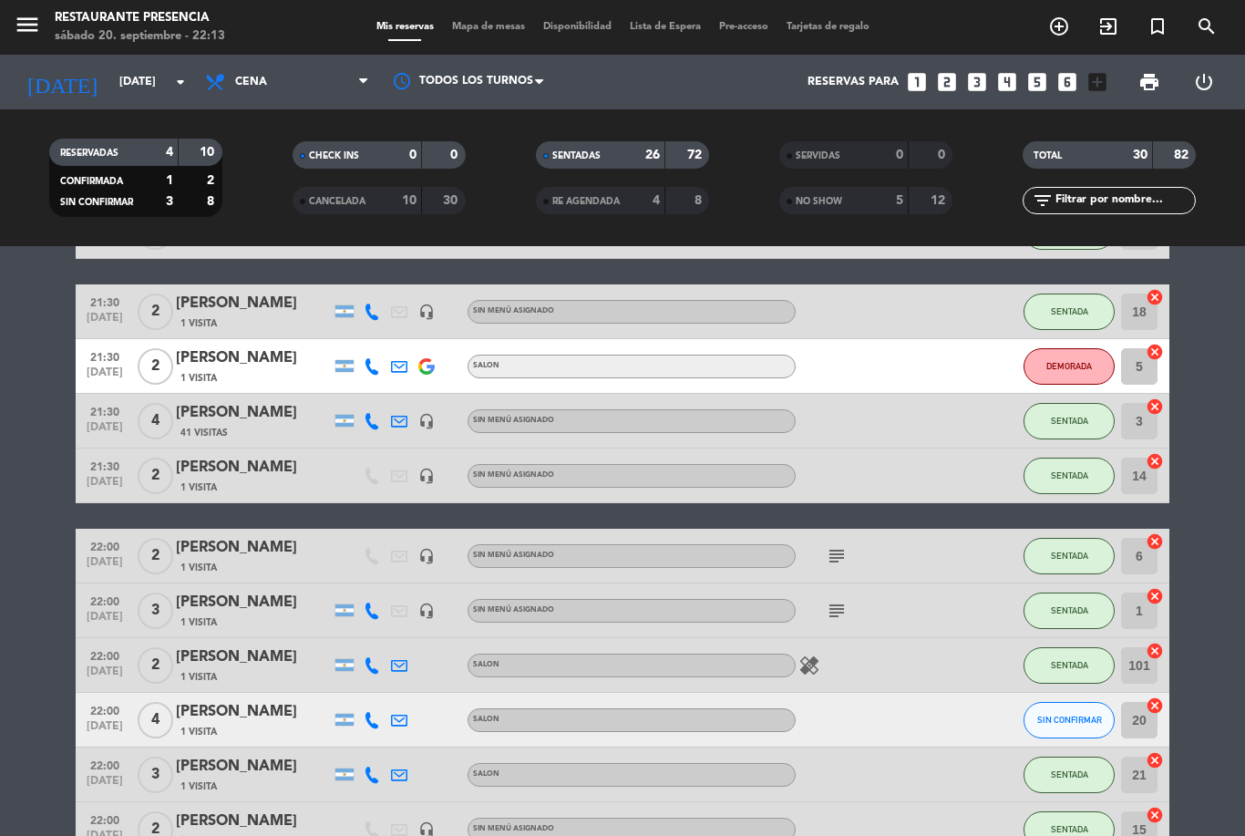
scroll to position [1091, 0]
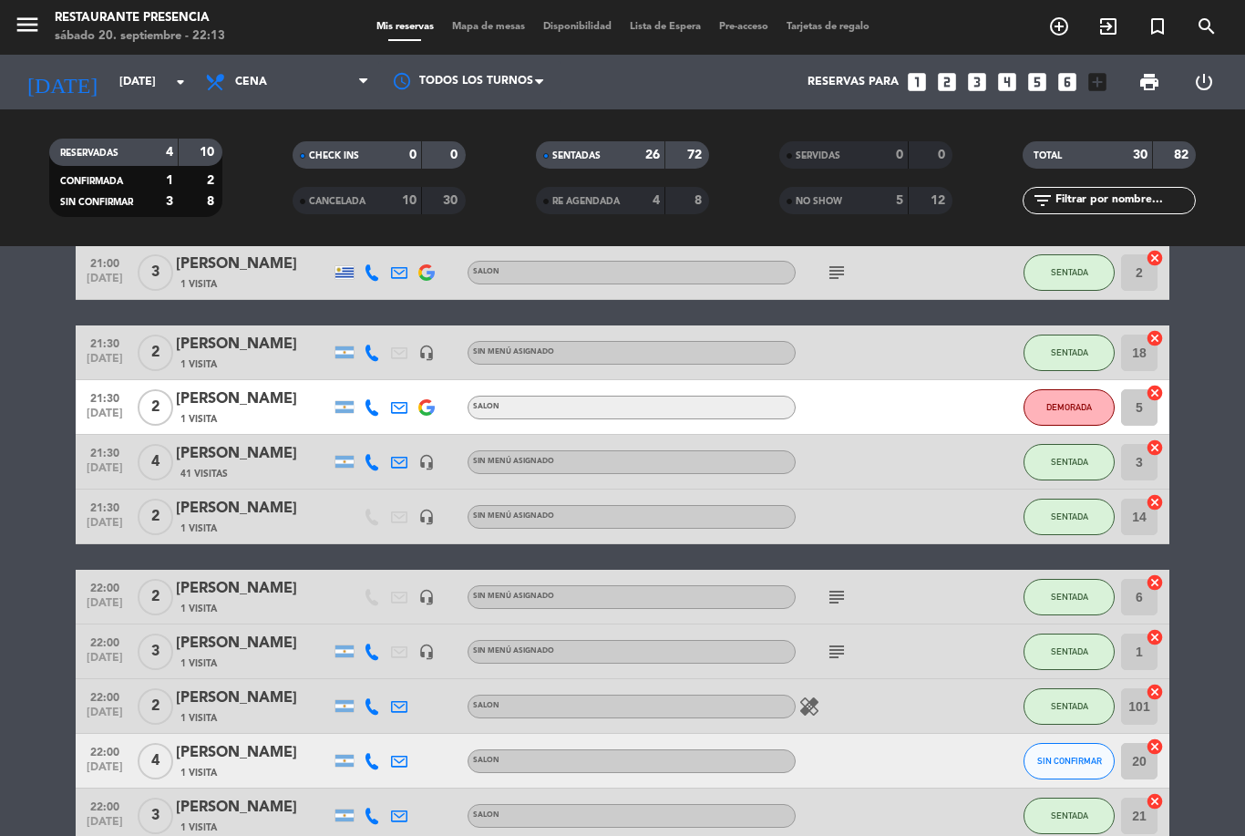
click at [1088, 402] on span "DEMORADA" at bounding box center [1070, 407] width 46 height 10
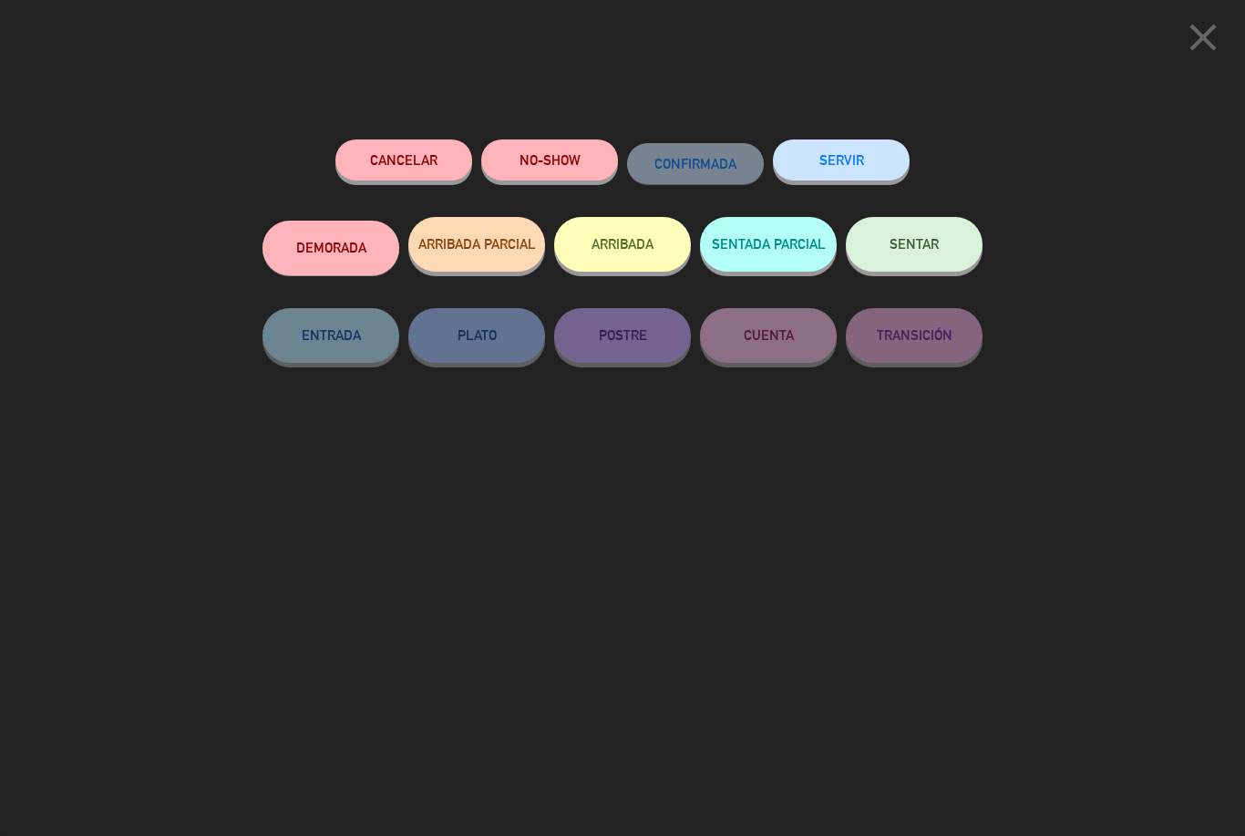
click at [918, 262] on button "SENTAR" at bounding box center [914, 244] width 137 height 55
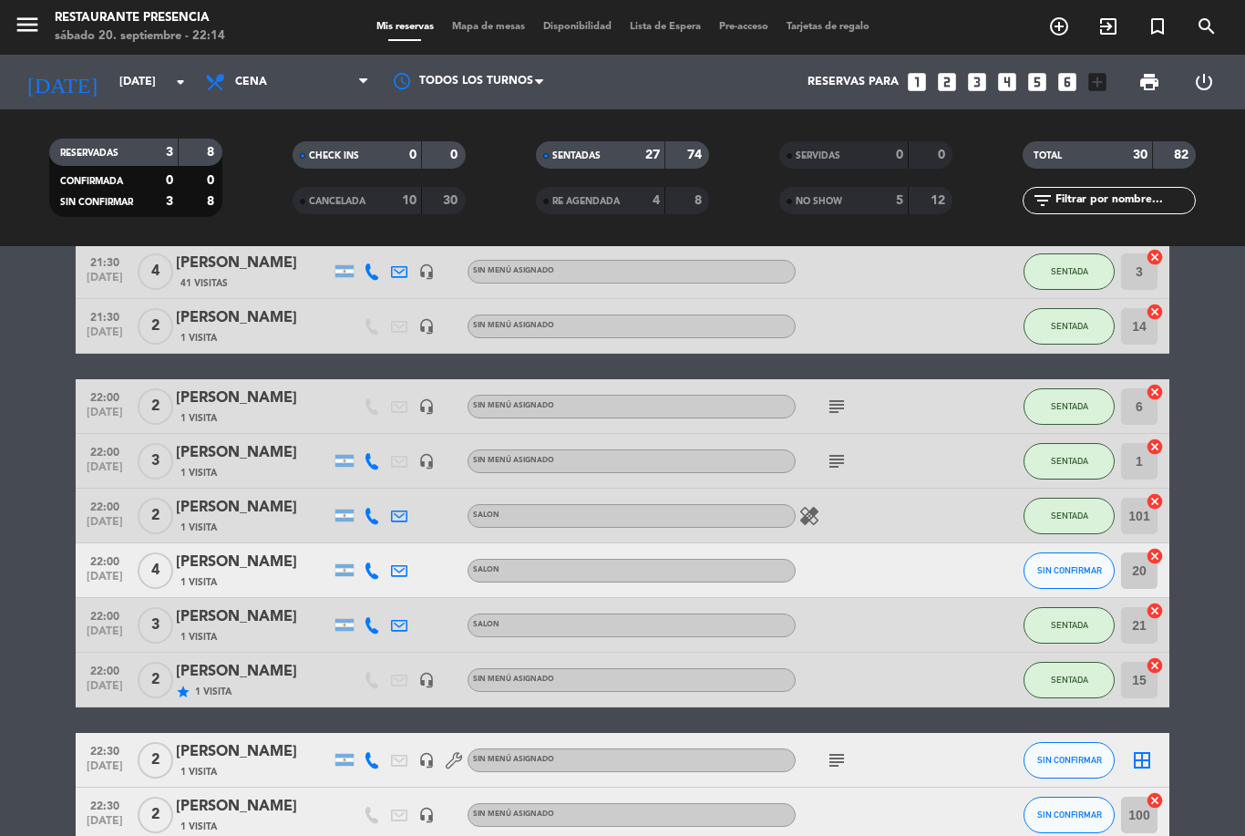
scroll to position [1283, 0]
click at [808, 504] on icon "healing" at bounding box center [810, 515] width 22 height 22
click at [852, 597] on div at bounding box center [878, 624] width 164 height 54
click at [936, 70] on icon "looks_two" at bounding box center [947, 82] width 24 height 24
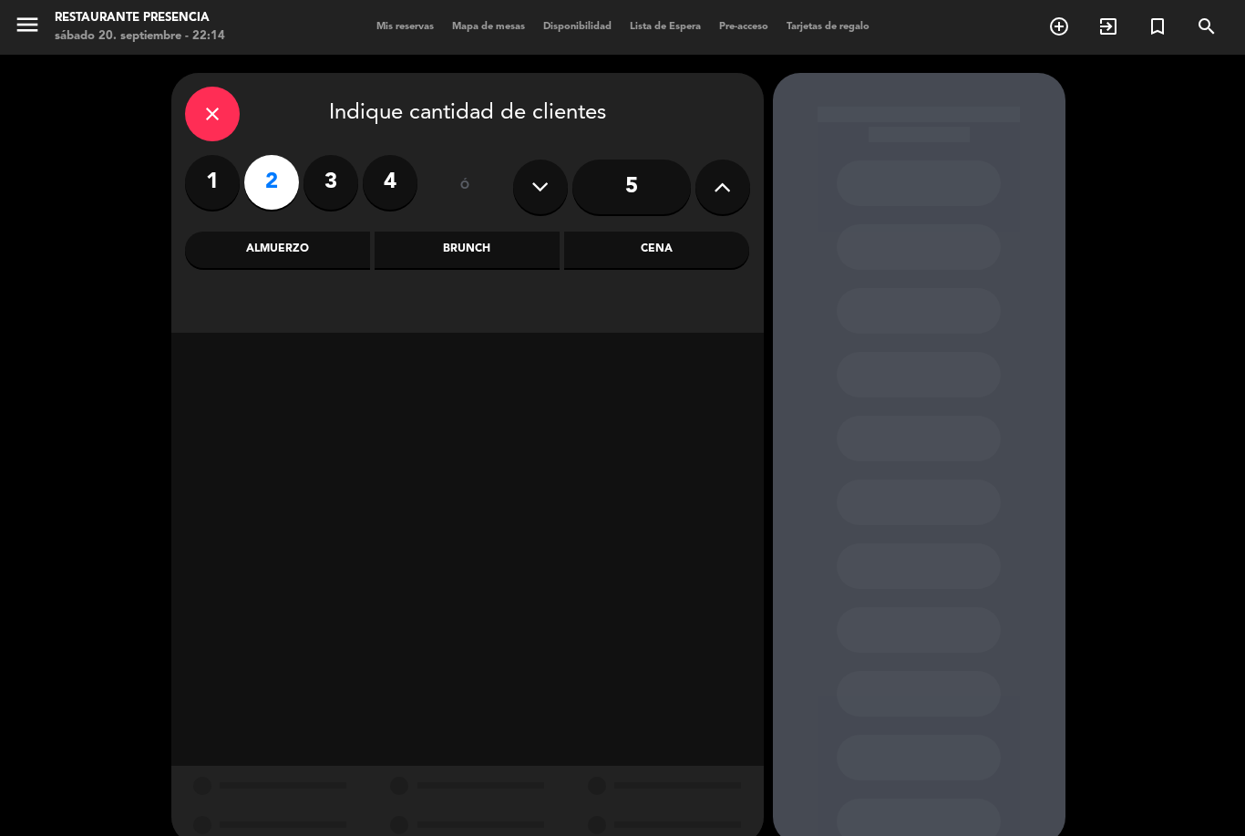
click at [693, 232] on div "Cena" at bounding box center [656, 250] width 185 height 36
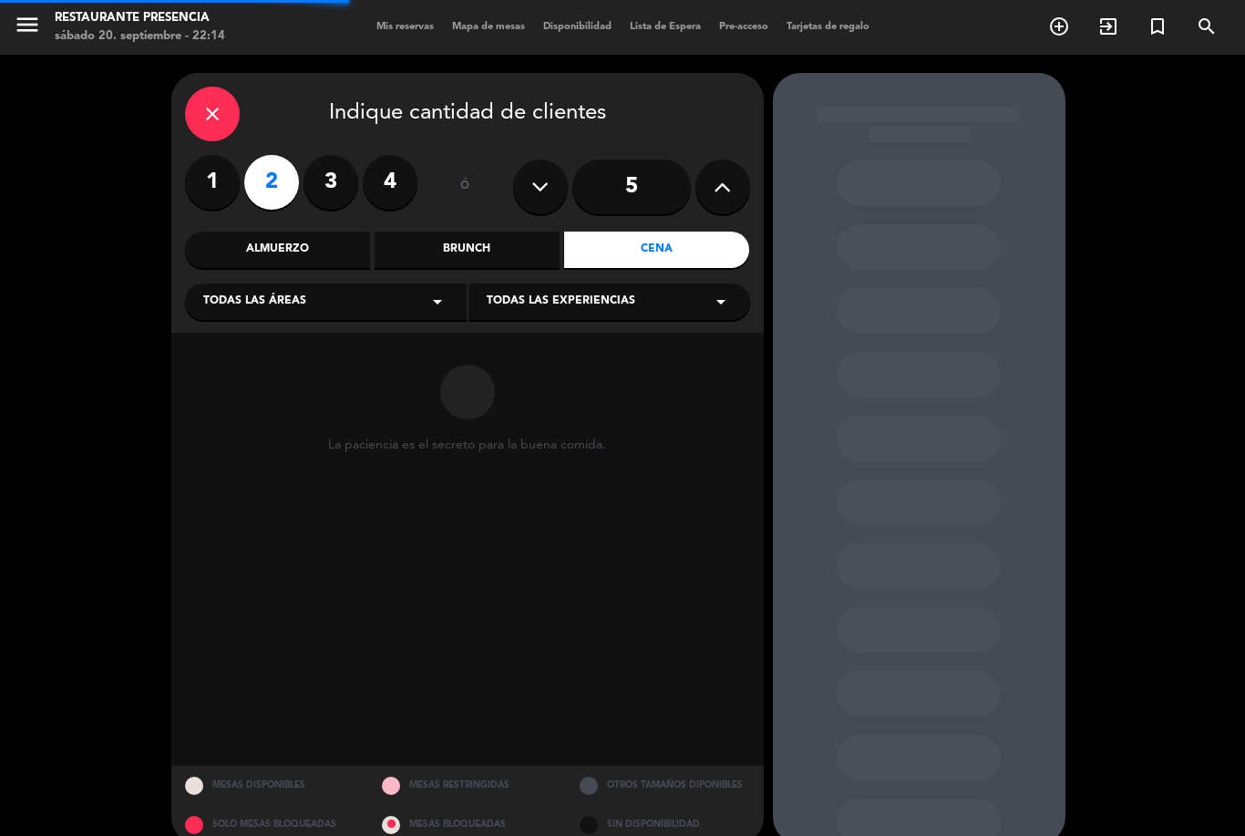
click at [363, 284] on div "Todas las áreas arrow_drop_down" at bounding box center [326, 302] width 282 height 36
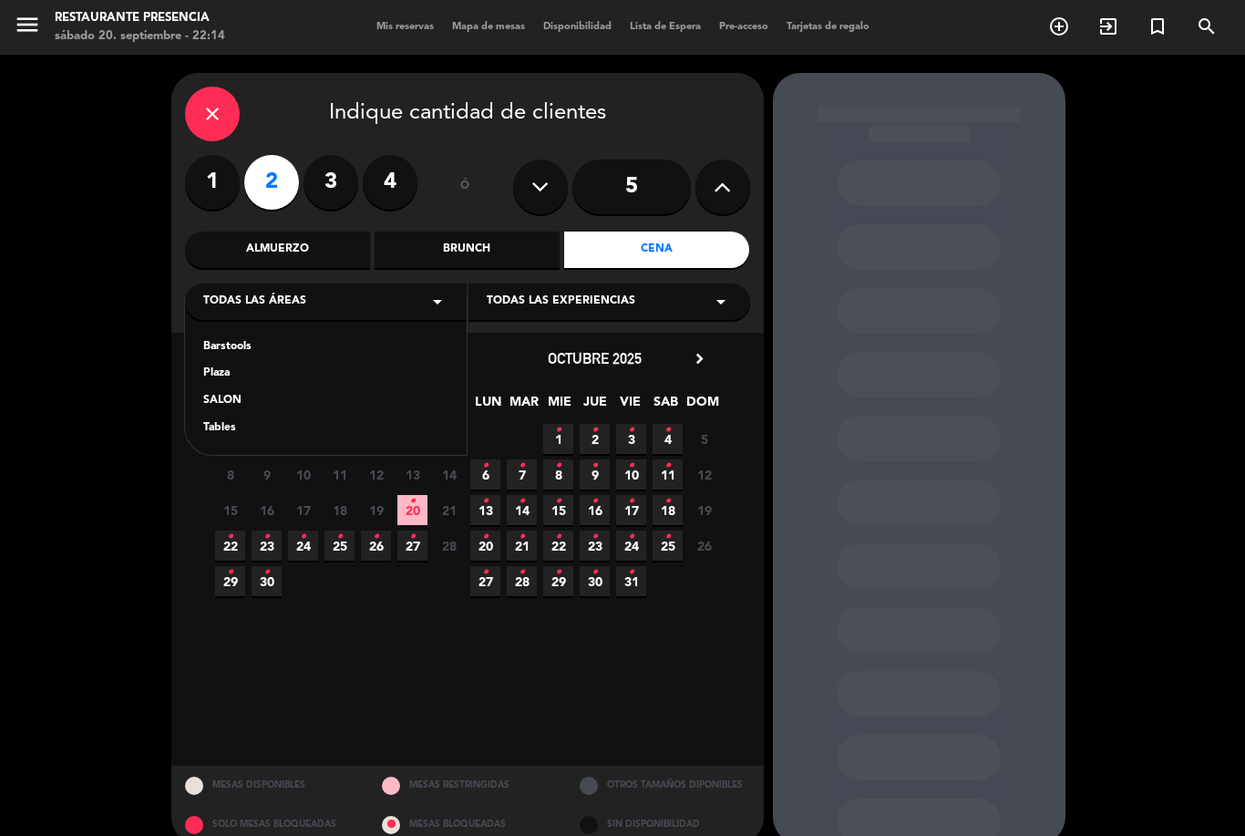
click at [255, 365] on div "Plaza" at bounding box center [325, 374] width 245 height 18
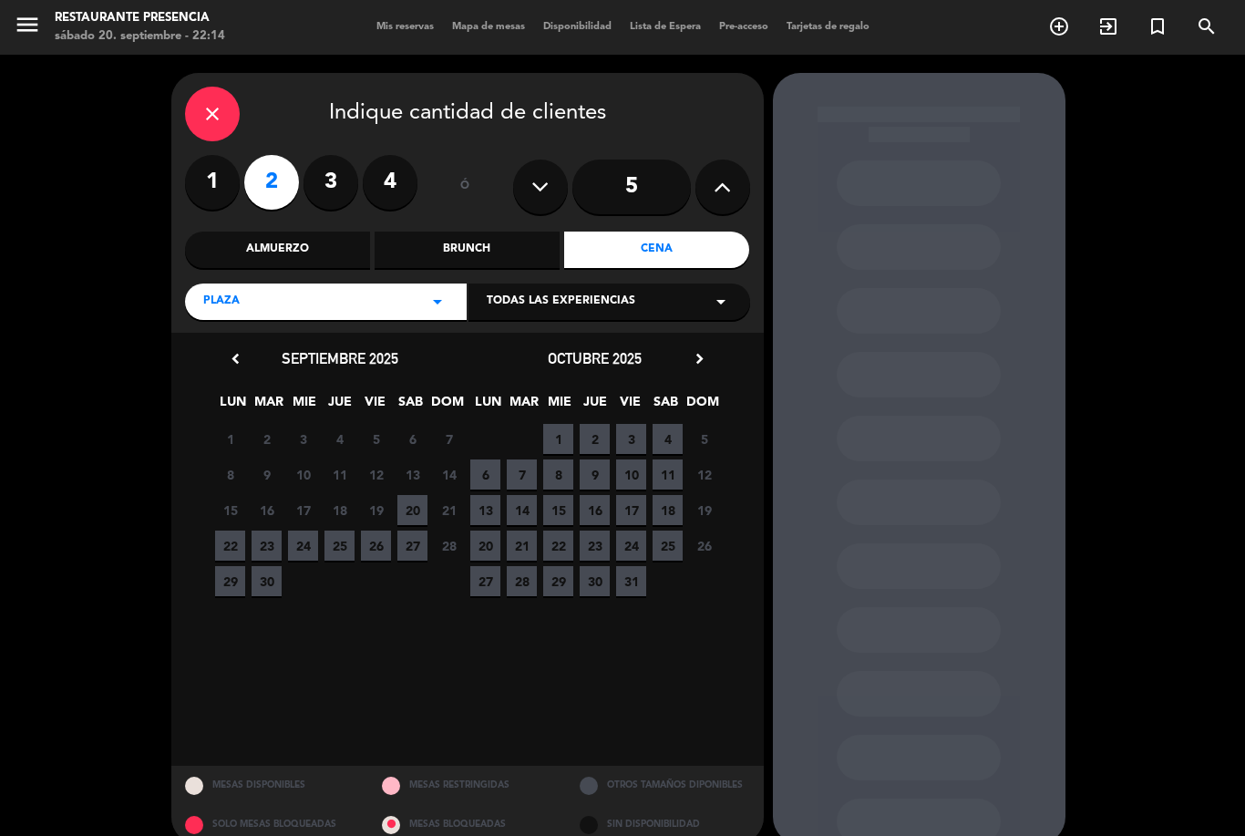
click at [418, 284] on div "Plaza arrow_drop_down" at bounding box center [326, 302] width 282 height 36
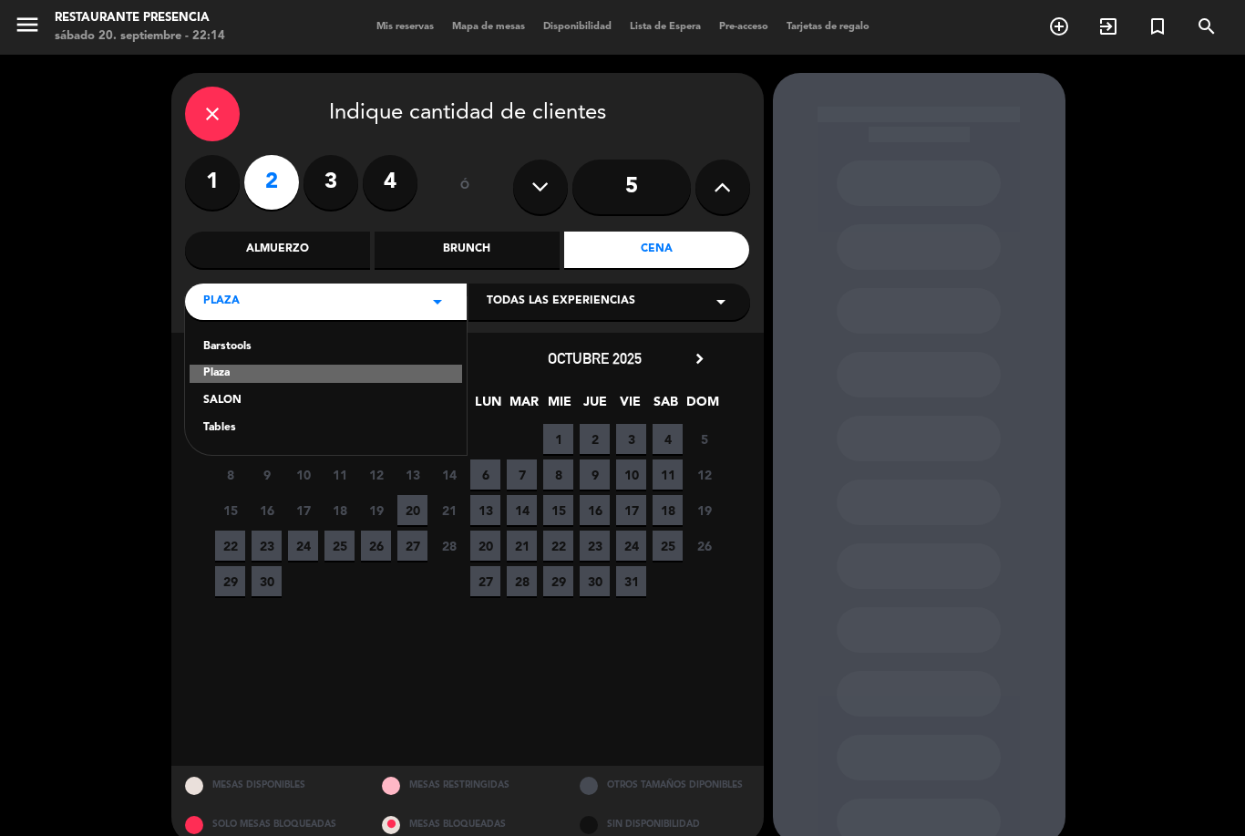
click at [233, 392] on div "SALON" at bounding box center [325, 401] width 245 height 18
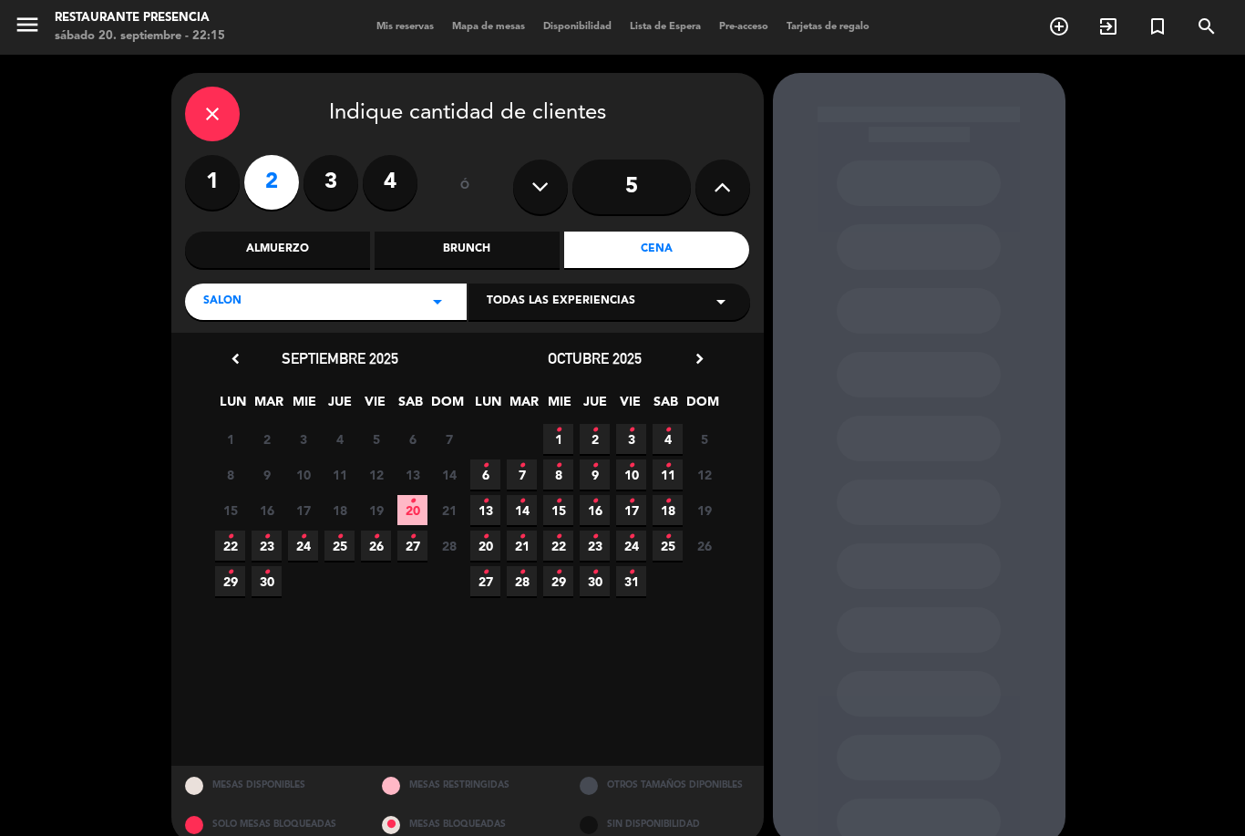
click at [419, 495] on span "20 •" at bounding box center [412, 510] width 30 height 30
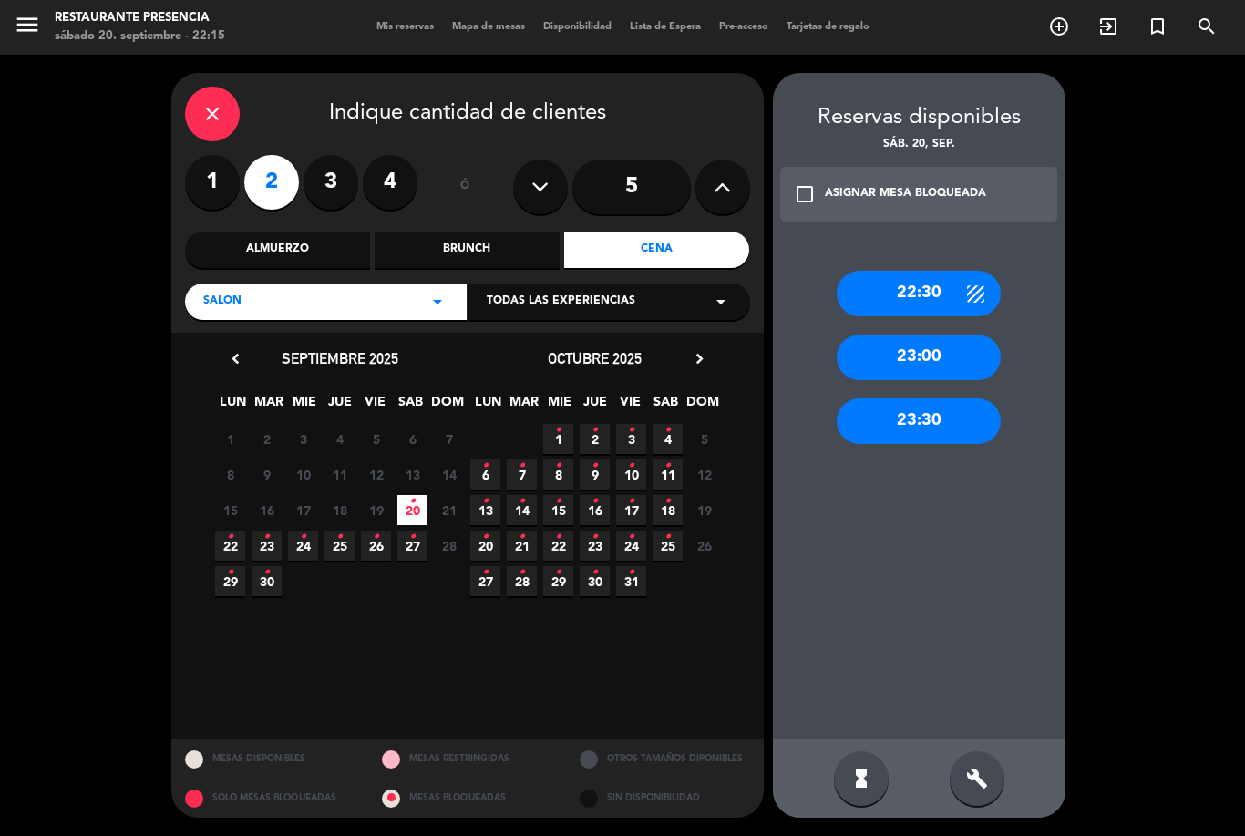
click at [982, 769] on icon "build" at bounding box center [977, 779] width 22 height 22
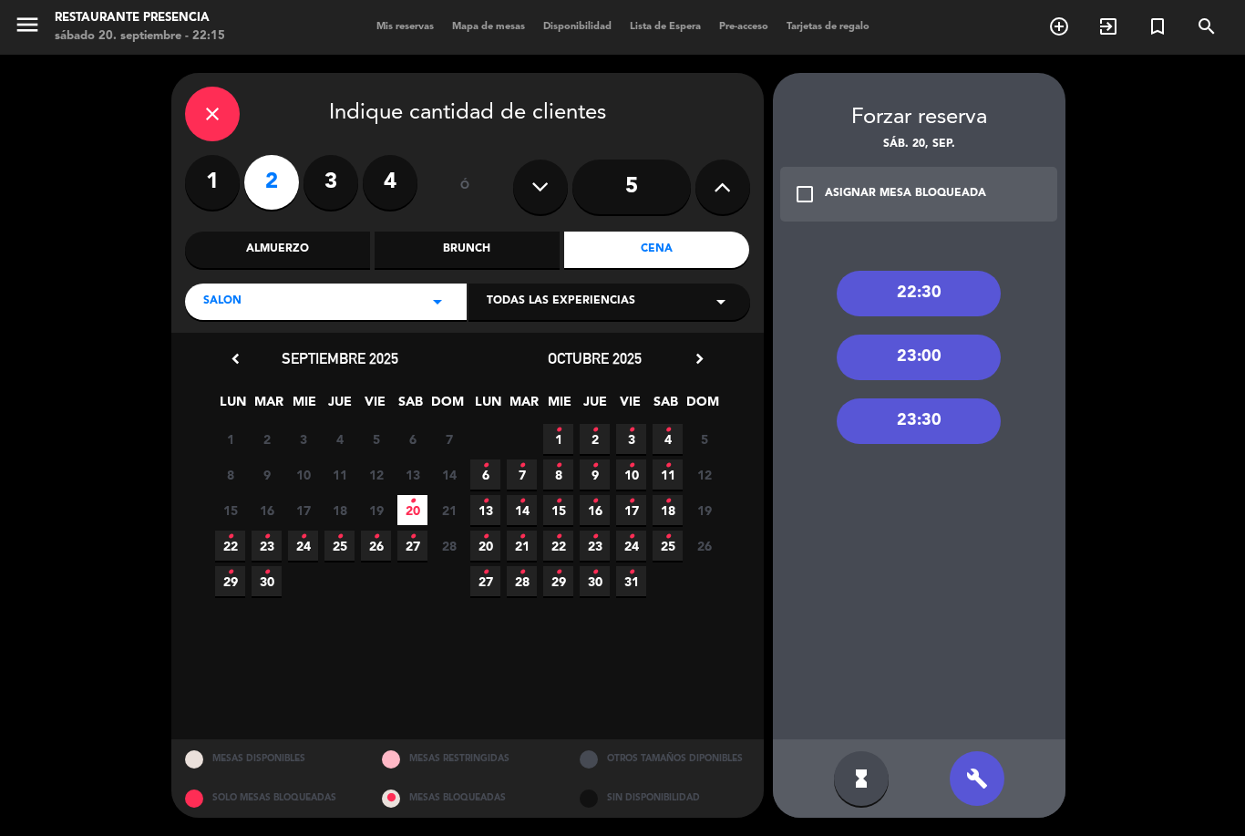
click at [943, 271] on div "22:30" at bounding box center [919, 294] width 164 height 46
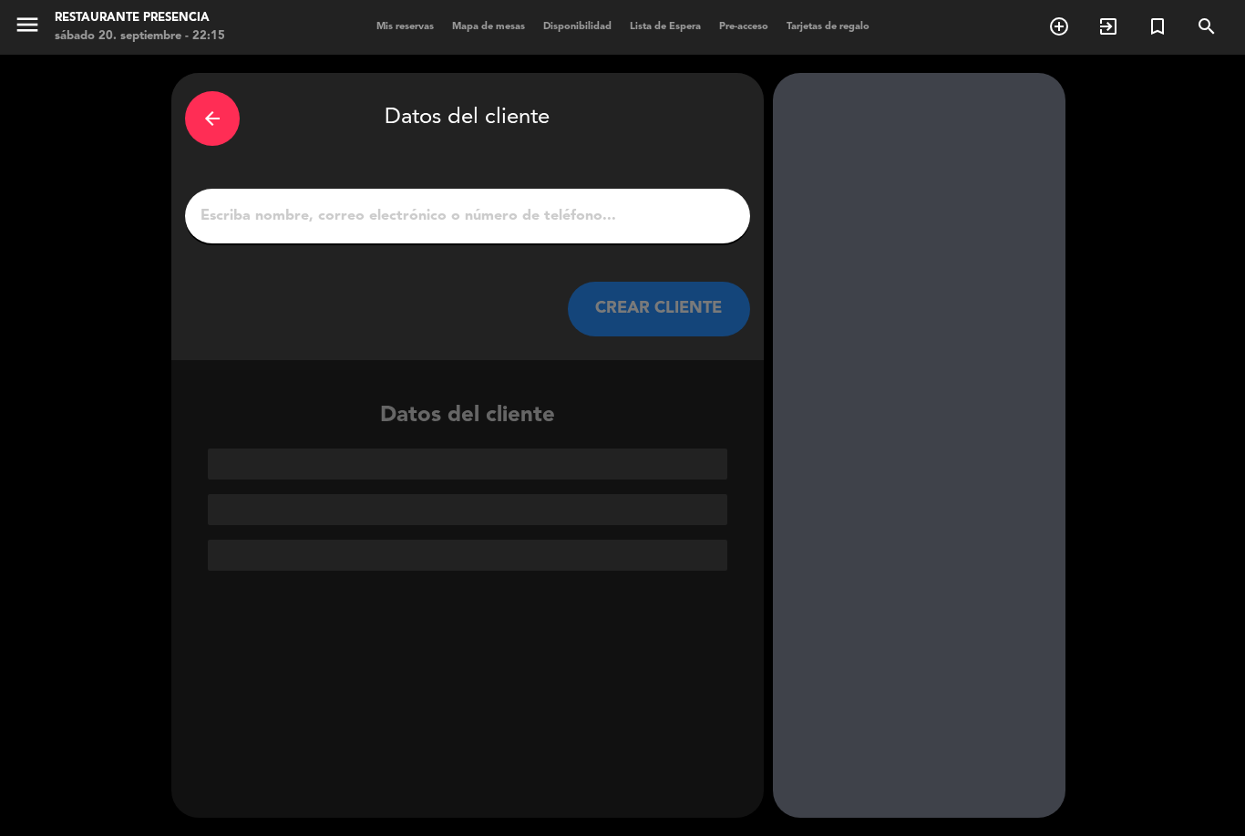
click at [521, 203] on input "1" at bounding box center [468, 216] width 538 height 26
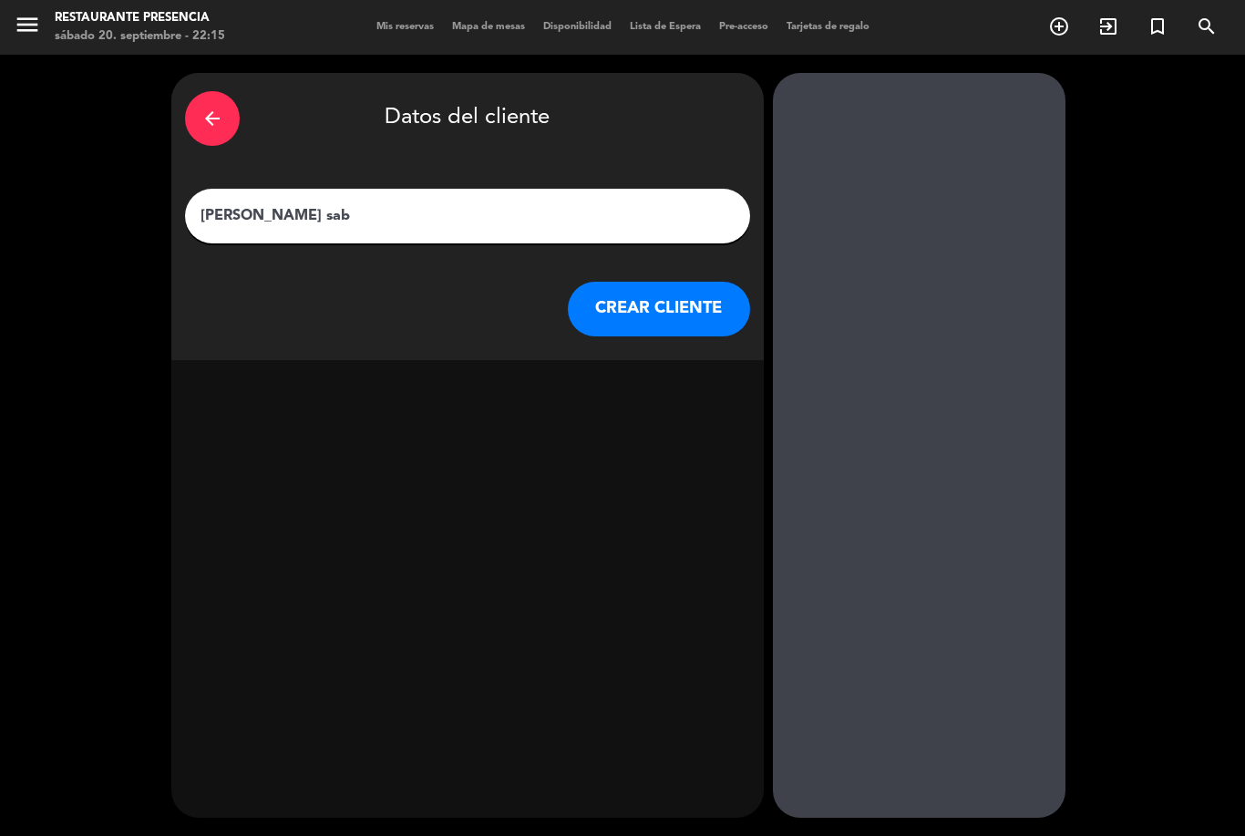
type input "[PERSON_NAME]"
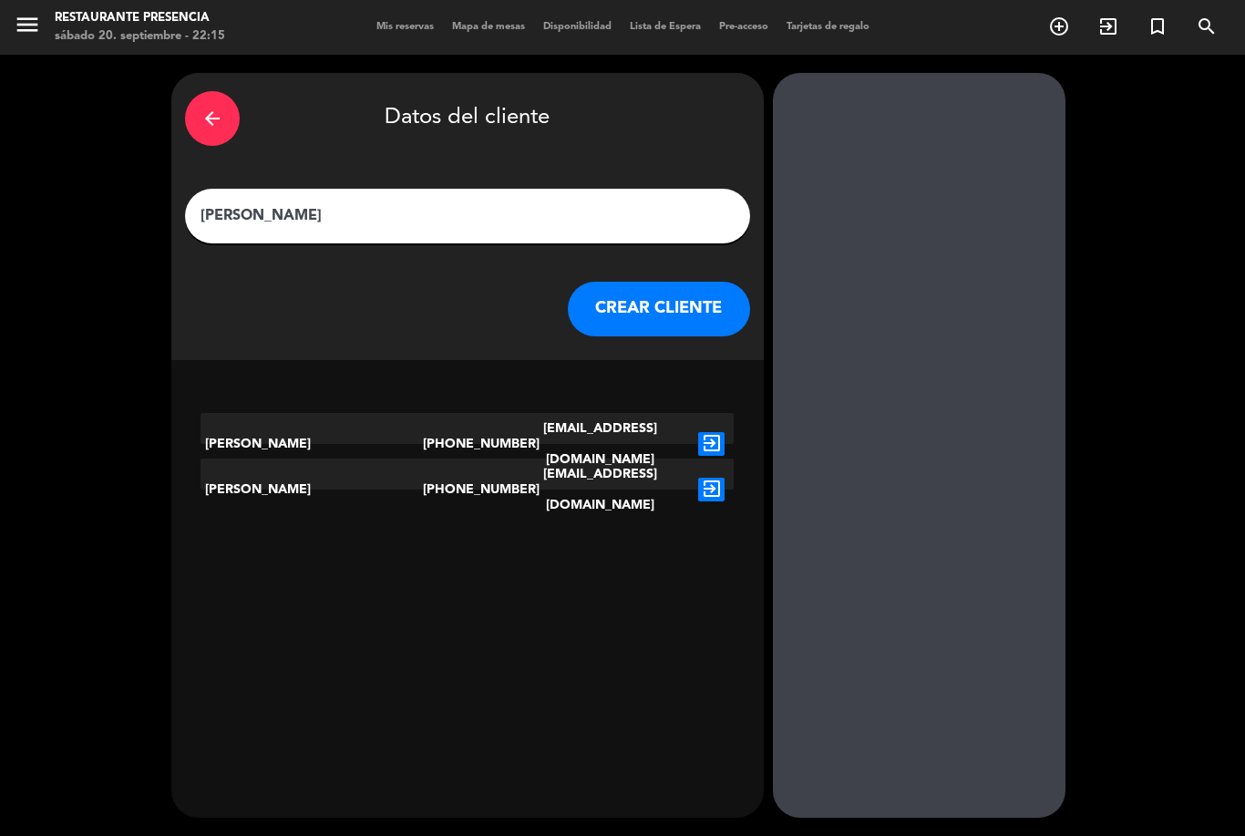
click at [708, 432] on icon "exit_to_app" at bounding box center [711, 444] width 26 height 24
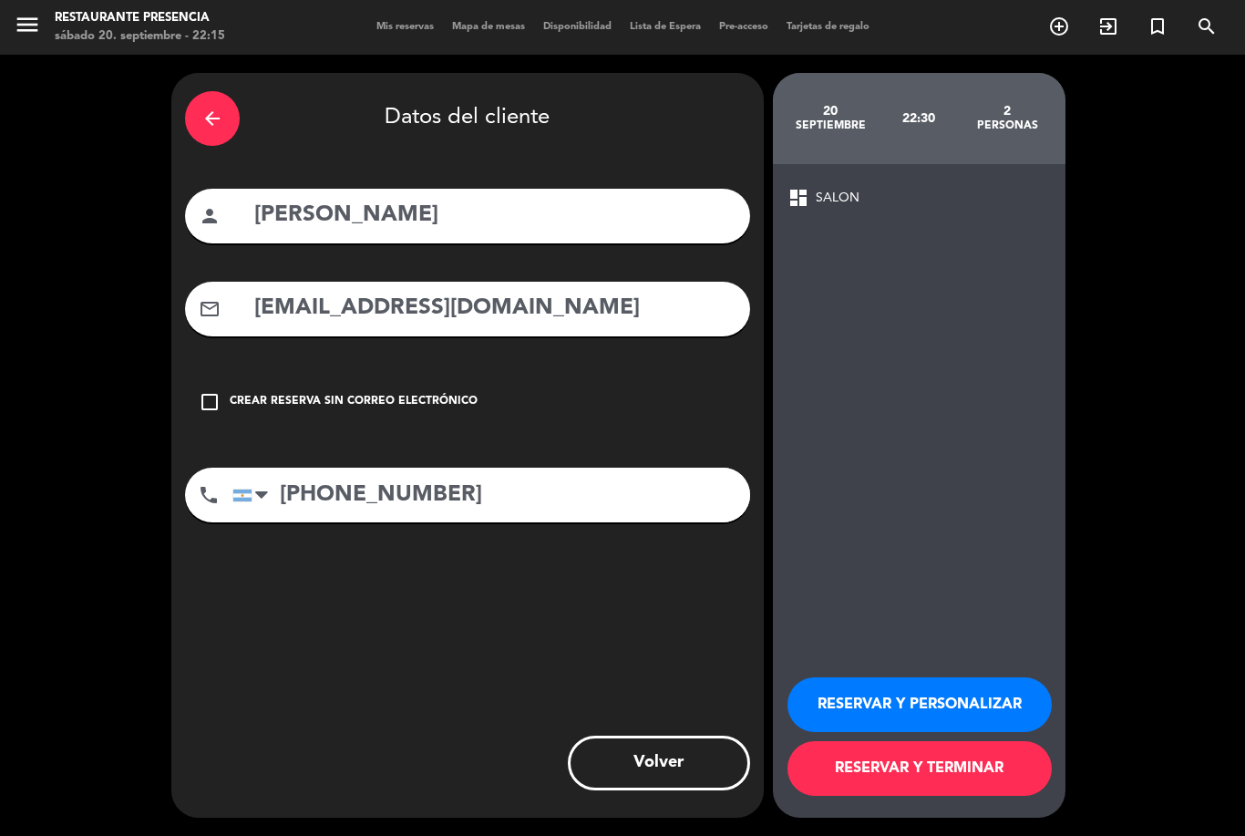
click at [933, 773] on button "RESERVAR Y TERMINAR" at bounding box center [920, 768] width 264 height 55
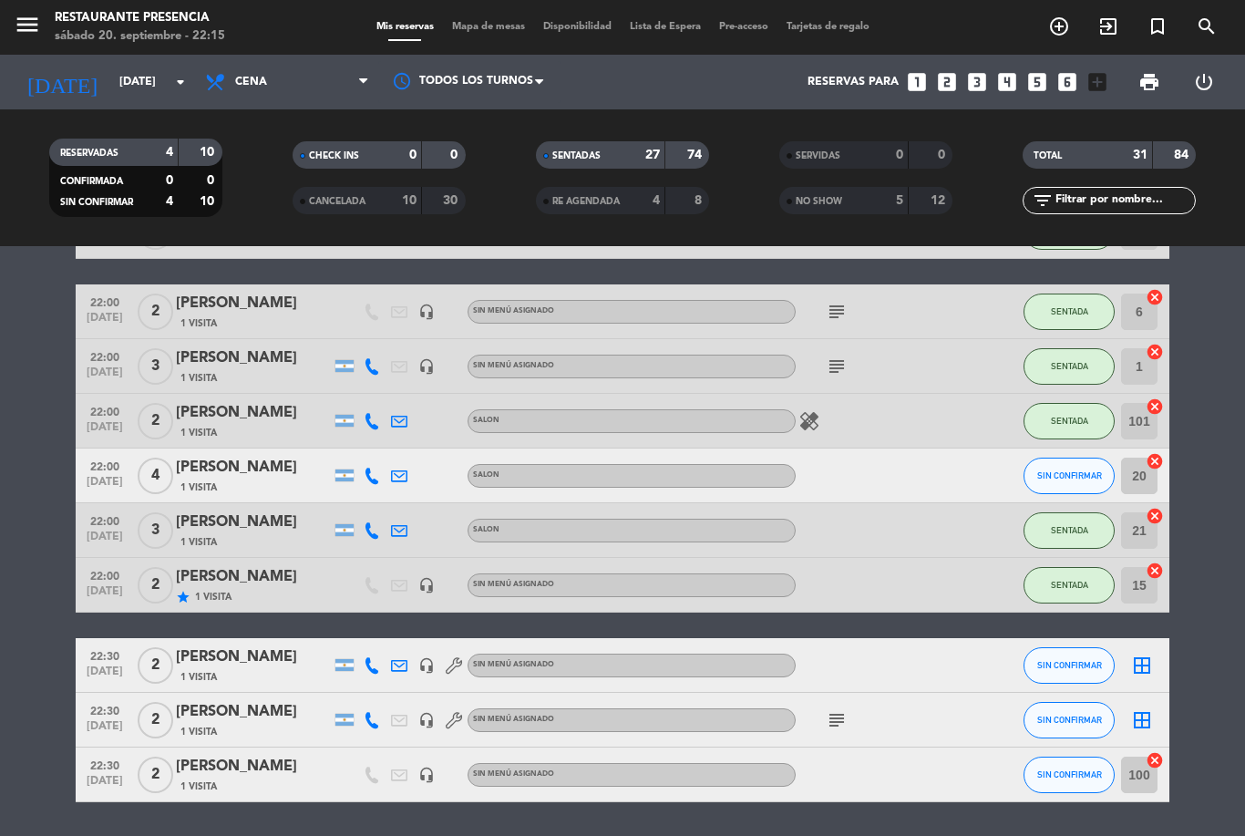
scroll to position [1376, 0]
click at [241, 646] on div "[PERSON_NAME]" at bounding box center [253, 658] width 155 height 24
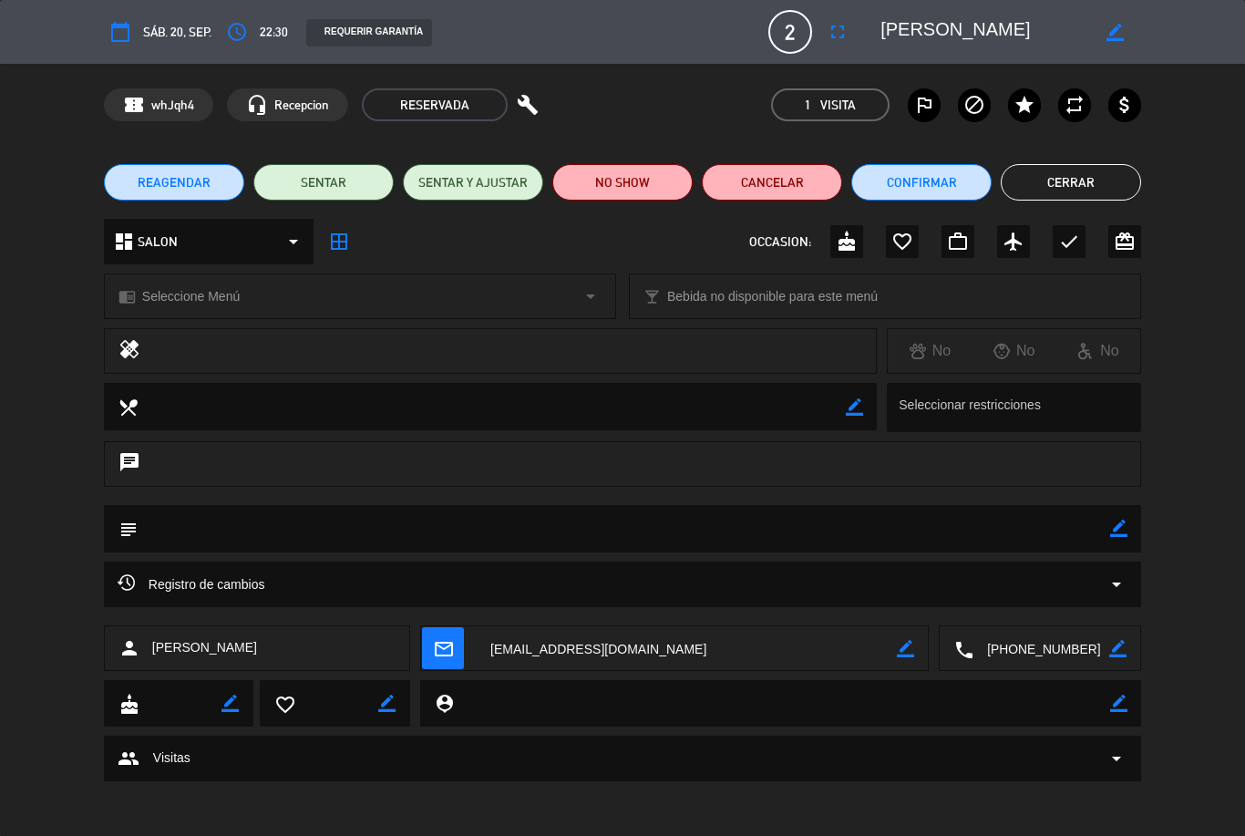
click at [1118, 524] on icon "border_color" at bounding box center [1118, 528] width 17 height 17
click at [817, 533] on textarea at bounding box center [624, 528] width 973 height 46
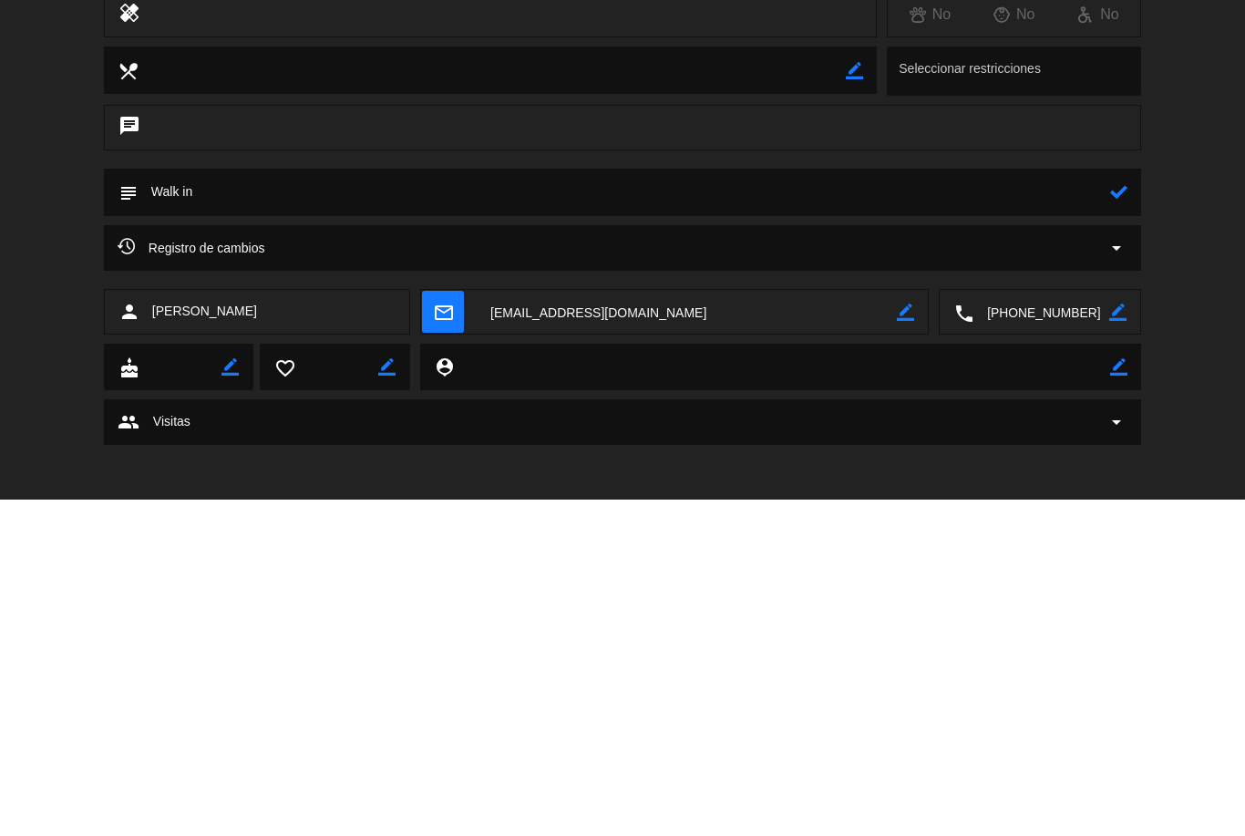
type textarea "Walk in"
click at [1117, 520] on icon at bounding box center [1118, 528] width 17 height 17
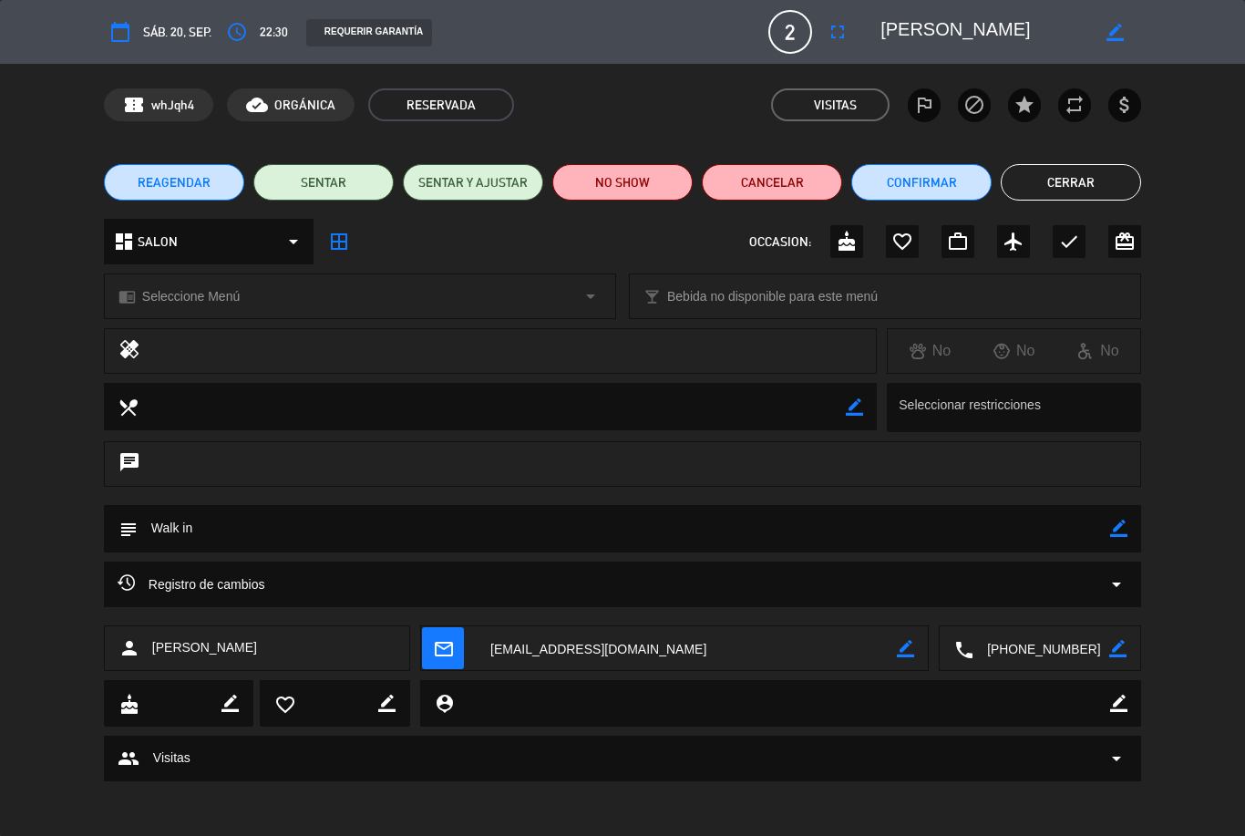
click at [1122, 186] on button "Cerrar" at bounding box center [1071, 182] width 140 height 36
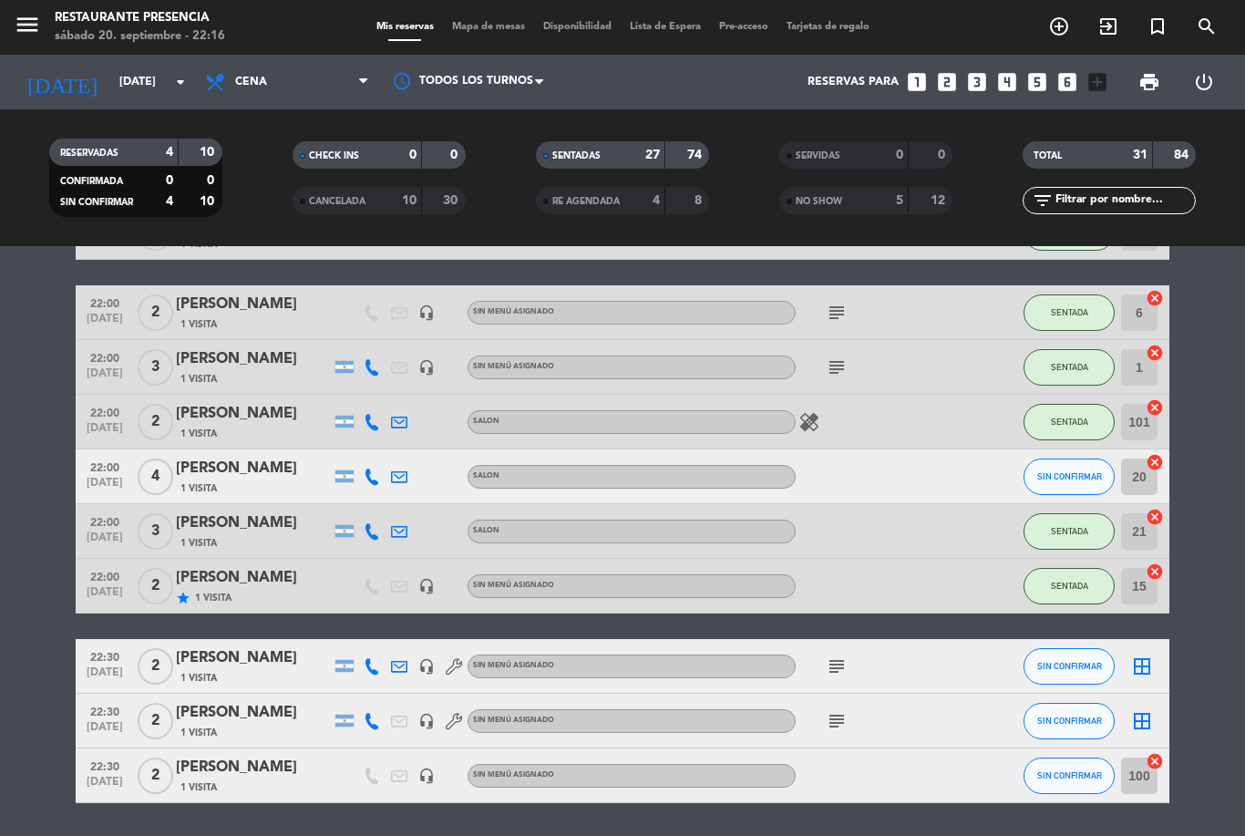
scroll to position [1324, 0]
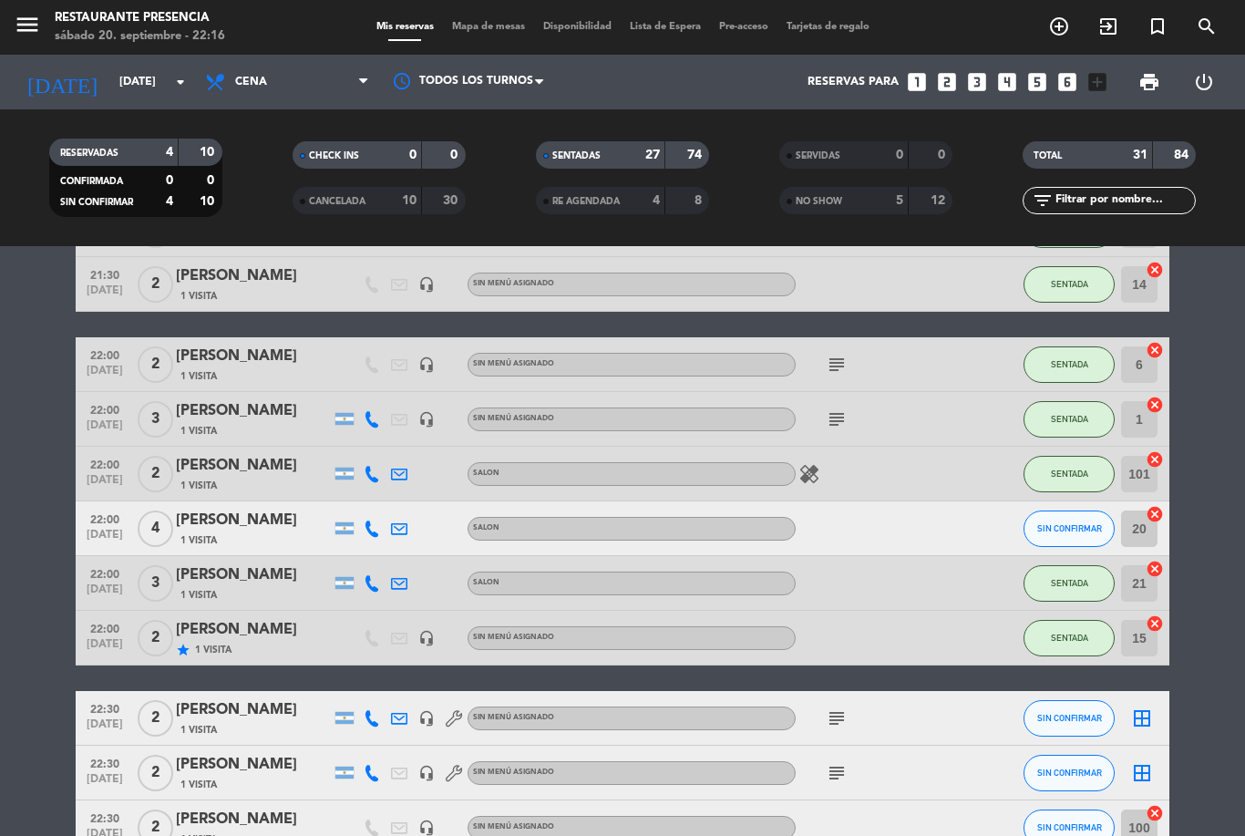
click at [845, 762] on icon "subject" at bounding box center [837, 773] width 22 height 22
click at [847, 691] on div "subject" at bounding box center [878, 718] width 164 height 54
click at [826, 707] on icon "subject" at bounding box center [837, 718] width 22 height 22
click at [837, 762] on icon "subject" at bounding box center [837, 773] width 22 height 22
click at [916, 691] on div "subject" at bounding box center [878, 718] width 164 height 54
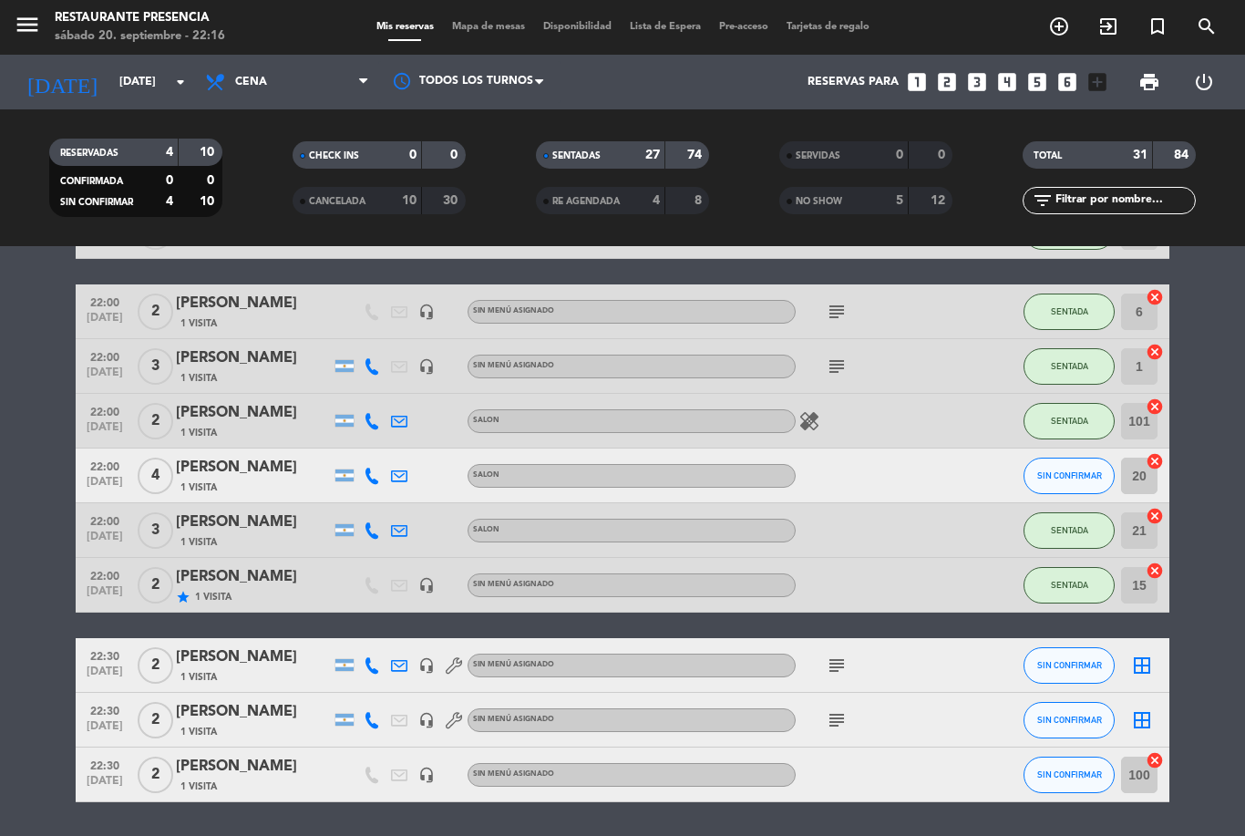
scroll to position [1376, 0]
click at [859, 639] on div "subject" at bounding box center [878, 666] width 164 height 54
click at [844, 655] on icon "subject" at bounding box center [837, 666] width 22 height 22
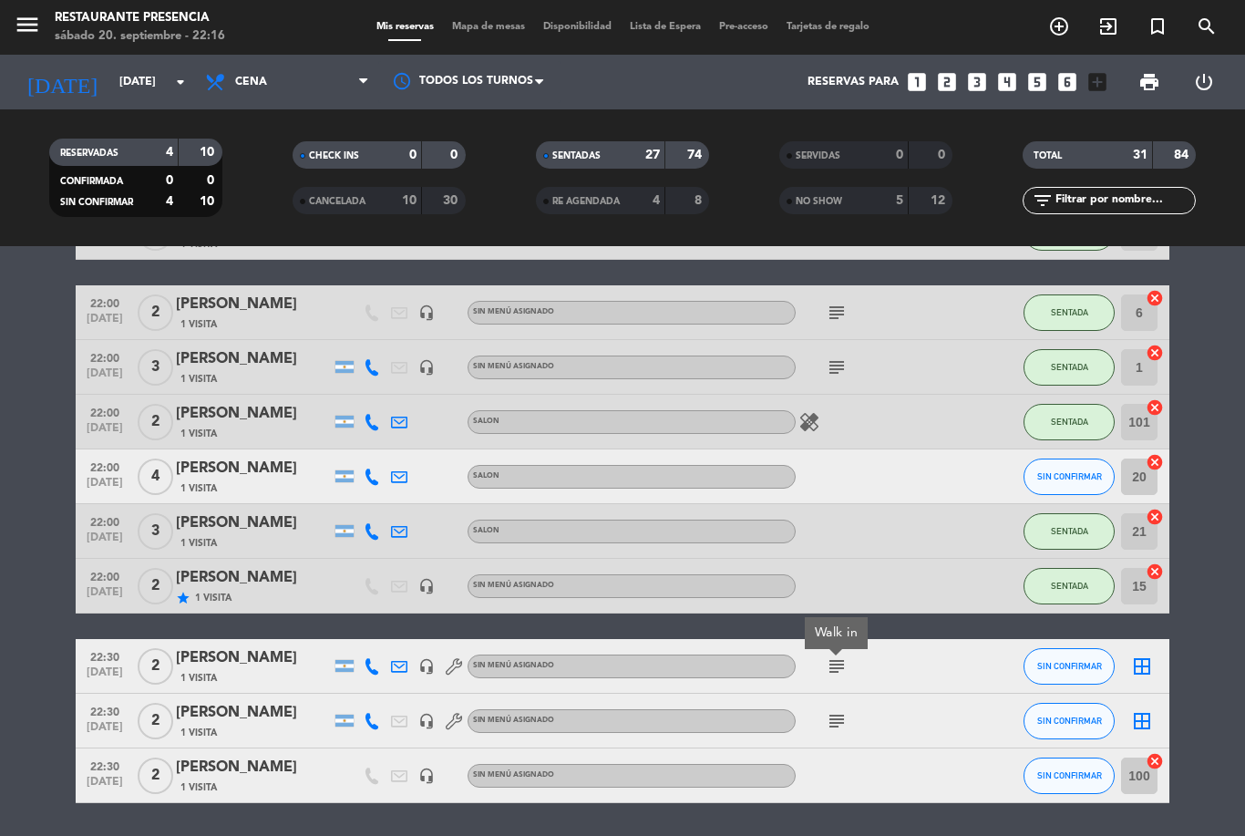
click at [898, 694] on div "subject" at bounding box center [878, 721] width 164 height 54
click at [842, 710] on icon "subject" at bounding box center [837, 721] width 22 height 22
click at [896, 694] on div "22:30 [DATE] 2 [PERSON_NAME] 1 Visita headset_mic Sin menú asignado subject Wal…" at bounding box center [623, 721] width 1094 height 55
click at [843, 710] on icon "subject" at bounding box center [837, 721] width 22 height 22
click at [898, 747] on div "No hay notas para este servicio. Haz clic para agregar una 19:30 [DATE] 5 [PERS…" at bounding box center [622, 541] width 1245 height 590
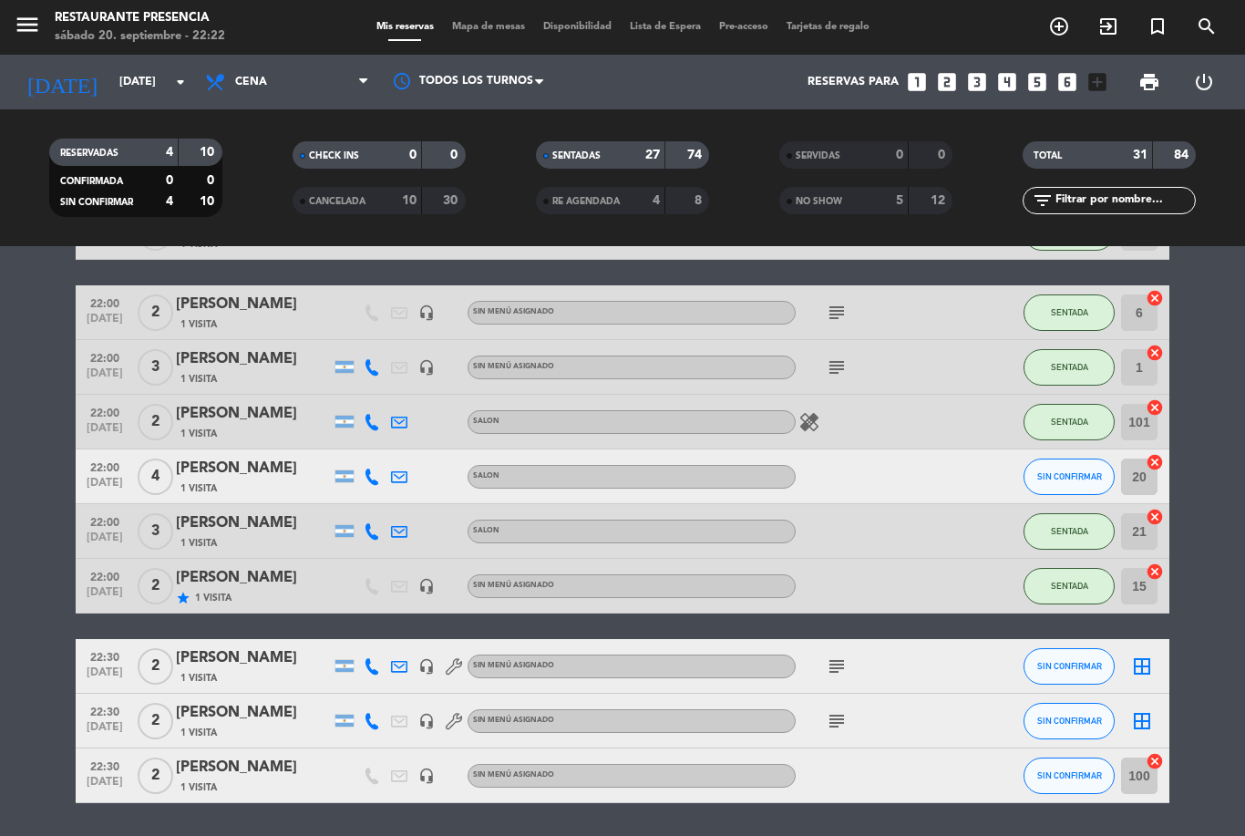
click at [1094, 471] on span "SIN CONFIRMAR" at bounding box center [1069, 476] width 65 height 10
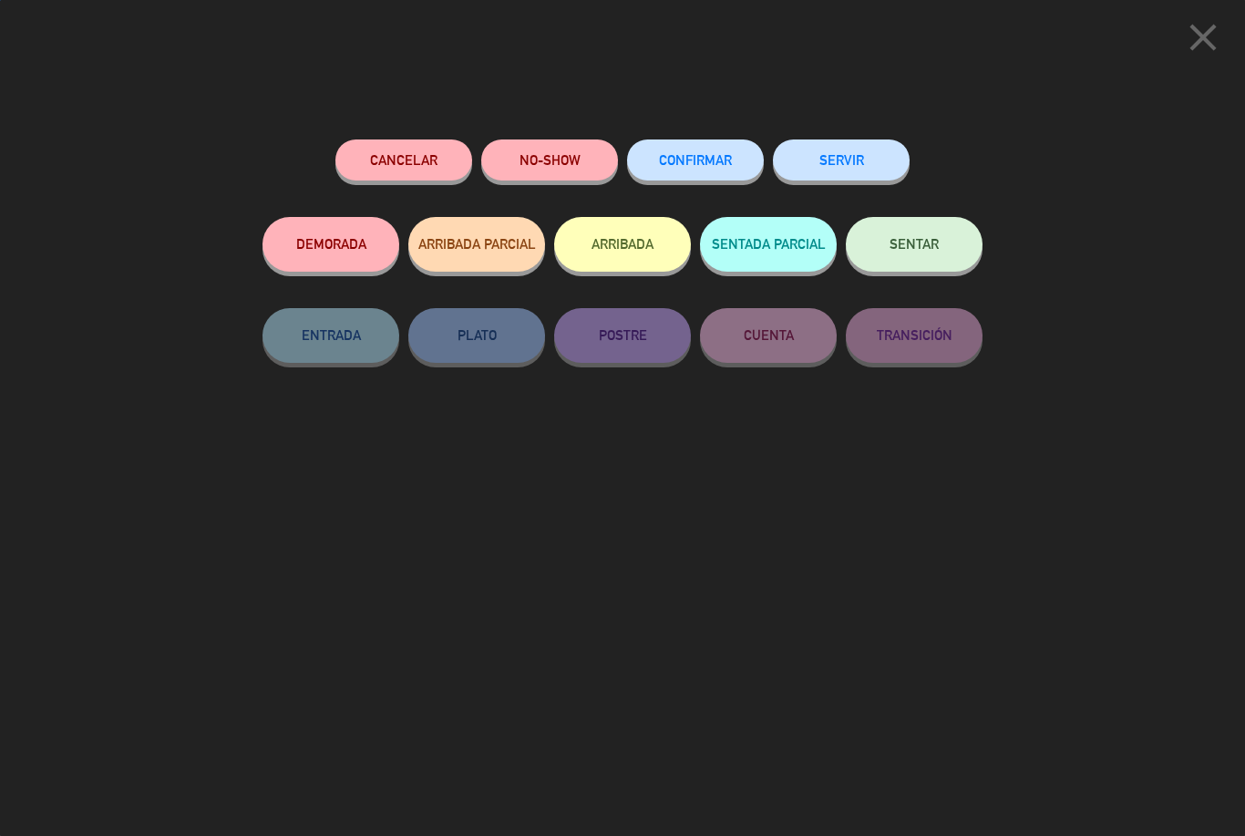
click at [926, 243] on span "SENTAR" at bounding box center [914, 243] width 49 height 15
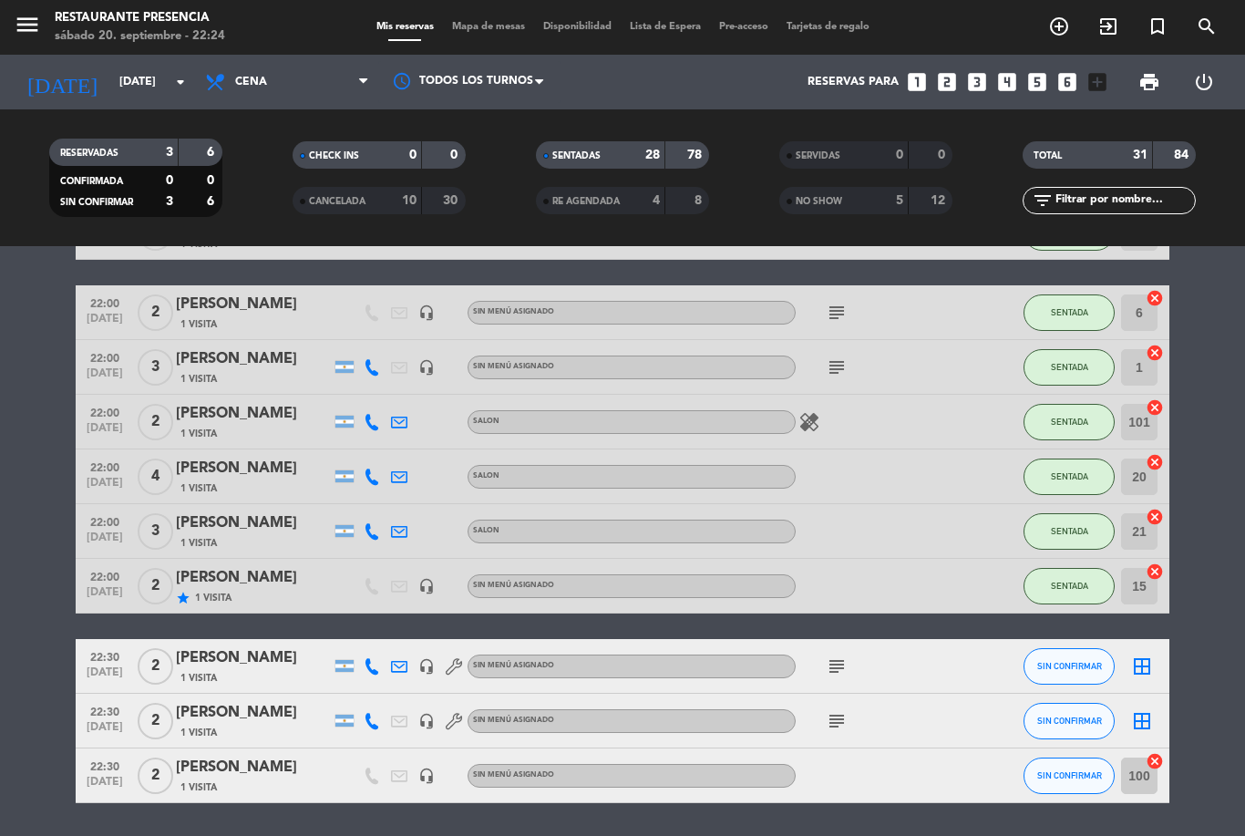
click at [1148, 710] on icon "border_all" at bounding box center [1142, 721] width 22 height 22
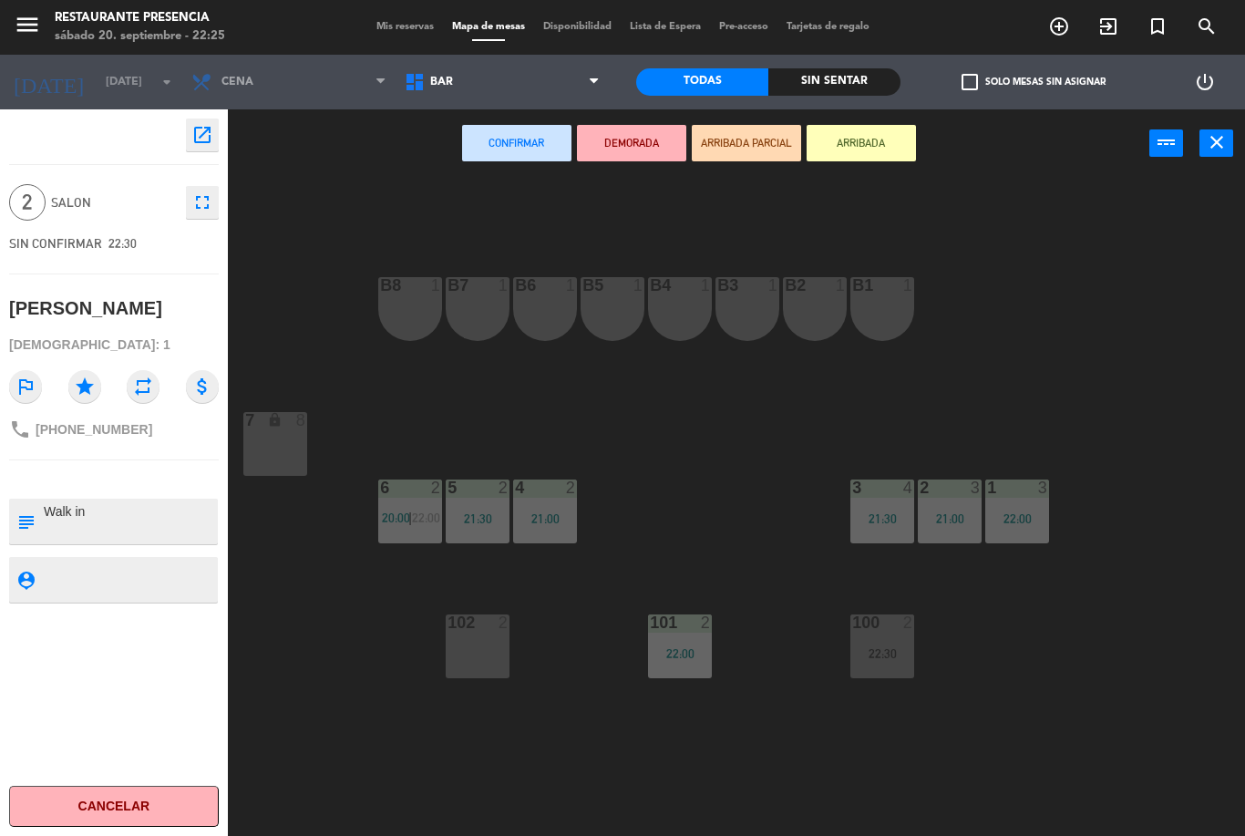
click at [490, 631] on div at bounding box center [477, 622] width 30 height 16
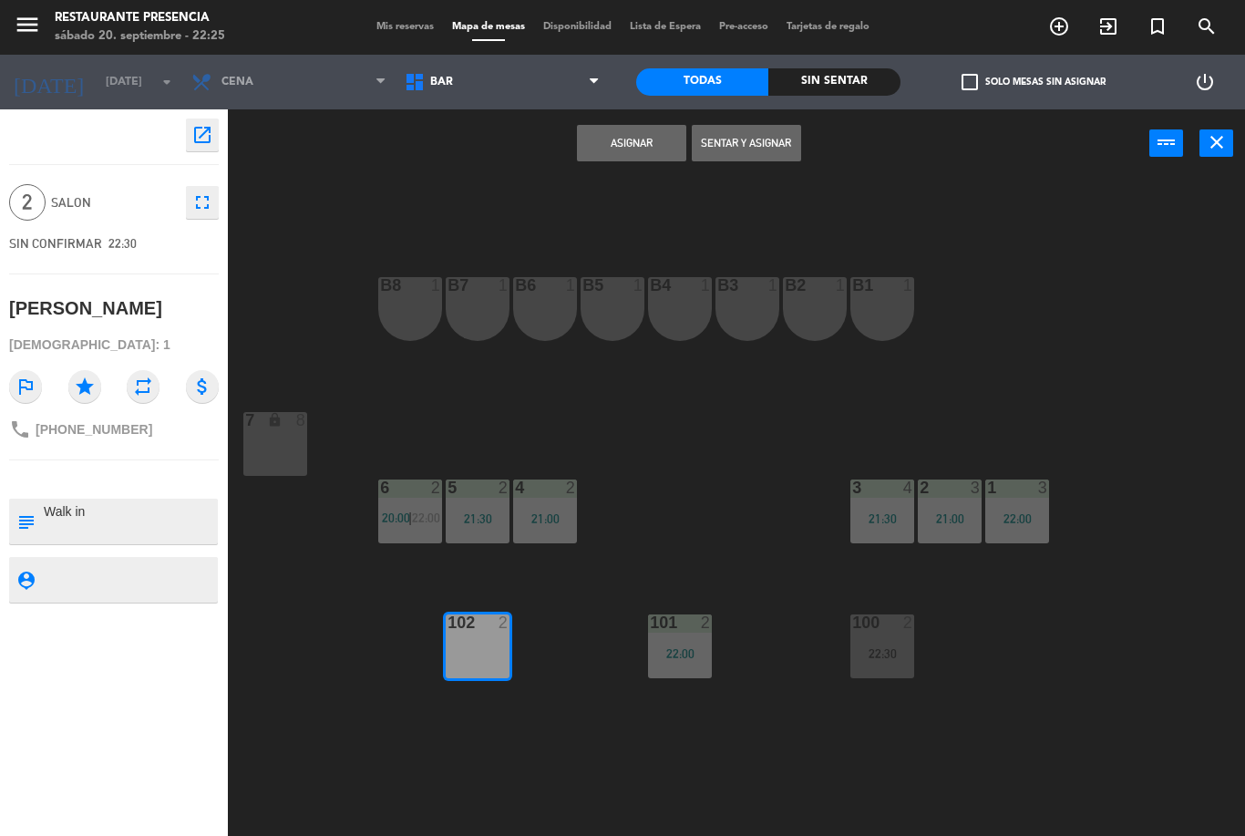
click at [766, 148] on button "Sentar y Asignar" at bounding box center [746, 143] width 109 height 36
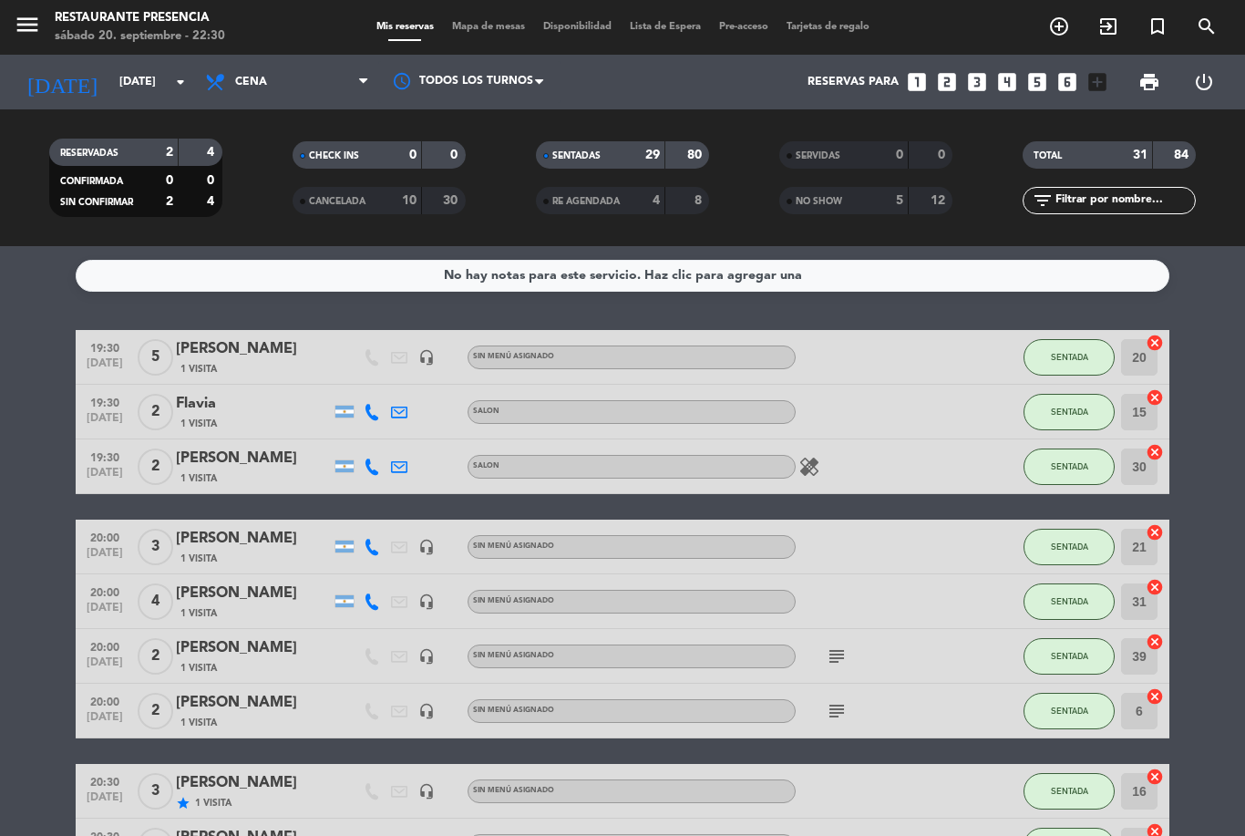
click at [815, 456] on icon "healing" at bounding box center [810, 467] width 22 height 22
click at [877, 520] on div at bounding box center [878, 547] width 164 height 54
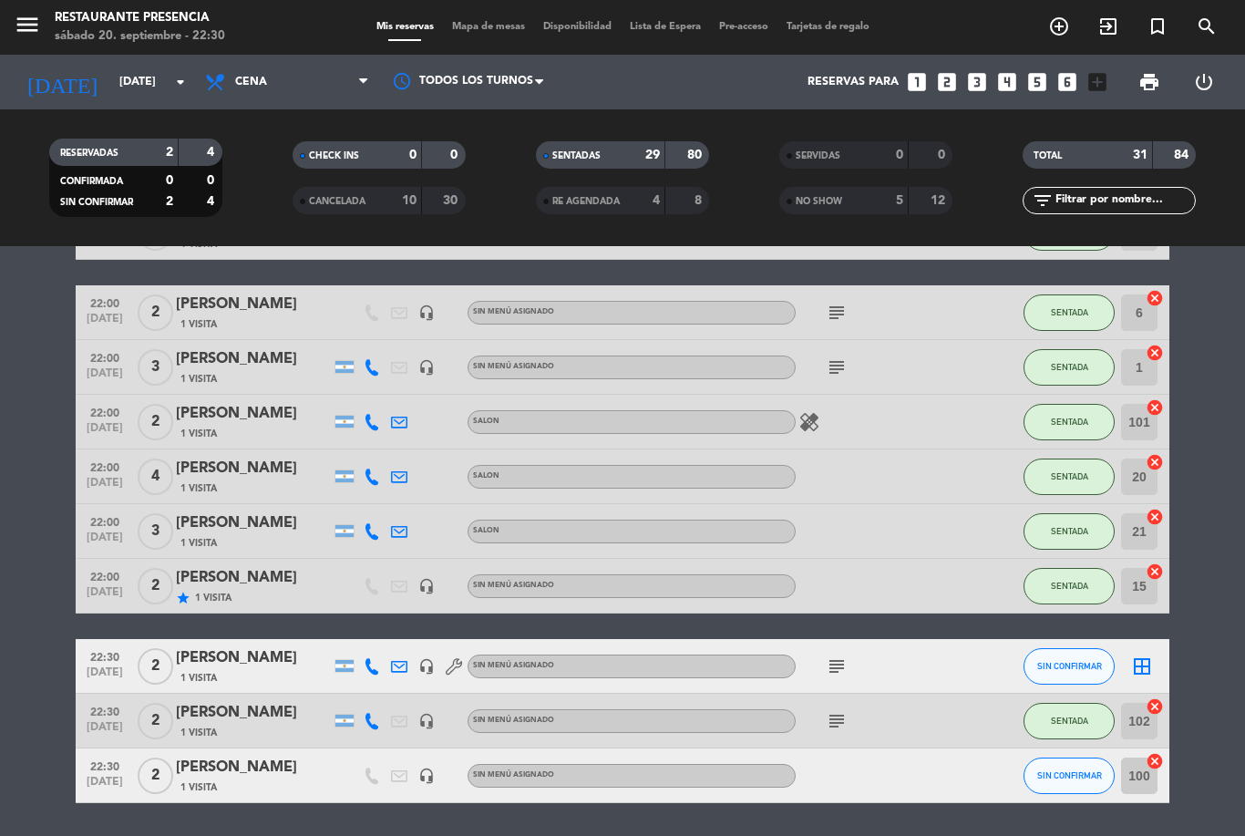
scroll to position [1376, 0]
click at [1131, 655] on icon "border_all" at bounding box center [1142, 666] width 22 height 22
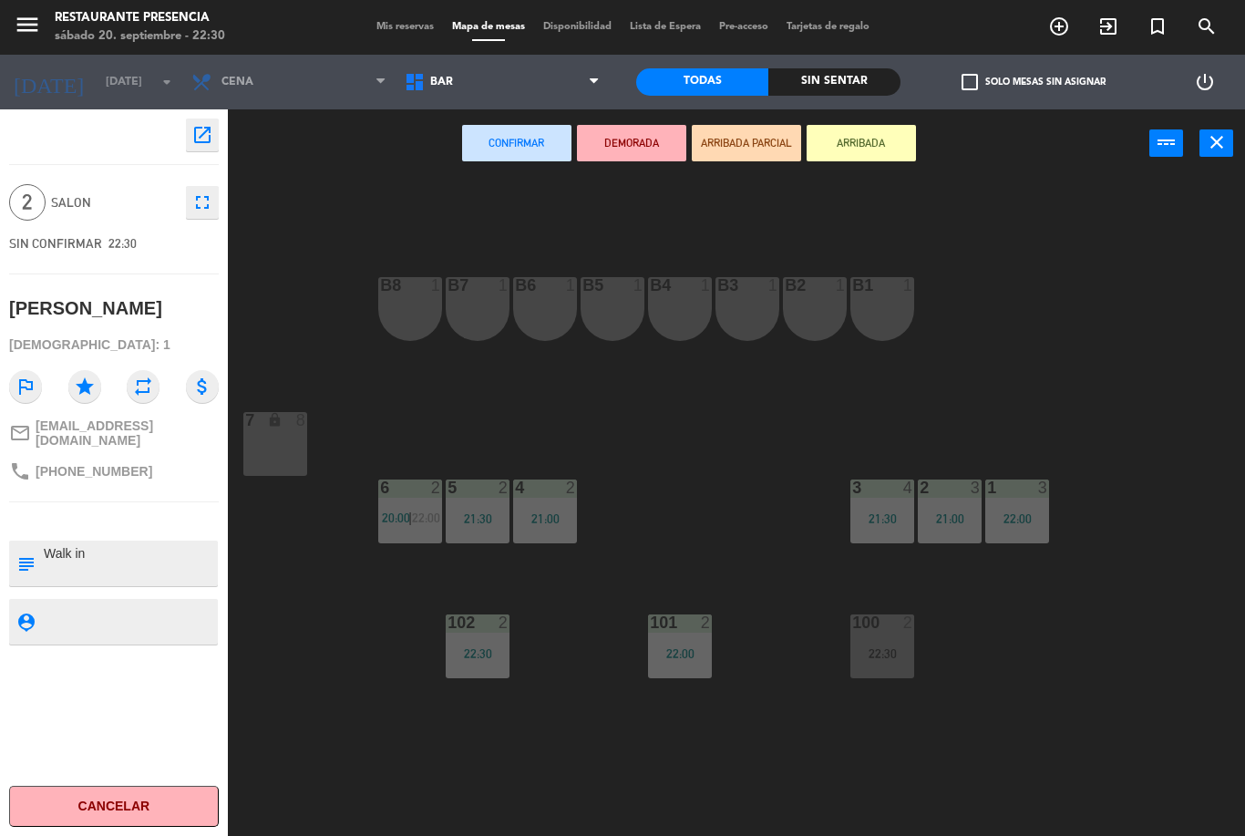
click at [482, 67] on span "BAR" at bounding box center [502, 82] width 213 height 40
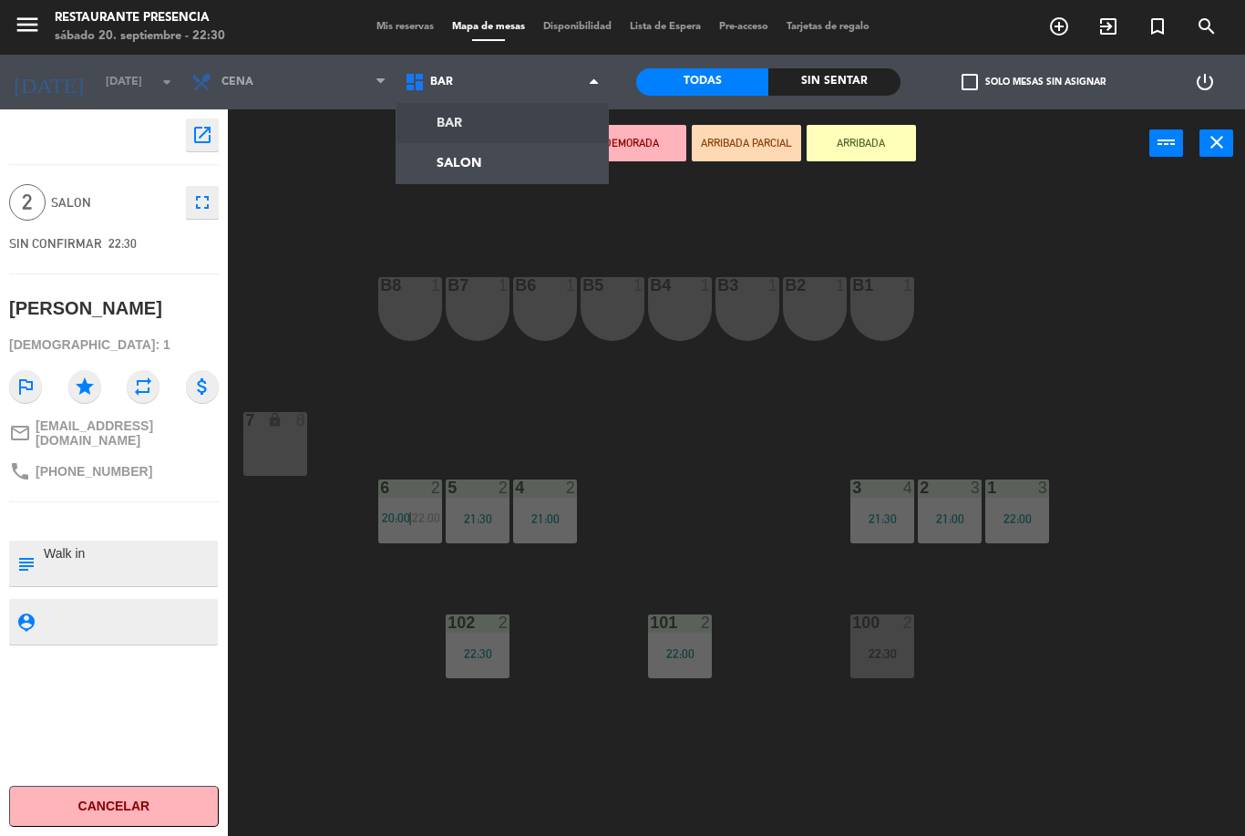
click at [508, 158] on ng-component "menu Restaurante Presencia [DATE] 20. septiembre - 22:30 Mis reservas Mapa de m…" at bounding box center [622, 418] width 1245 height 836
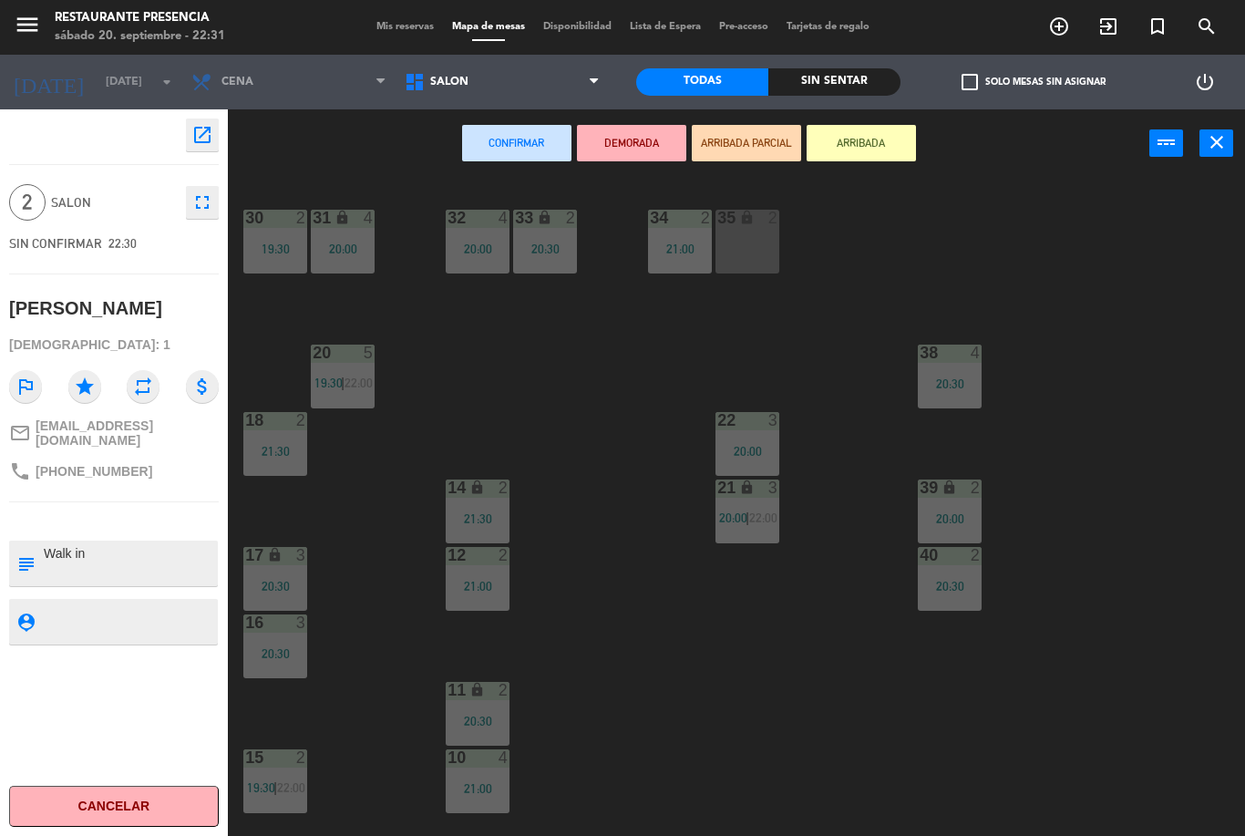
click at [285, 228] on div "30 2" at bounding box center [275, 219] width 64 height 18
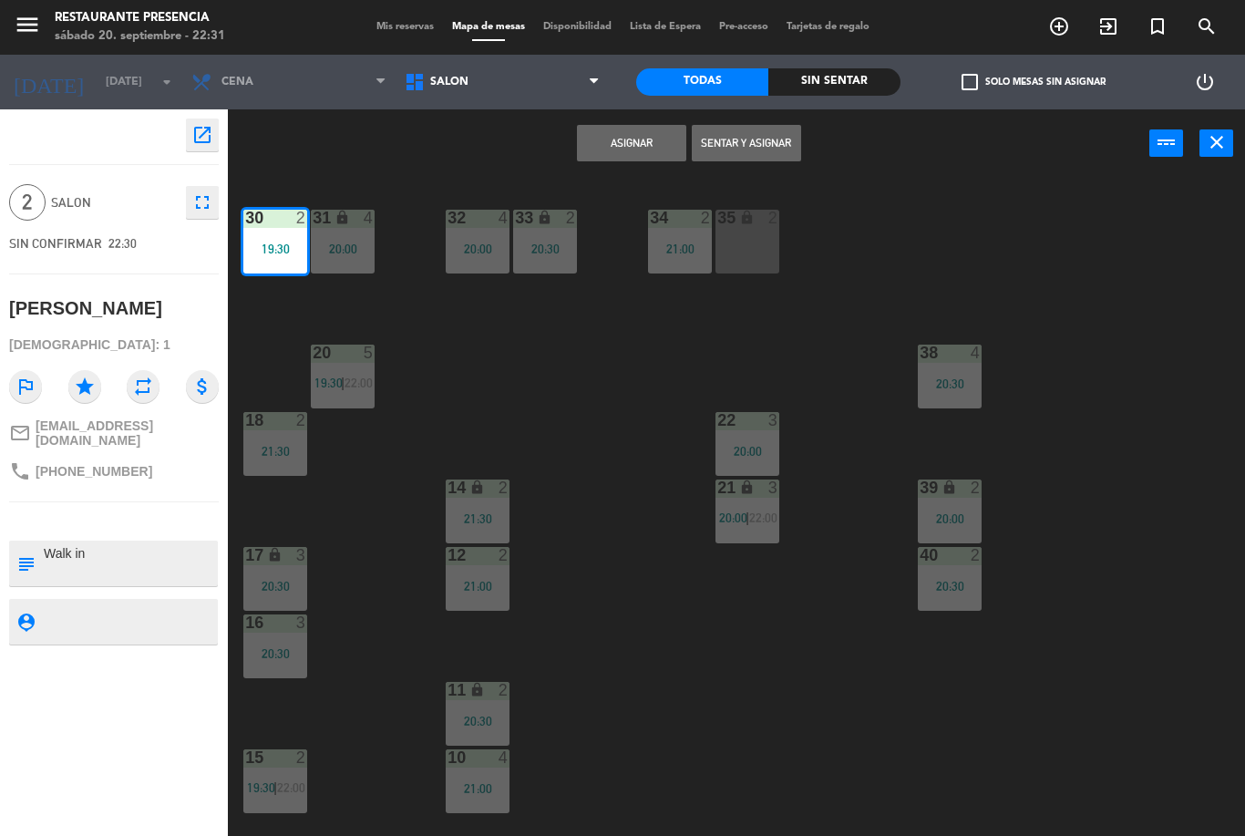
click at [751, 138] on button "Sentar y Asignar" at bounding box center [746, 143] width 109 height 36
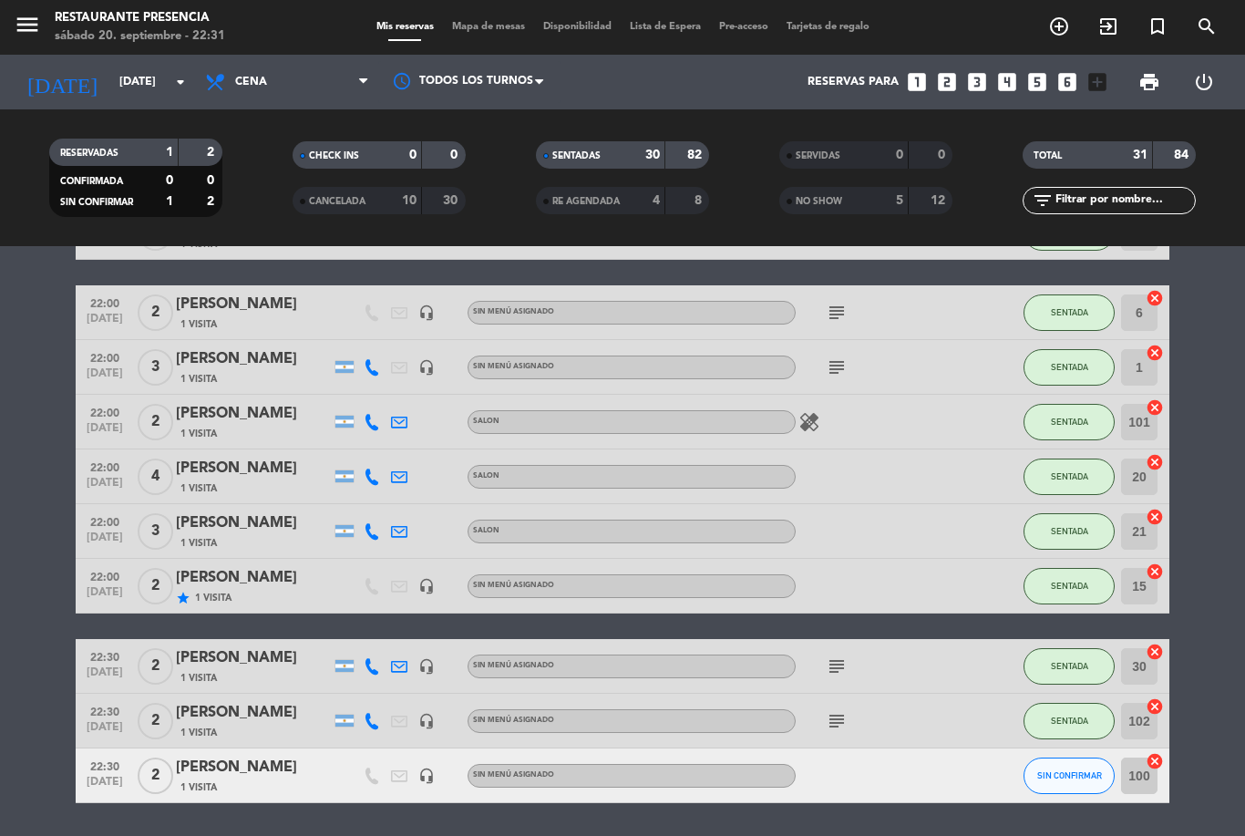
scroll to position [1376, 0]
click at [1054, 770] on span "SIN CONFIRMAR" at bounding box center [1069, 775] width 65 height 10
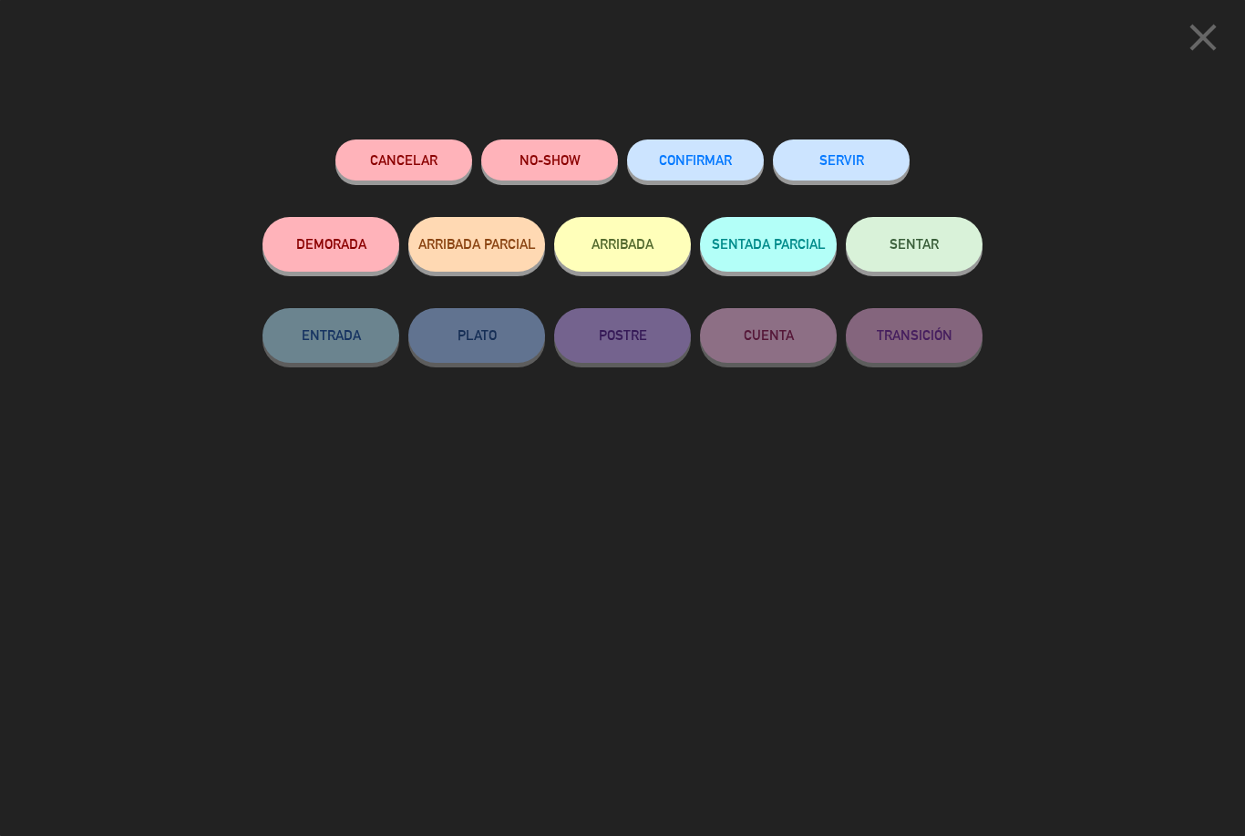
click at [1205, 45] on icon "close" at bounding box center [1204, 38] width 46 height 46
